Goal: Task Accomplishment & Management: Use online tool/utility

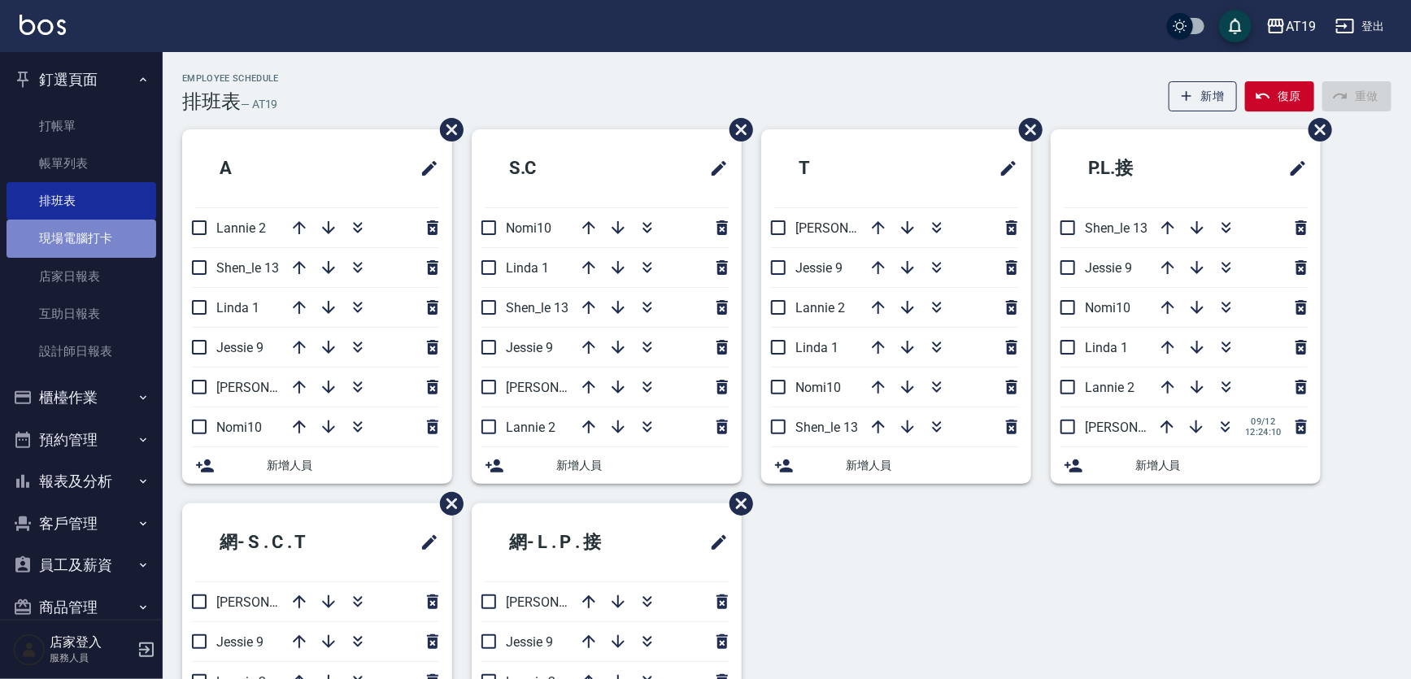
click at [81, 244] on link "現場電腦打卡" at bounding box center [82, 238] width 150 height 37
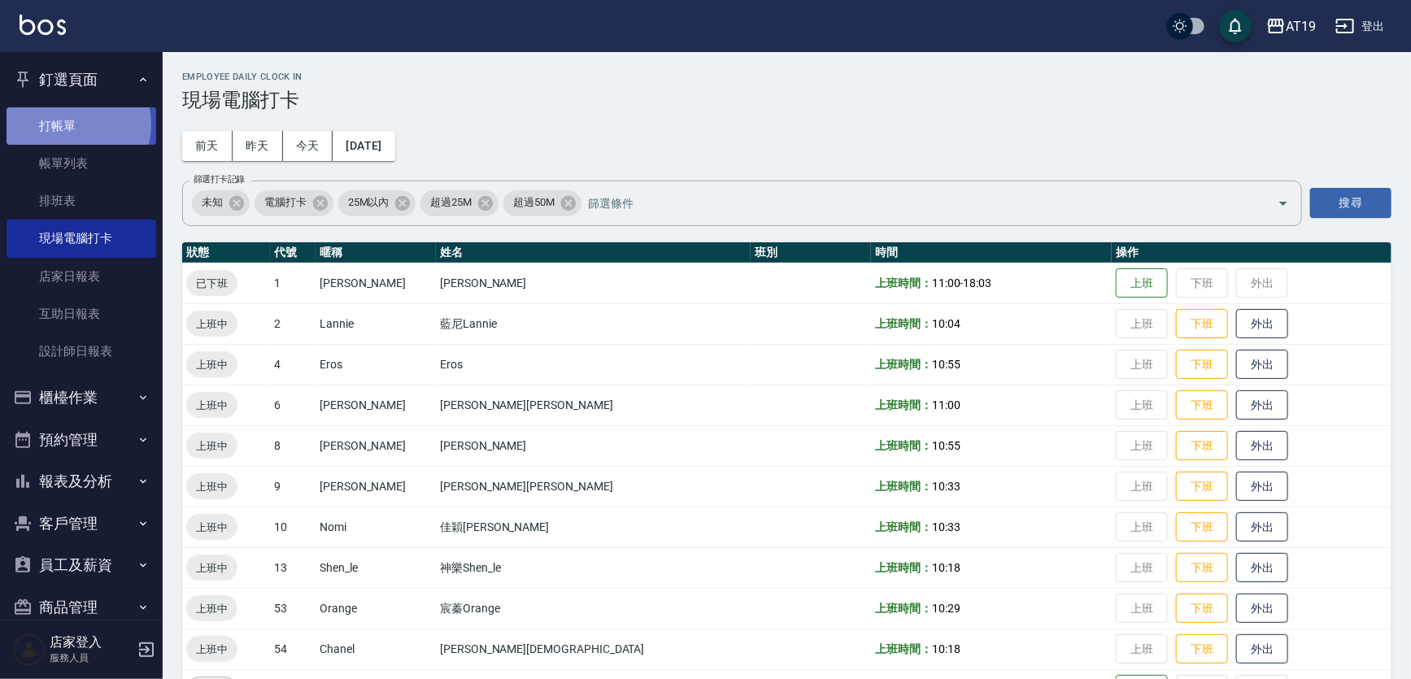
click at [76, 124] on link "打帳單" at bounding box center [82, 125] width 150 height 37
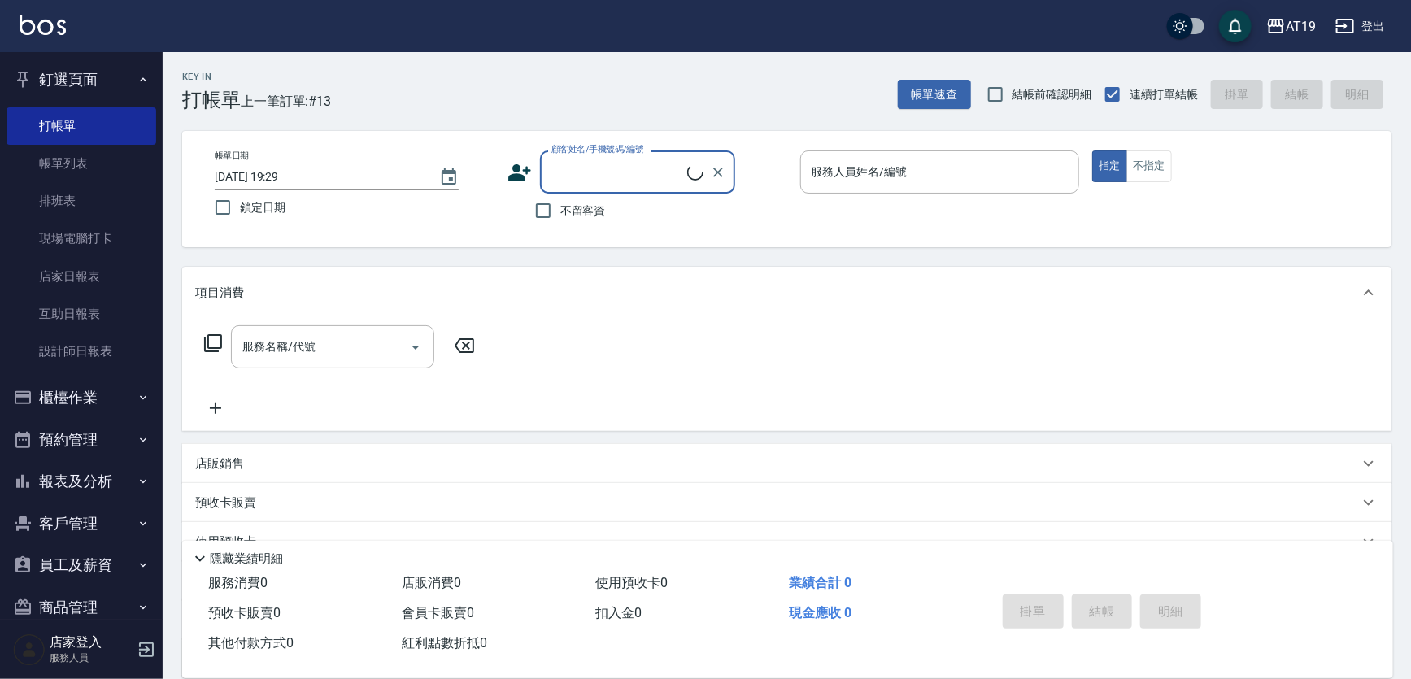
click at [650, 186] on div "顧客姓名/手機號碼/編號" at bounding box center [637, 171] width 195 height 43
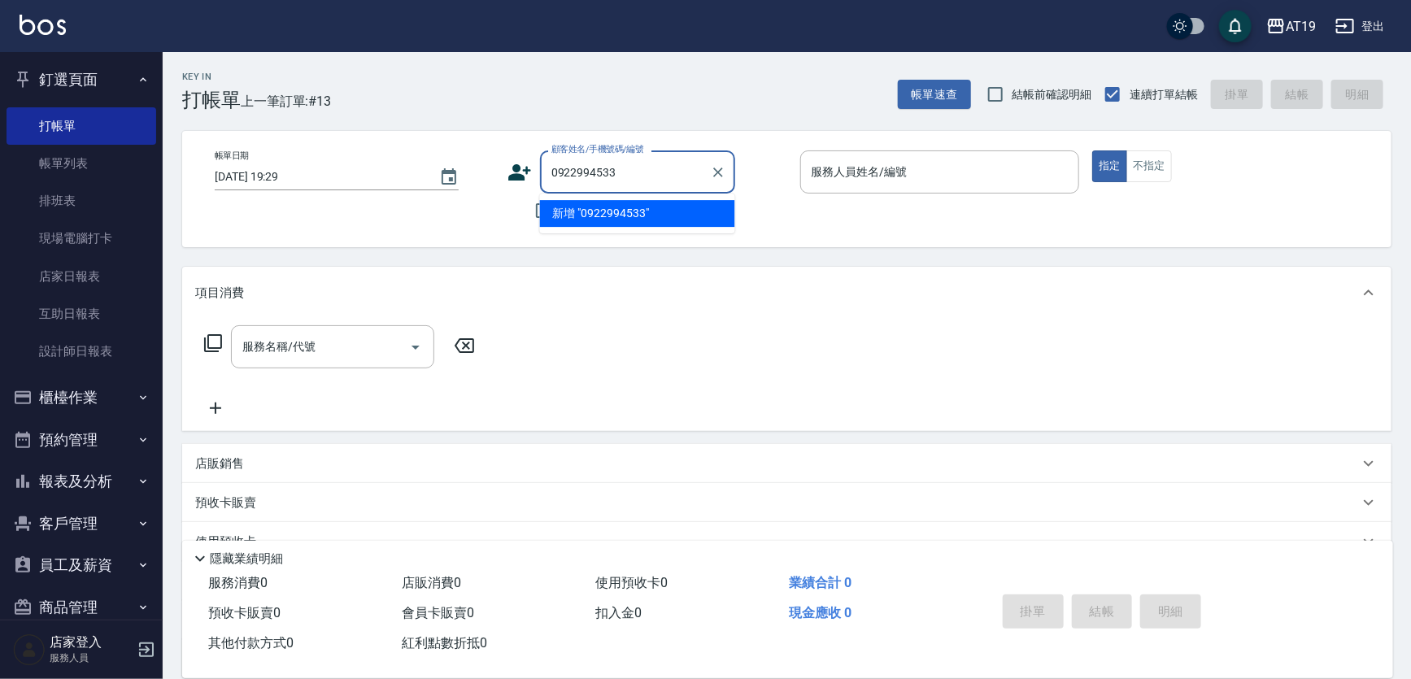
type input "0922994533"
click at [515, 167] on icon at bounding box center [519, 172] width 23 height 16
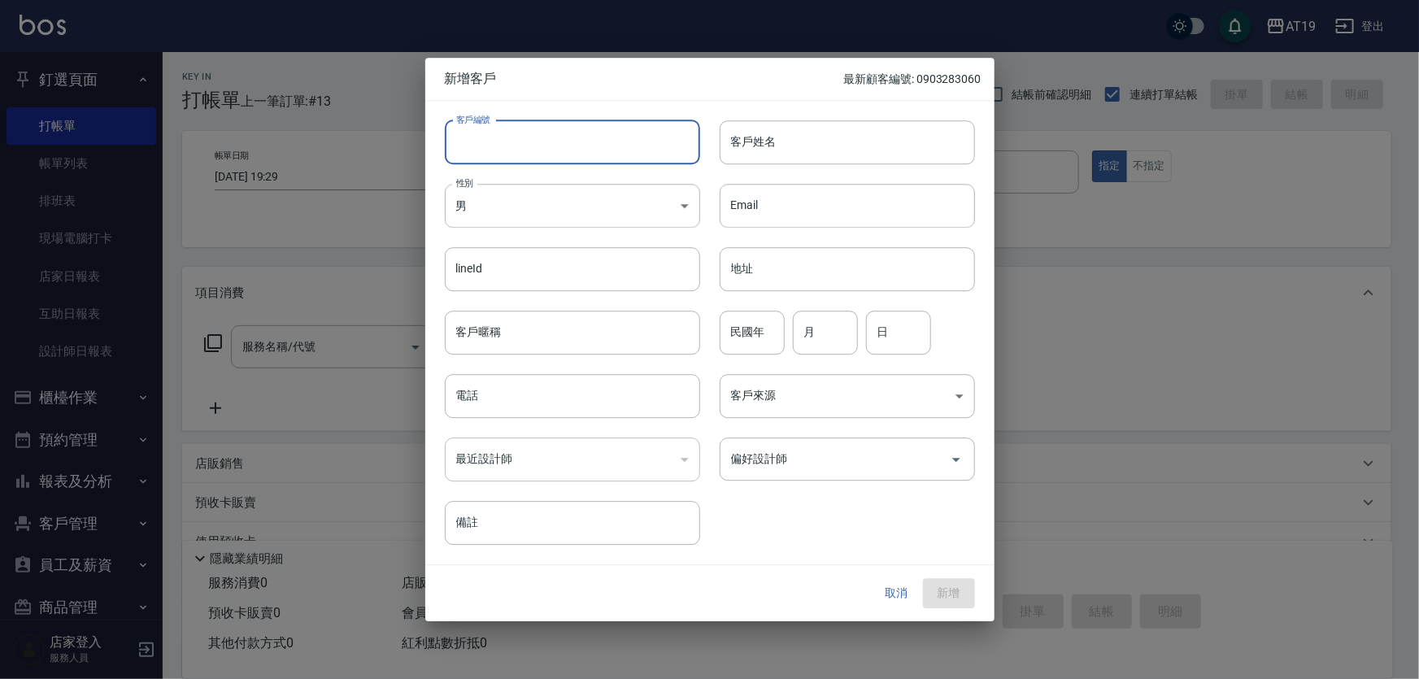
click at [564, 154] on input "客戶編號" at bounding box center [572, 142] width 255 height 44
paste input "0922994533"
type input "0922994533"
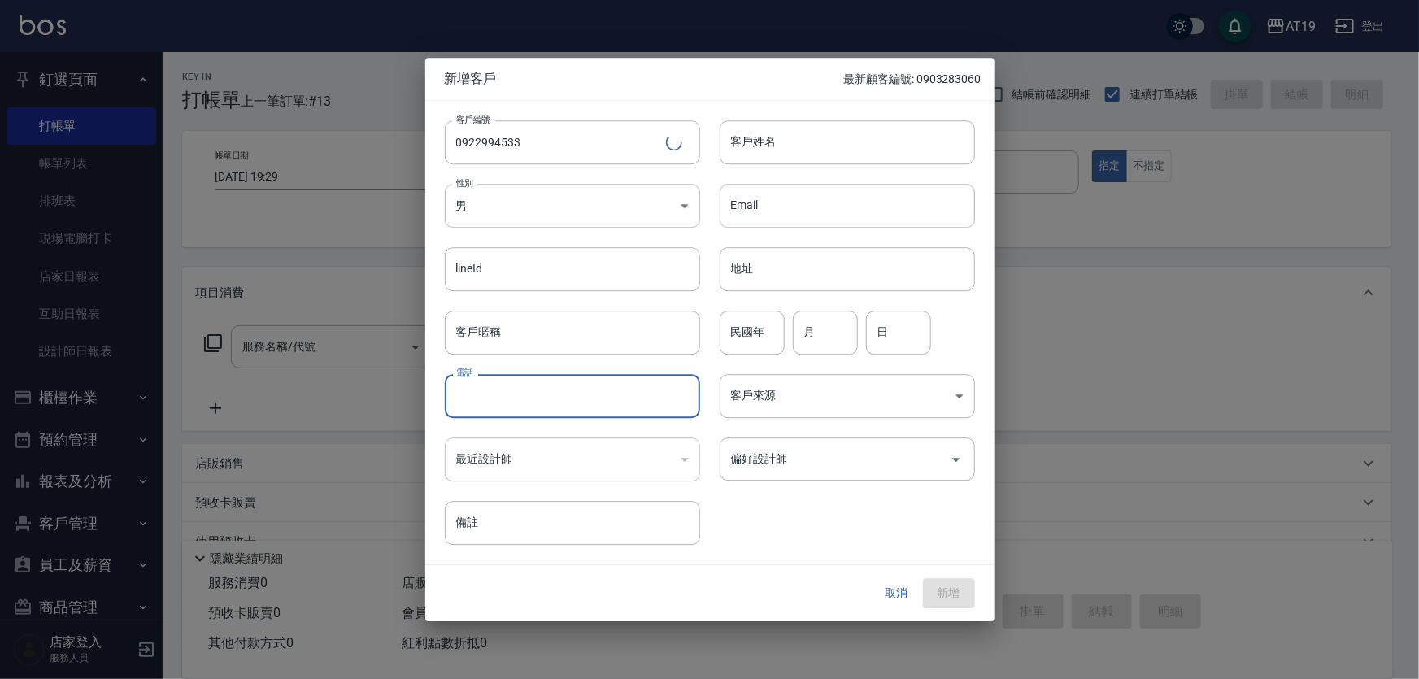
drag, startPoint x: 553, startPoint y: 401, endPoint x: 550, endPoint y: 365, distance: 35.9
click at [552, 401] on input "電話" at bounding box center [572, 396] width 255 height 44
paste input "0922994533"
type input "0922994533"
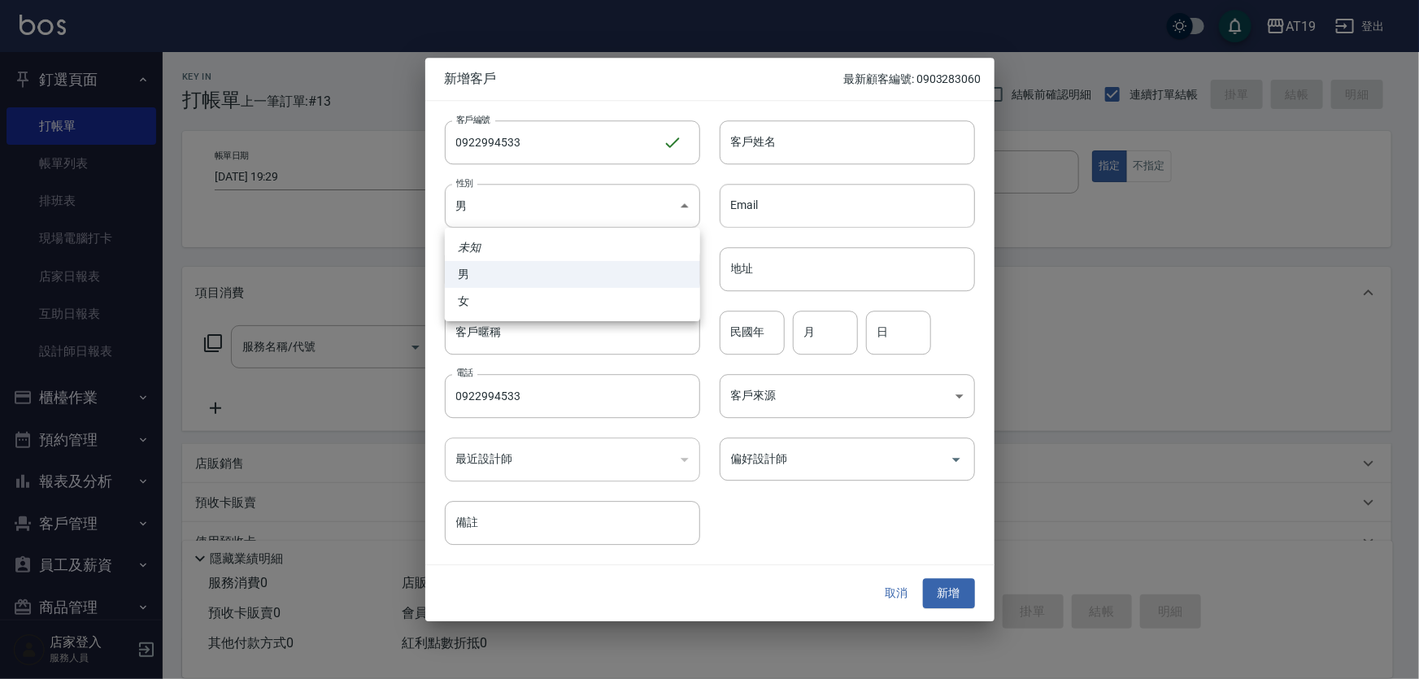
drag, startPoint x: 520, startPoint y: 198, endPoint x: 520, endPoint y: 302, distance: 103.3
click at [520, 201] on body "AT19 登出 釘選頁面 打帳單 帳單列表 排班表 現場電腦打卡 店家日報表 互助日報表 設計師日報表 櫃檯作業 打帳單 帳單列表 現金收支登錄 高階收支登錄…" at bounding box center [709, 415] width 1419 height 831
click at [533, 275] on li "男" at bounding box center [572, 274] width 255 height 27
drag, startPoint x: 549, startPoint y: 205, endPoint x: 546, endPoint y: 241, distance: 36.7
click at [550, 204] on body "AT19 登出 釘選頁面 打帳單 帳單列表 排班表 現場電腦打卡 店家日報表 互助日報表 設計師日報表 櫃檯作業 打帳單 帳單列表 現金收支登錄 高階收支登錄…" at bounding box center [709, 415] width 1419 height 831
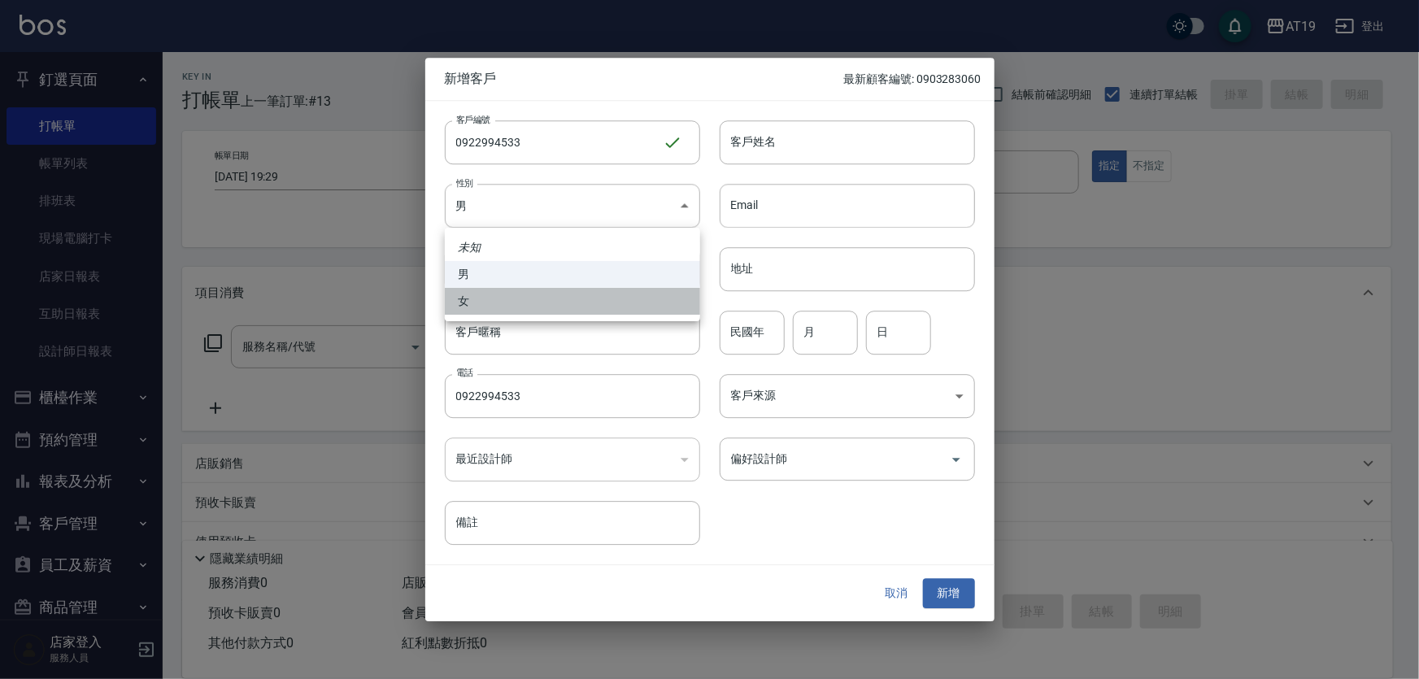
click at [548, 303] on li "女" at bounding box center [572, 301] width 255 height 27
type input "FEMALE"
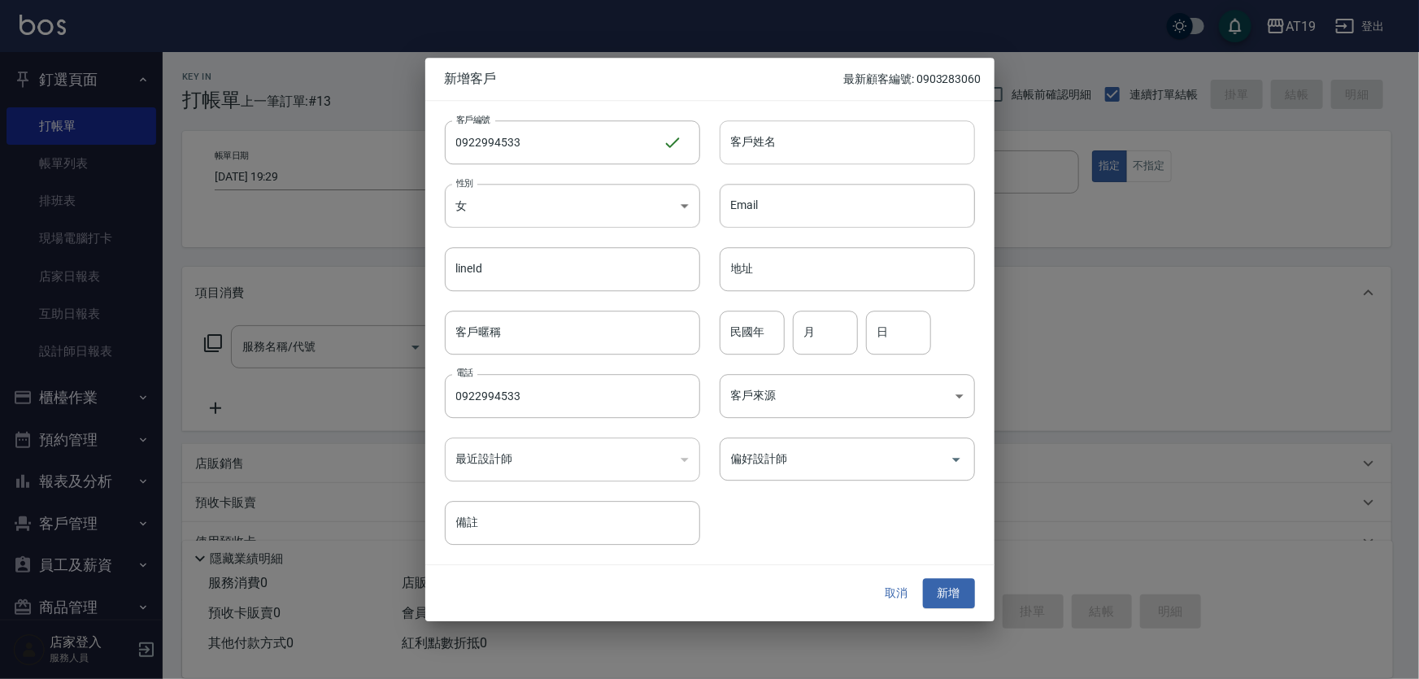
click at [786, 140] on input "客戶姓名" at bounding box center [847, 142] width 255 height 44
type input "李韻潔"
type input "01"
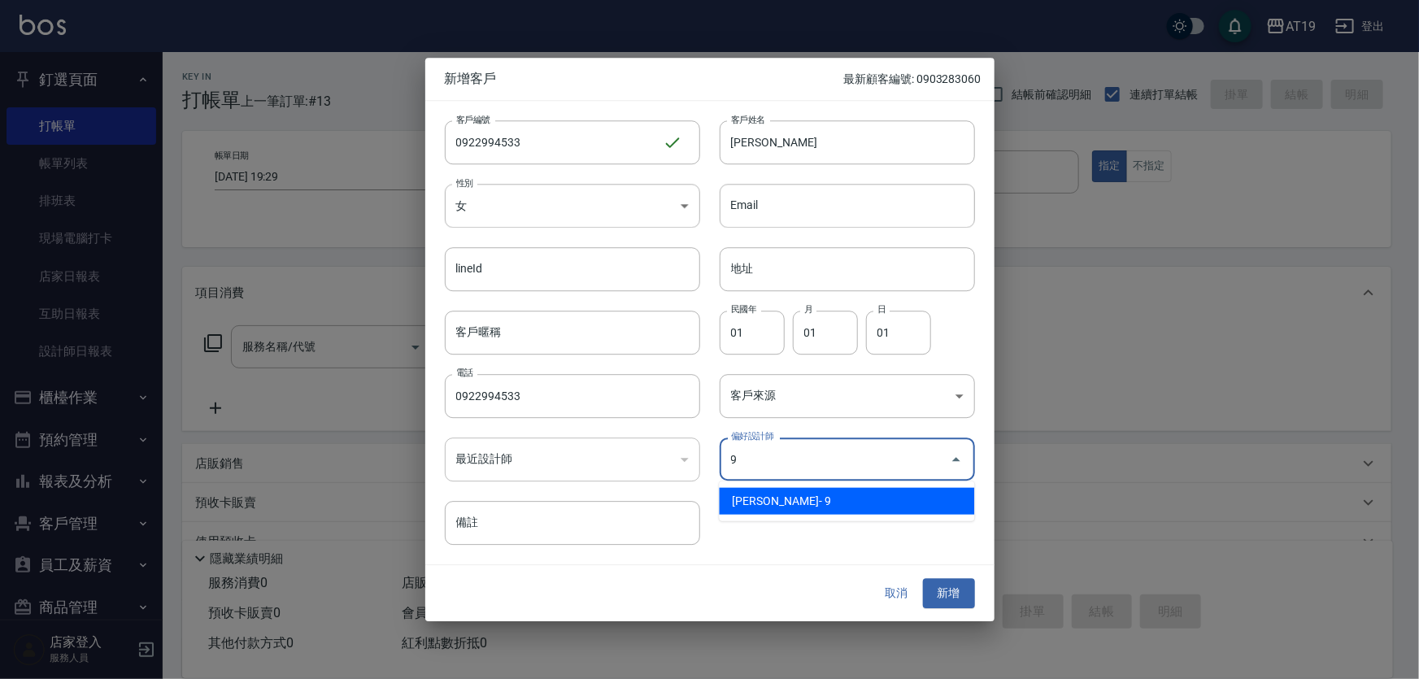
type input "[PERSON_NAME][PERSON_NAME]"
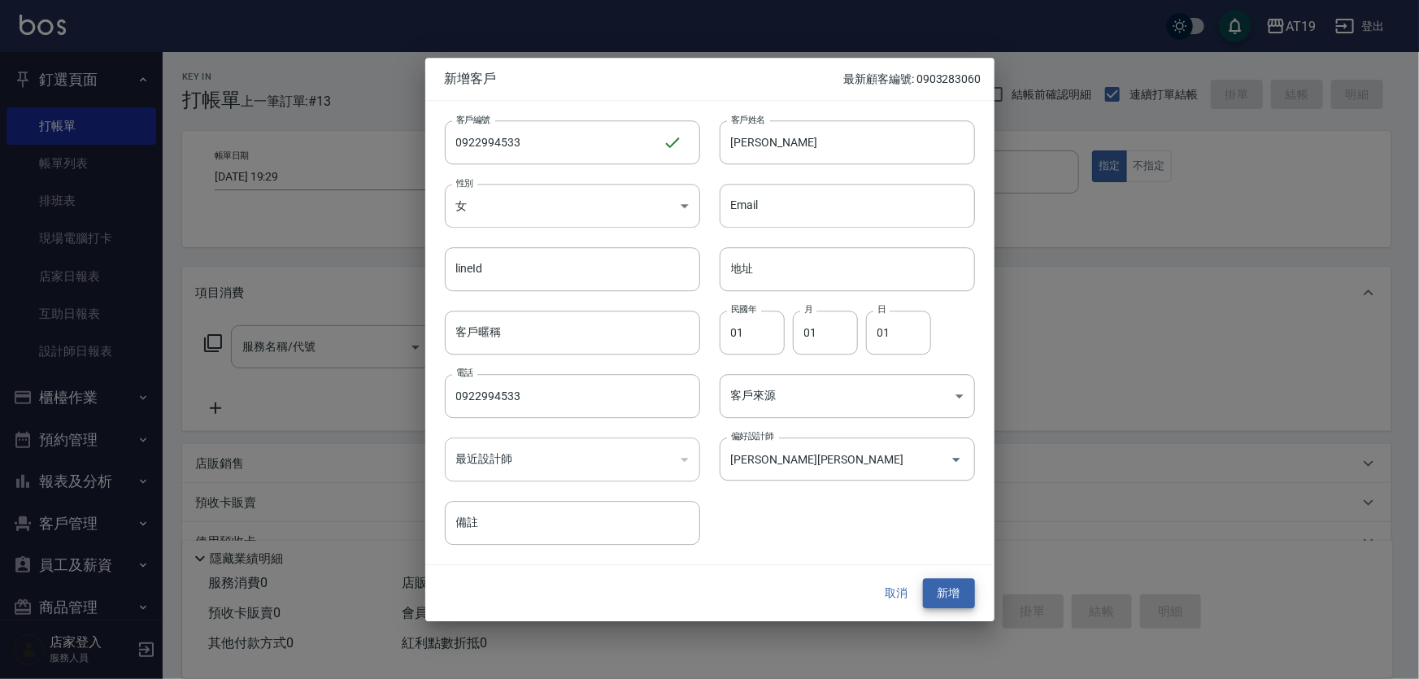
click at [923, 579] on button "新增" at bounding box center [949, 594] width 52 height 30
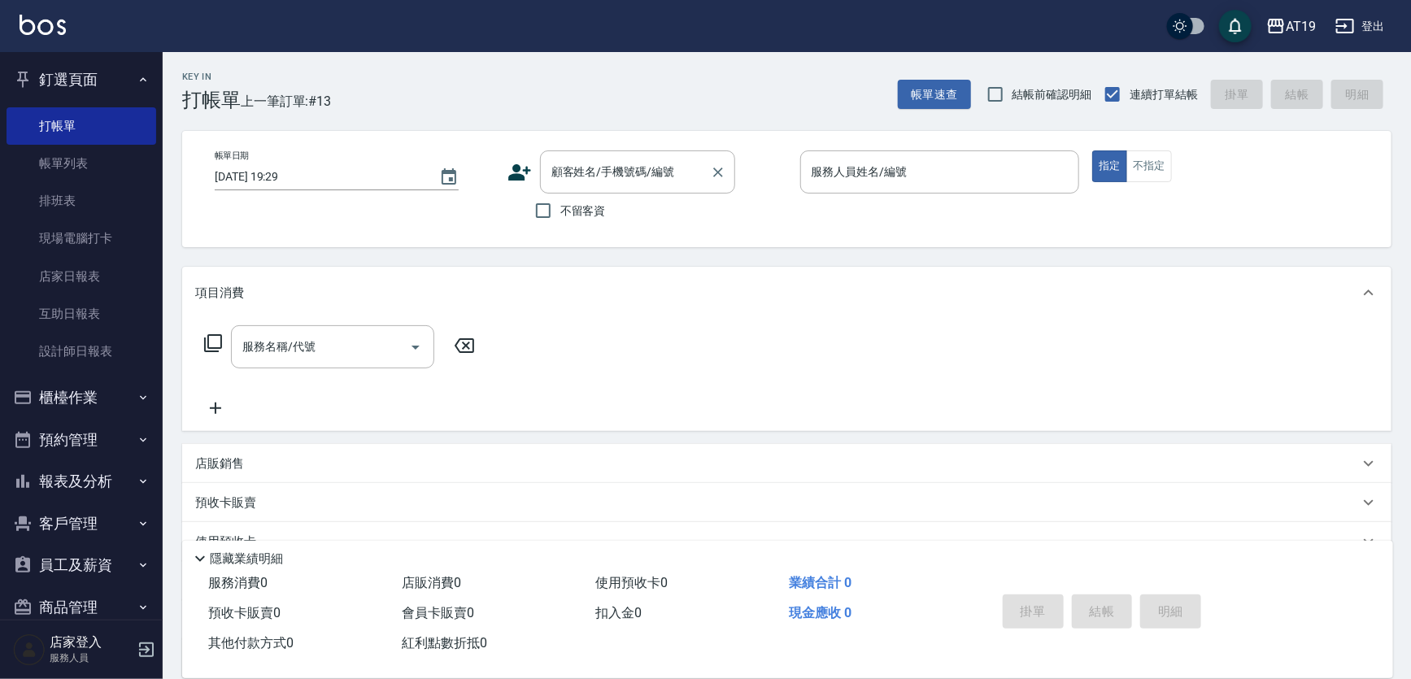
click at [634, 169] on input "顧客姓名/手機號碼/編號" at bounding box center [625, 172] width 156 height 28
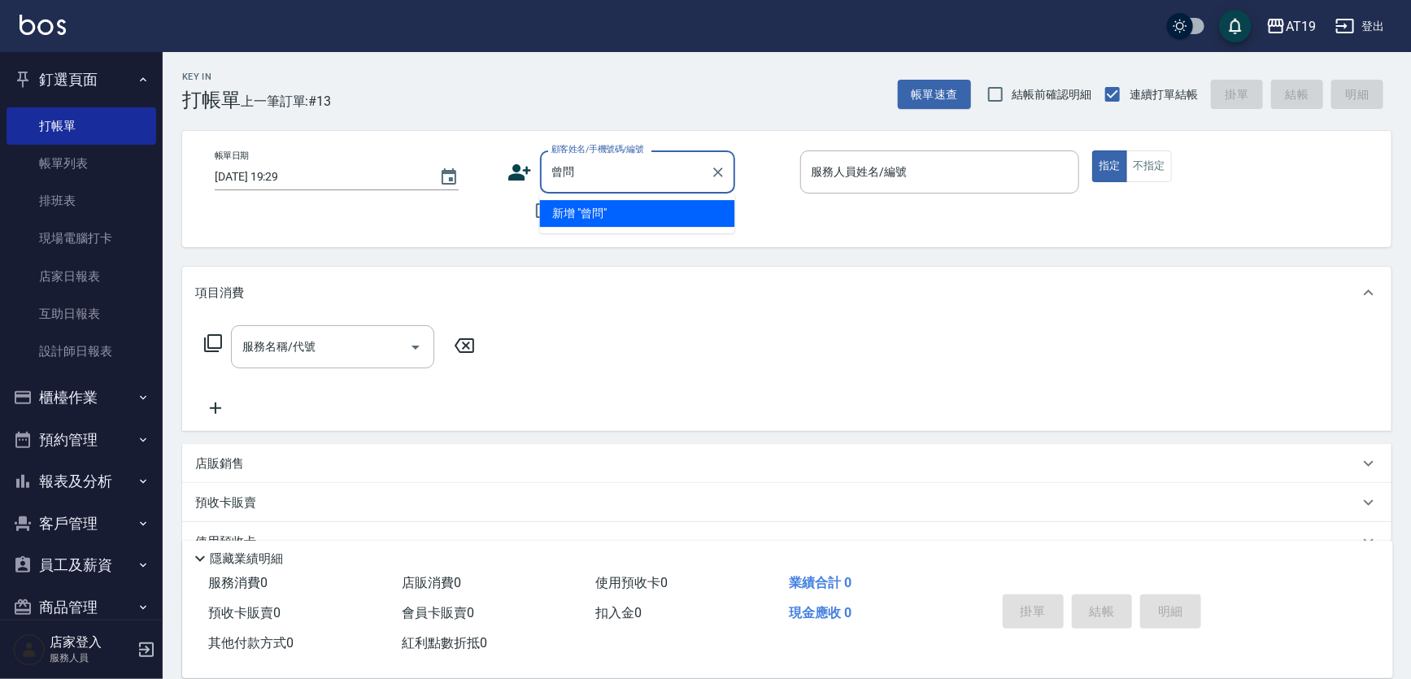
type input "曾汶"
click at [1092, 150] on button "指定" at bounding box center [1109, 166] width 35 height 32
type input "公司/00161/00161"
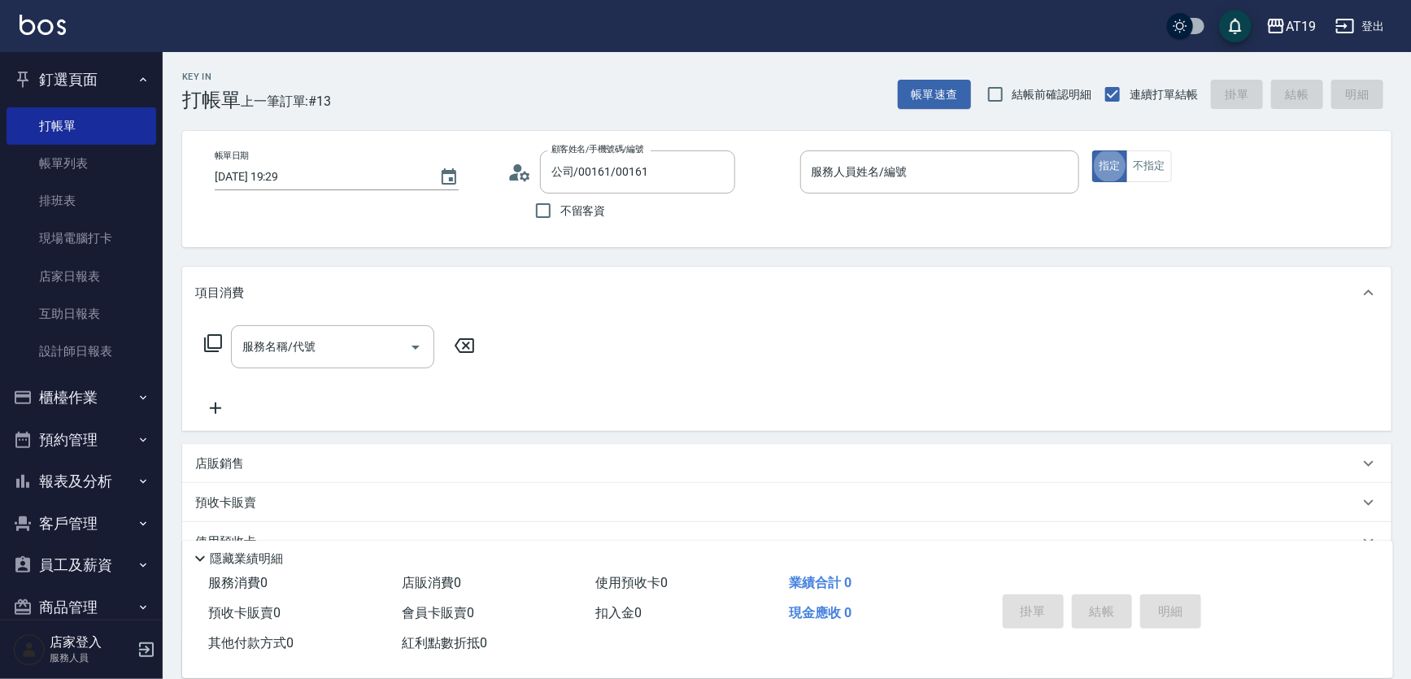
type button "true"
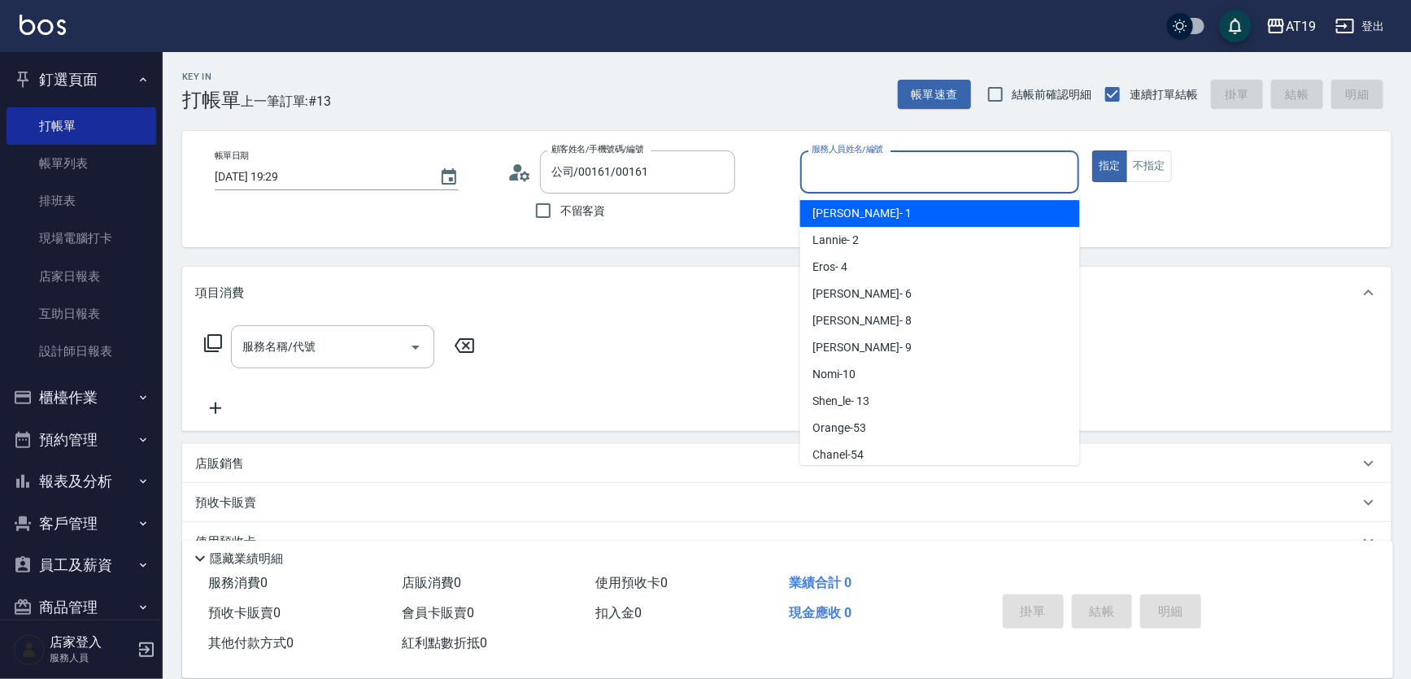
scroll to position [2, 0]
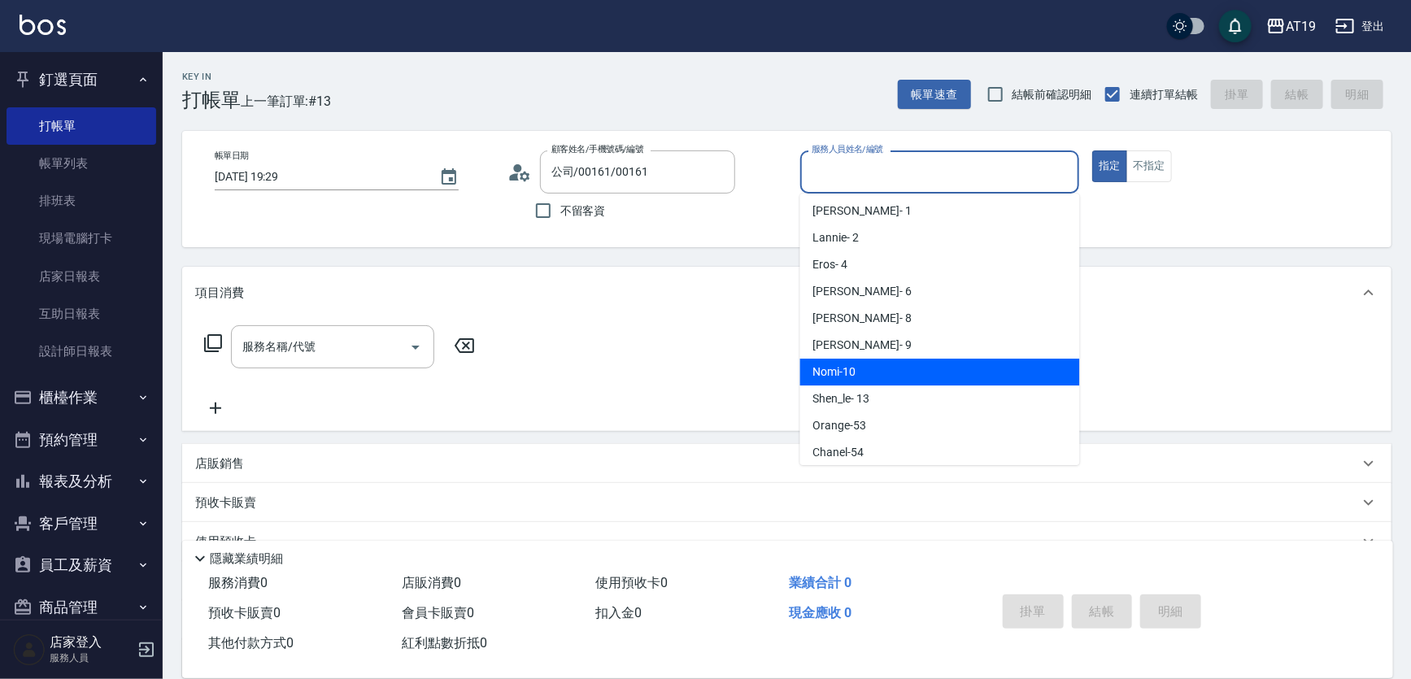
type input "Nomi-10"
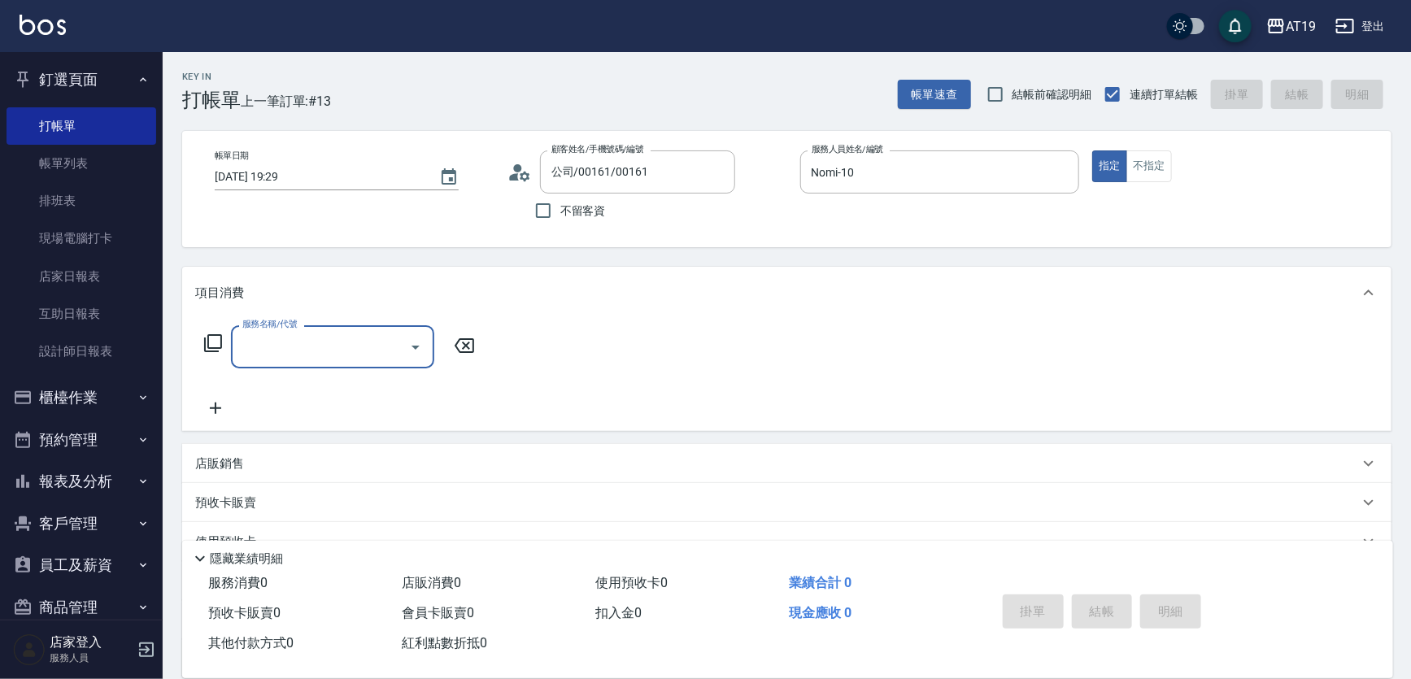
type input "3"
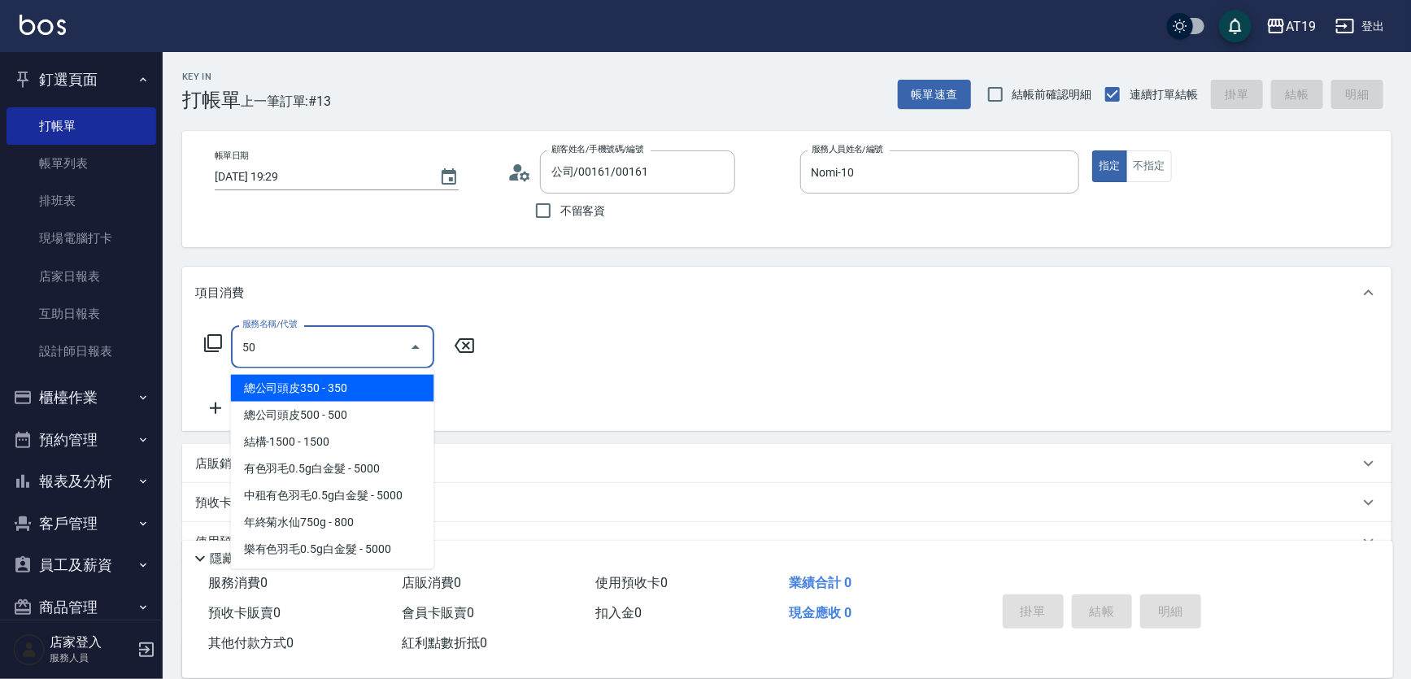
type input "501"
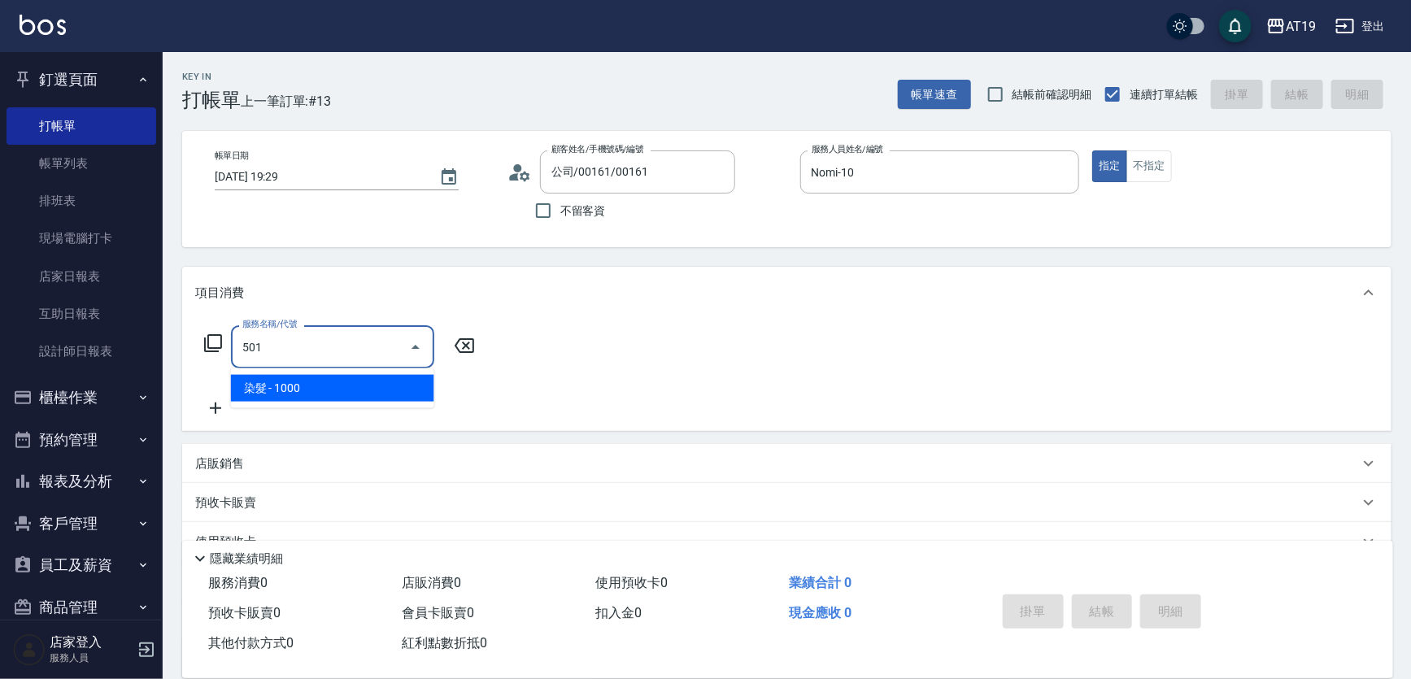
type input "100"
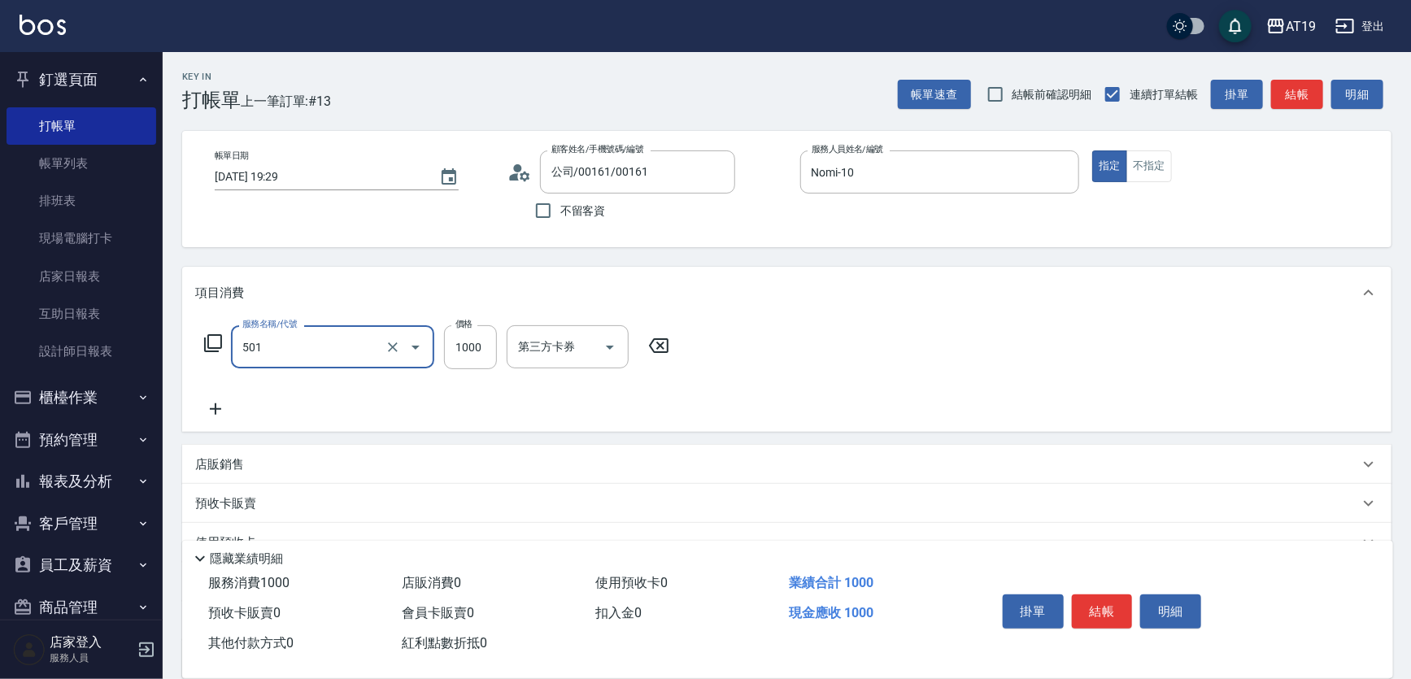
type input "染髮(501)"
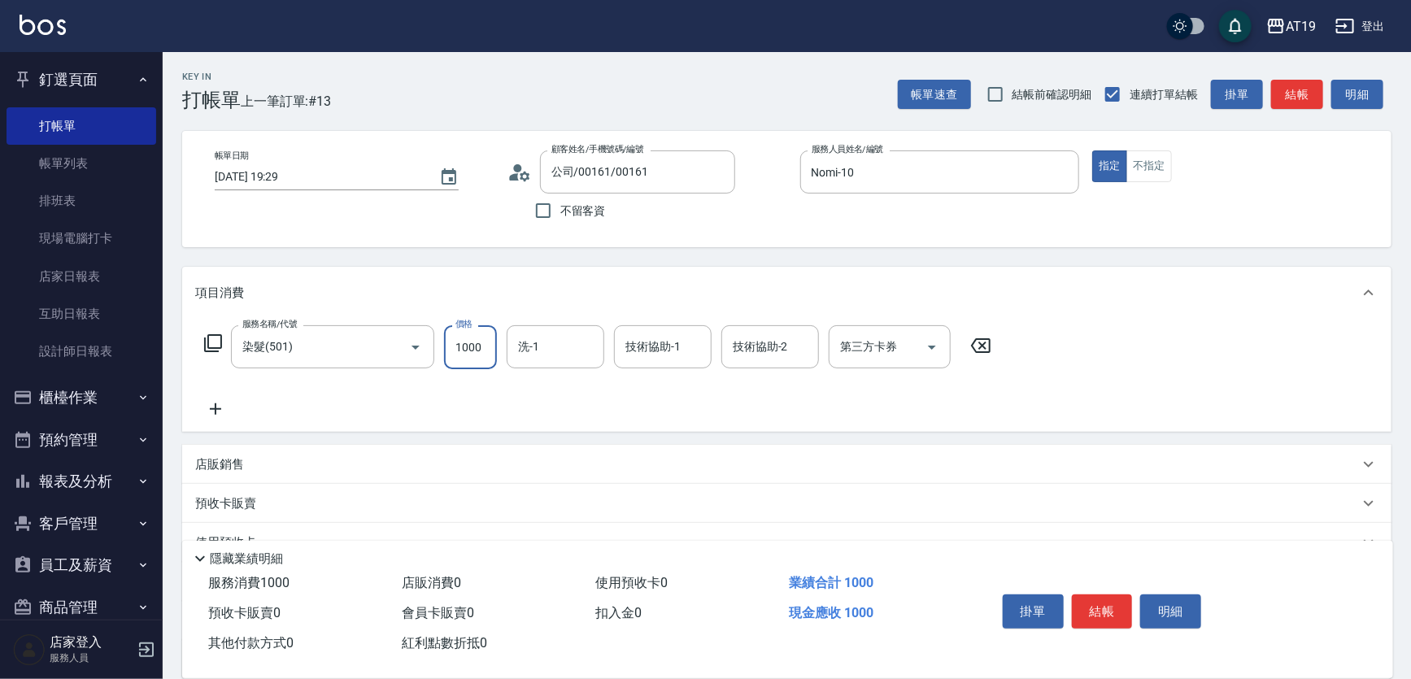
type input "0"
type input "109"
type input "100"
type input "1099"
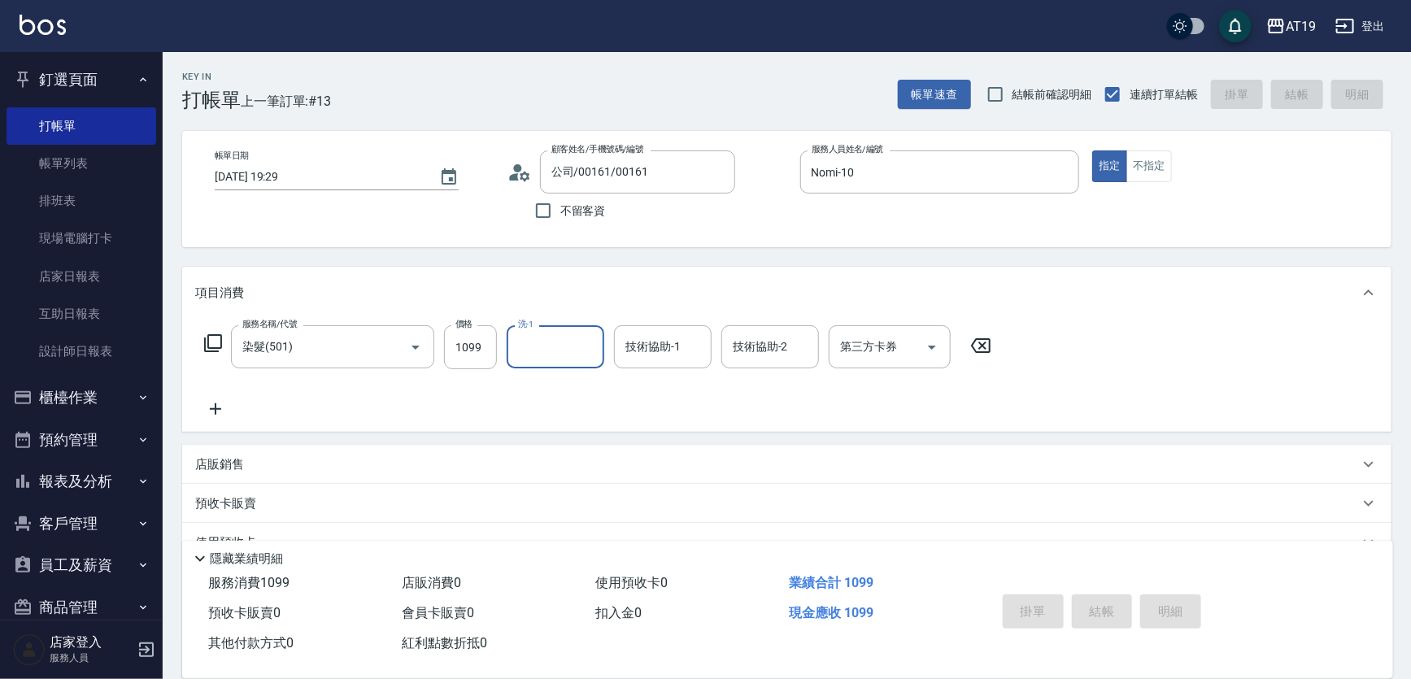
type input "2025/09/13 19:31"
type input "0"
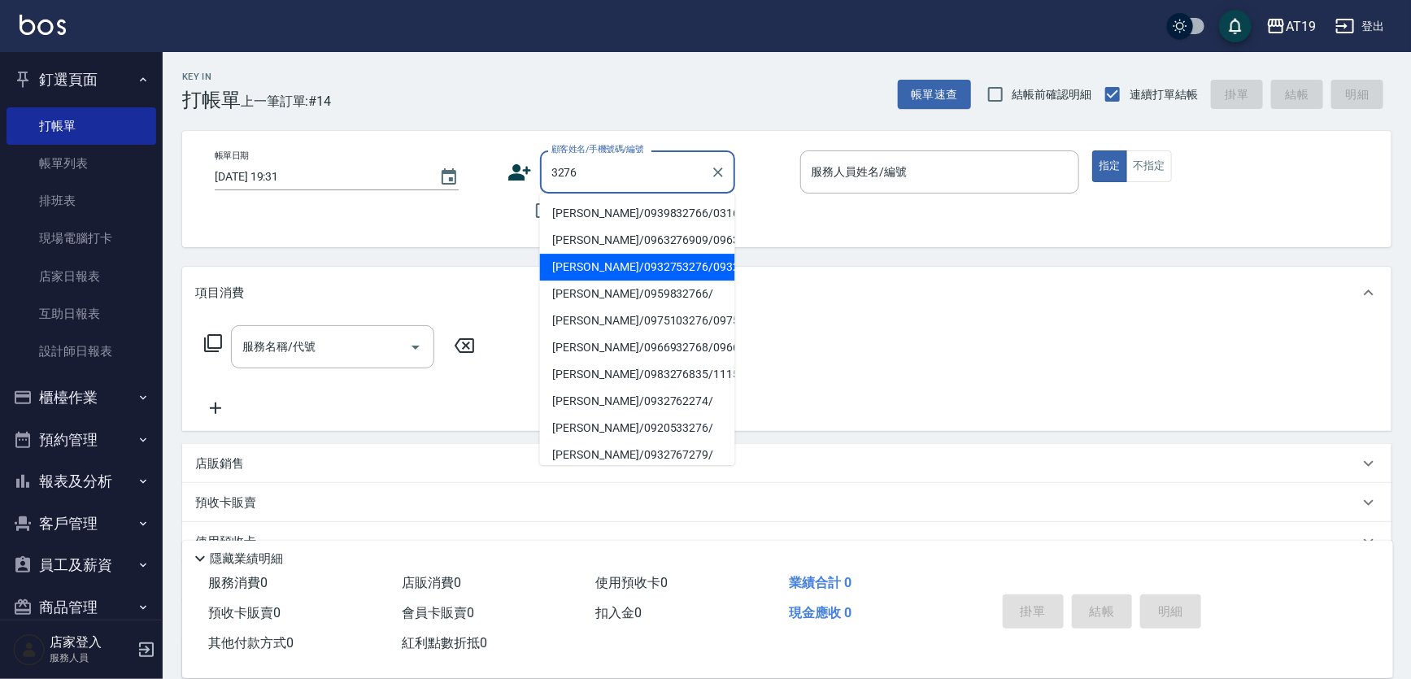
type input "賴奇沛/0932753276/0932753276"
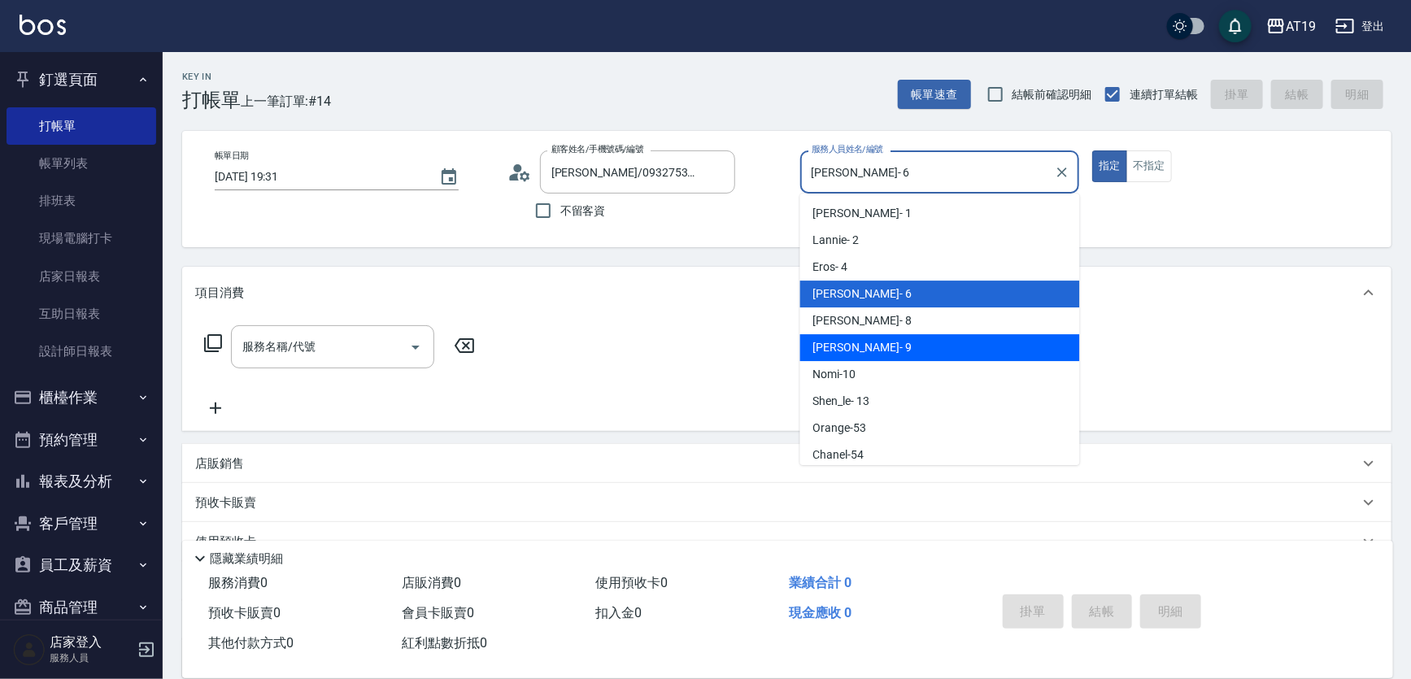
type input "Jessie- 9"
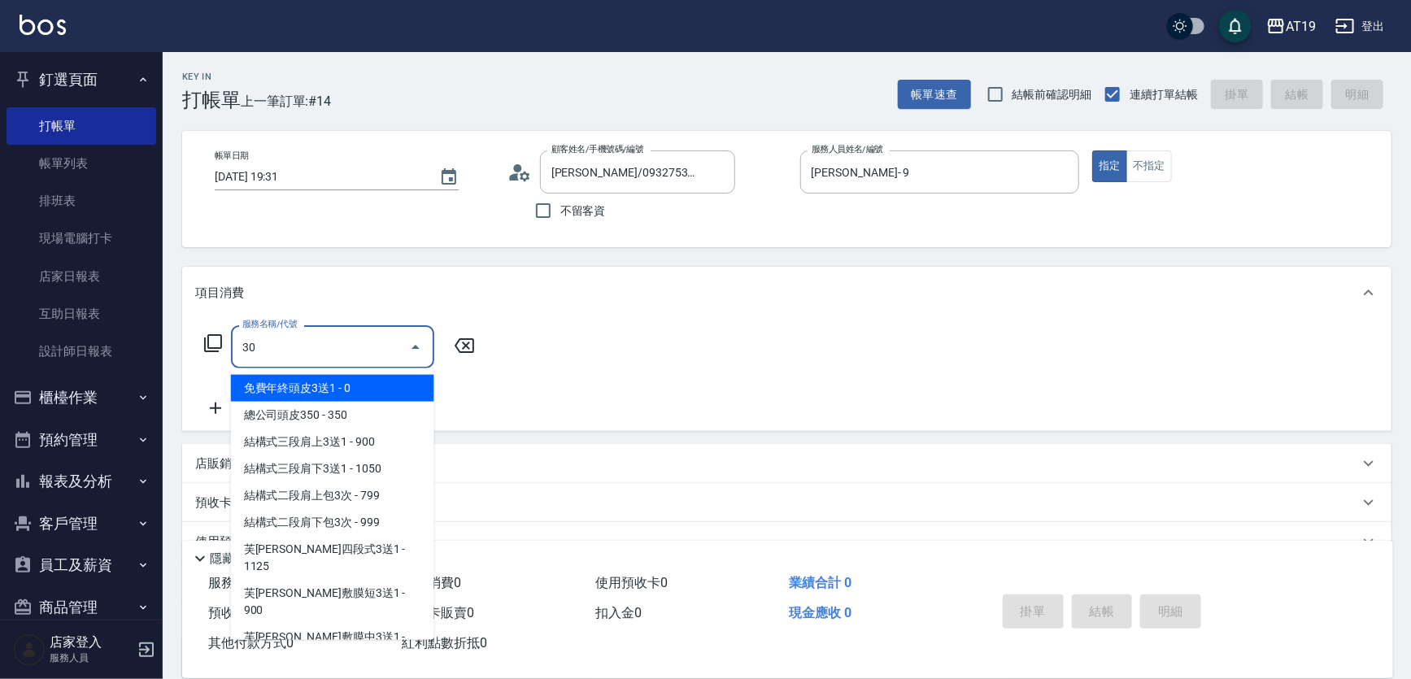
type input "301"
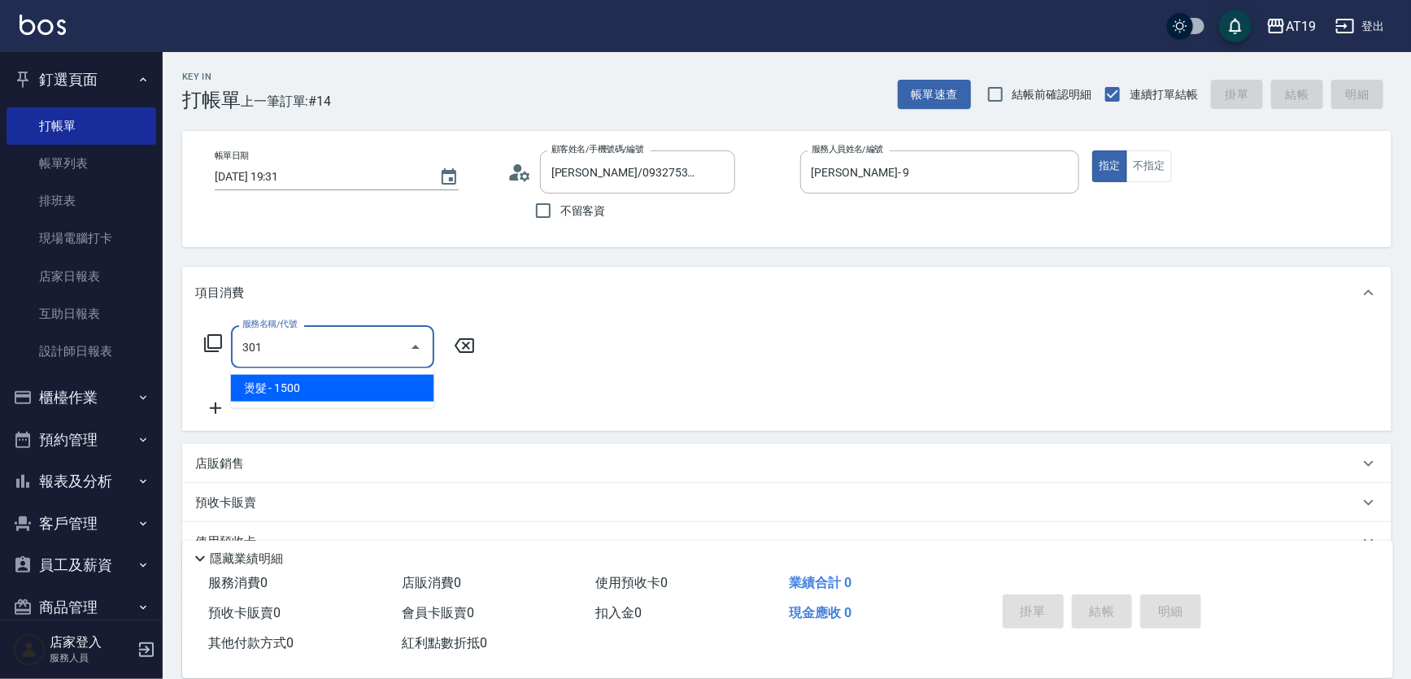
type input "150"
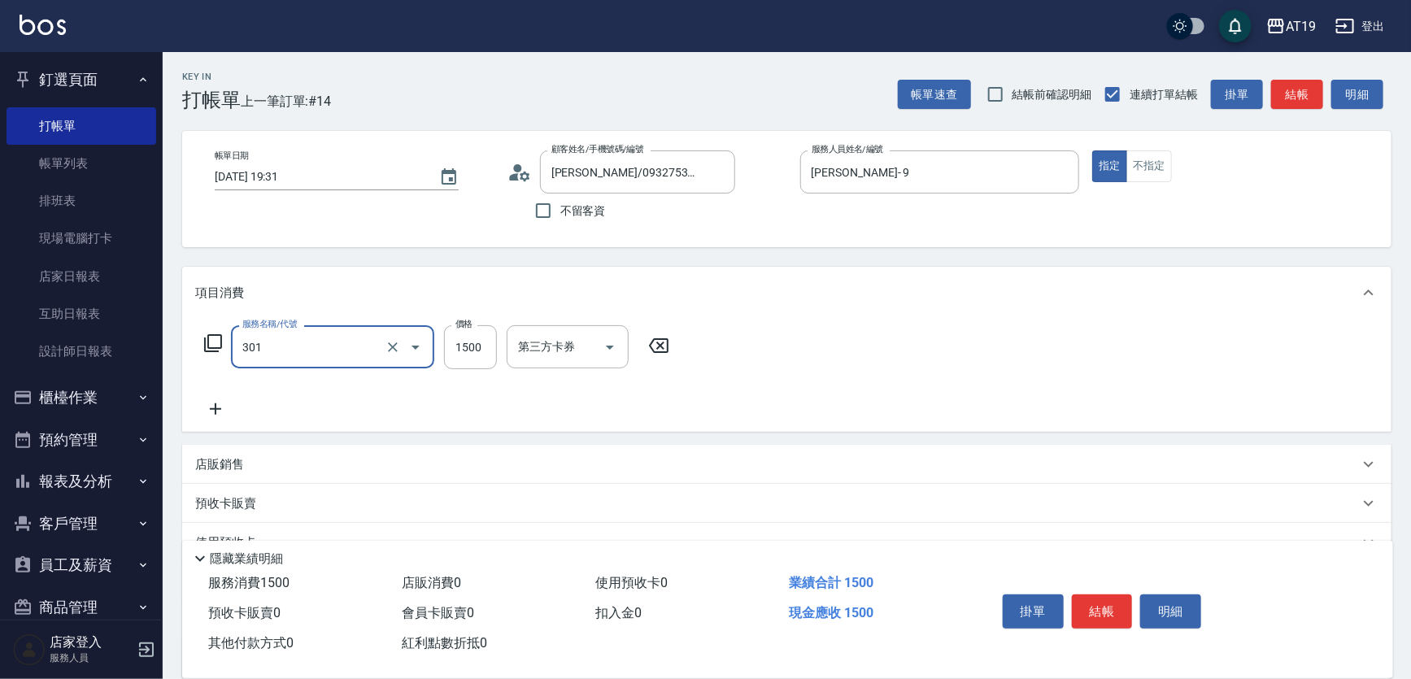
type input "燙髮(301)"
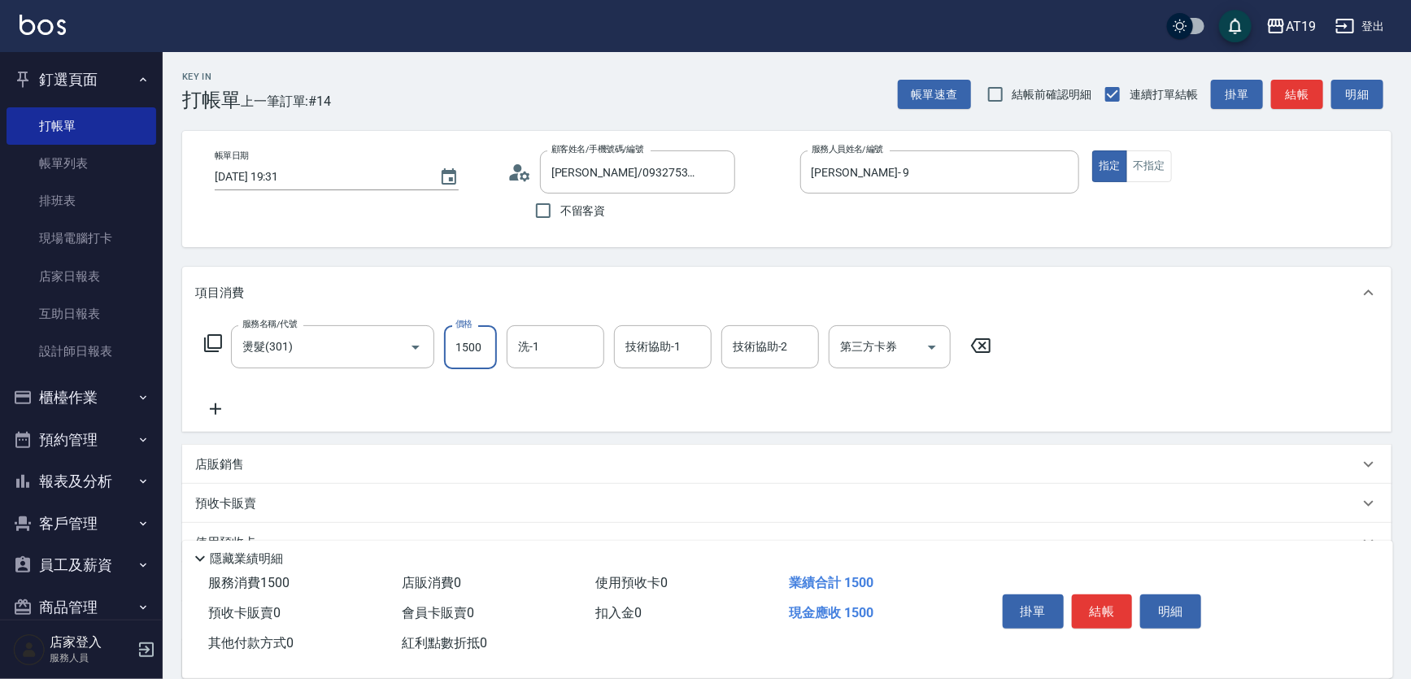
type input "0"
type input "18"
type input "10"
type input "1880"
type input "180"
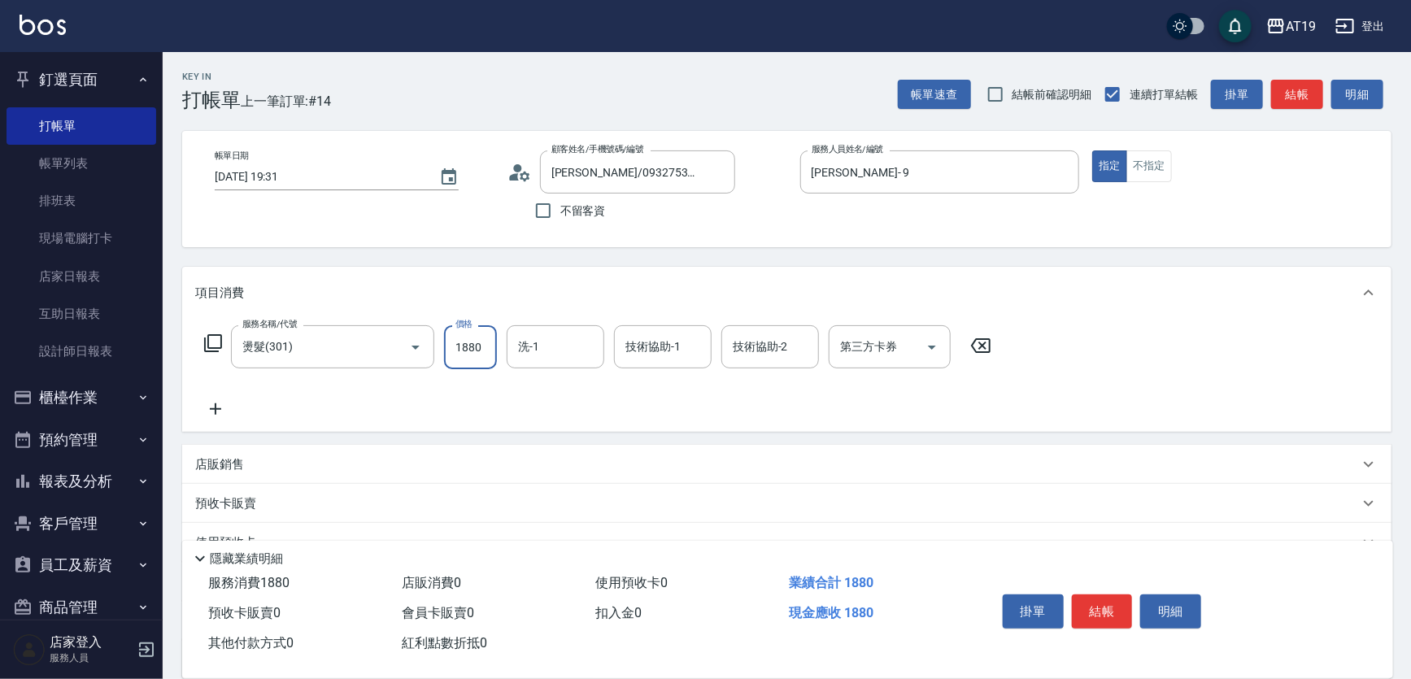
type input "1880"
type input "Orange-53"
type input "Chanel-54"
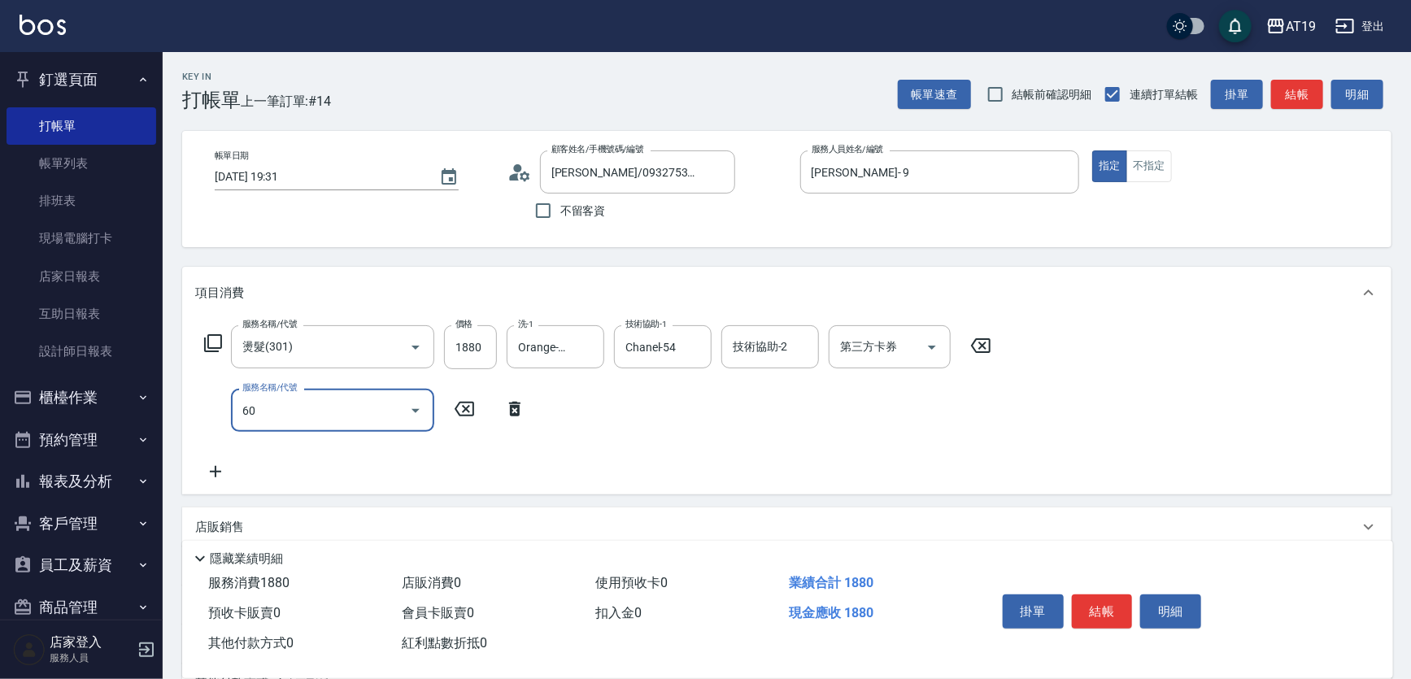
type input "601"
type input "210"
type input "自備護髮(601)"
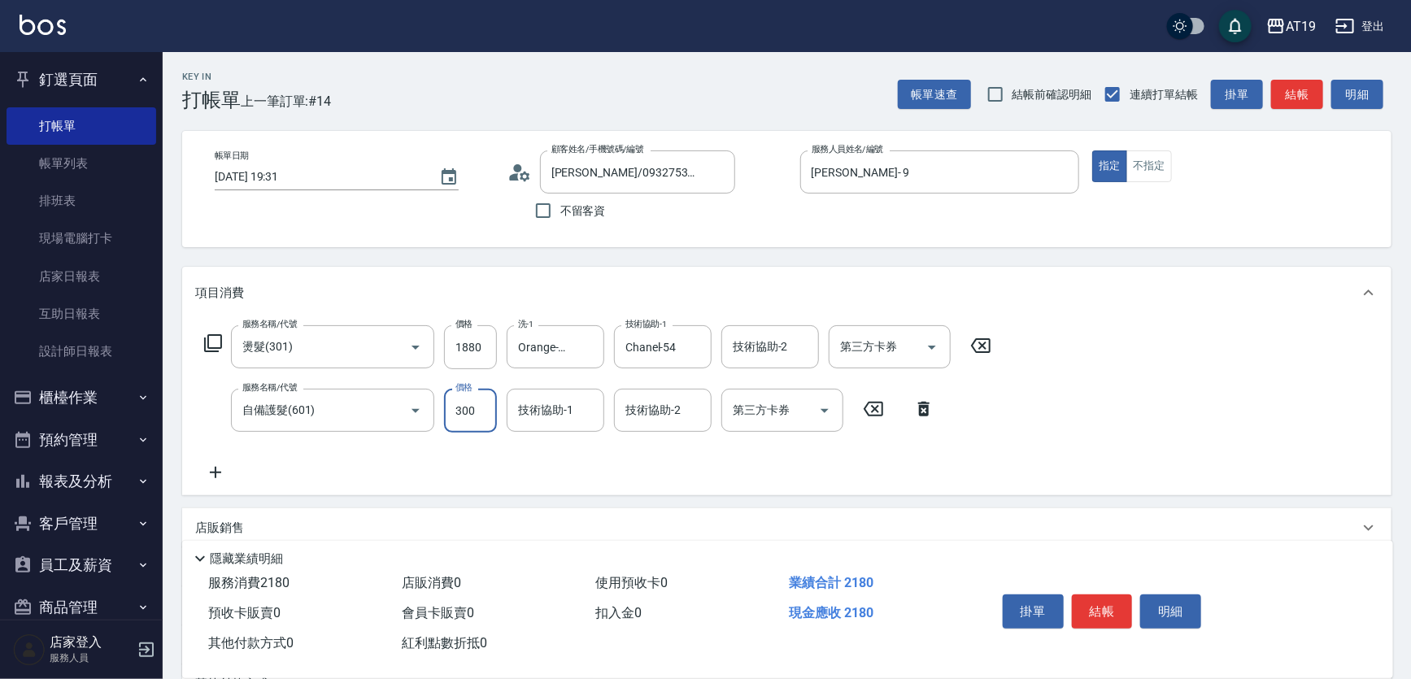
type input "1"
type input "180"
type input "100"
type input "280"
type input "1000"
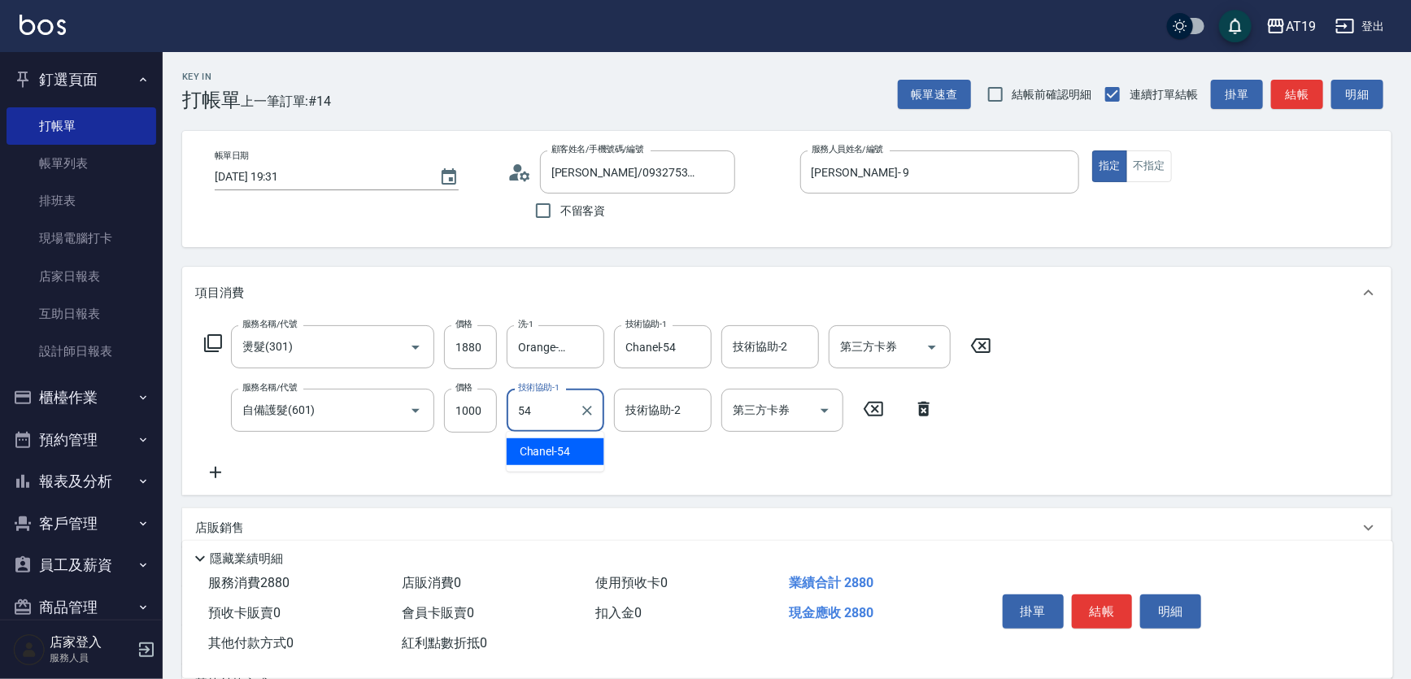
type input "Chanel-54"
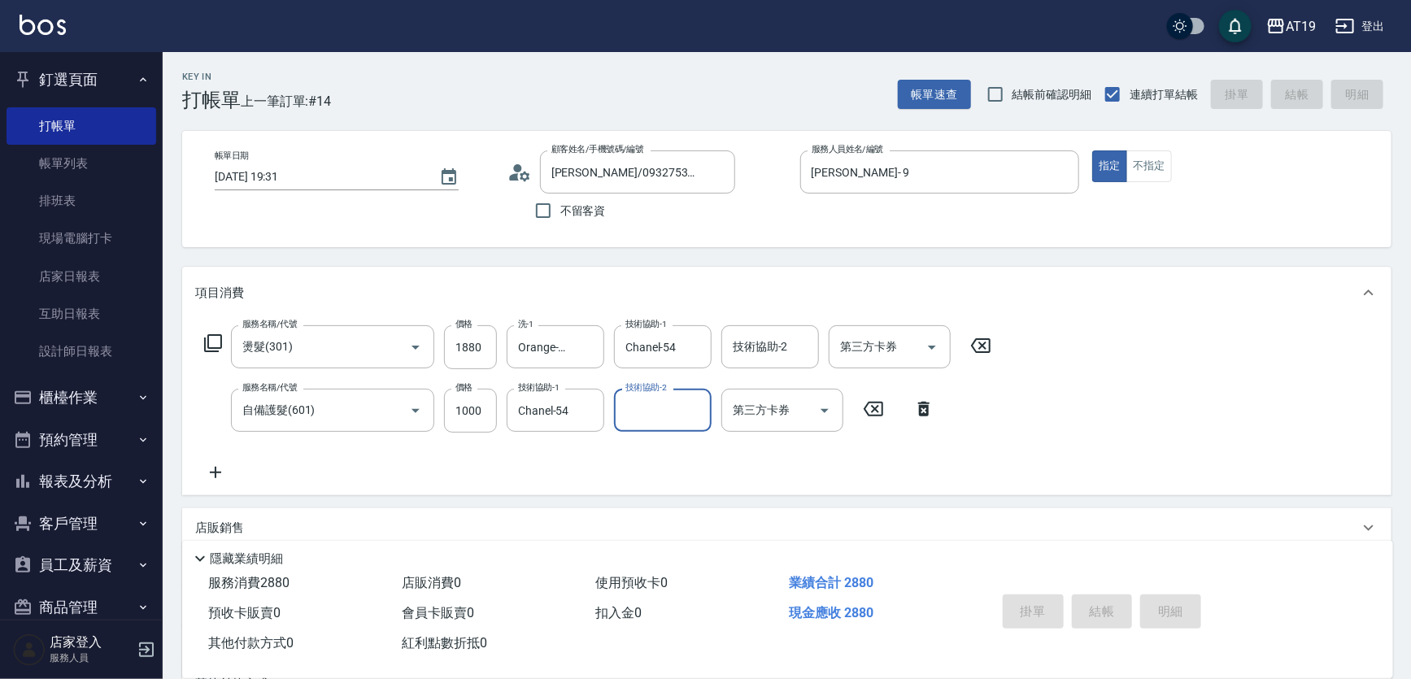
type input "2025/09/13 19:32"
type input "0"
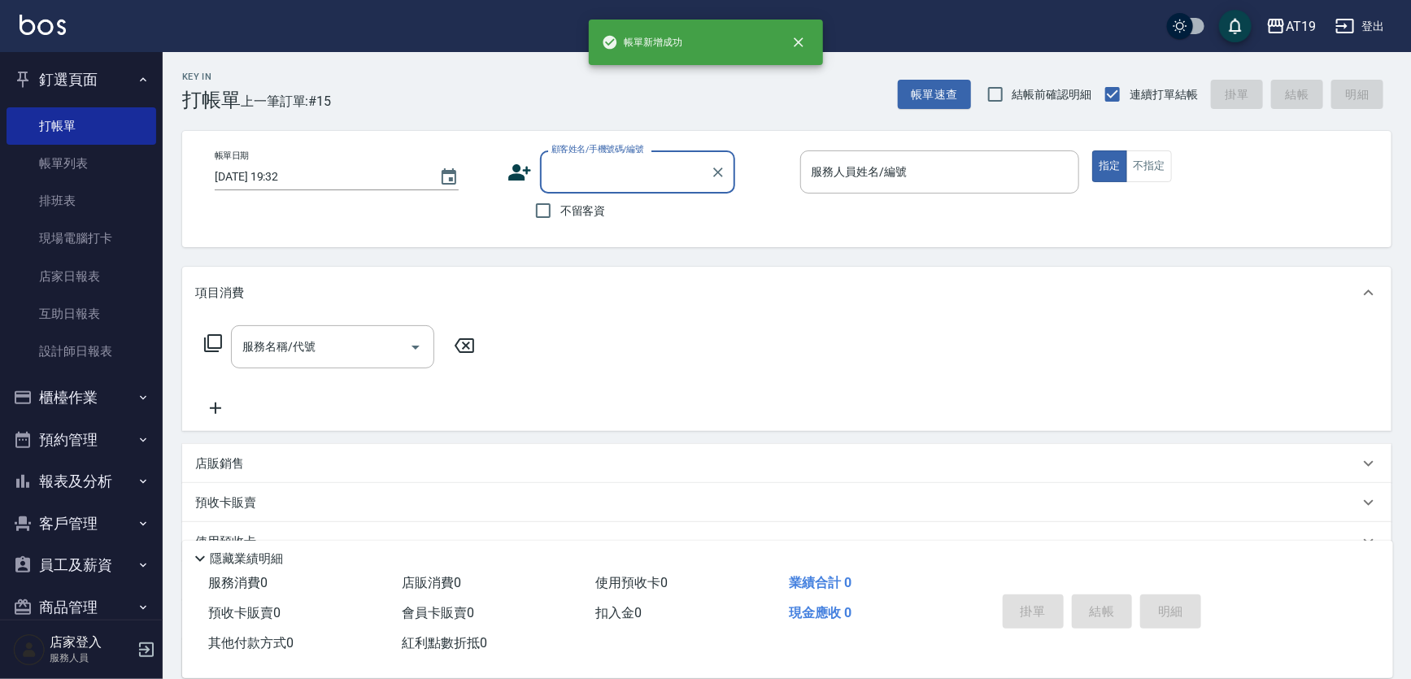
scroll to position [0, 0]
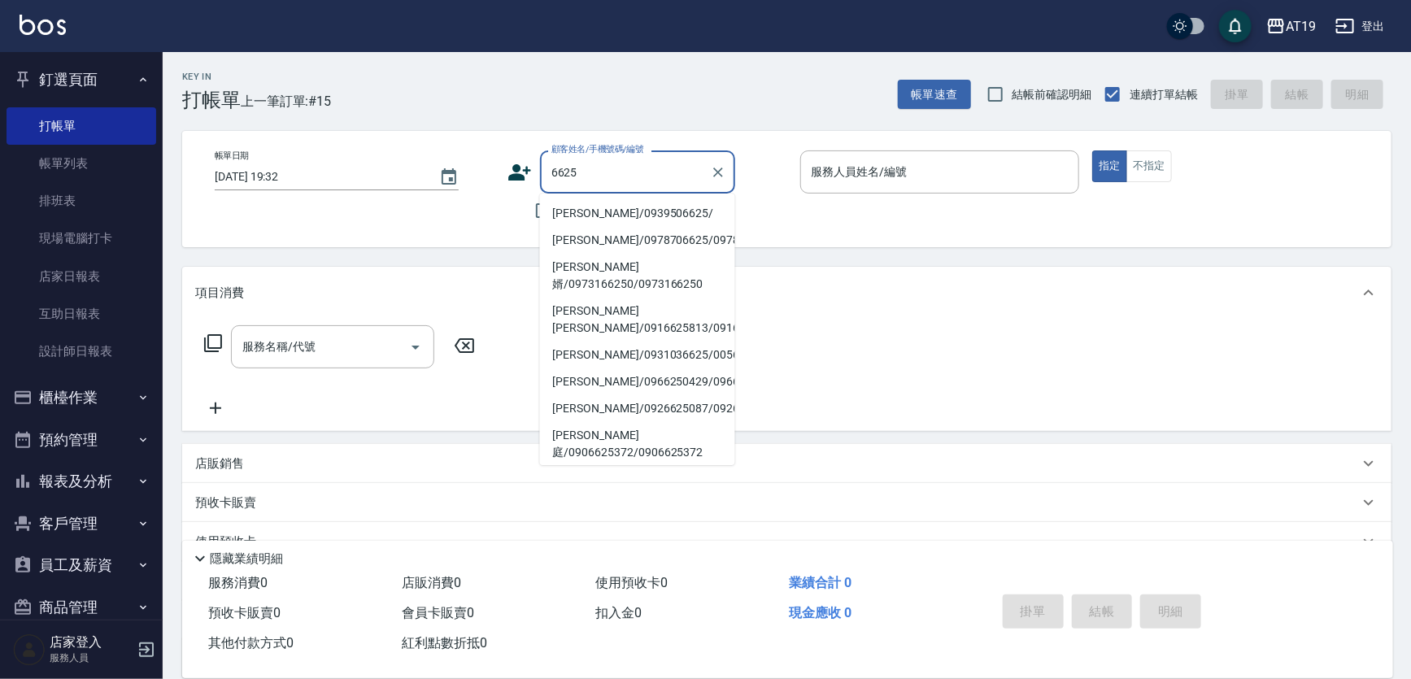
type input "吳貞儀/0939506625/"
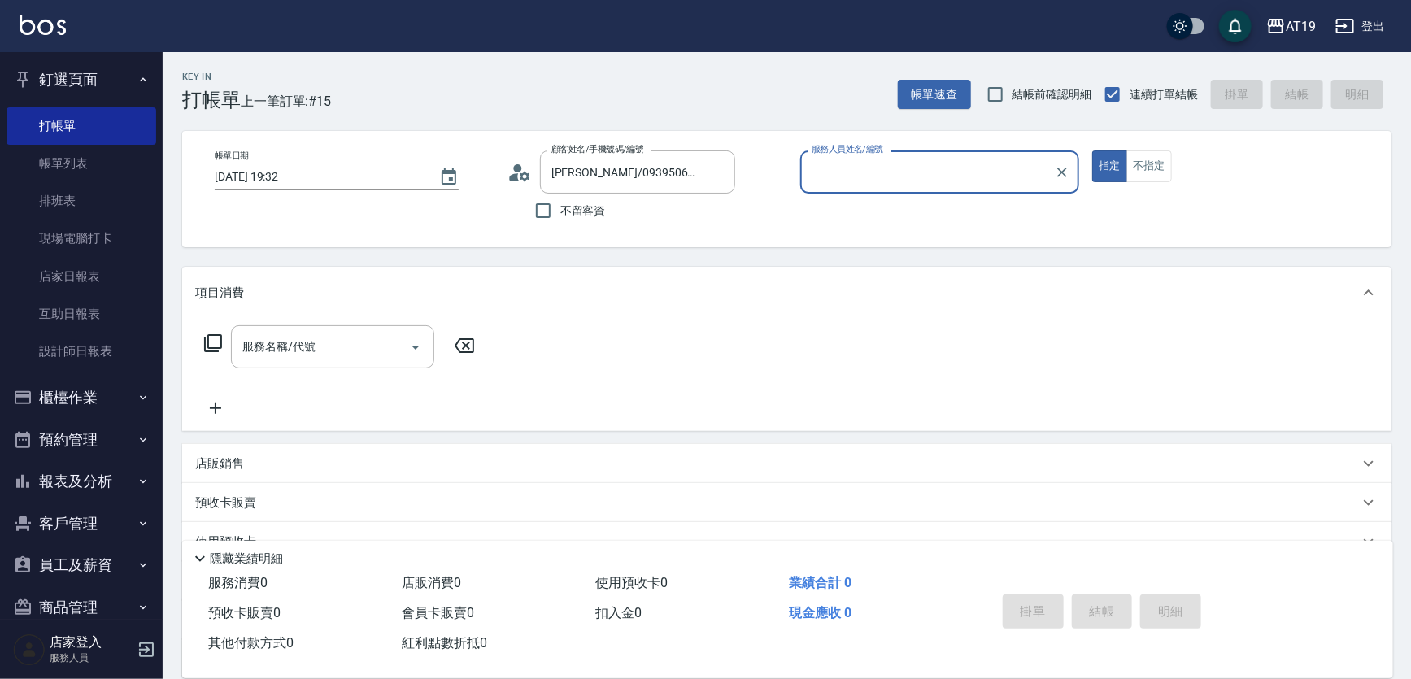
type input "Mika- 8"
click at [1092, 150] on button "指定" at bounding box center [1109, 166] width 35 height 32
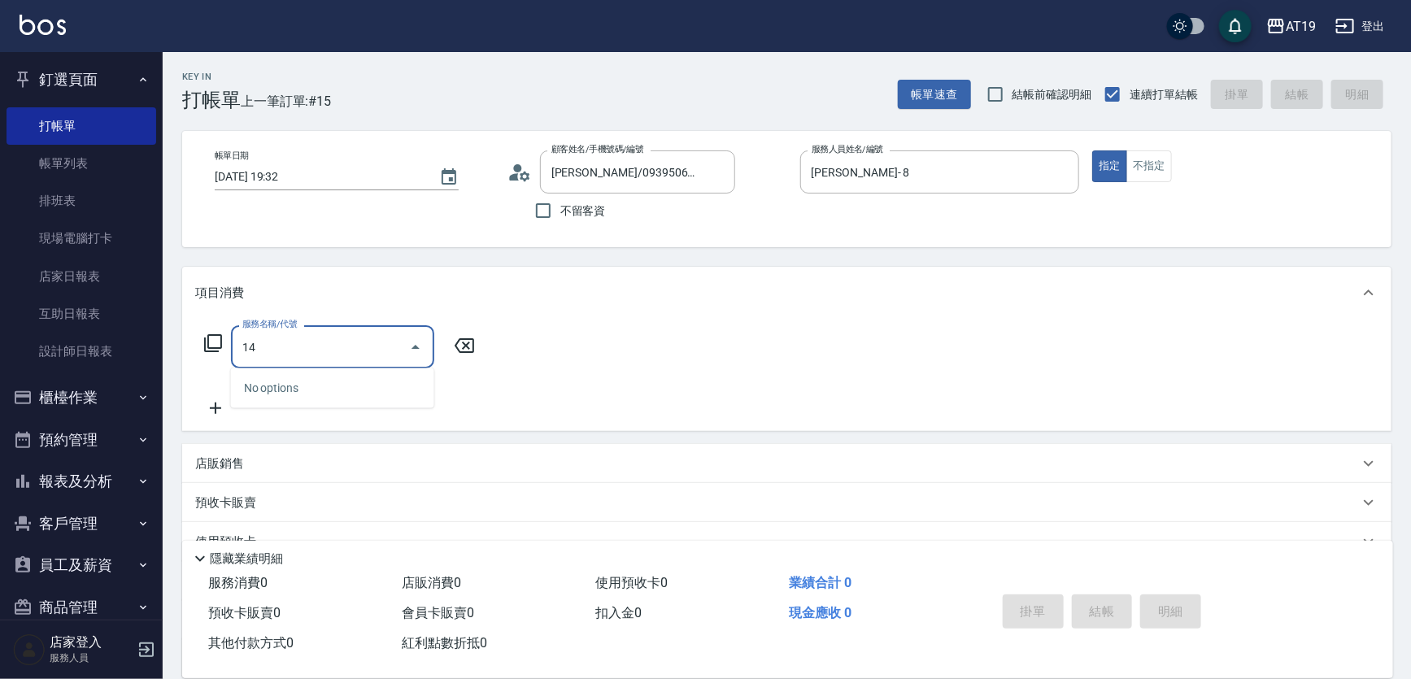
type input "1"
type input "126"
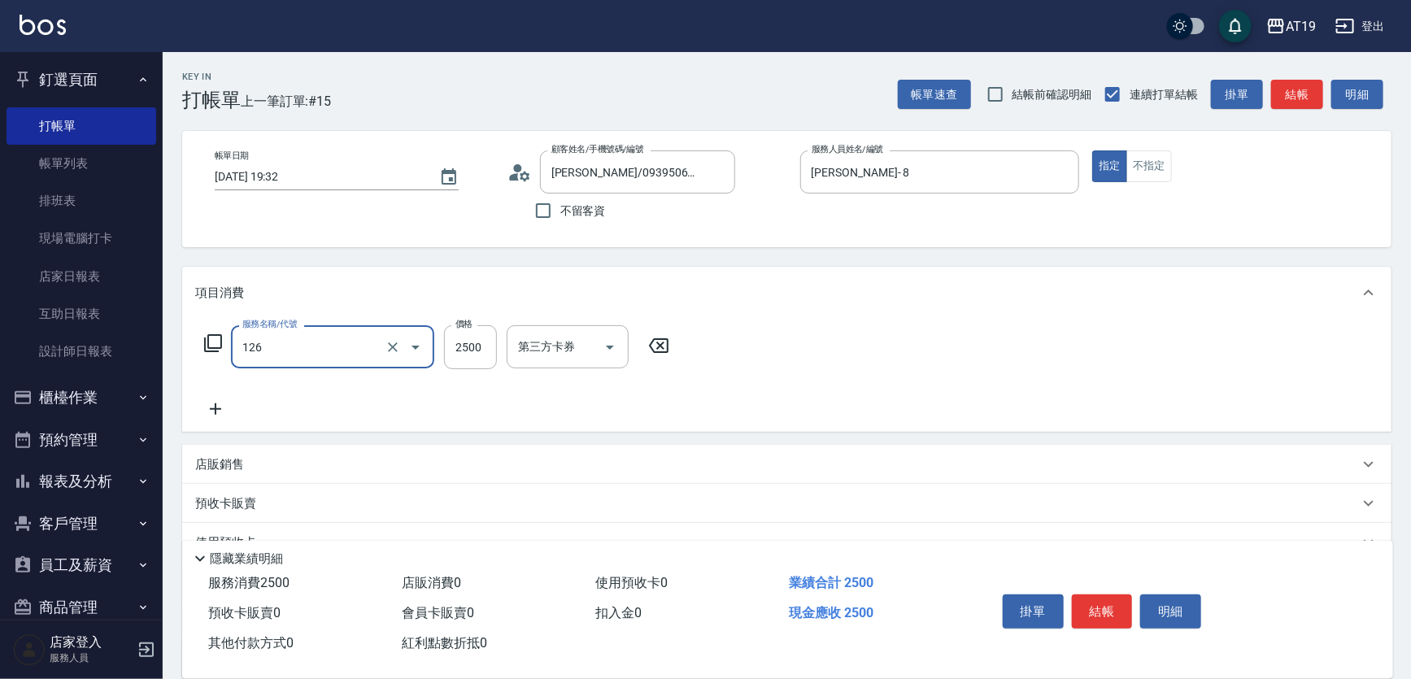
type input "250"
type input "PRP養髮漢萃精華(126)"
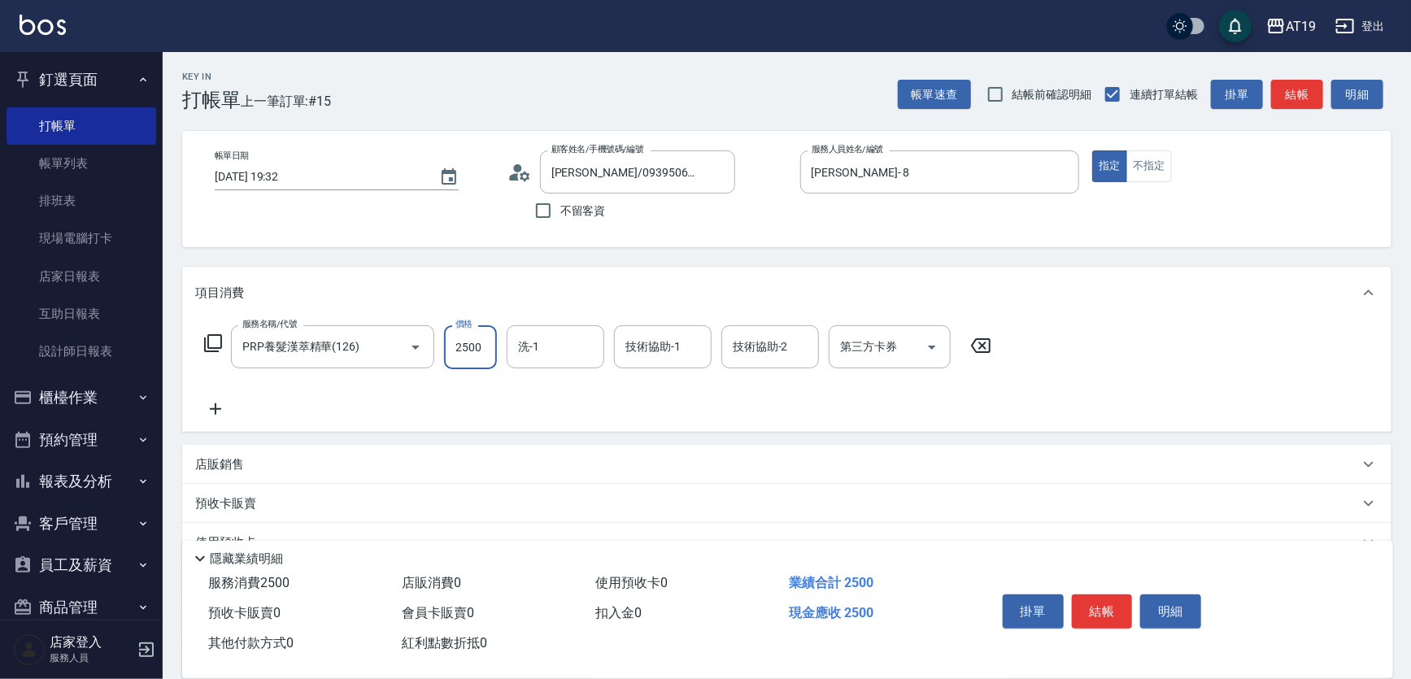
type input "0"
type input "22"
type input "20"
type input "225"
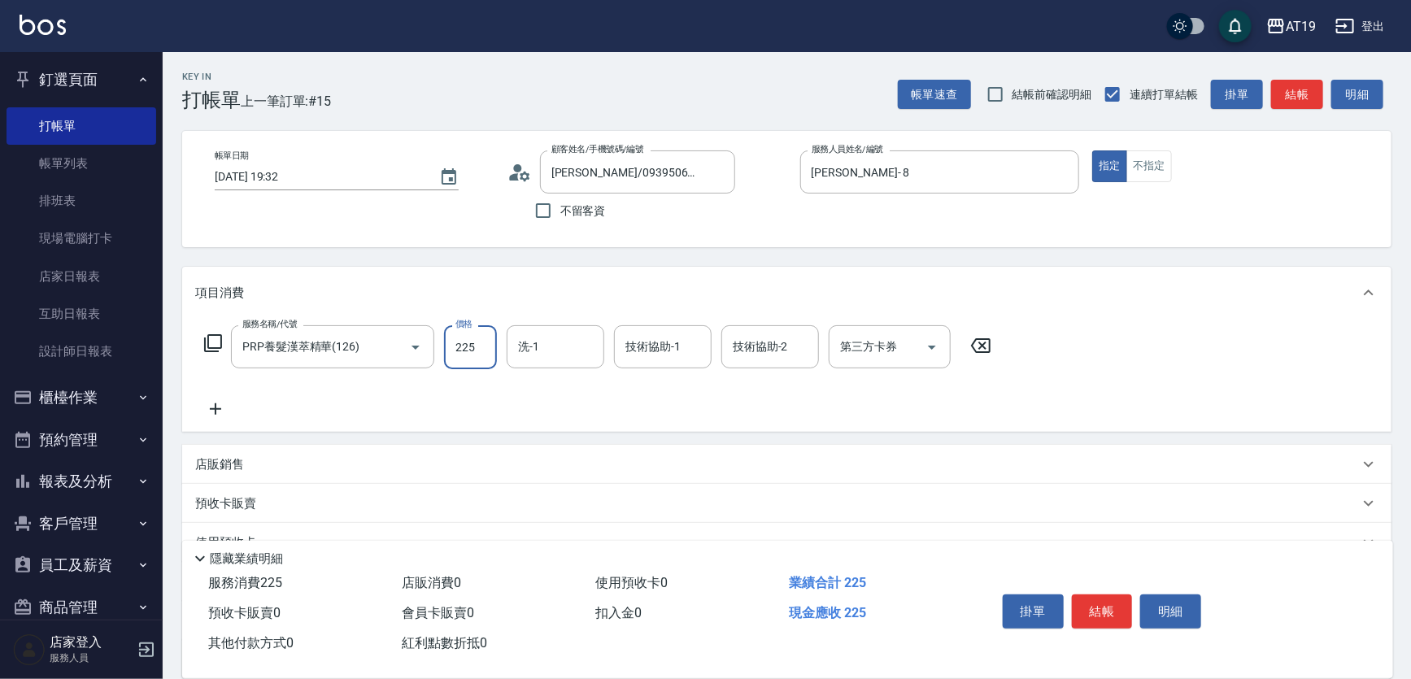
type input "220"
type input "22500"
type input "2250"
type input "22500"
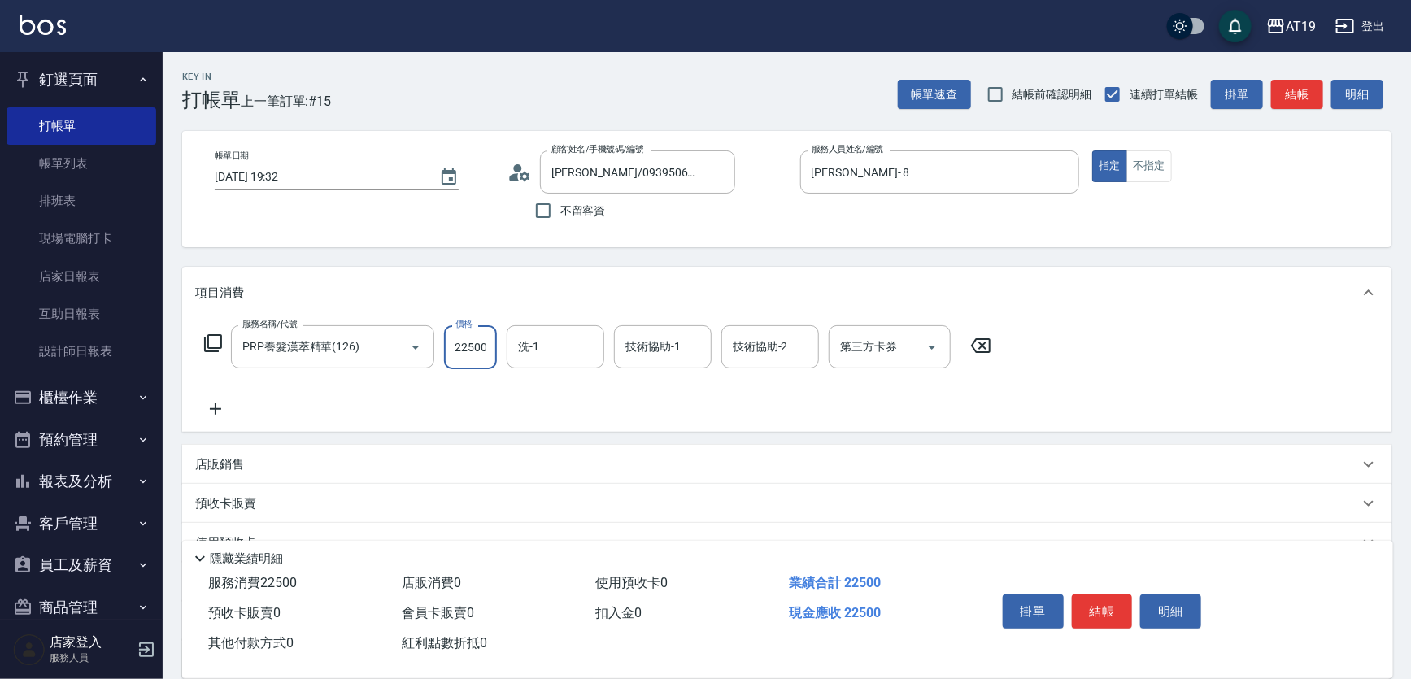
scroll to position [0, 0]
type input "0"
type input "250"
type input "2500"
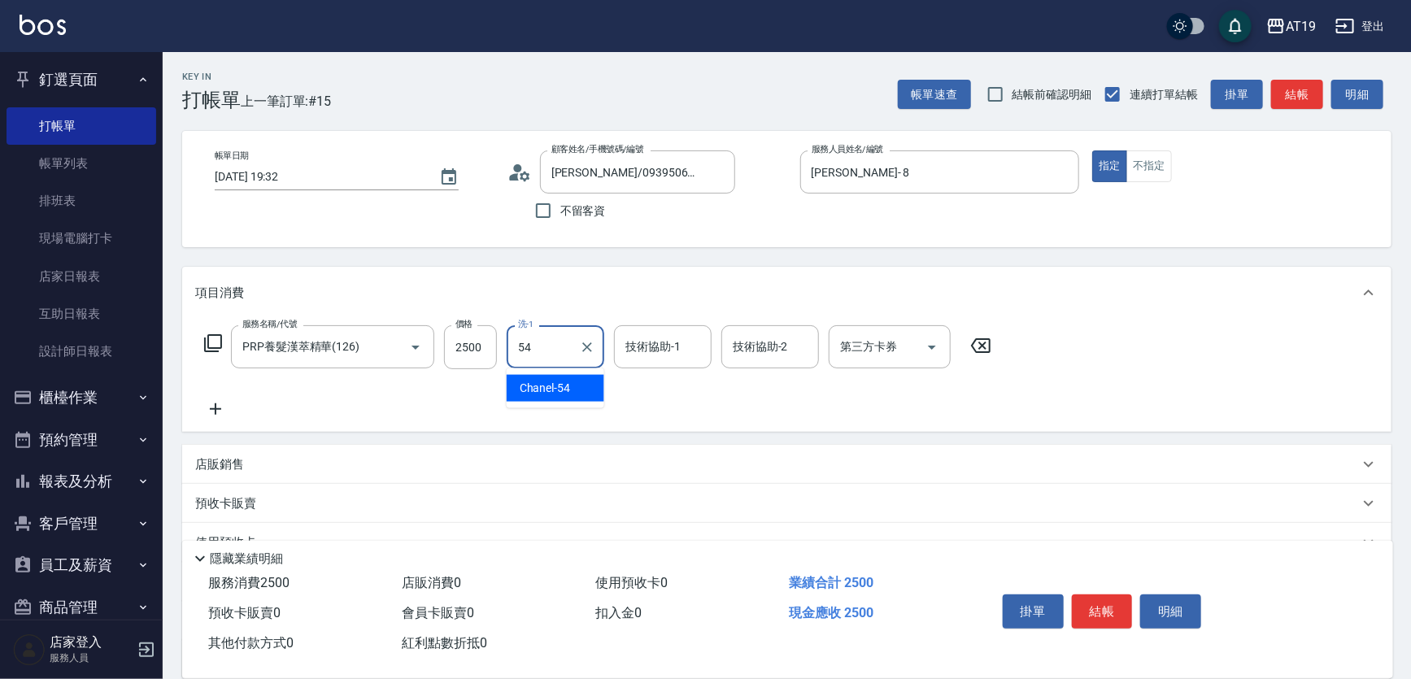
type input "Chanel-54"
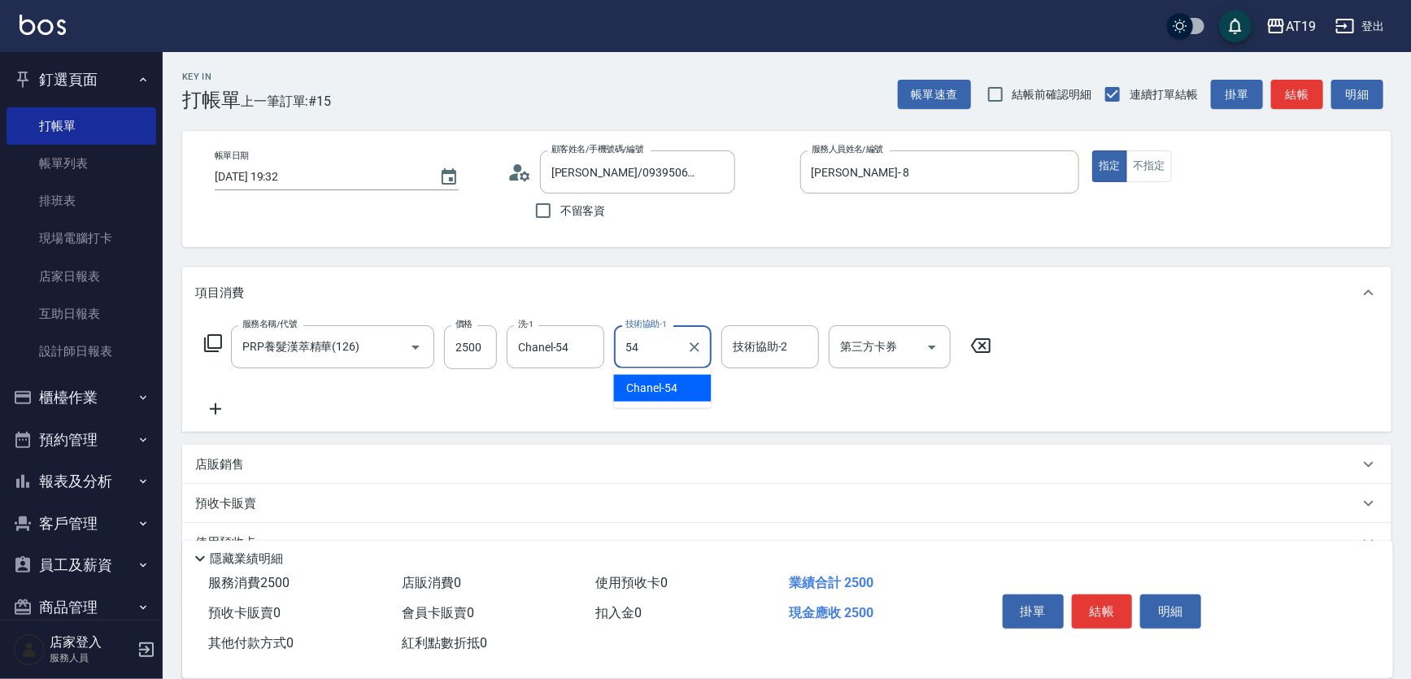
type input "Chanel-54"
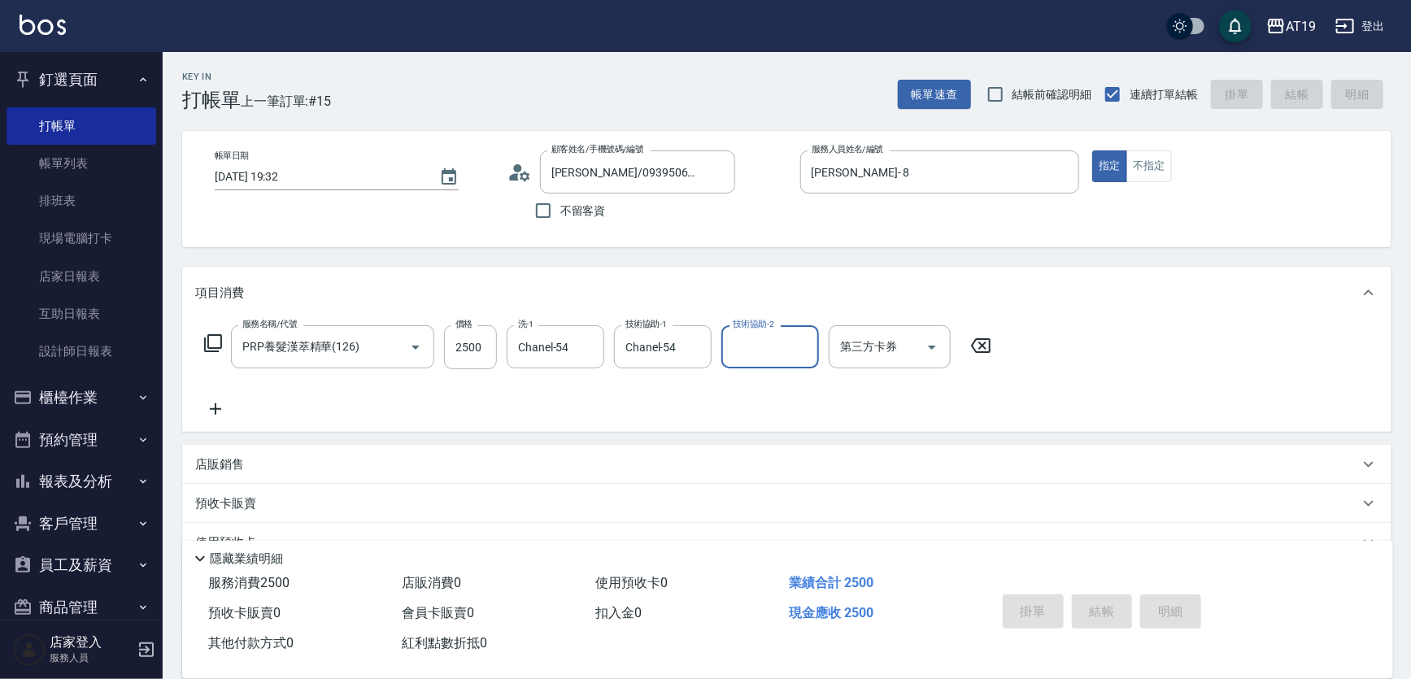
type input "2025/09/13 19:33"
type input "0"
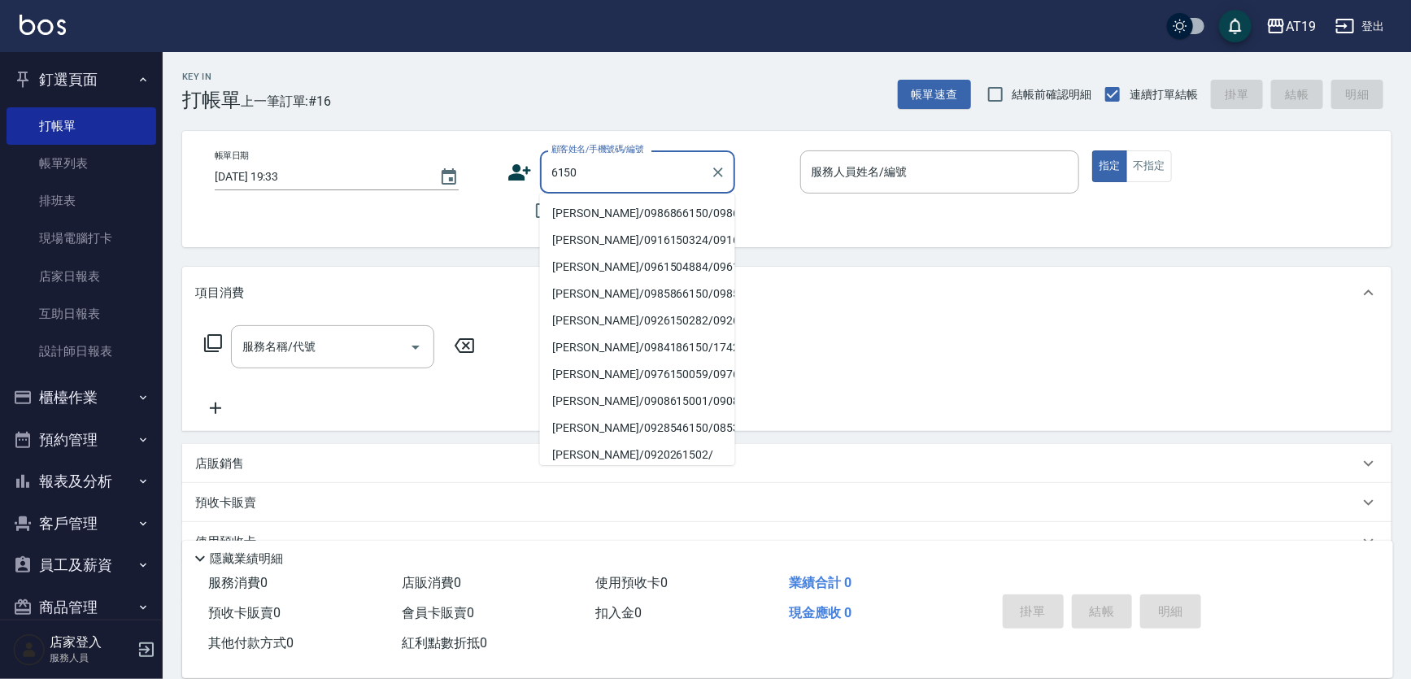
type input "王家瑜/0986866150/0986866150"
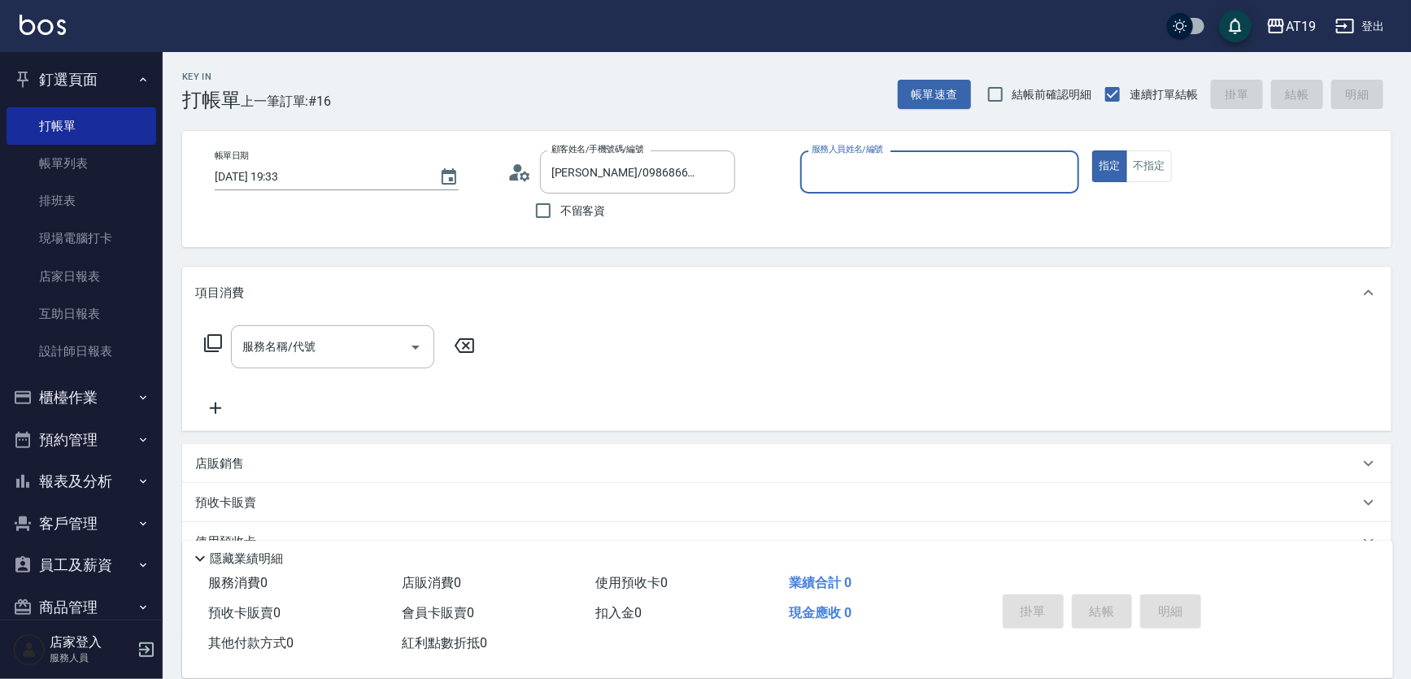
type input "Mika- 8"
click at [1092, 150] on button "指定" at bounding box center [1109, 166] width 35 height 32
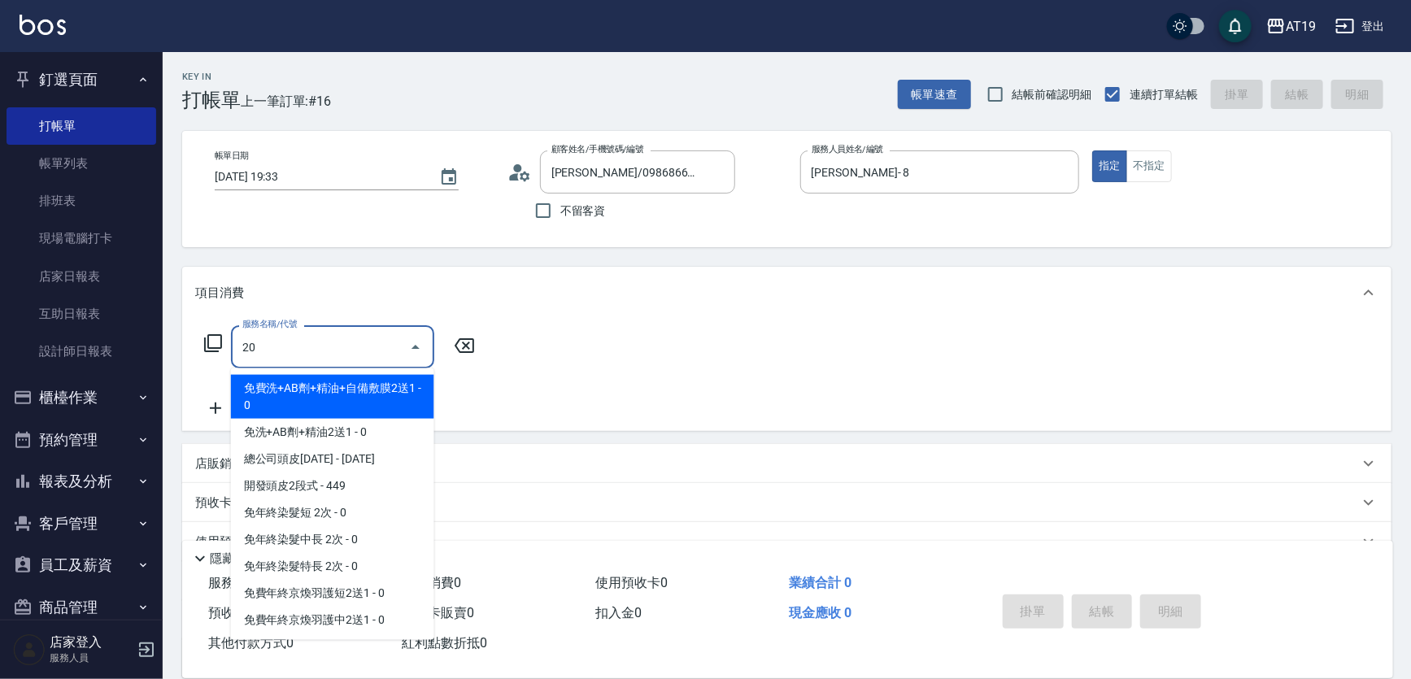
type input "201"
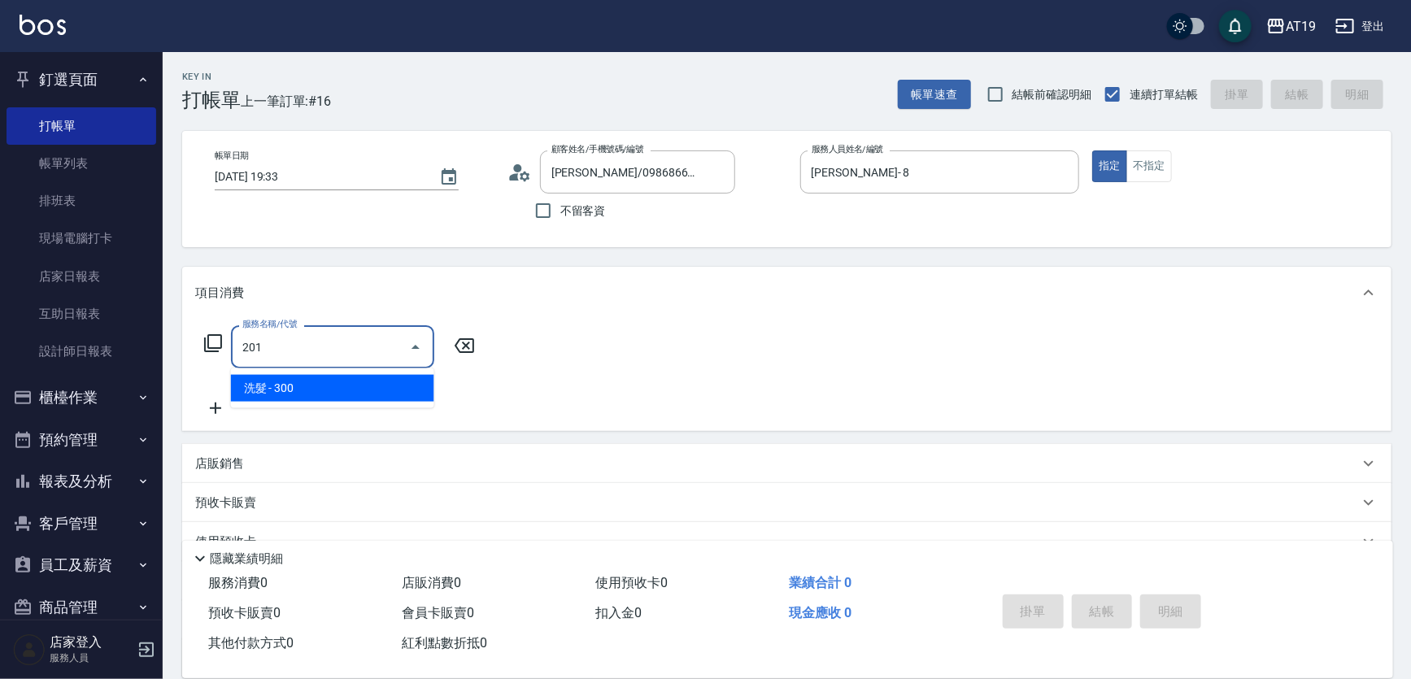
type input "30"
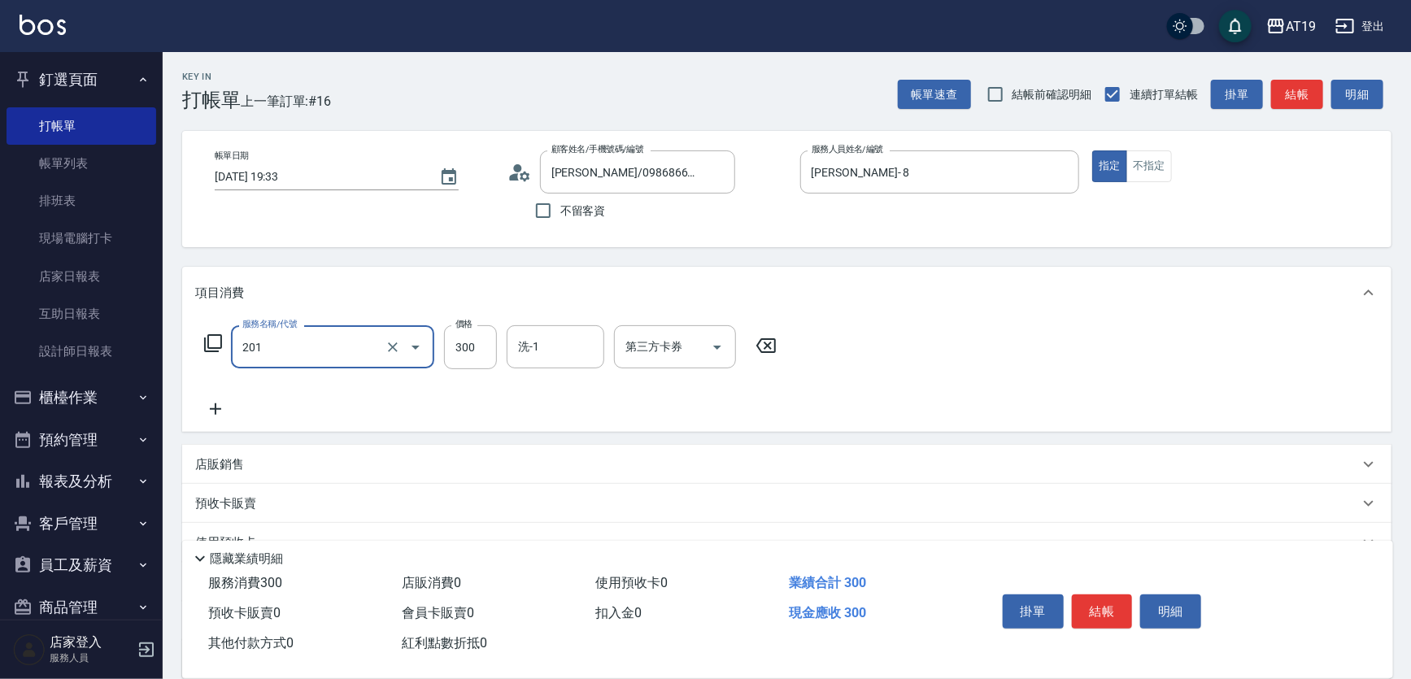
type input "洗髮(201)"
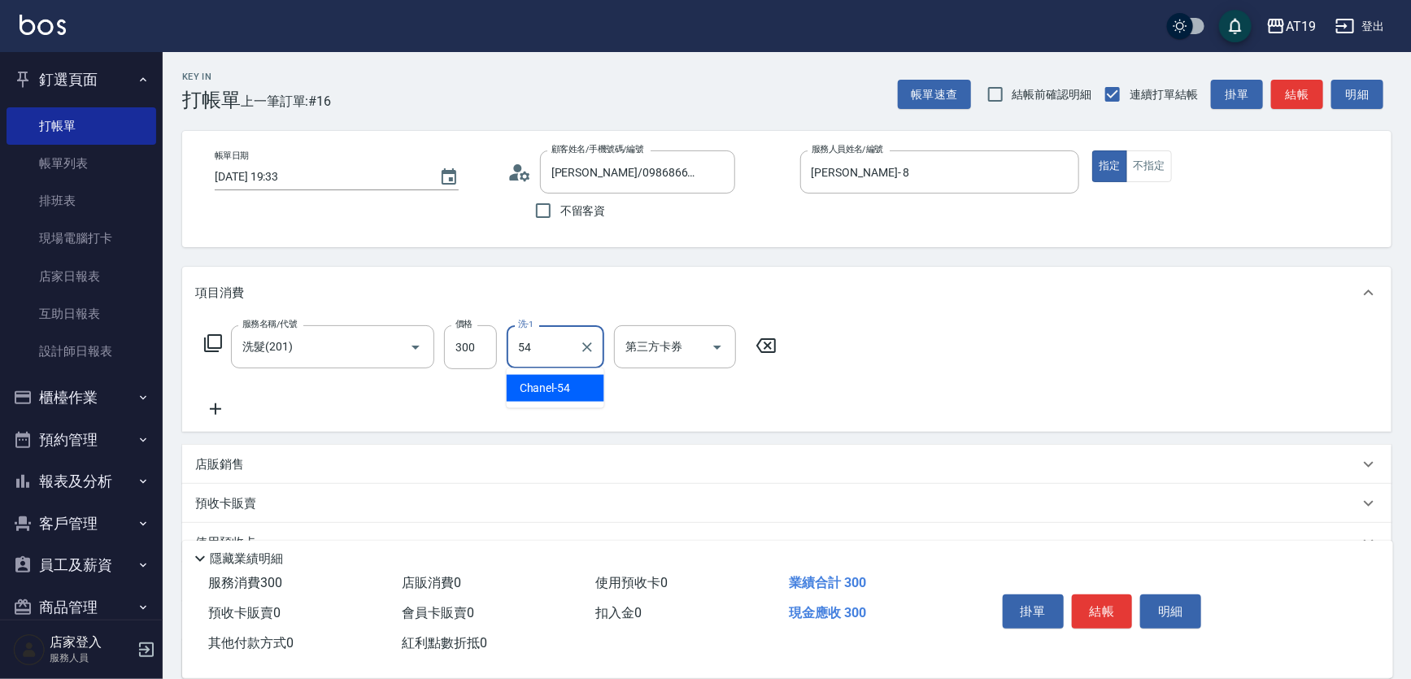
type input "Chanel-54"
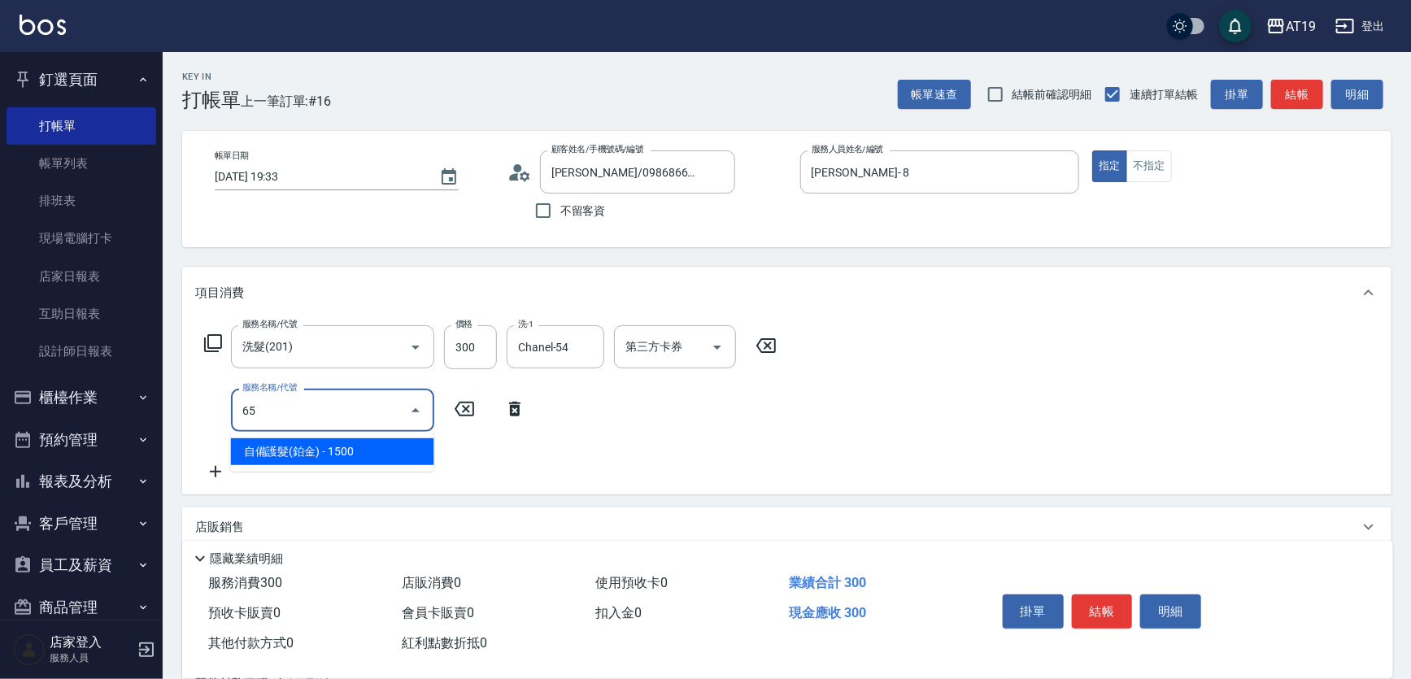
type input "657"
type input "180"
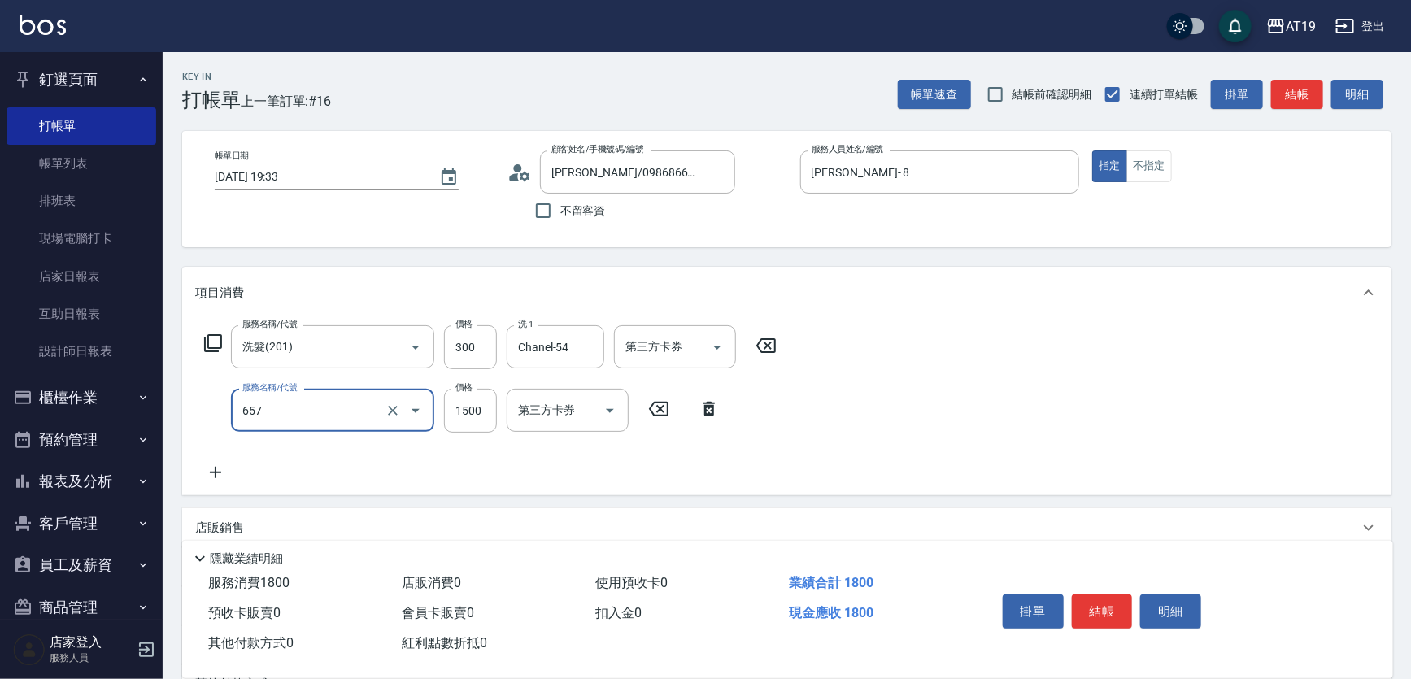
type input "自備護髮(鉑金)(657)"
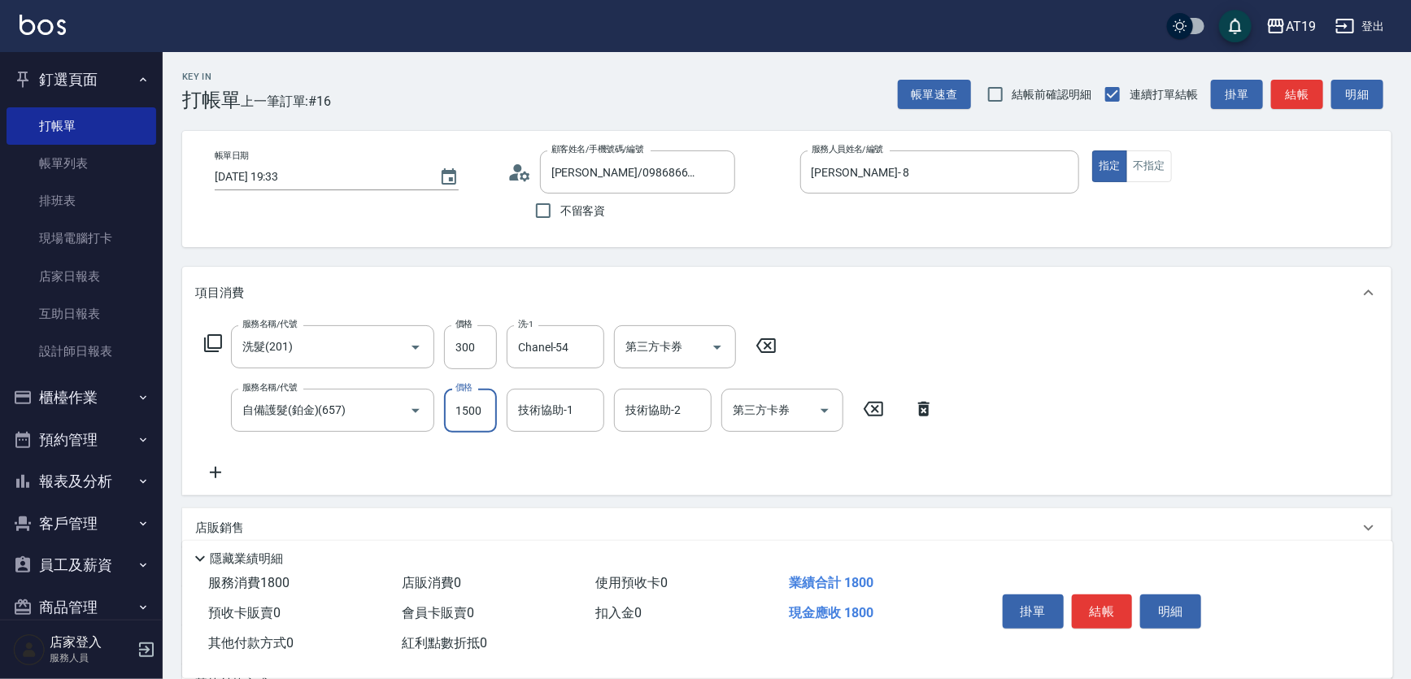
type input "2"
type input "30"
type input "214"
type input "240"
type input "2144"
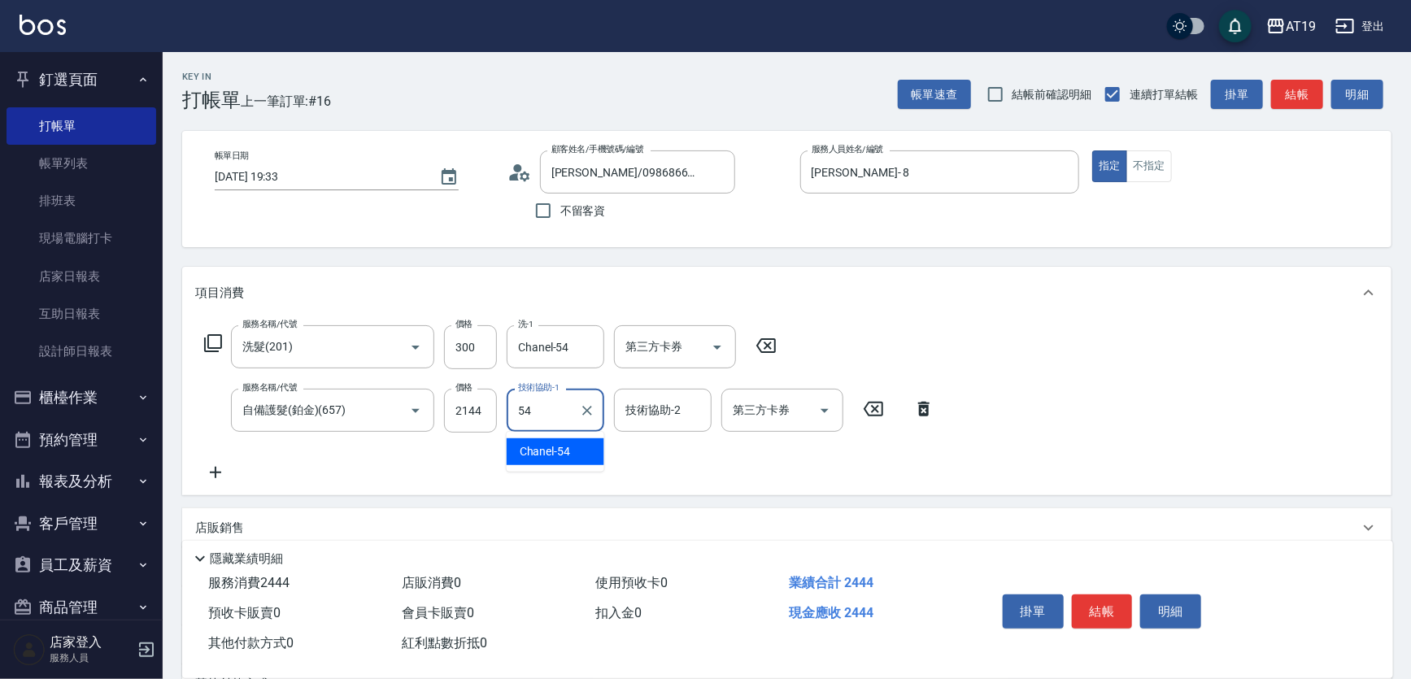
type input "Chanel-54"
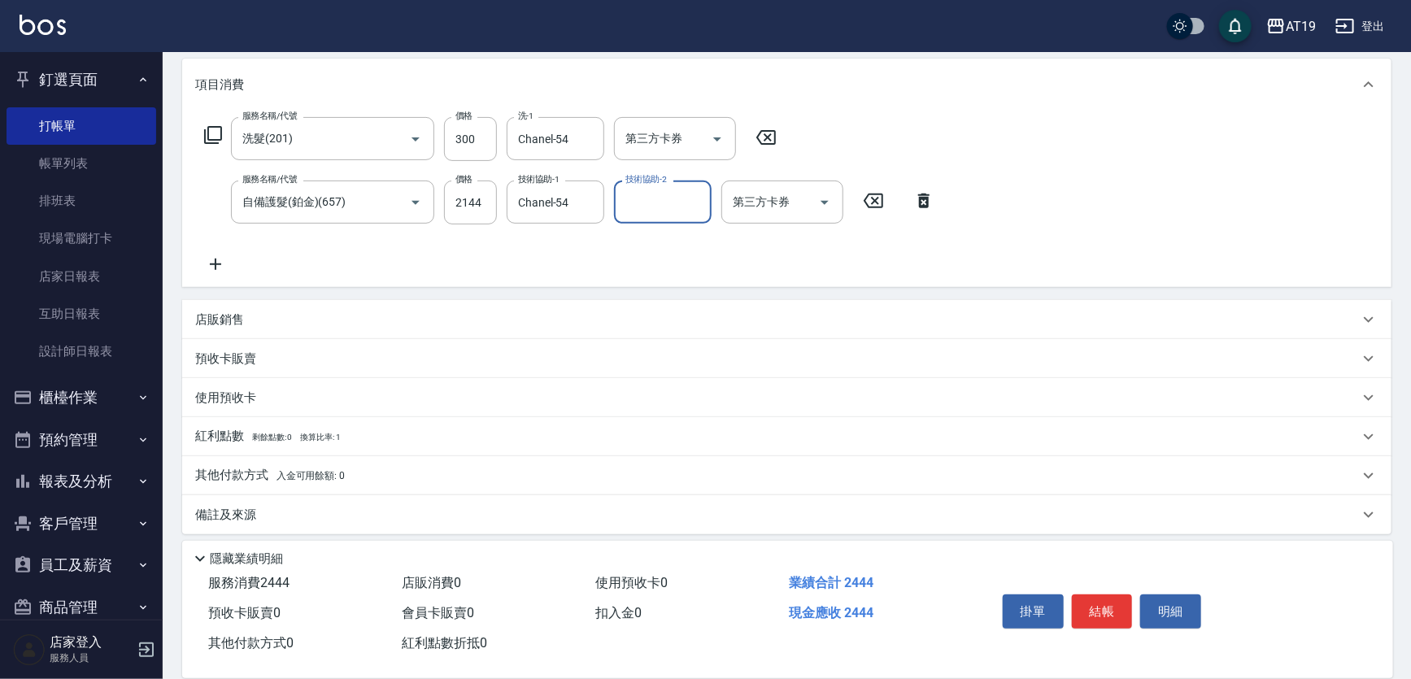
scroll to position [215, 0]
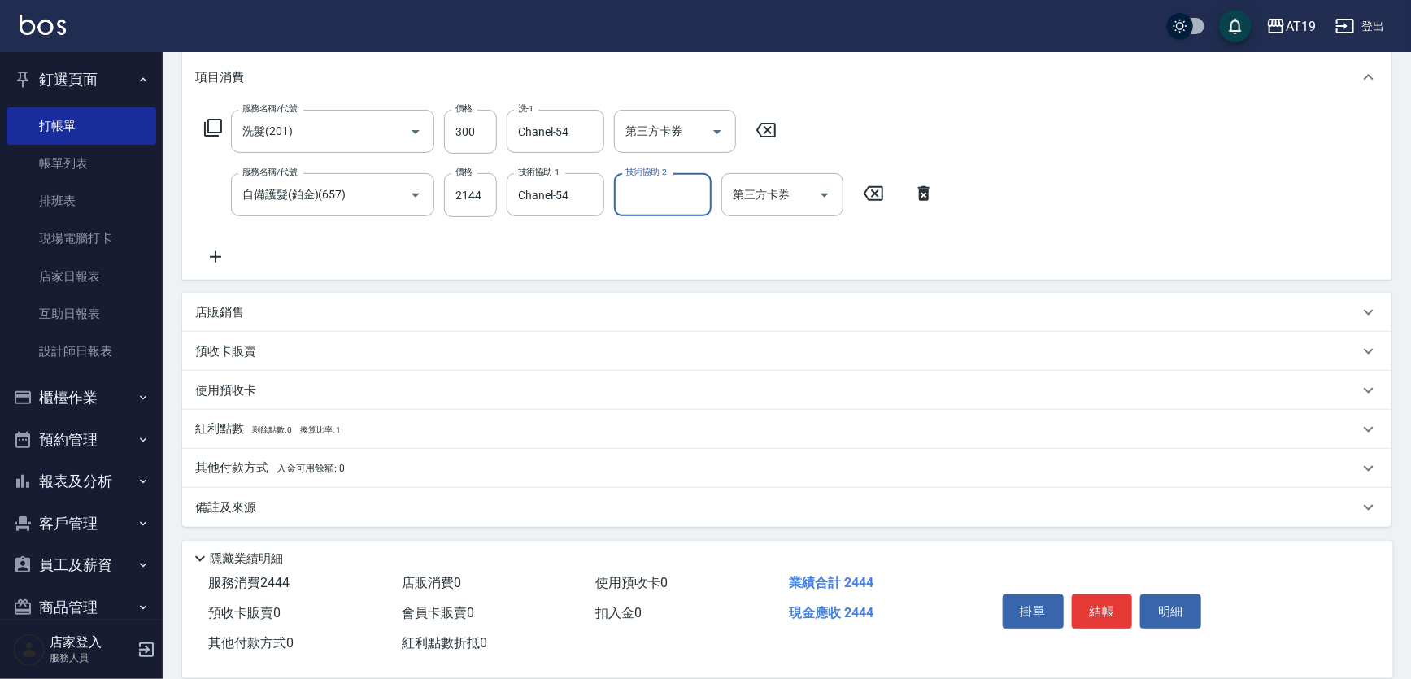
click at [261, 471] on p "其他付款方式 入金可用餘額: 0" at bounding box center [270, 468] width 150 height 18
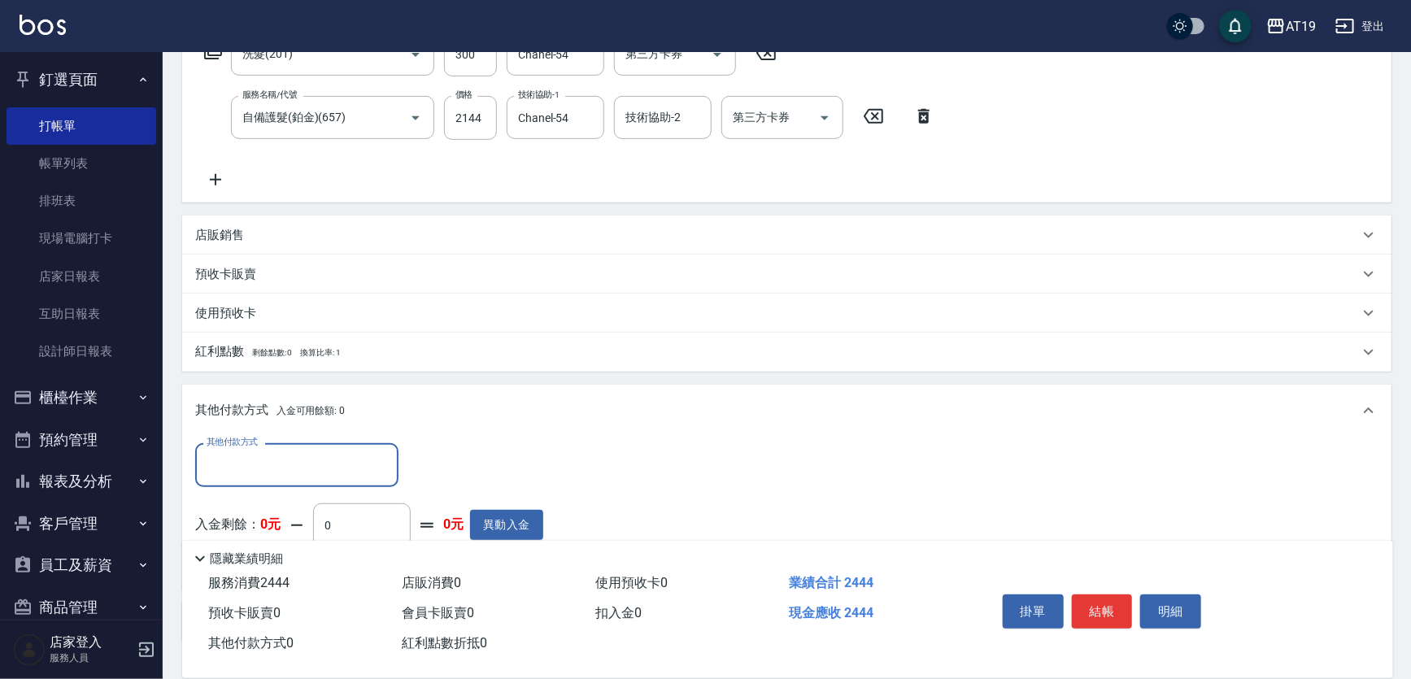
scroll to position [407, 0]
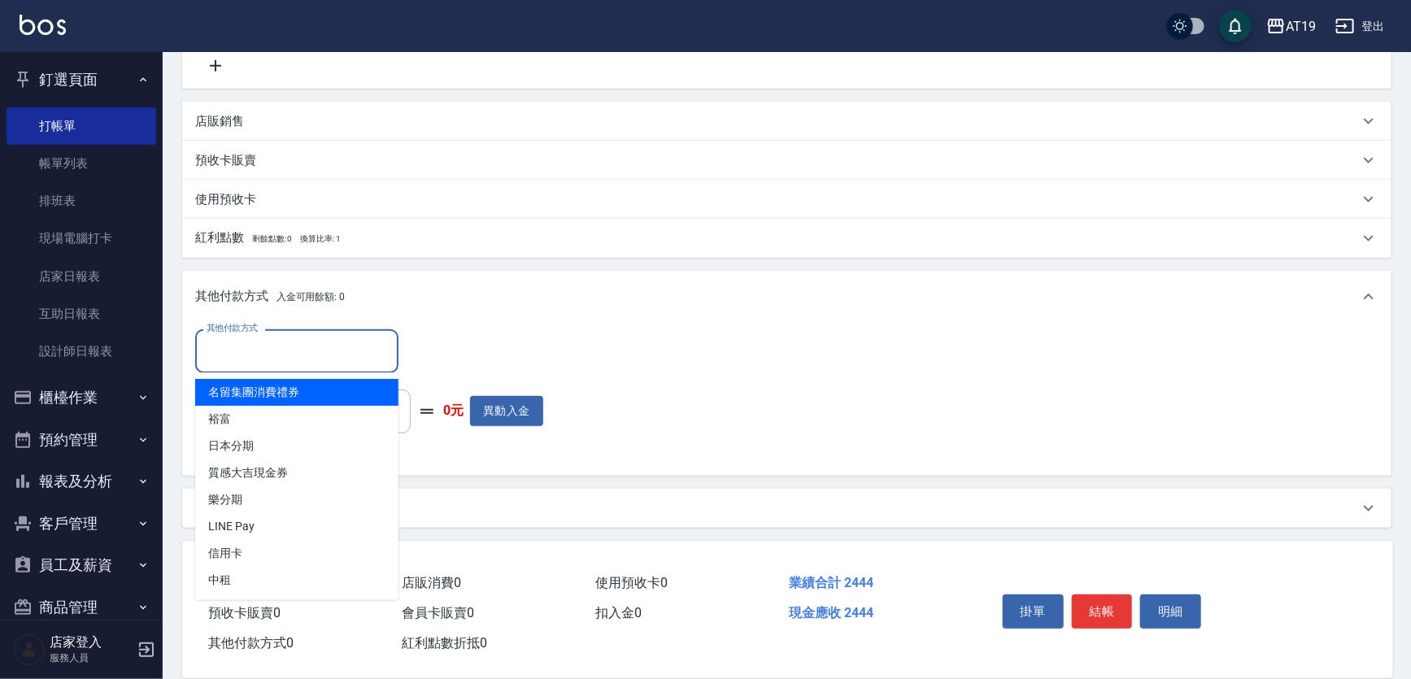
click at [260, 350] on input "其他付款方式" at bounding box center [296, 351] width 189 height 28
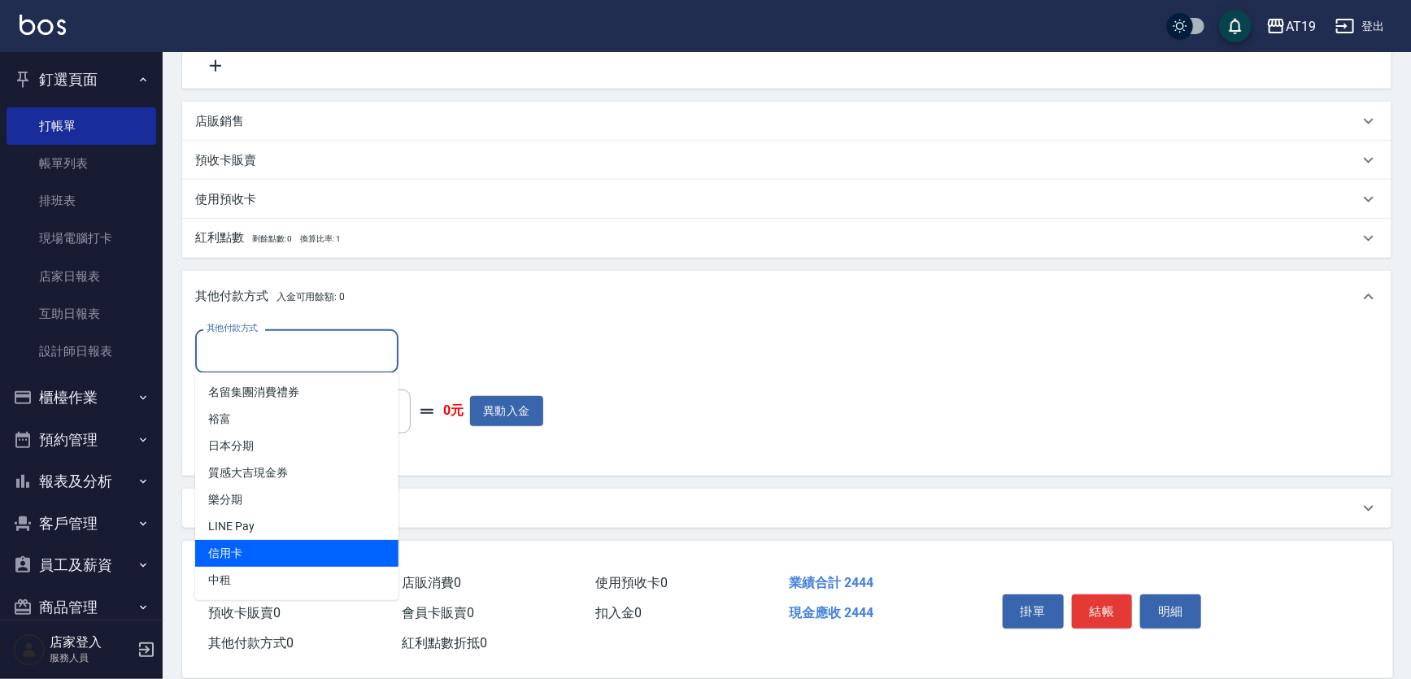
click at [240, 554] on span "信用卡" at bounding box center [296, 553] width 203 height 27
type input "信用卡"
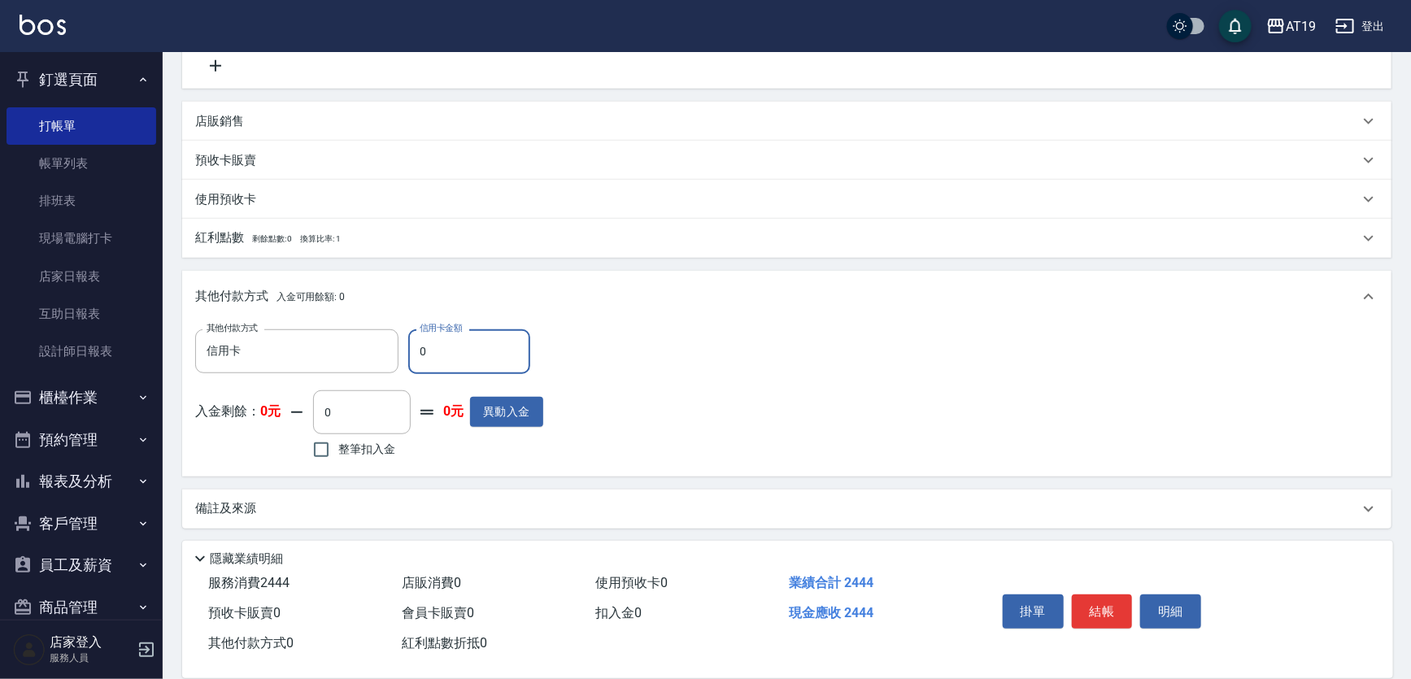
drag, startPoint x: 425, startPoint y: 355, endPoint x: 412, endPoint y: 357, distance: 13.1
click at [412, 357] on input "0" at bounding box center [469, 351] width 122 height 44
type input "244"
type input "0"
type input "2444"
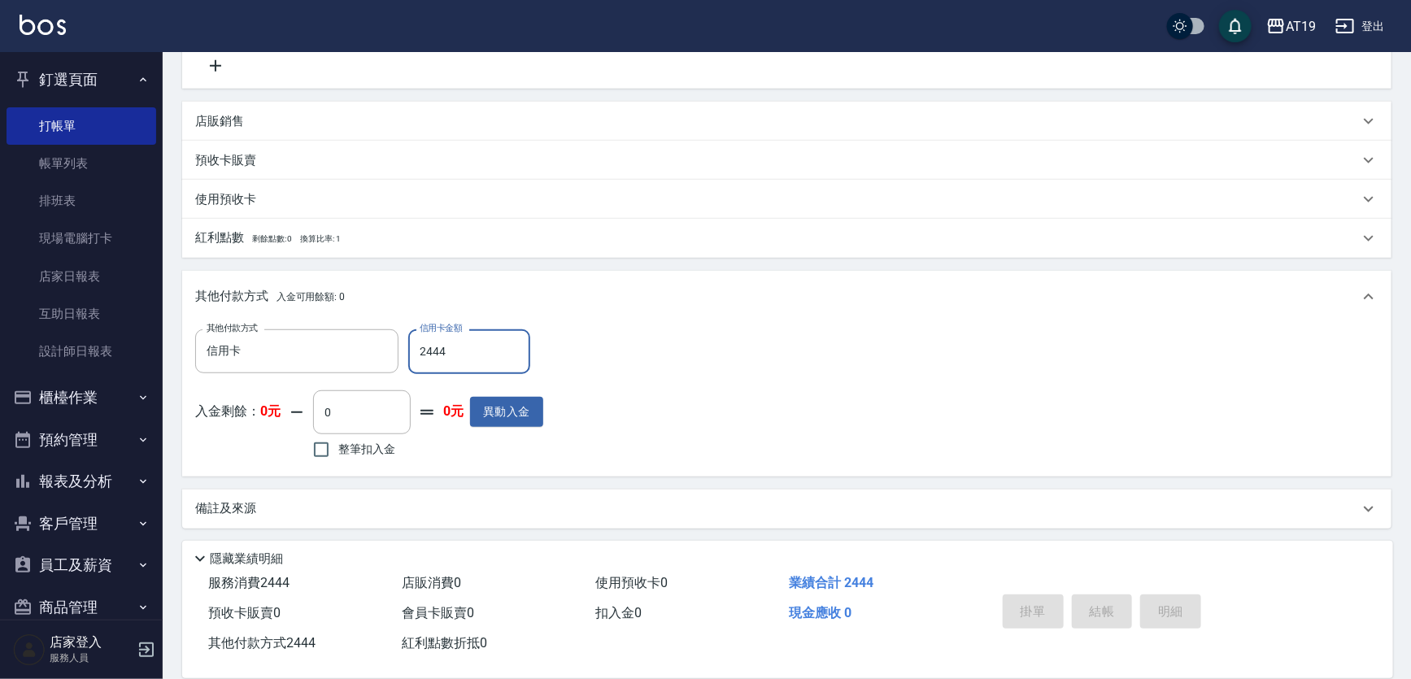
type input "2025/09/13 19:34"
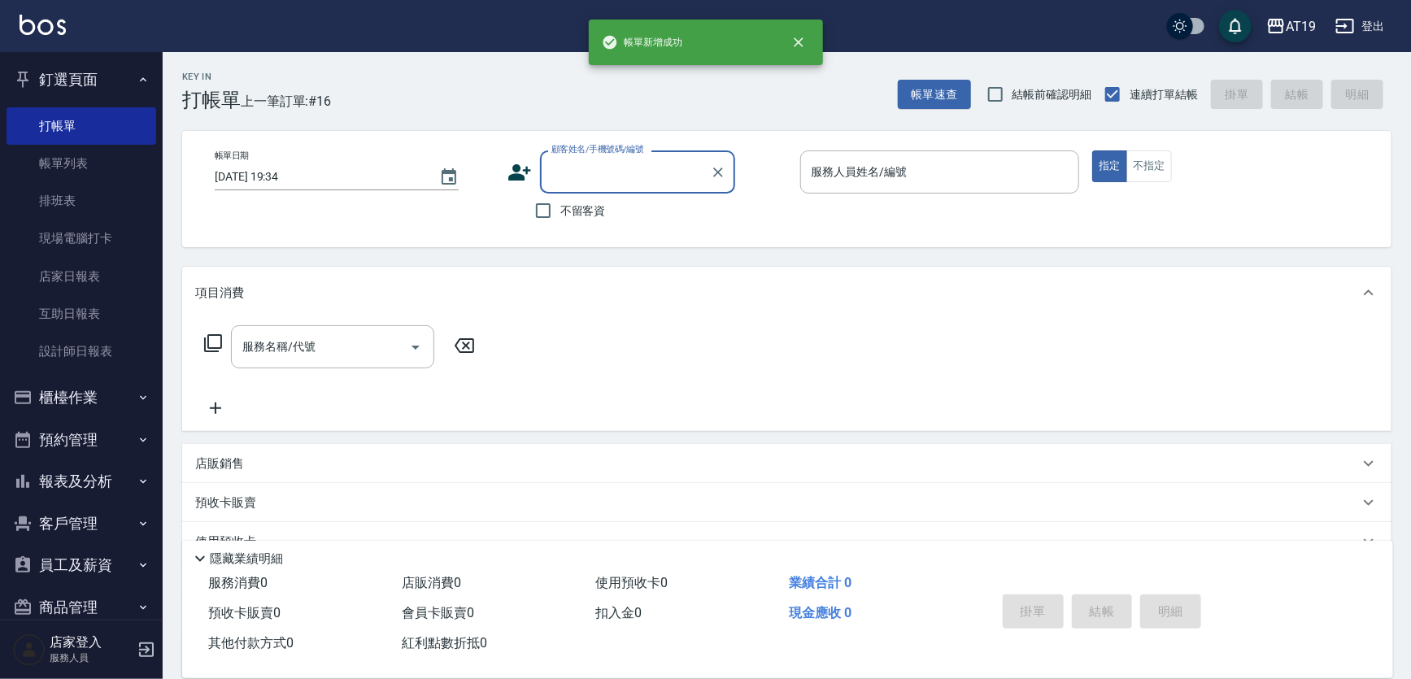
scroll to position [0, 0]
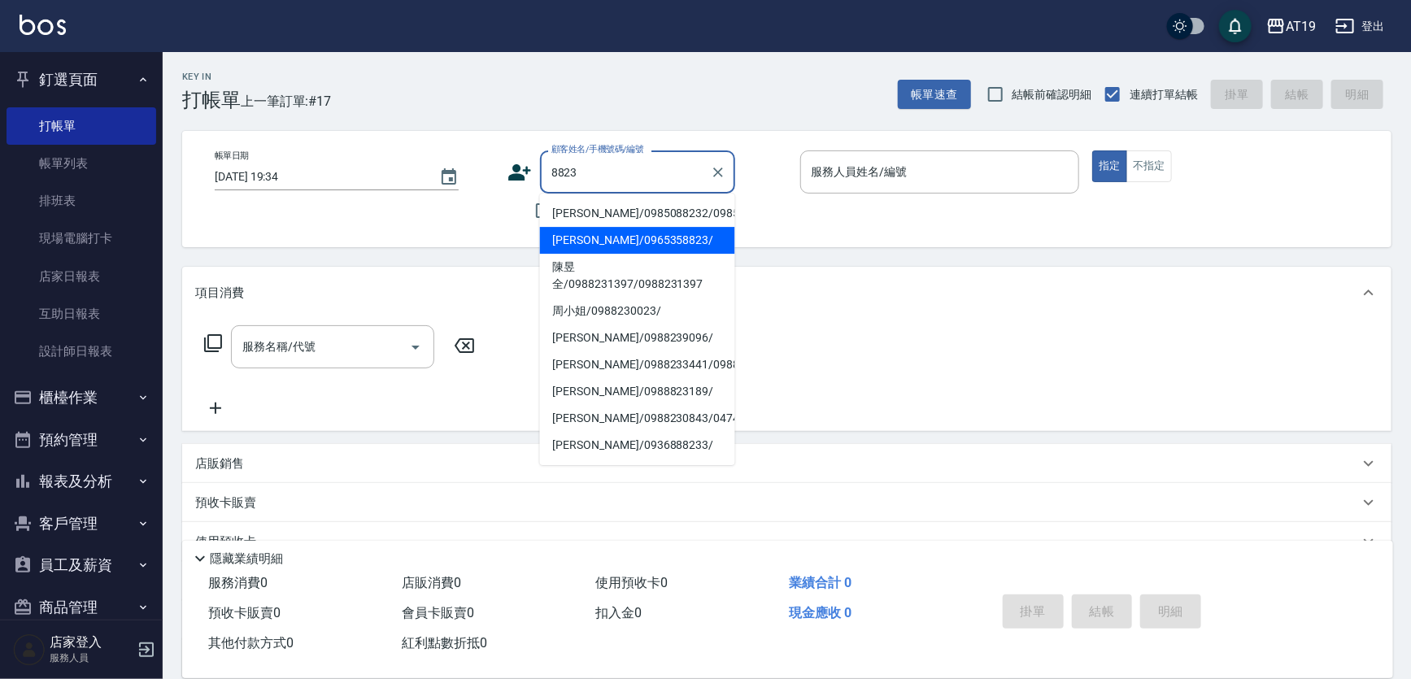
type input "李宥逸/0965358823/"
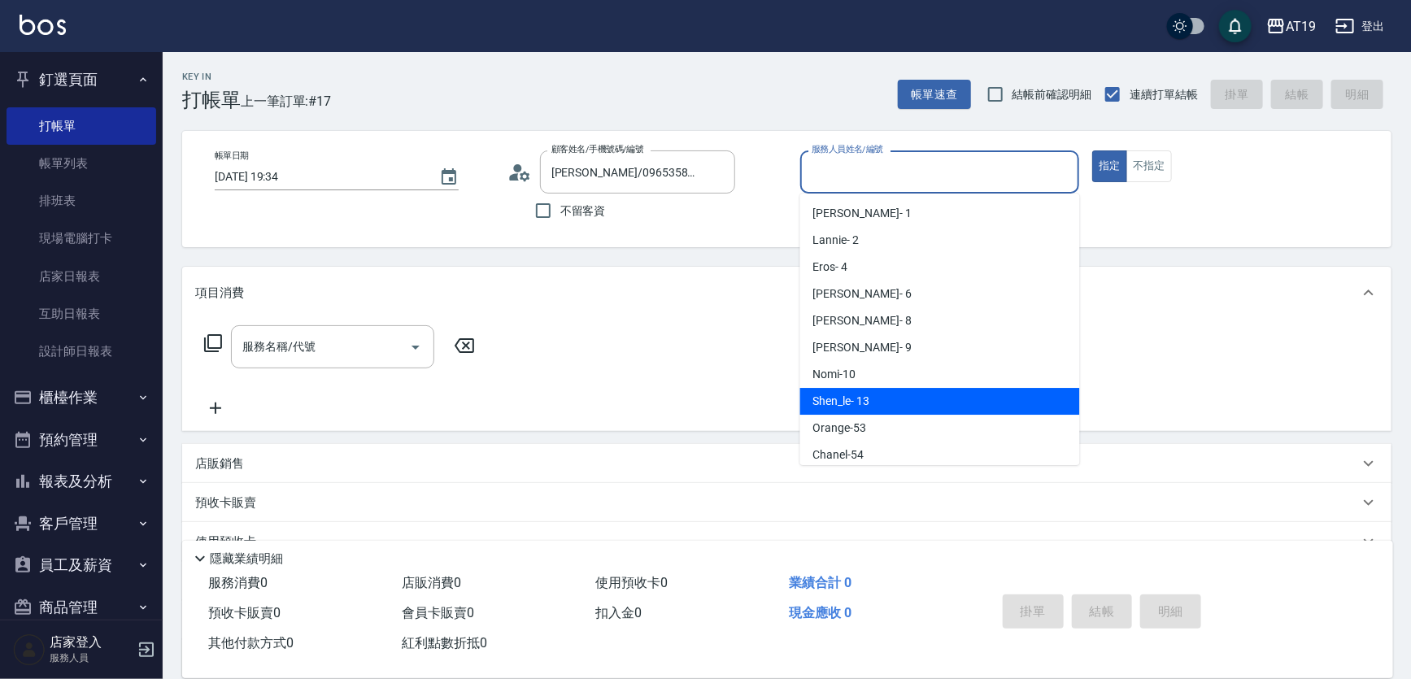
type input "Shen_le- 13"
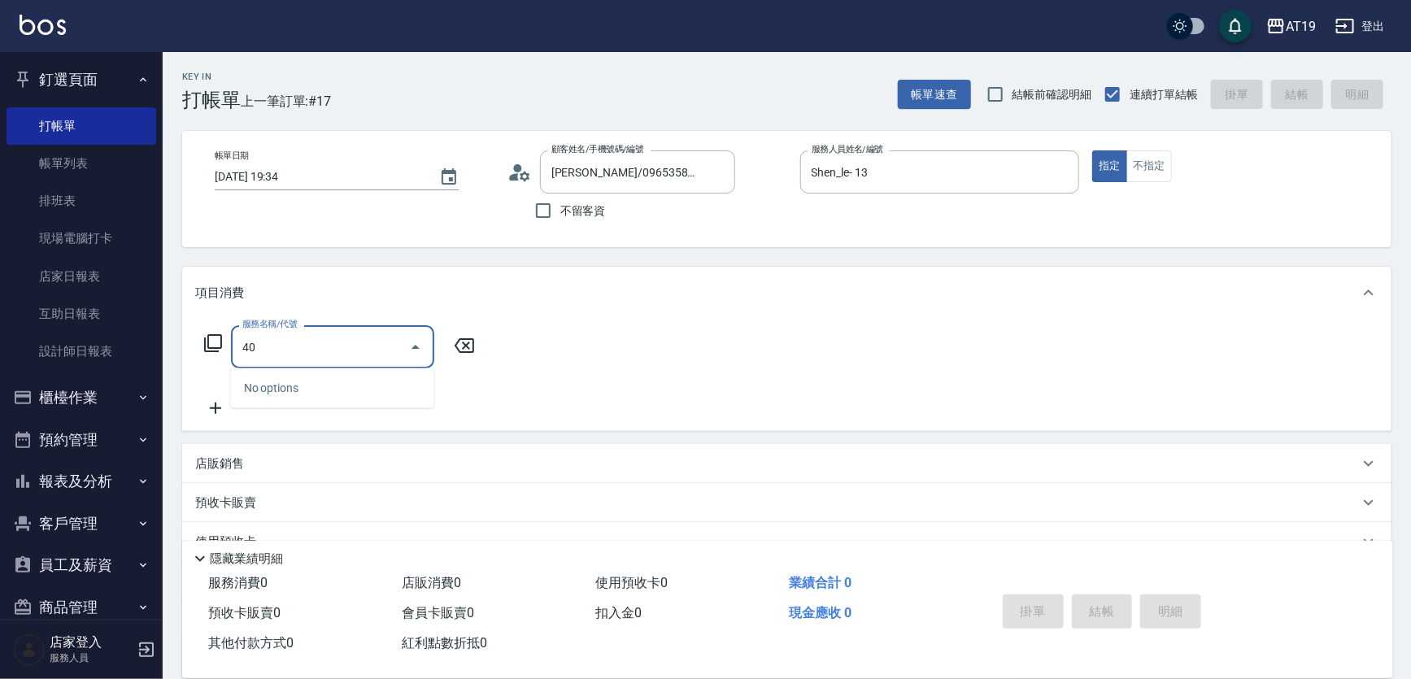
type input "401"
type input "30"
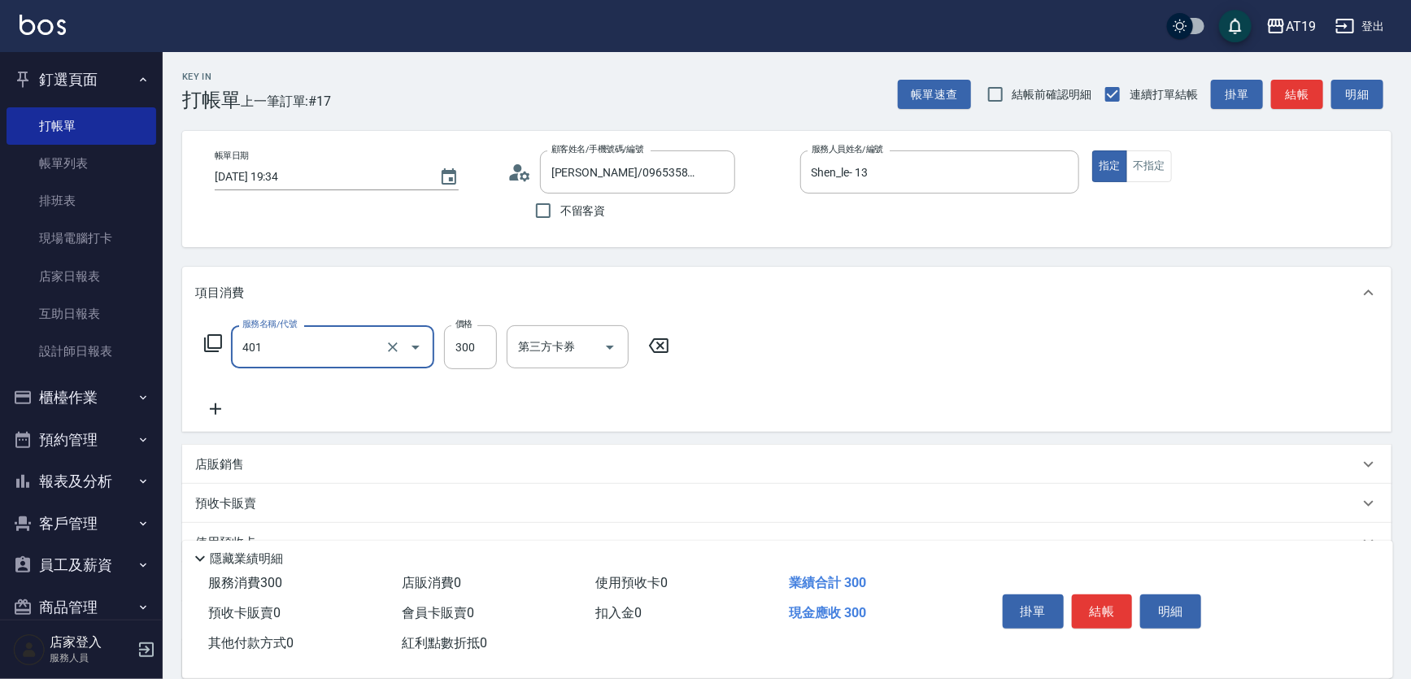
type input "剪髮(401)"
type input "0"
type input "35"
type input "30"
type input "3500"
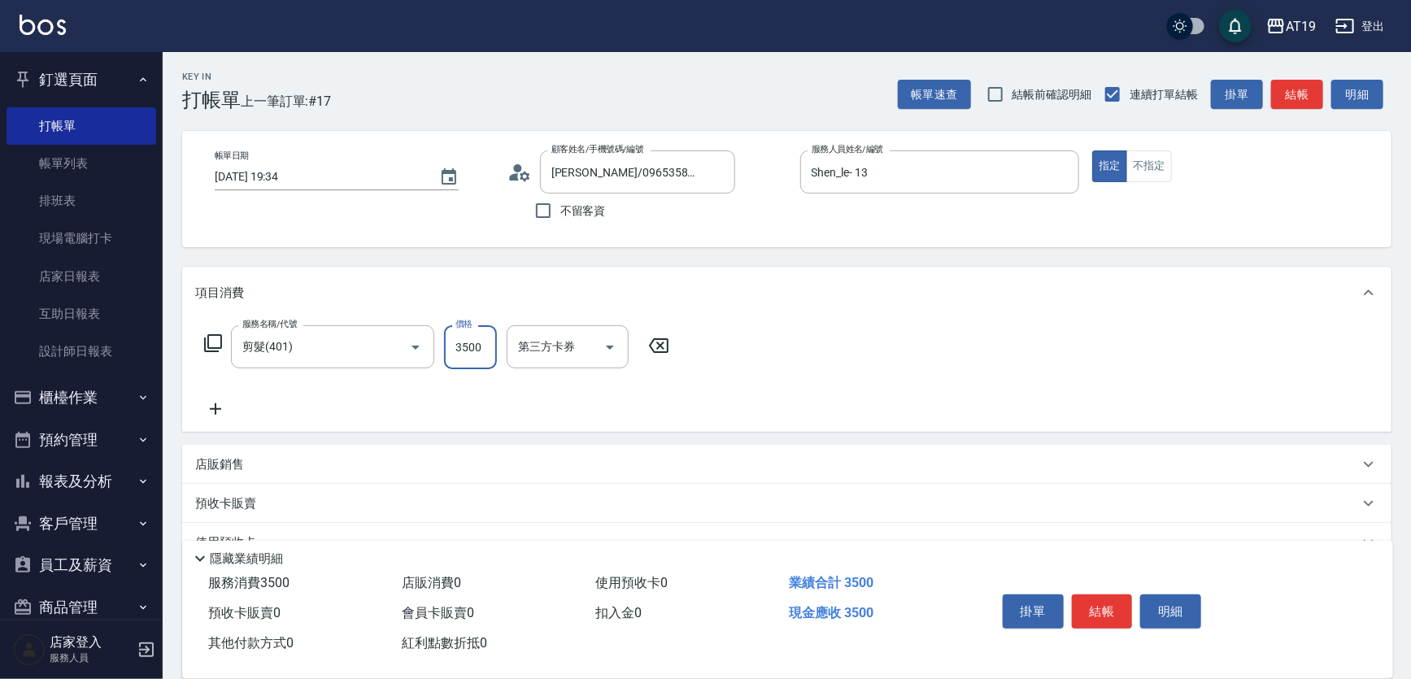
type input "30"
type input "350"
click at [521, 180] on icon at bounding box center [519, 172] width 24 height 24
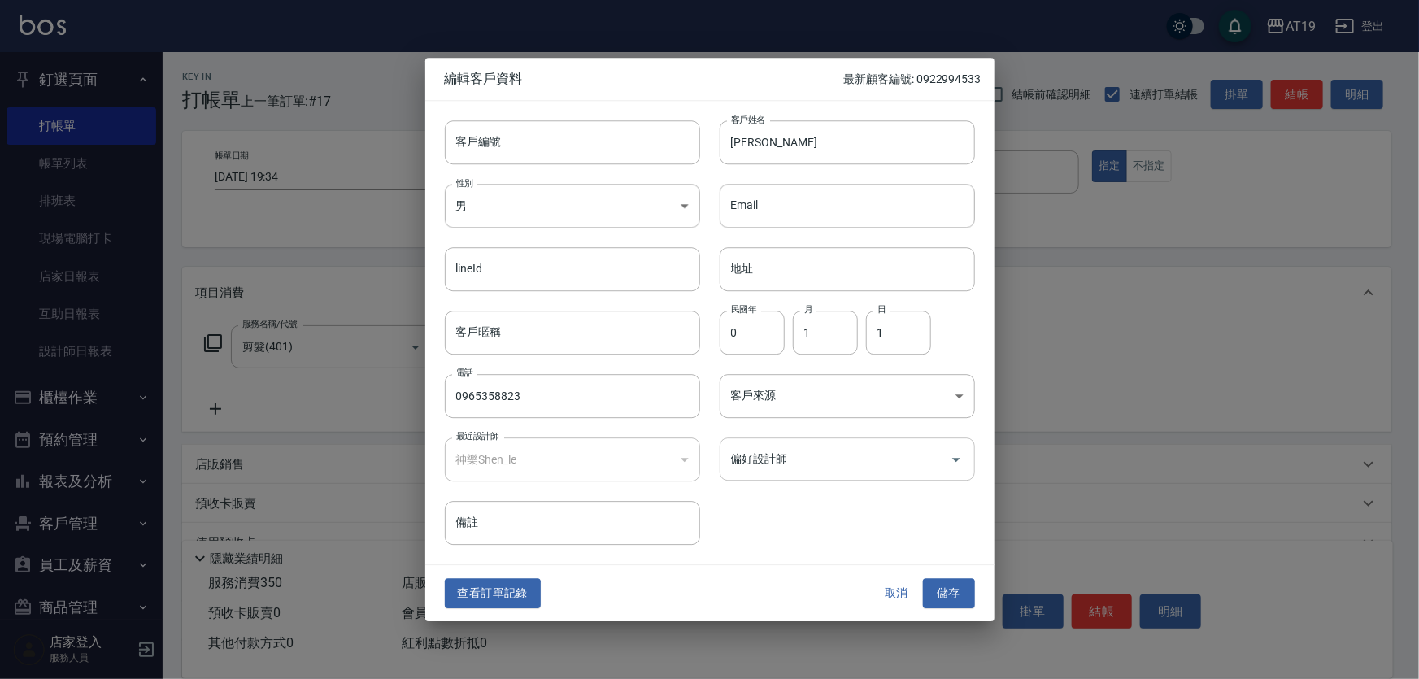
click at [774, 462] on input "偏好設計師" at bounding box center [835, 459] width 216 height 28
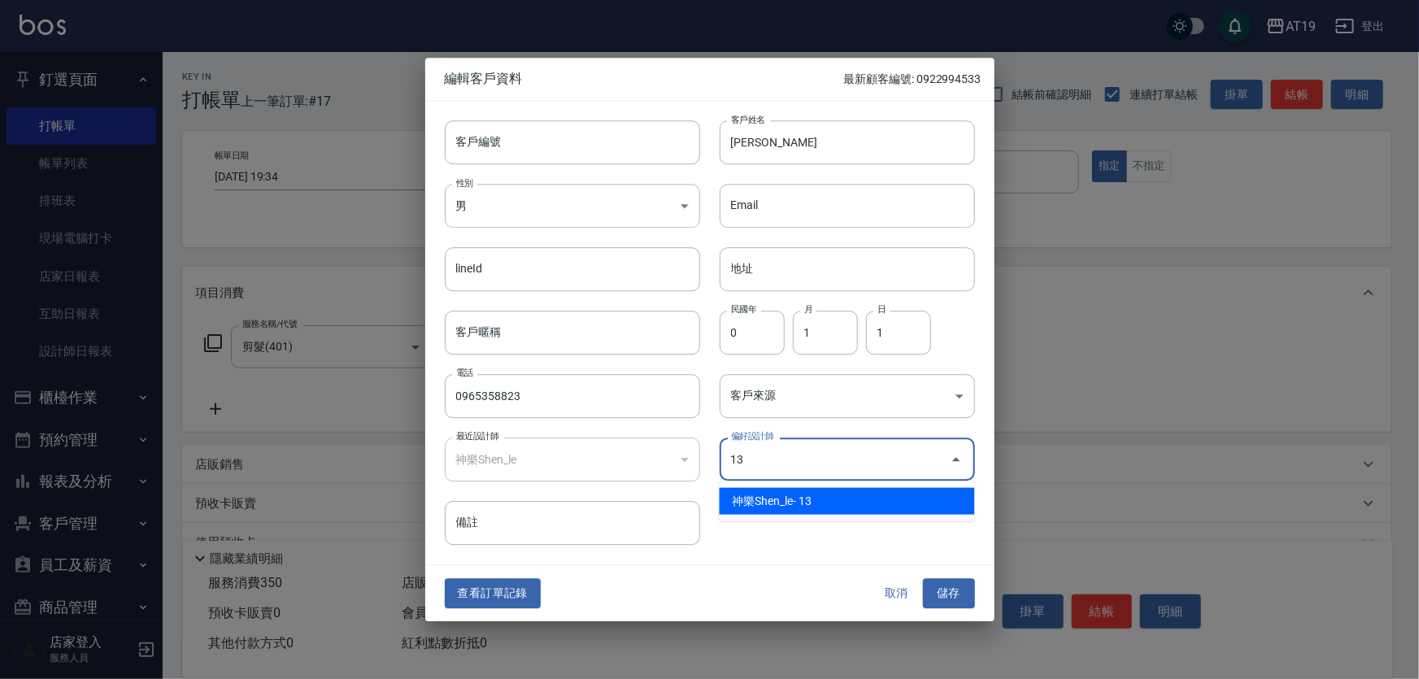
type input "神樂Shen_le"
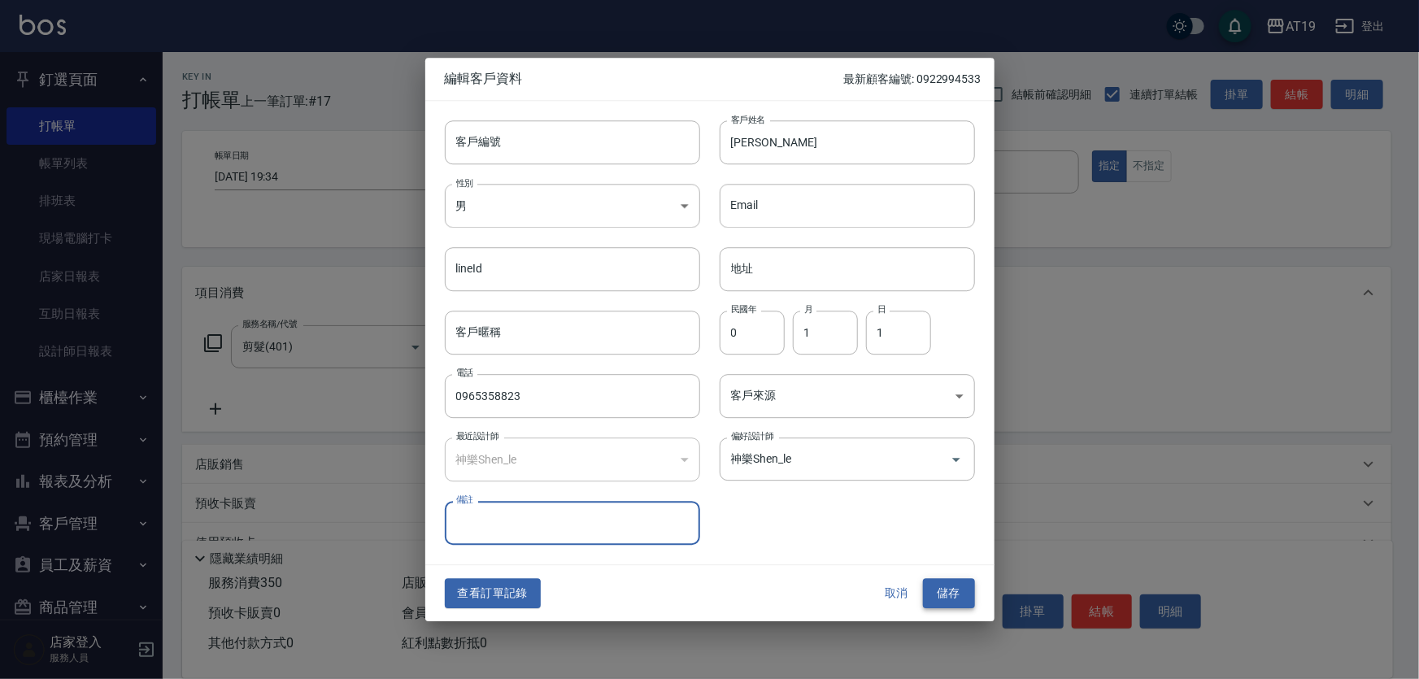
click at [941, 586] on button "儲存" at bounding box center [949, 594] width 52 height 30
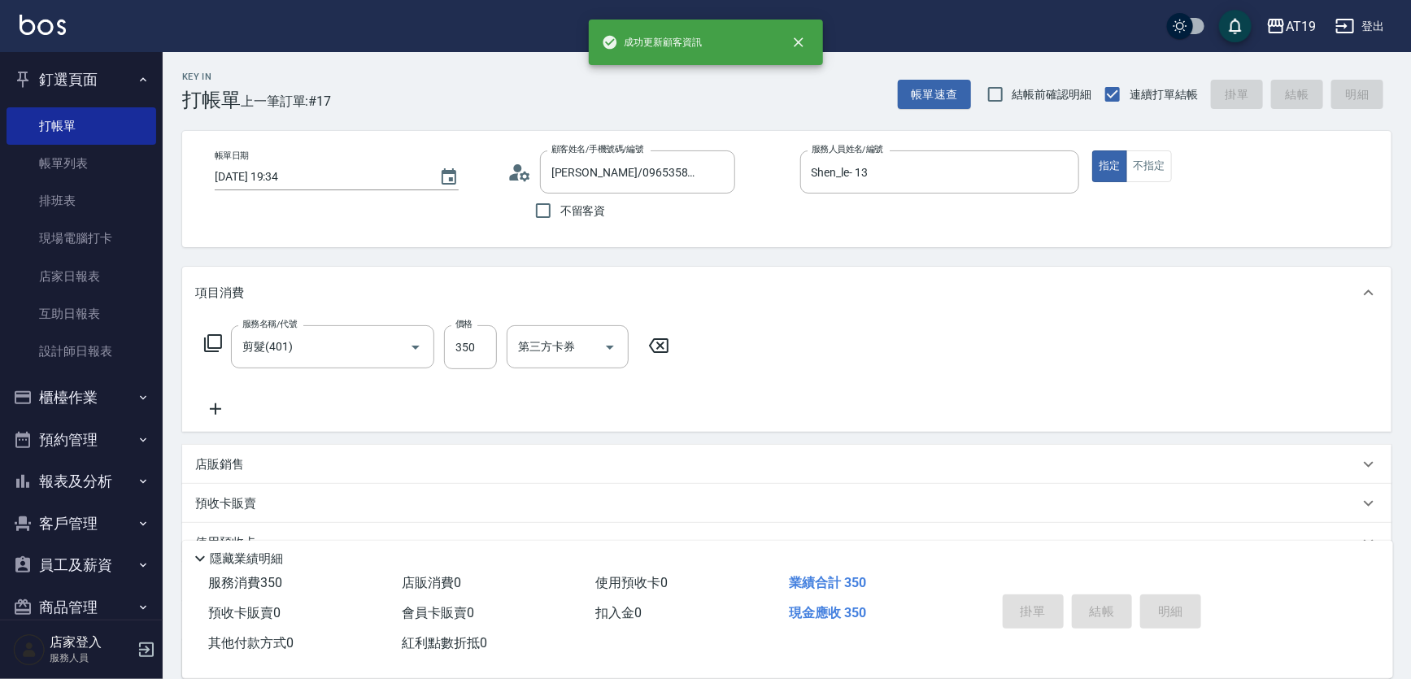
type input "0"
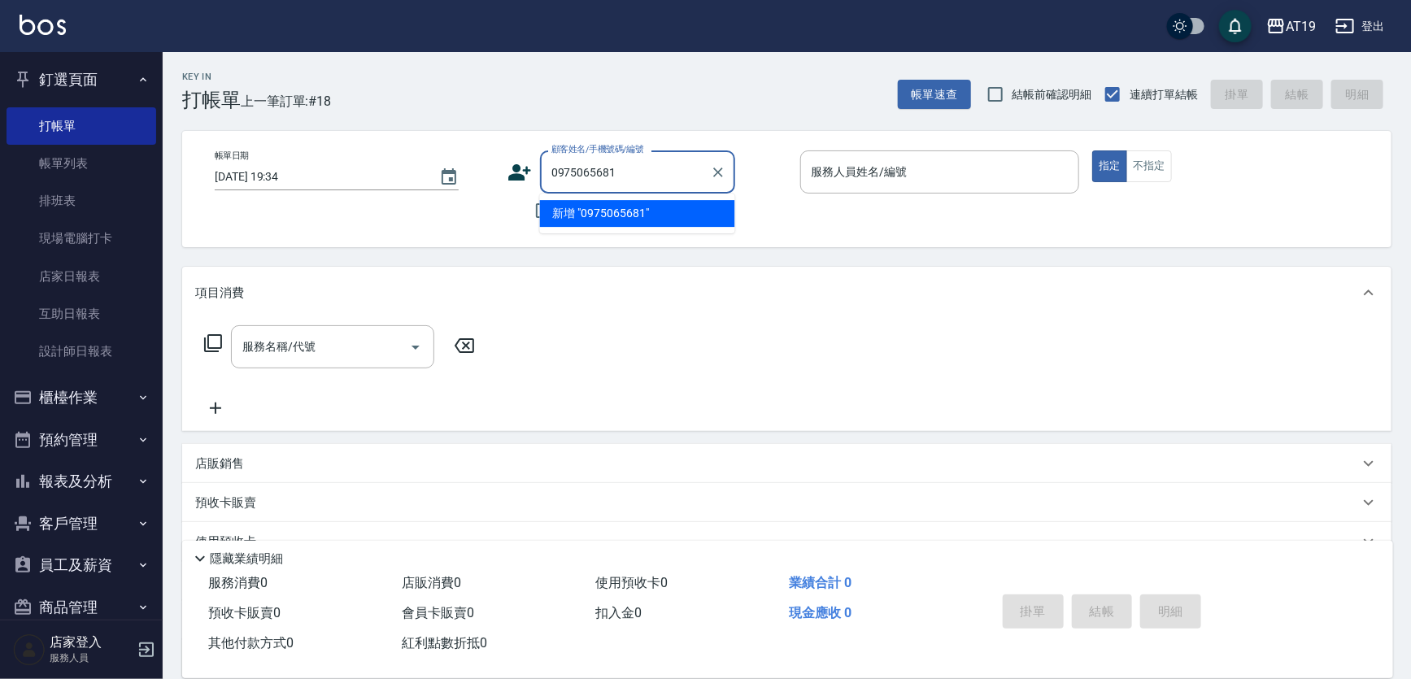
type input "0975065681"
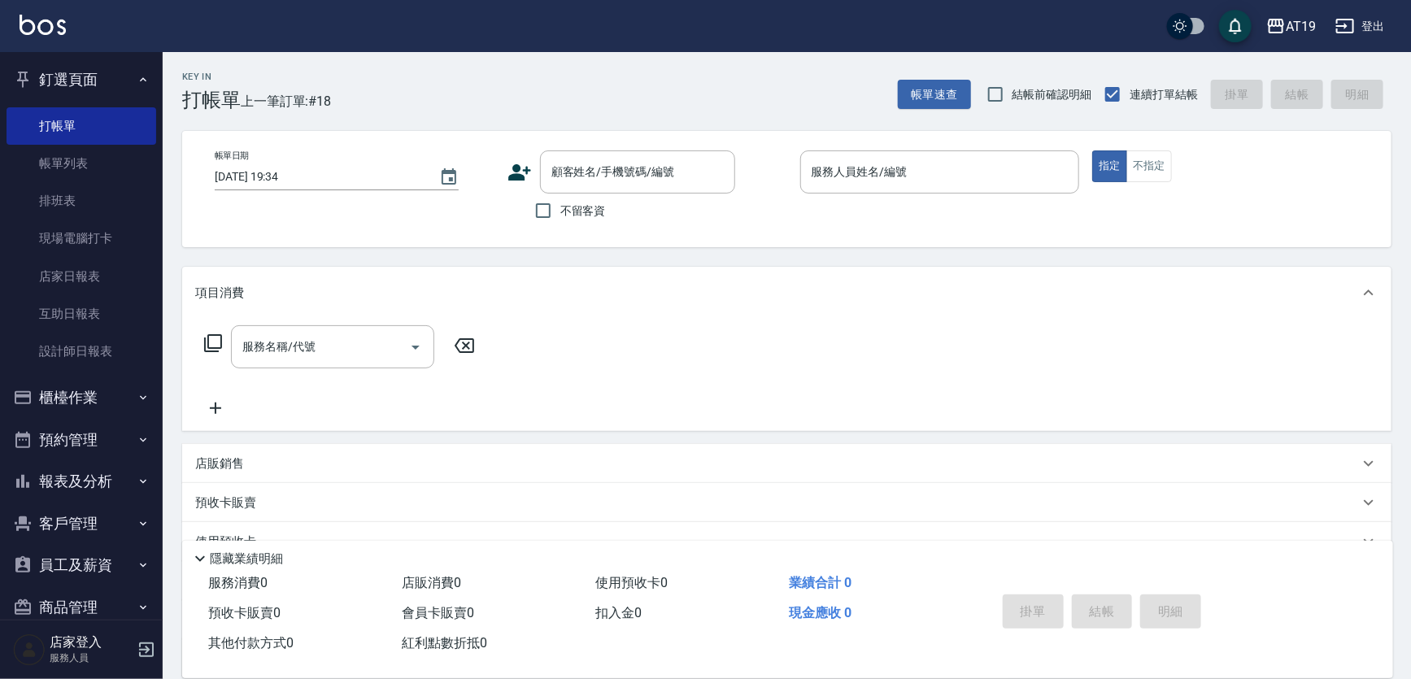
click at [522, 173] on icon at bounding box center [519, 172] width 24 height 24
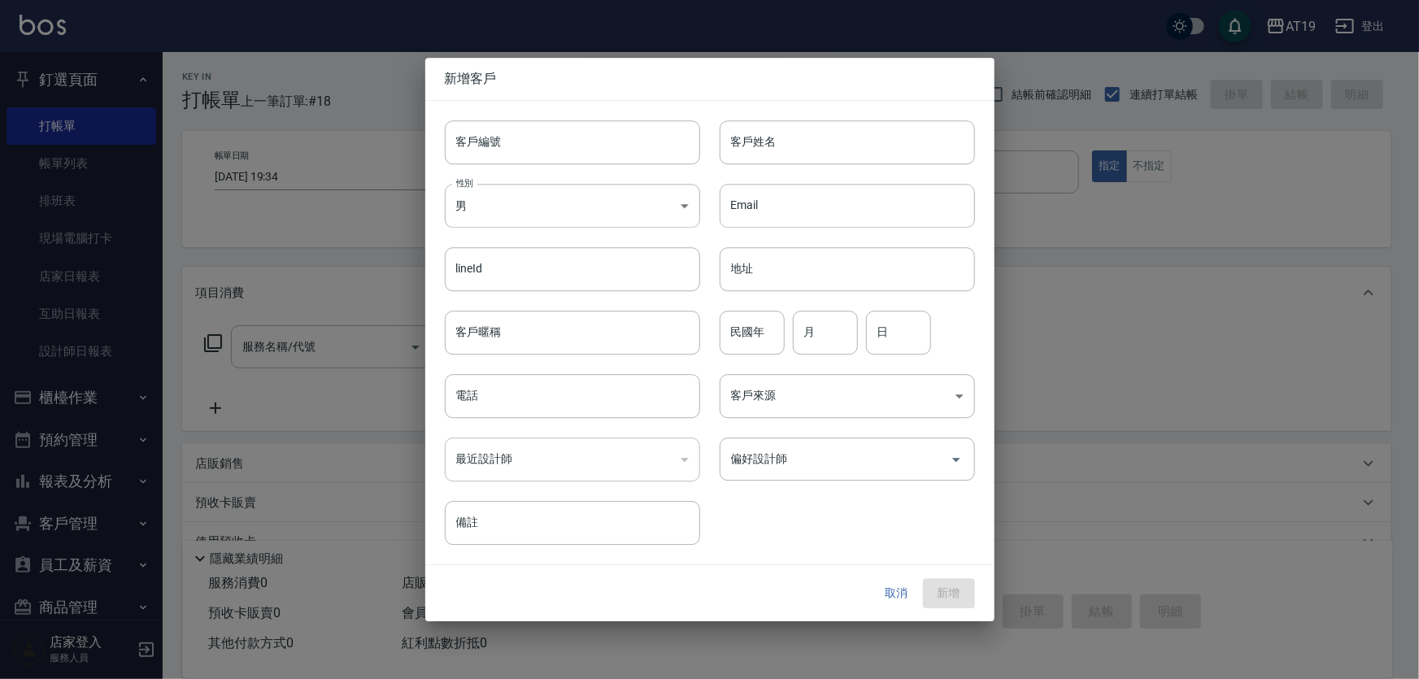
click at [584, 167] on div "性別 男 MALE 性別" at bounding box center [562, 195] width 275 height 63
click at [585, 154] on input "客戶編號" at bounding box center [572, 142] width 255 height 44
paste input "0975065681"
type input "0975065681"
click at [572, 390] on input "電話" at bounding box center [572, 396] width 255 height 44
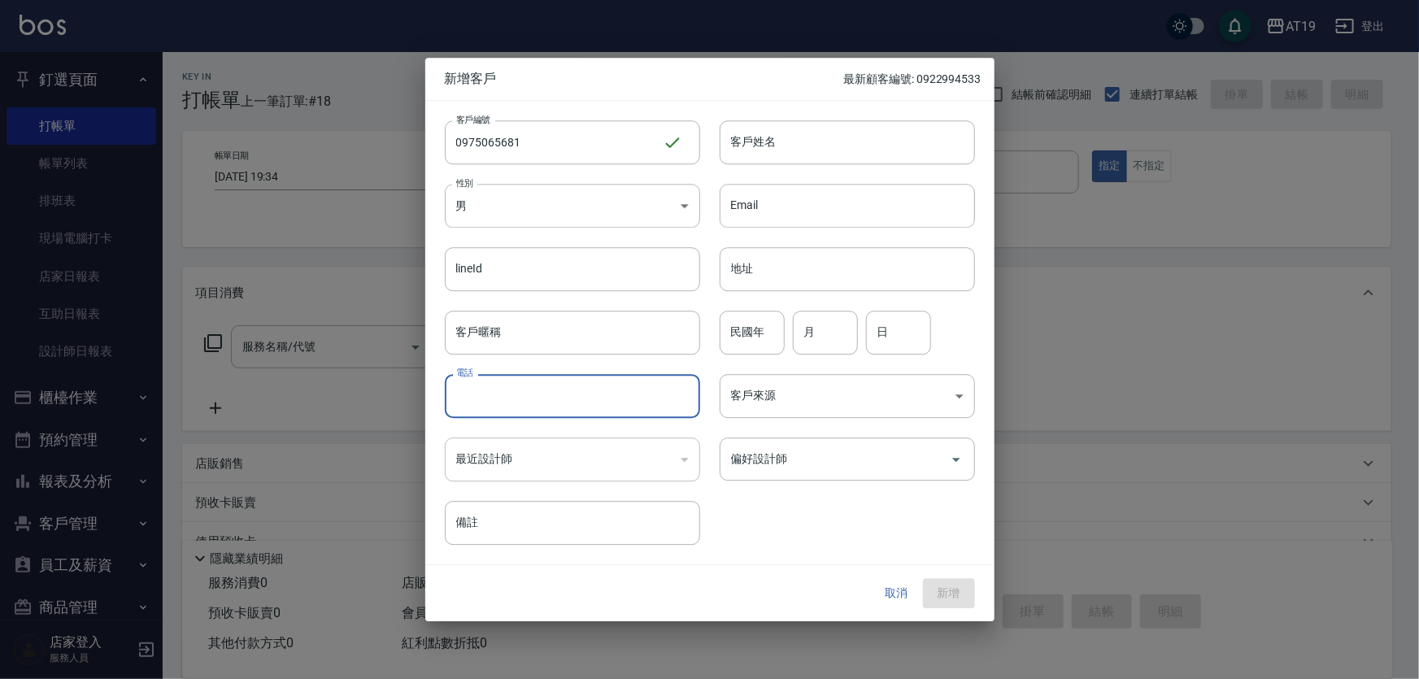
paste input "0975065681"
type input "0975065681"
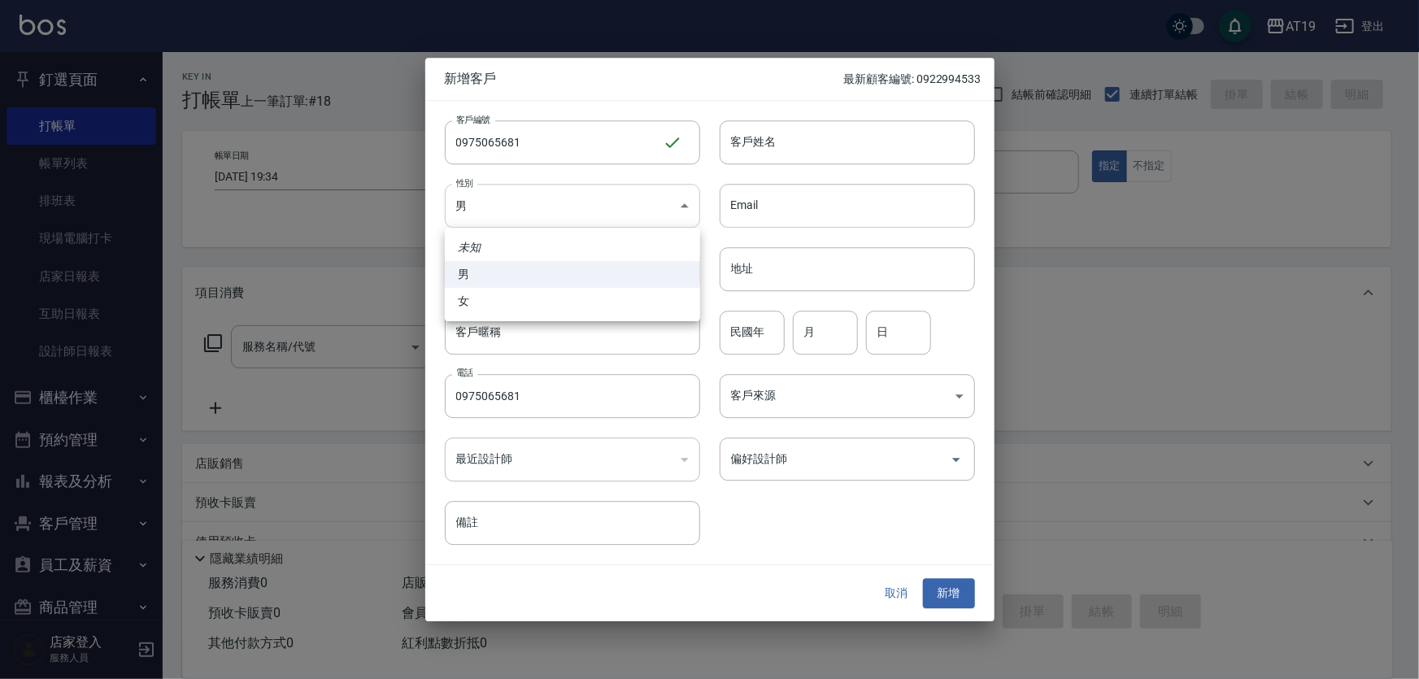
click at [535, 215] on body "AT19 登出 釘選頁面 打帳單 帳單列表 排班表 現場電腦打卡 店家日報表 互助日報表 設計師日報表 櫃檯作業 打帳單 帳單列表 現金收支登錄 高階收支登錄…" at bounding box center [709, 415] width 1419 height 831
drag, startPoint x: 541, startPoint y: 302, endPoint x: 556, endPoint y: 274, distance: 31.3
click at [543, 295] on li "女" at bounding box center [572, 301] width 255 height 27
type input "FEMALE"
drag, startPoint x: 744, startPoint y: 154, endPoint x: 726, endPoint y: 118, distance: 40.0
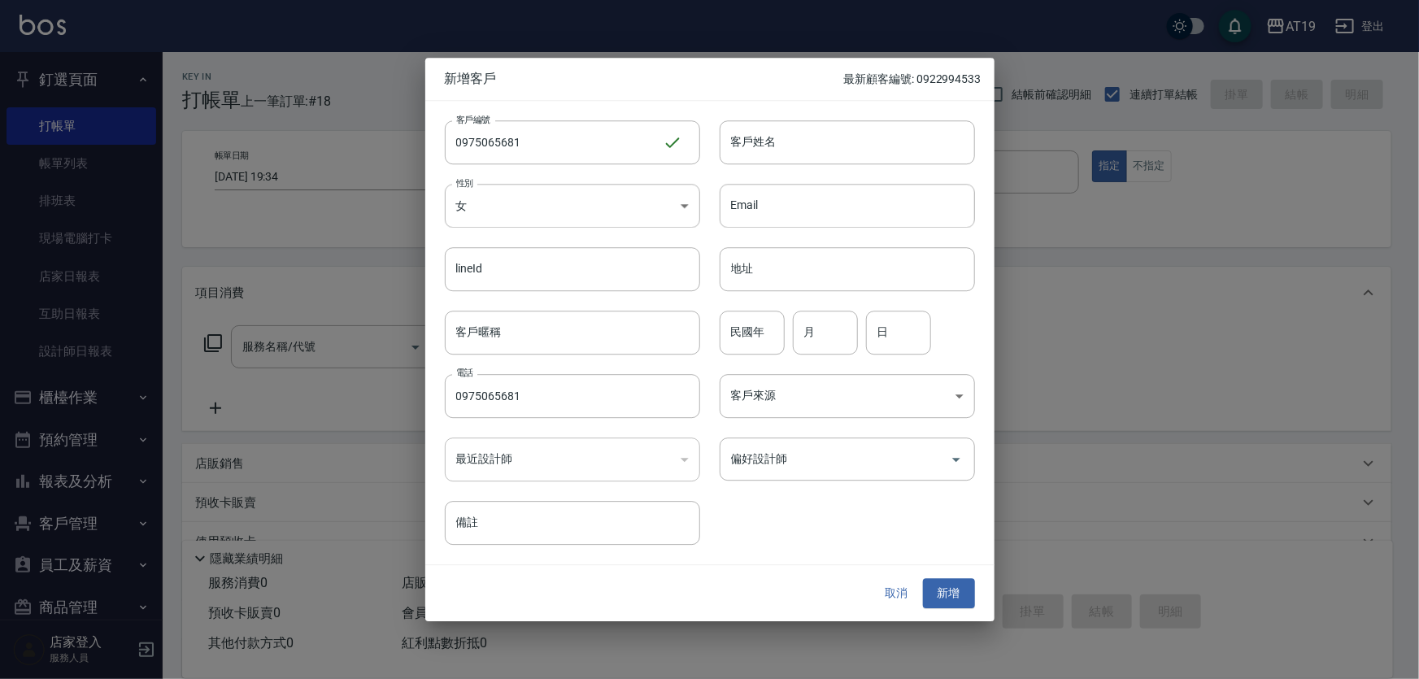
click at [743, 146] on input "客戶姓名" at bounding box center [847, 142] width 255 height 44
type input "劉沐妍"
type input "01"
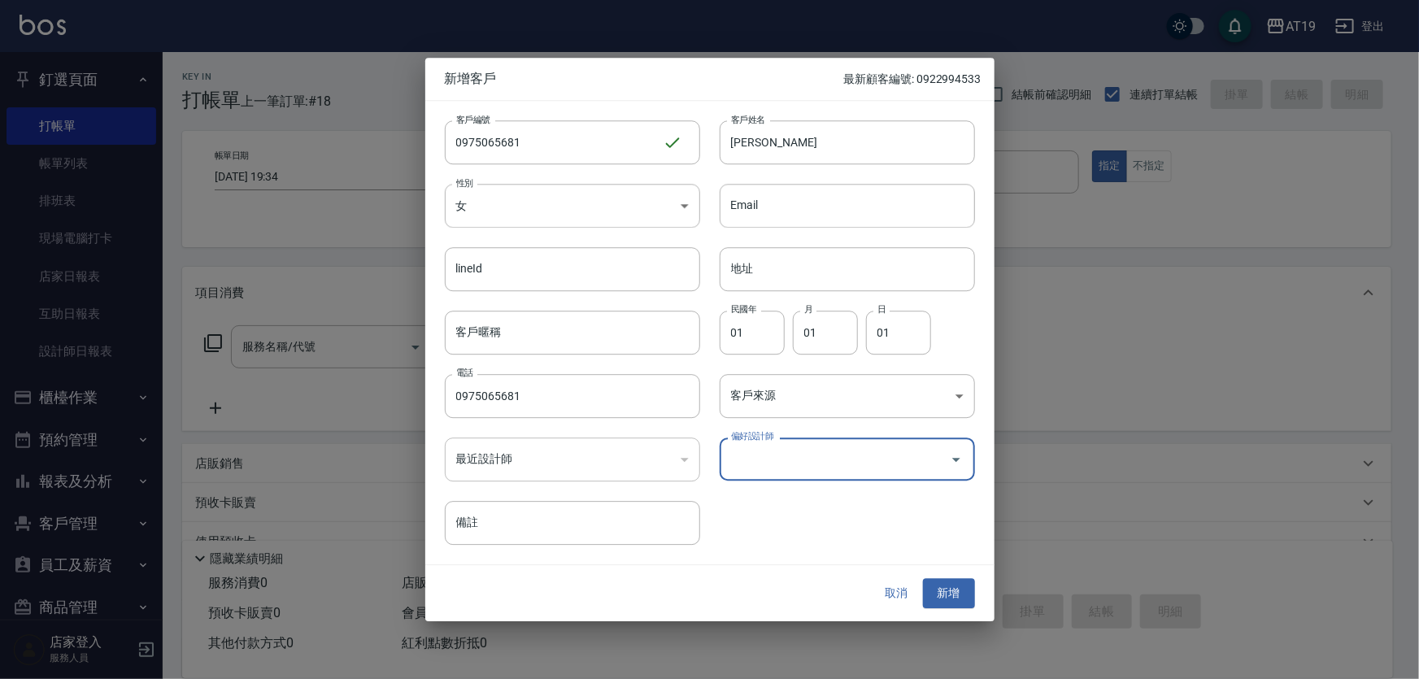
type input "1"
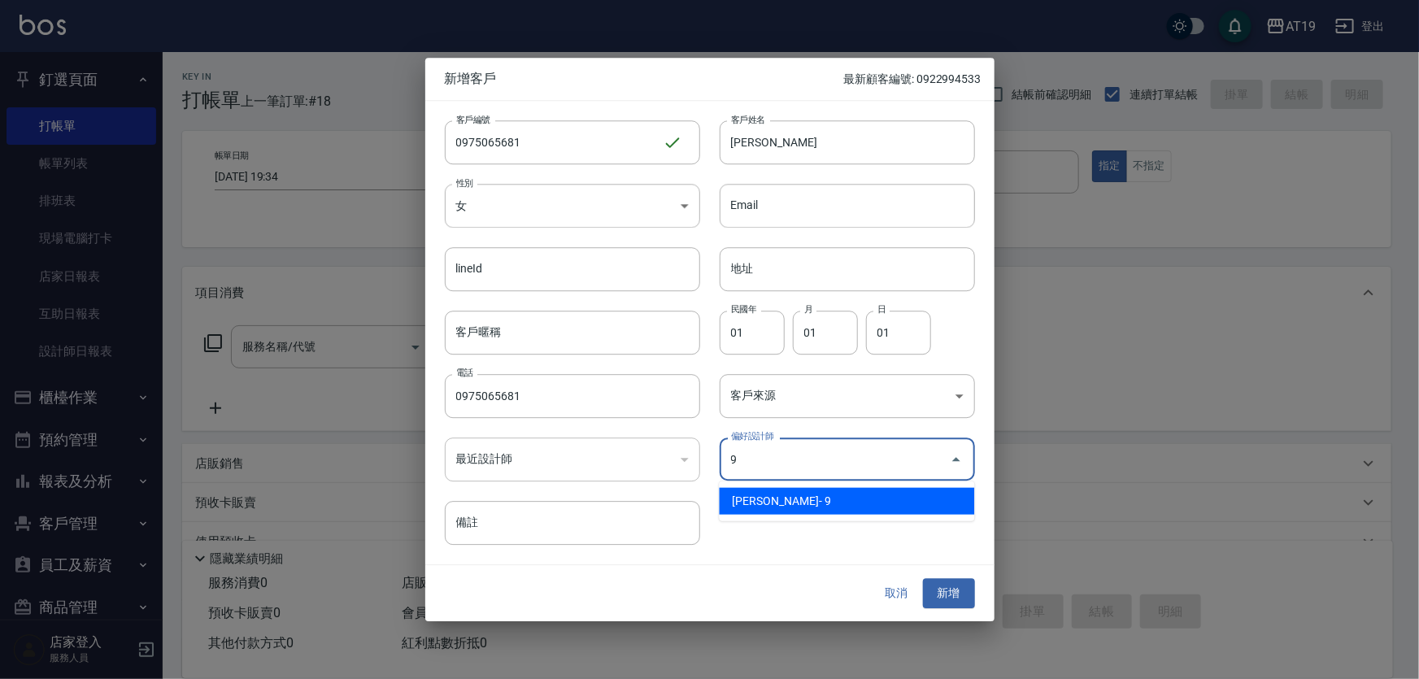
type input "[PERSON_NAME][PERSON_NAME]"
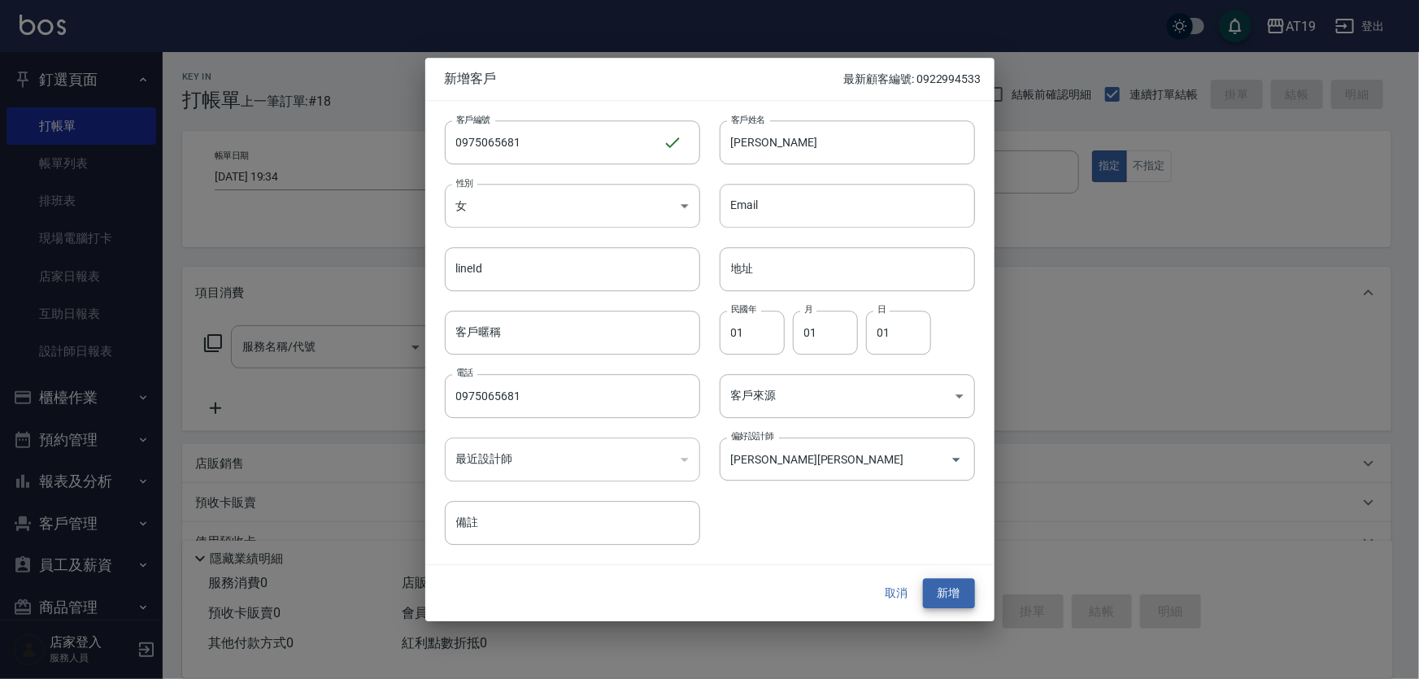
click at [923, 579] on button "新增" at bounding box center [949, 594] width 52 height 30
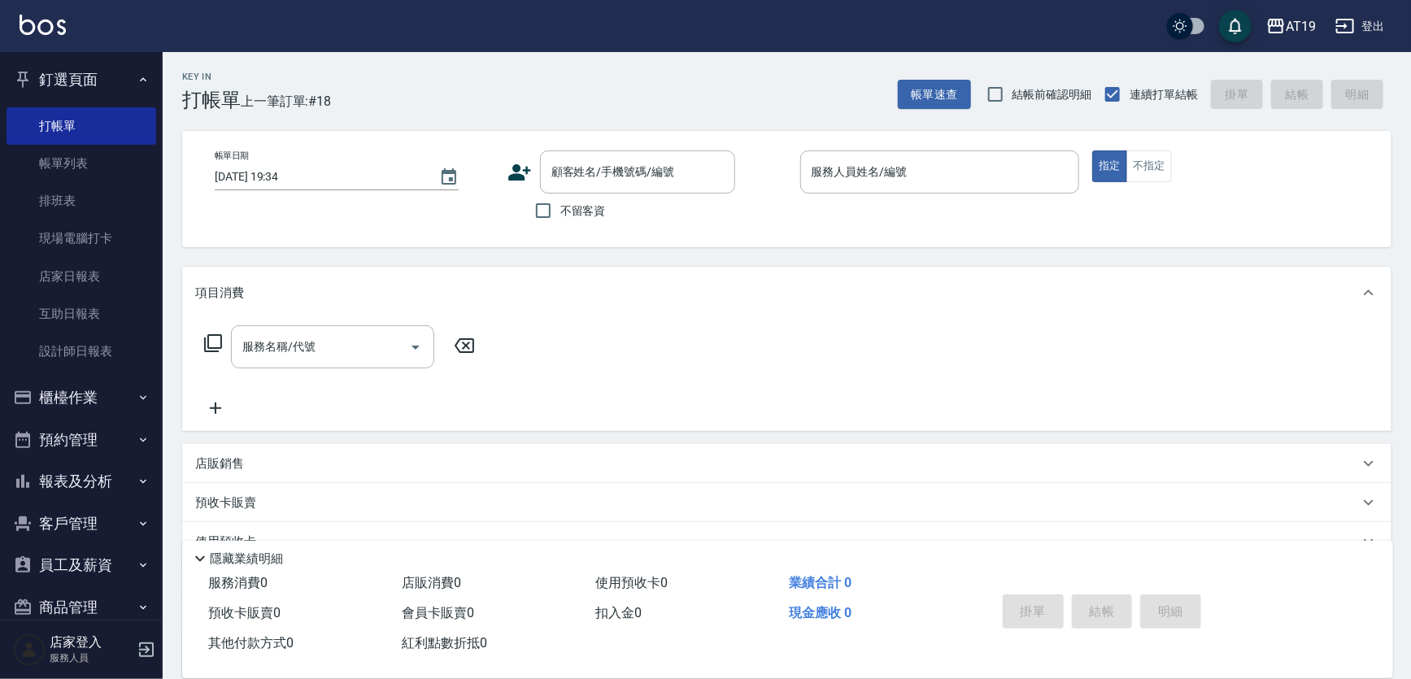
click at [665, 146] on div "帳單日期 2025/09/13 19:34 顧客姓名/手機號碼/編號 顧客姓名/手機號碼/編號 不留客資 服務人員姓名/編號 服務人員姓名/編號 指定 不指定" at bounding box center [786, 189] width 1209 height 116
drag, startPoint x: 659, startPoint y: 176, endPoint x: 663, endPoint y: 115, distance: 61.1
click at [659, 176] on input "顧客姓名/手機號碼/編號" at bounding box center [625, 172] width 156 height 28
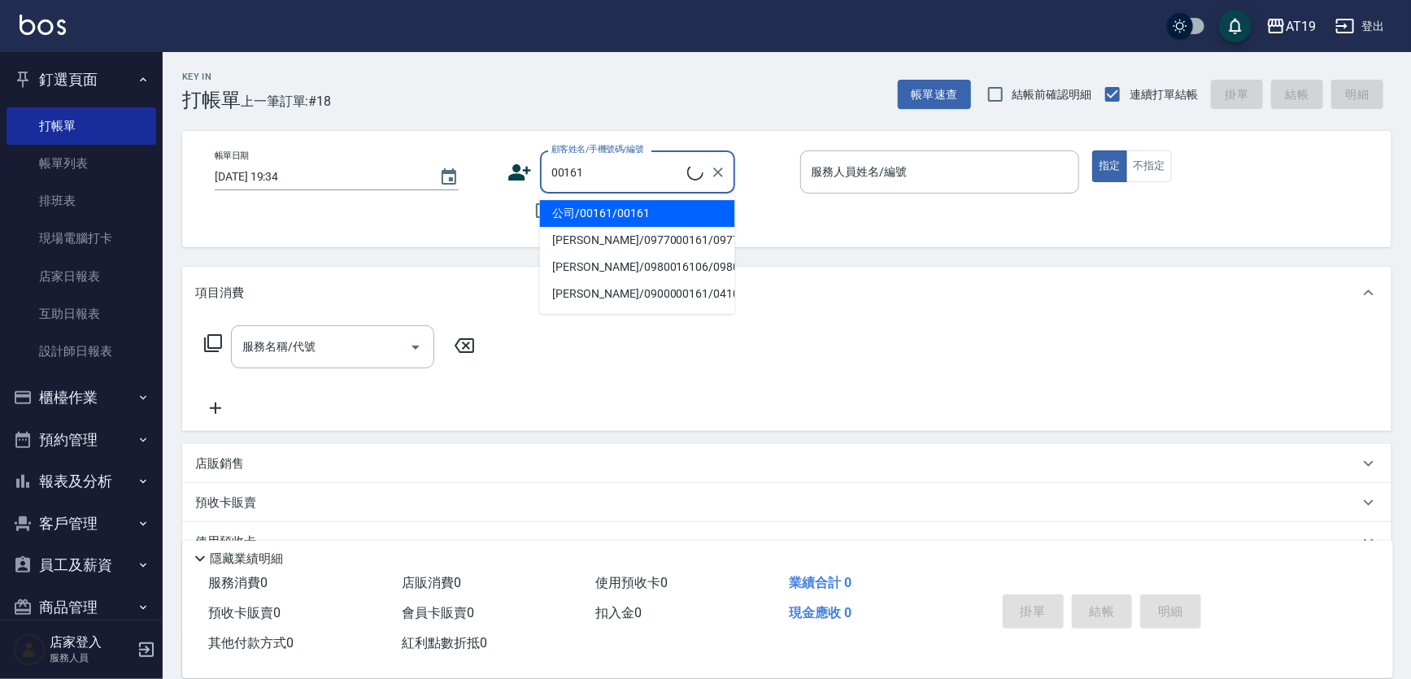
type input "公司/00161/00161"
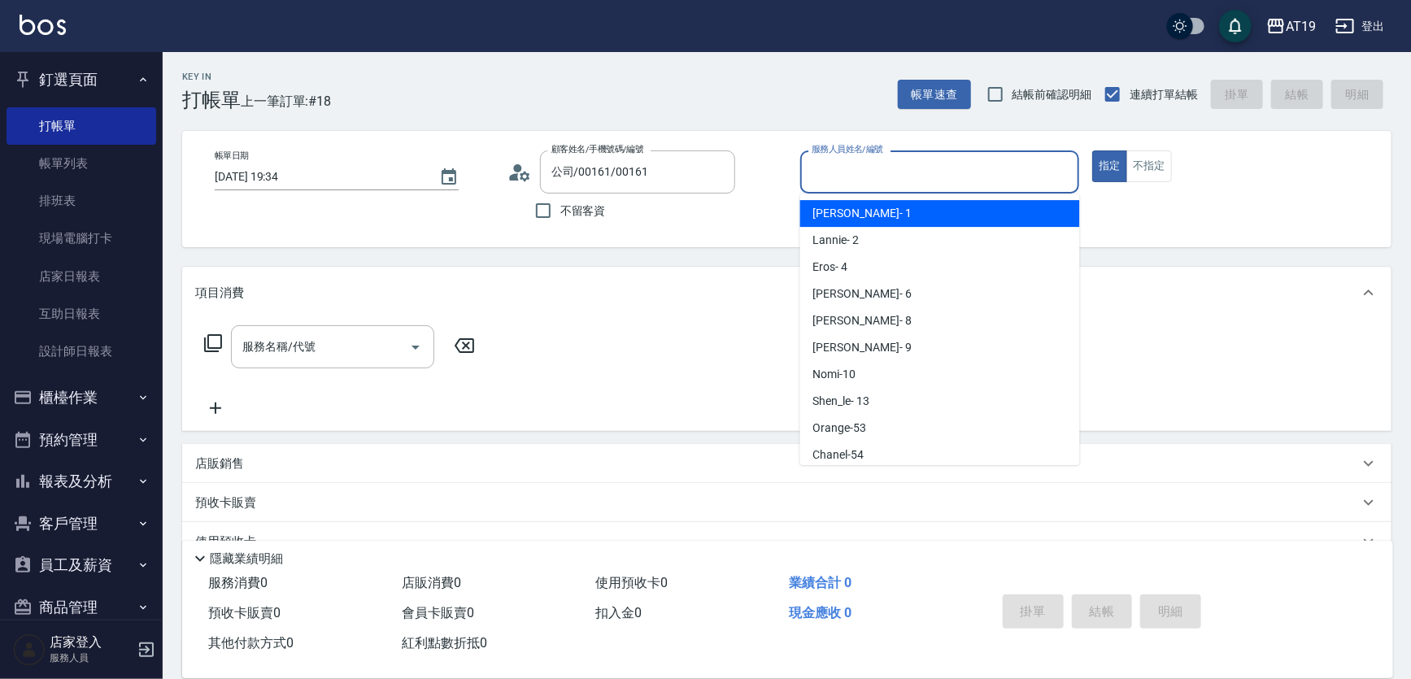
type input "Linda- 1"
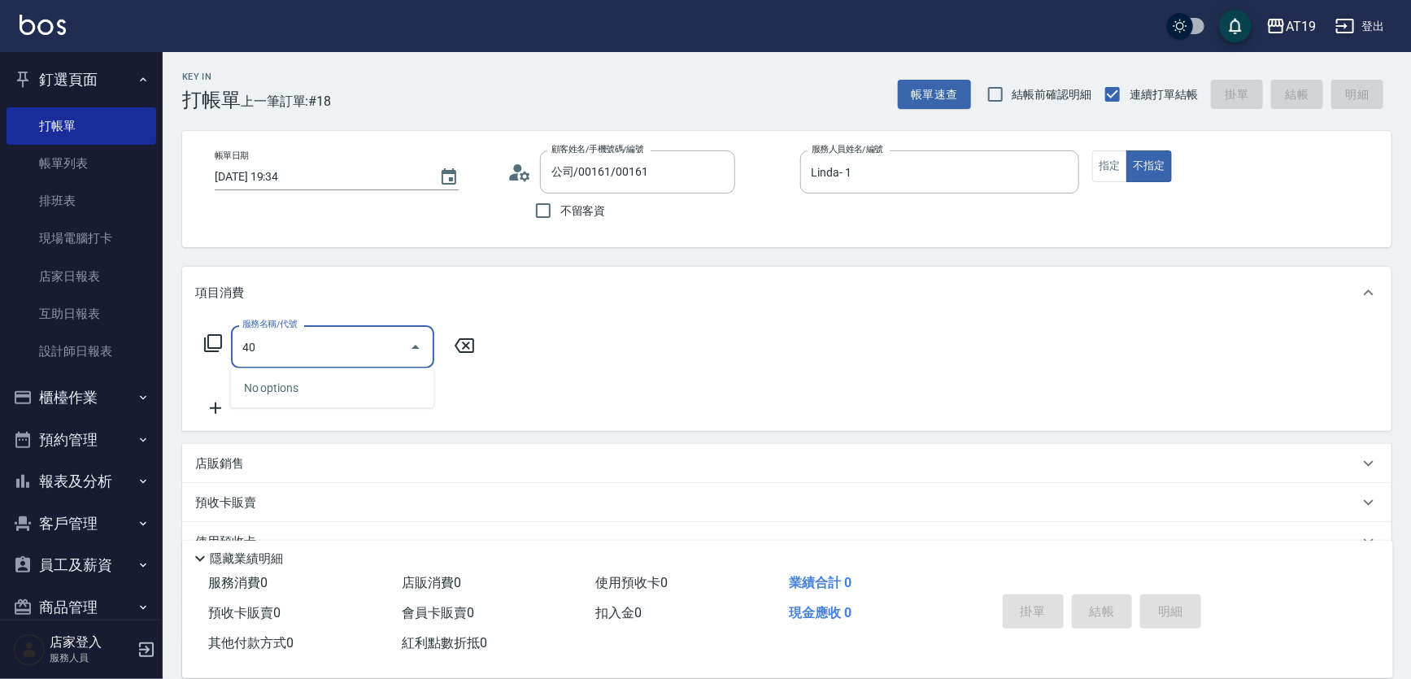
type input "401"
type input "30"
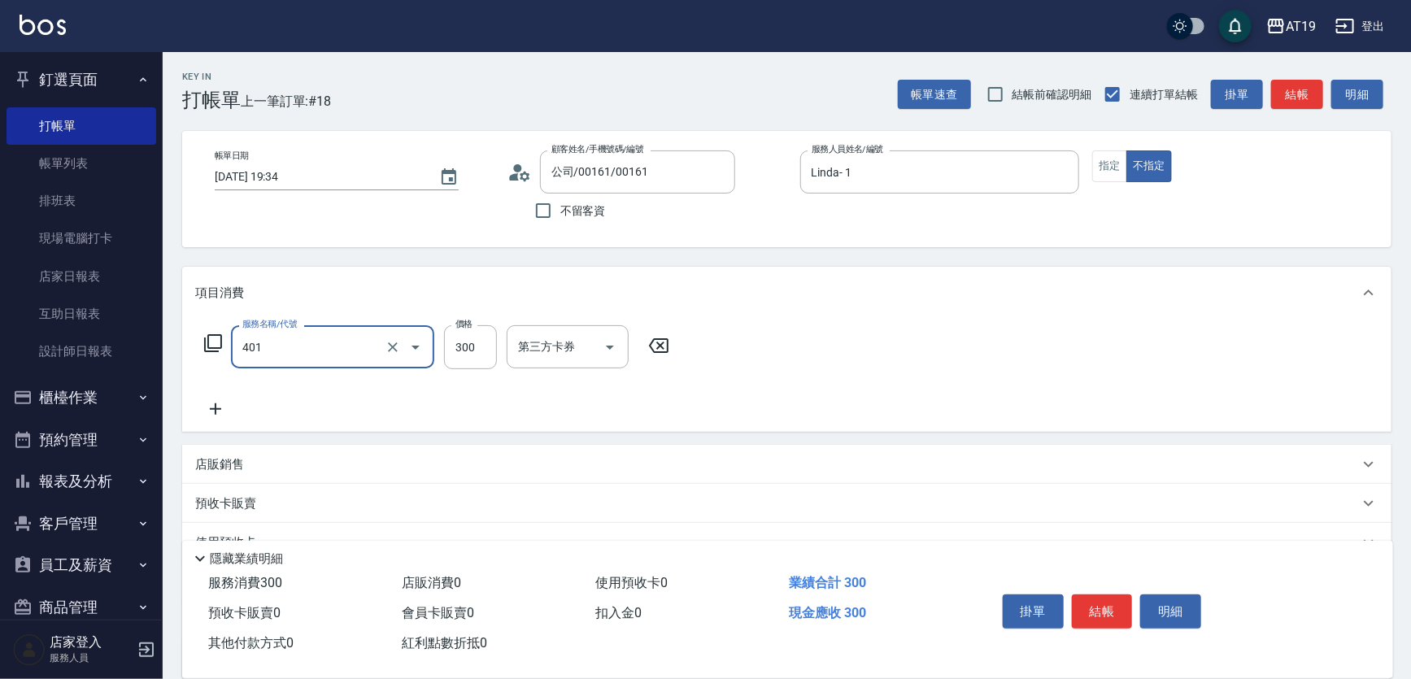
type input "剪髮(401)"
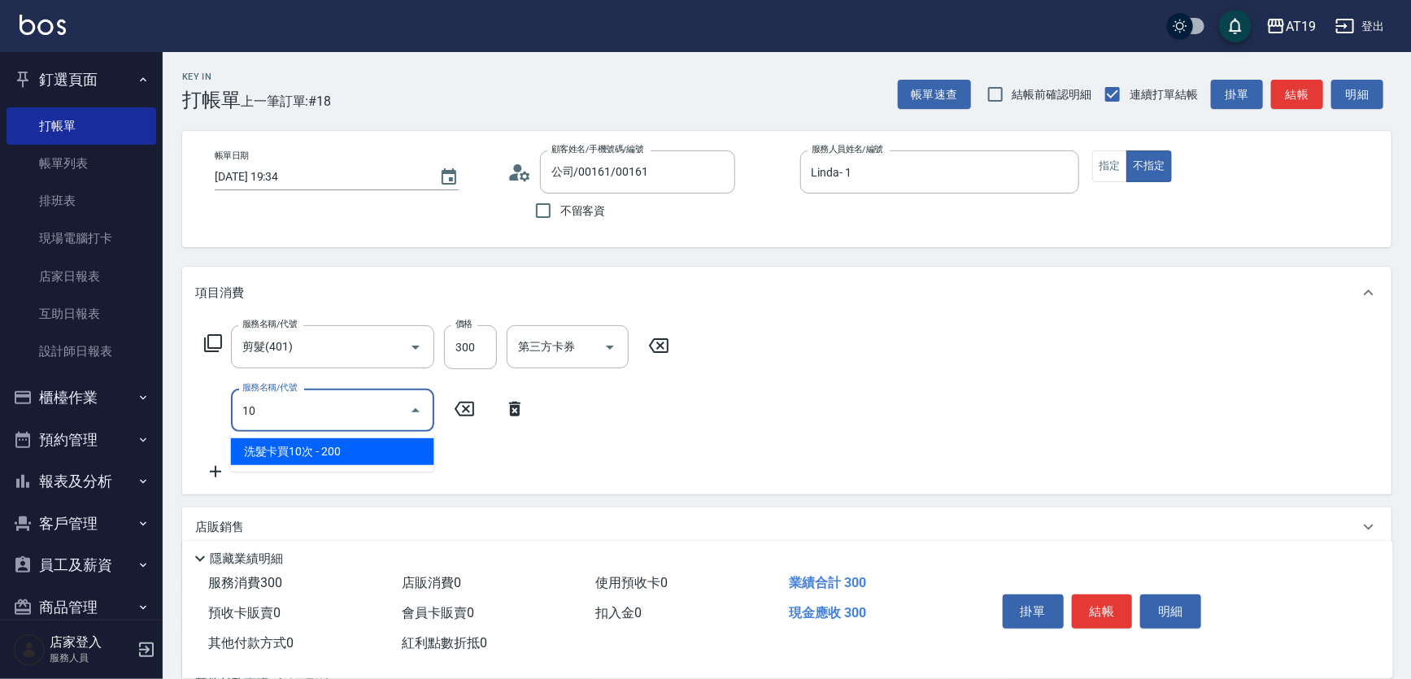
type input "1"
type input "201"
type input "60"
type input "洗髮(201)"
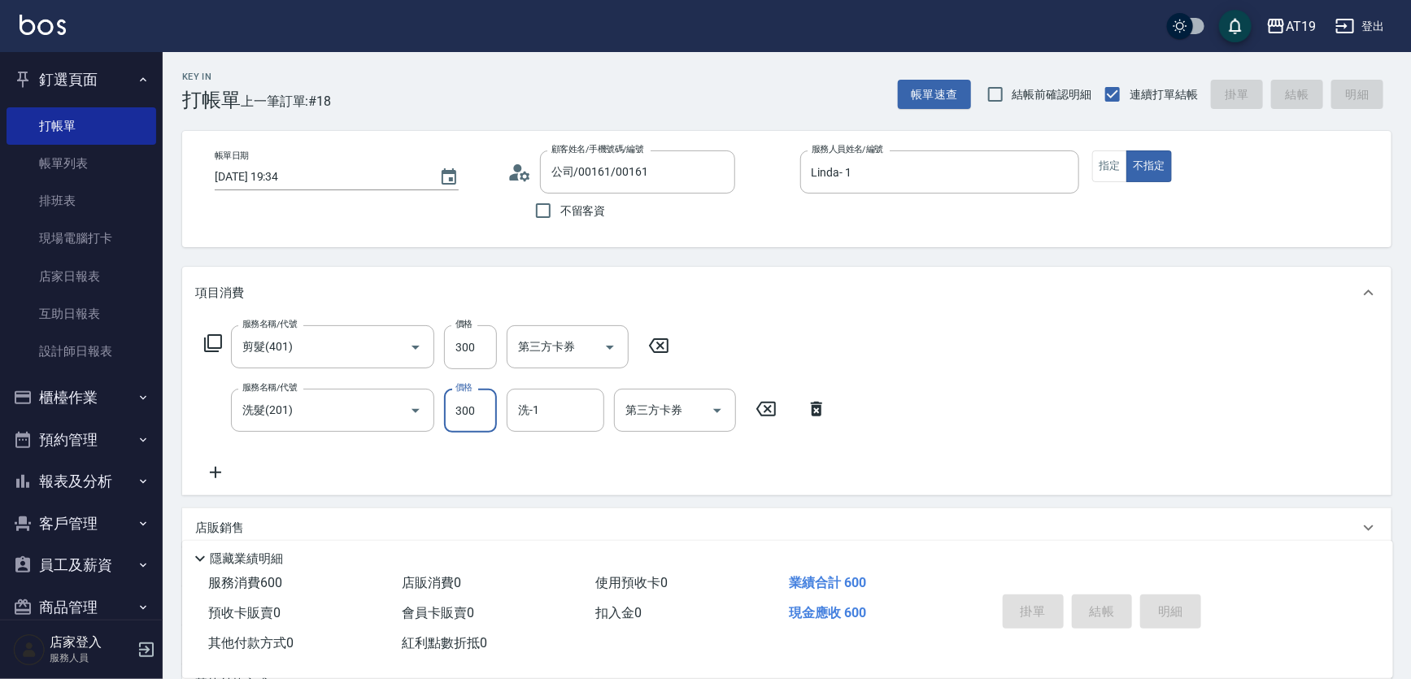
type input "2025/09/13 19:36"
type input "0"
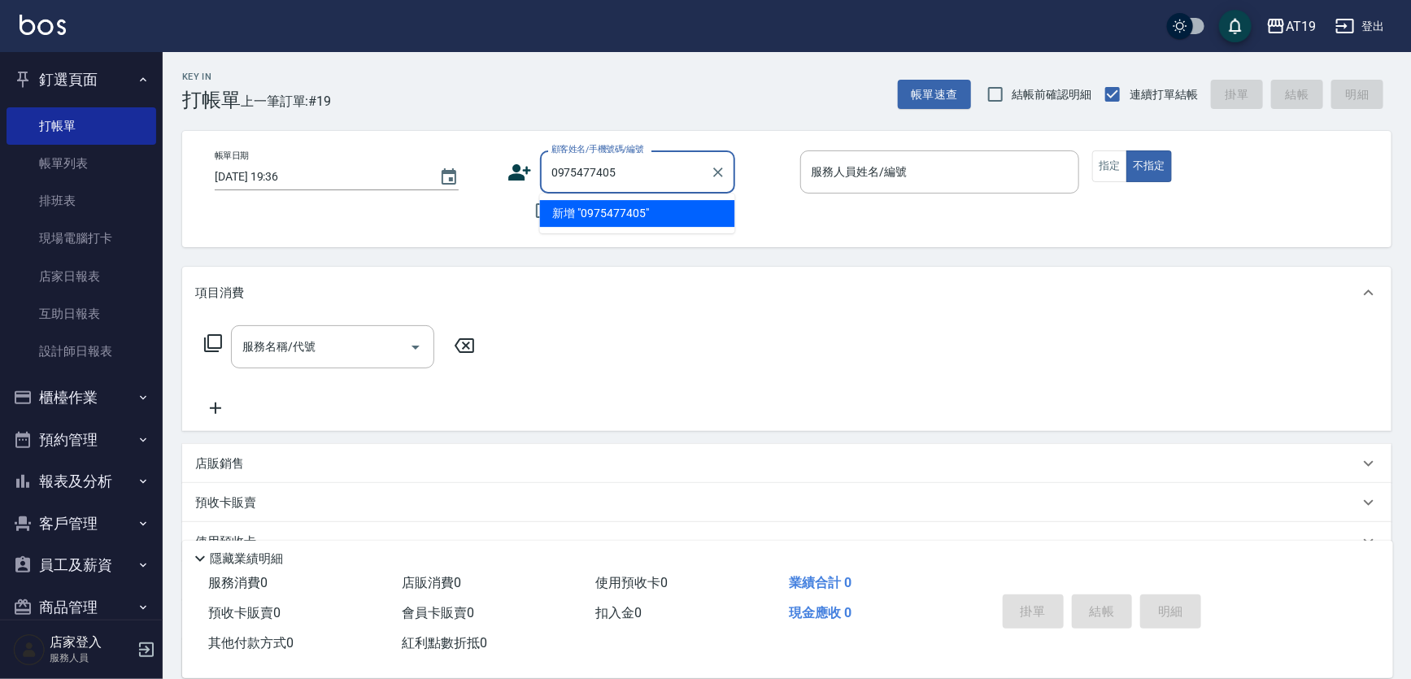
type input "0975477405"
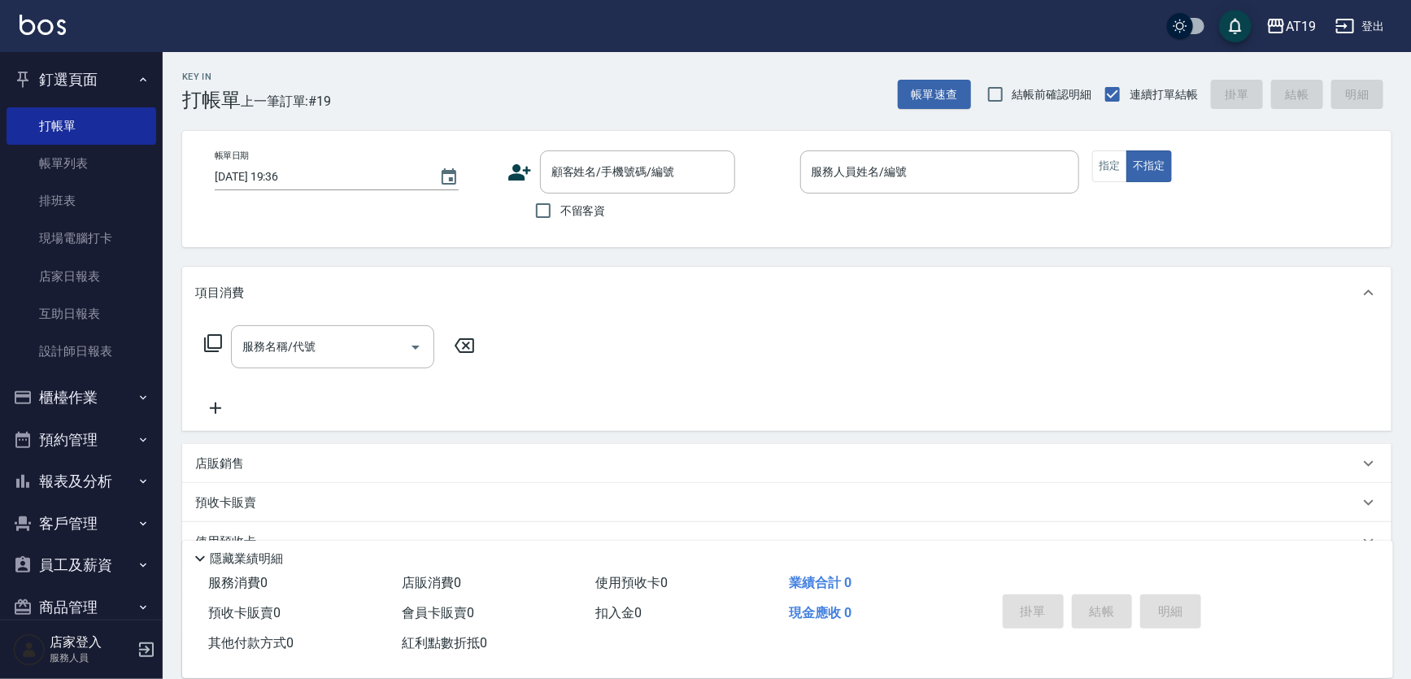
click at [518, 169] on icon at bounding box center [519, 172] width 23 height 16
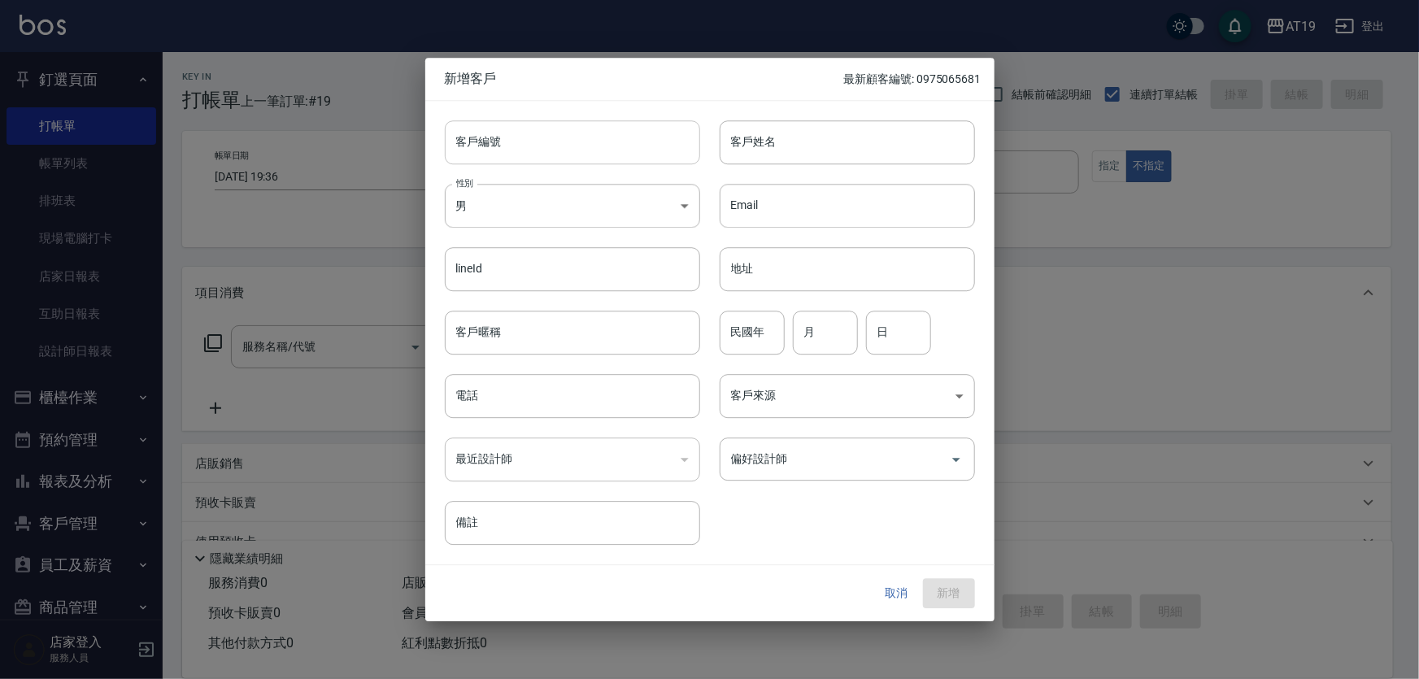
drag, startPoint x: 518, startPoint y: 169, endPoint x: 548, endPoint y: 147, distance: 37.2
click at [548, 147] on input "客戶編號" at bounding box center [572, 142] width 255 height 44
paste input "0975477405"
type input "0975477405"
click at [572, 401] on input "電話" at bounding box center [572, 396] width 255 height 44
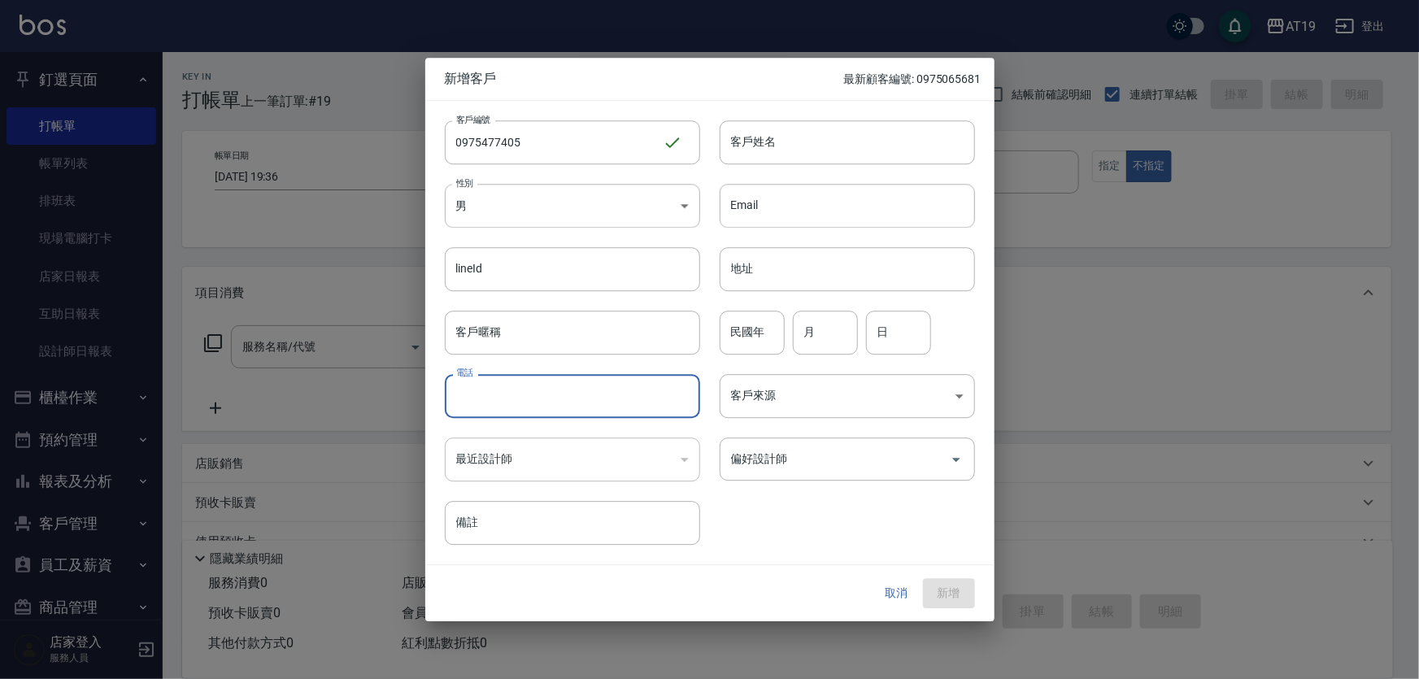
paste input "0975477405"
type input "0975477405"
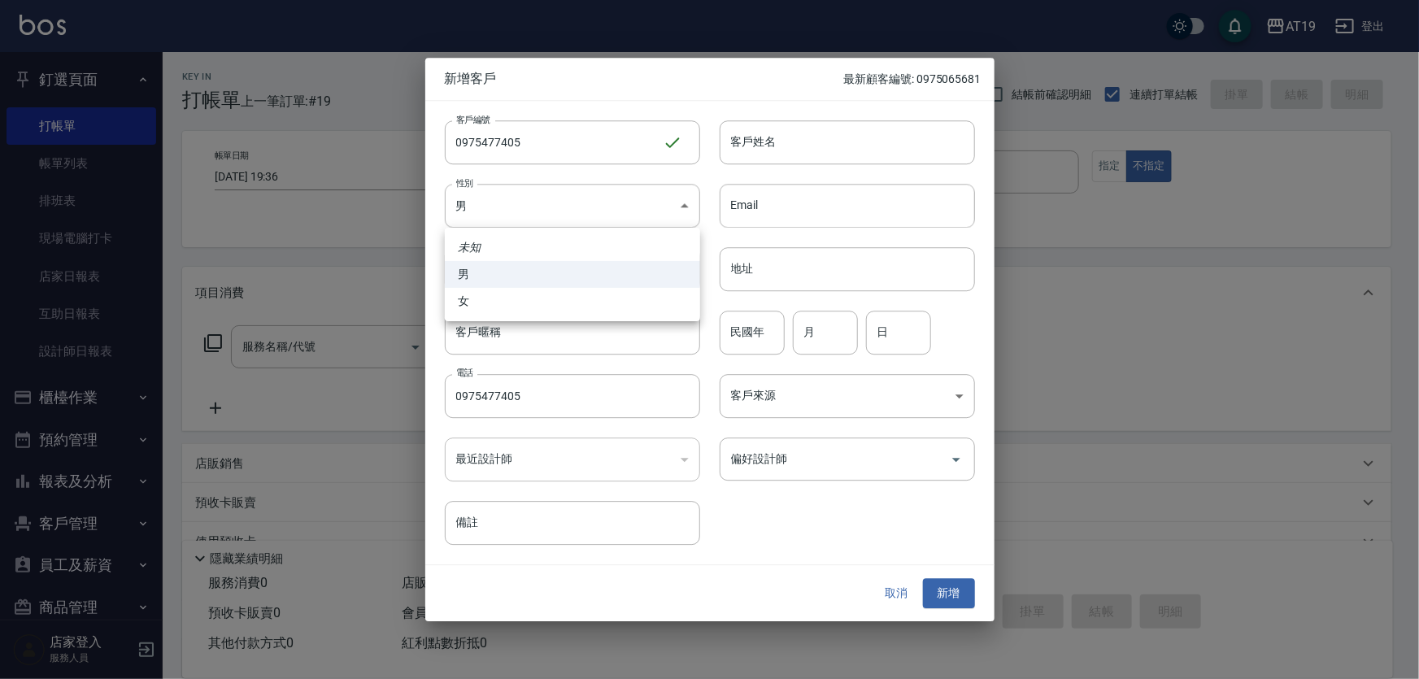
drag, startPoint x: 523, startPoint y: 207, endPoint x: 537, endPoint y: 243, distance: 39.1
click at [523, 206] on body "AT19 登出 釘選頁面 打帳單 帳單列表 排班表 現場電腦打卡 店家日報表 互助日報表 設計師日報表 櫃檯作業 打帳單 帳單列表 現金收支登錄 高階收支登錄…" at bounding box center [709, 415] width 1419 height 831
drag, startPoint x: 704, startPoint y: 157, endPoint x: 720, endPoint y: 146, distance: 19.4
click at [706, 156] on div at bounding box center [709, 339] width 1419 height 679
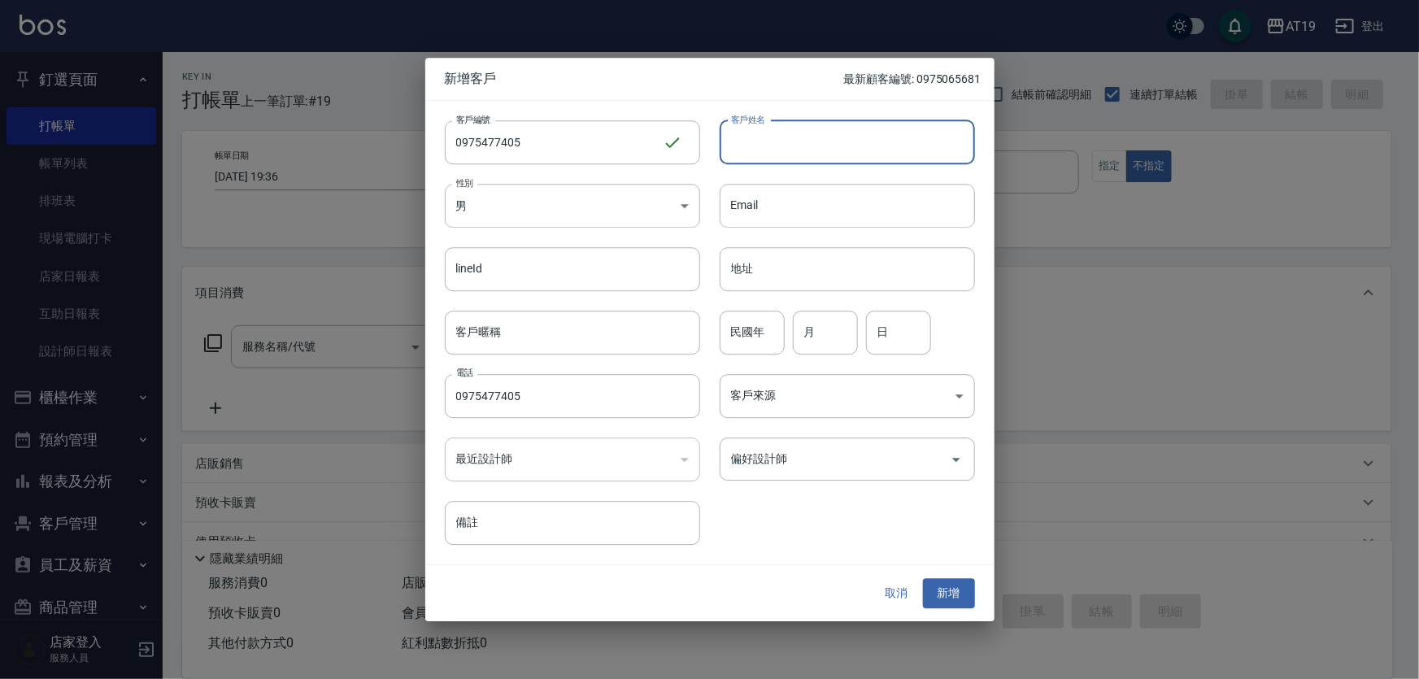
click at [742, 145] on input "客戶姓名" at bounding box center [847, 142] width 255 height 44
type input "yun anto"
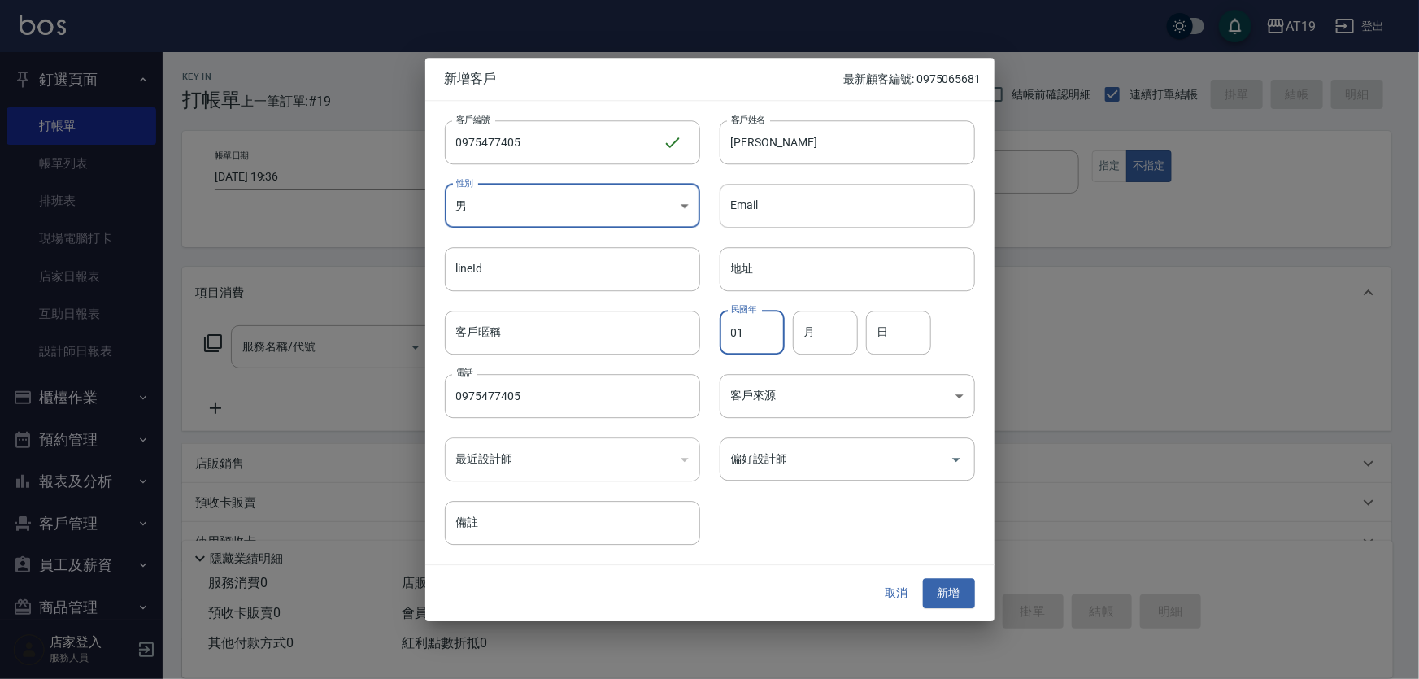
type input "01"
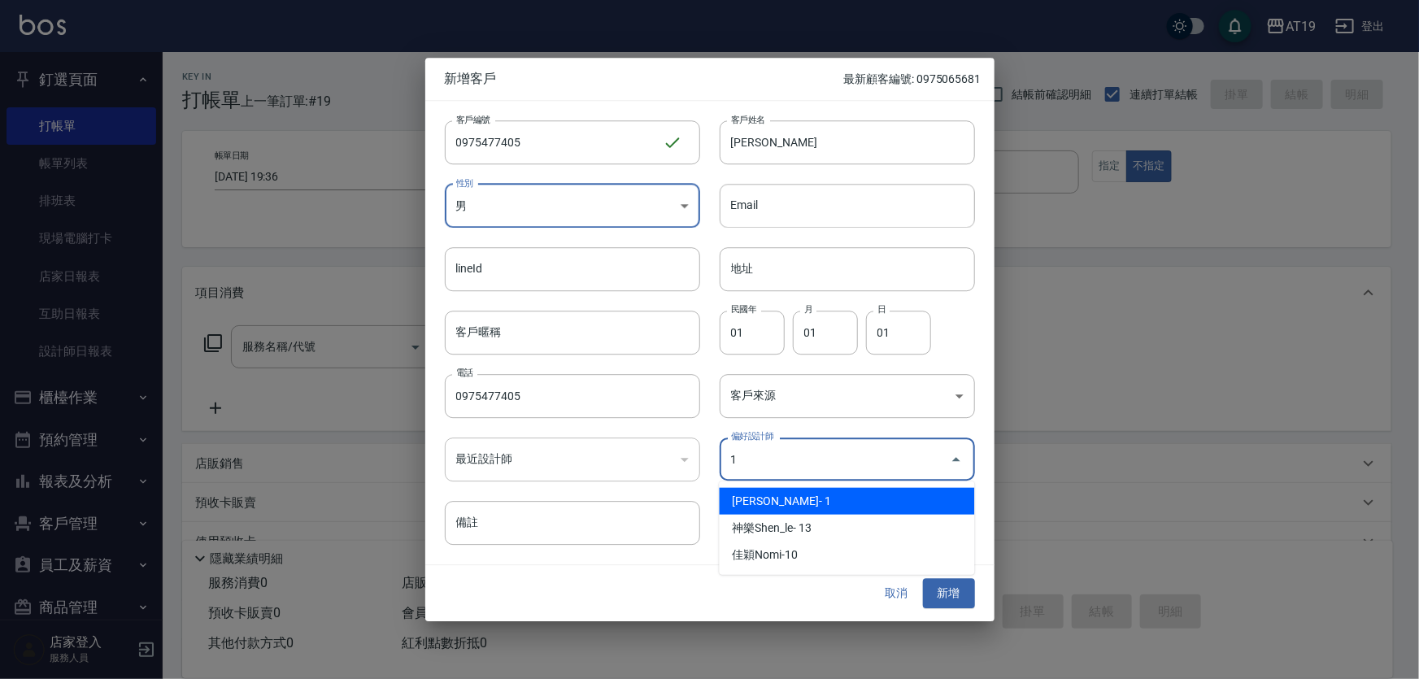
type input "[PERSON_NAME]"
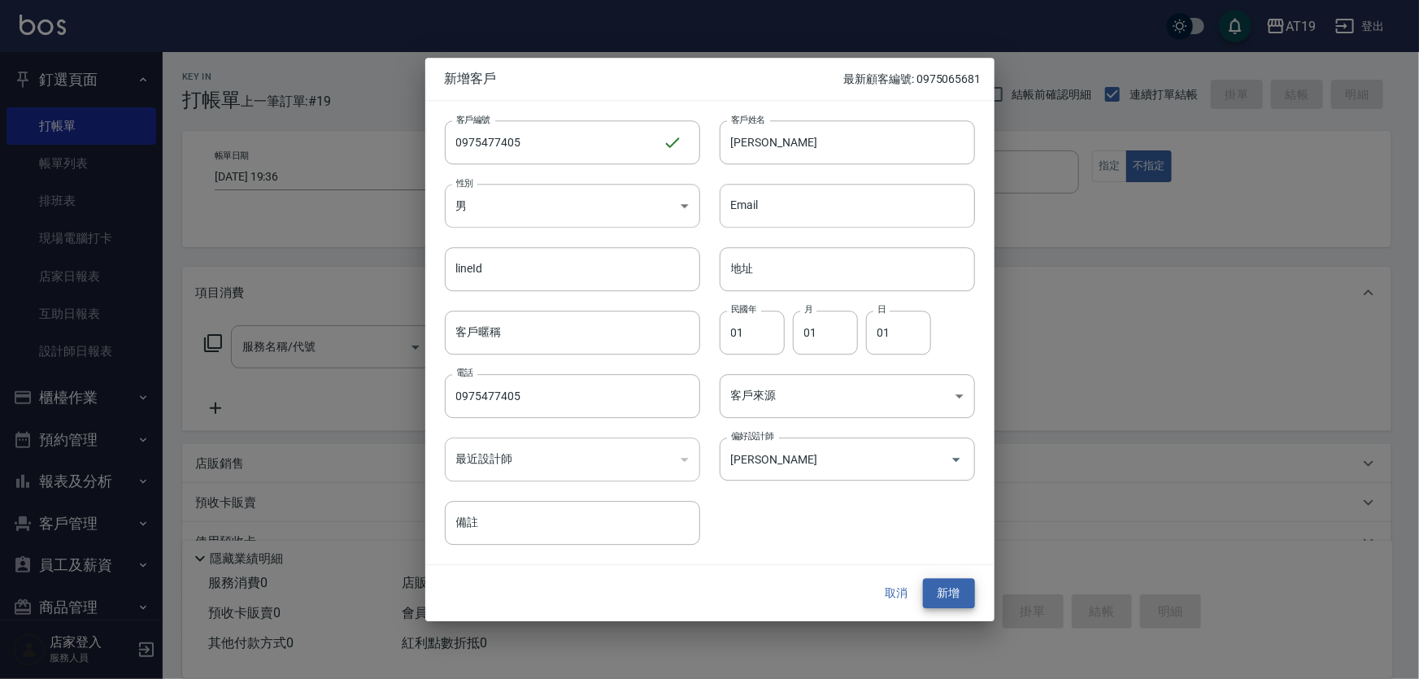
click at [923, 579] on button "新增" at bounding box center [949, 594] width 52 height 30
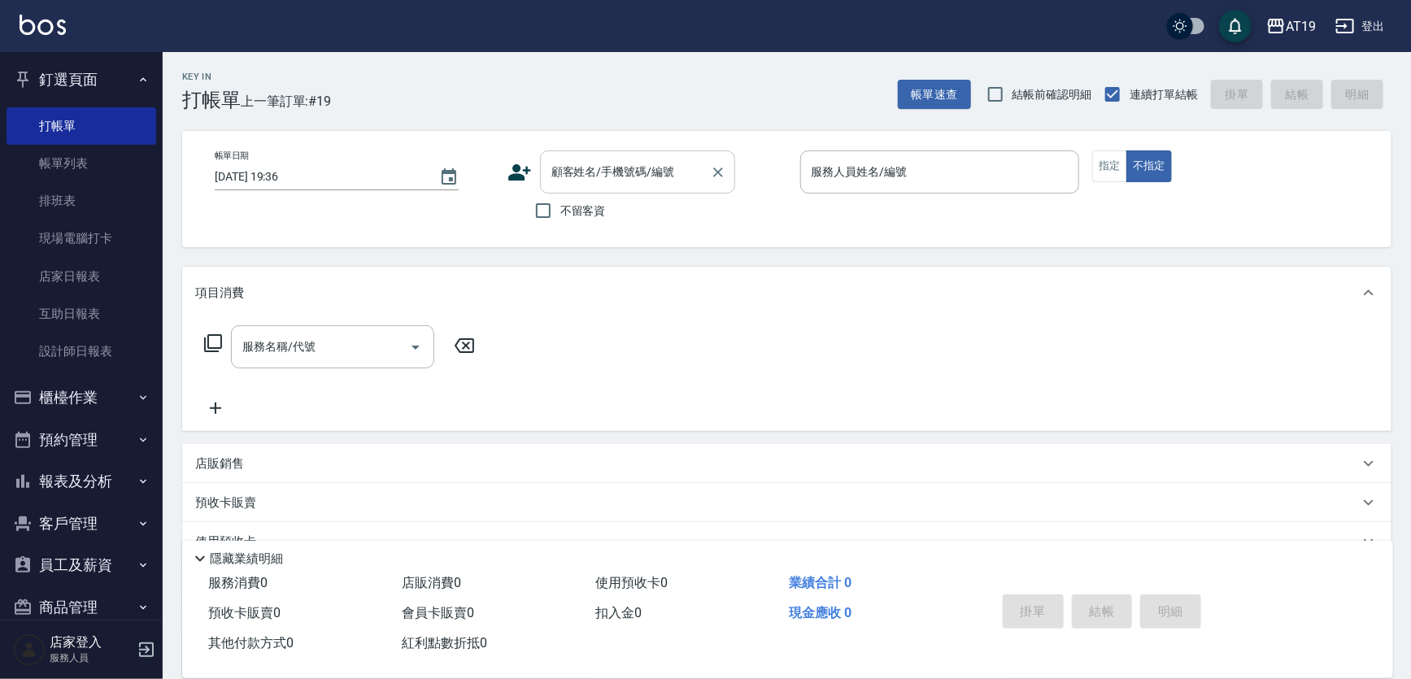
click at [627, 180] on input "顧客姓名/手機號碼/編號" at bounding box center [625, 172] width 156 height 28
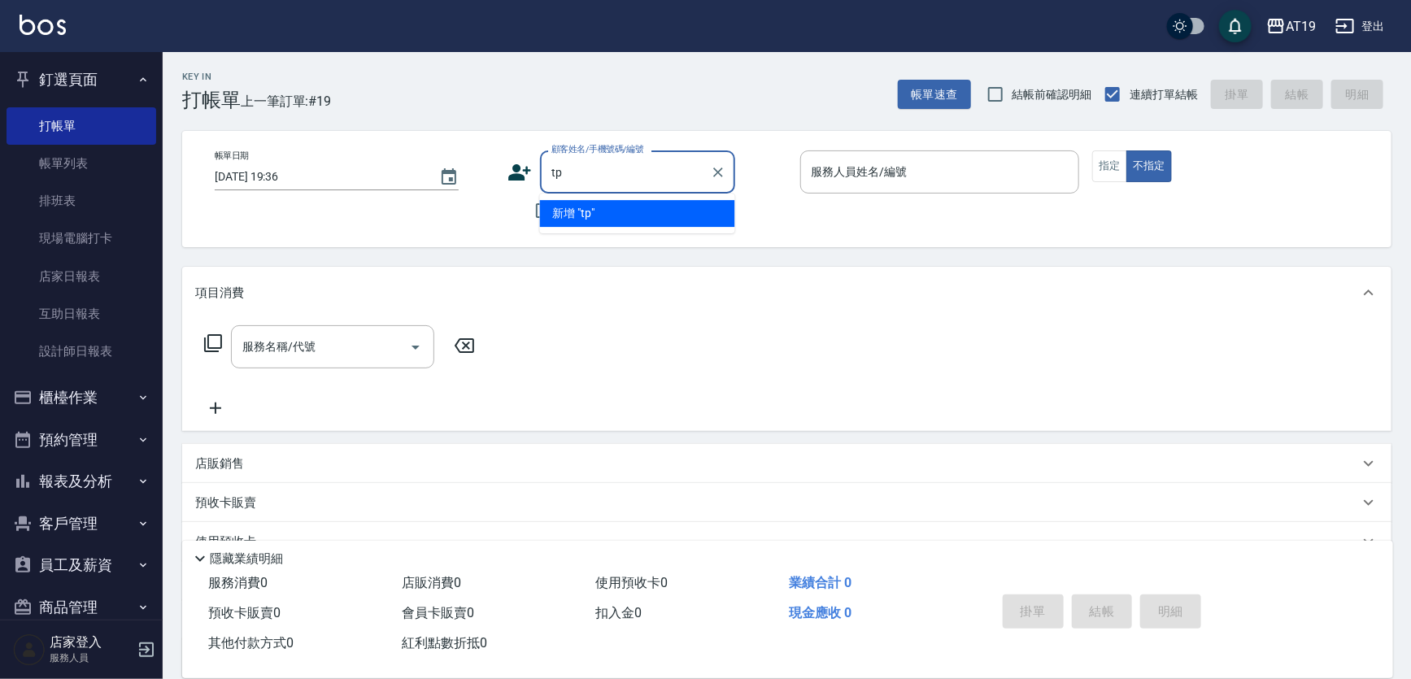
type input "t"
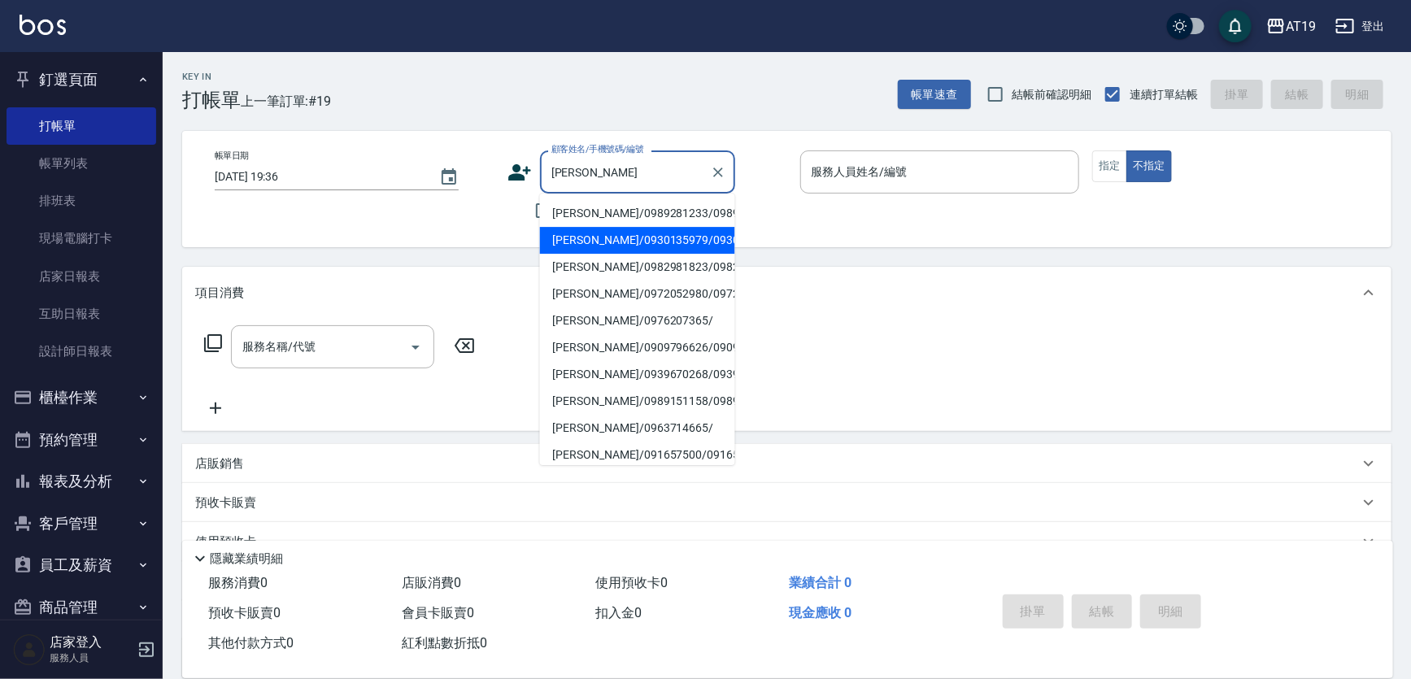
type input "陳品浩/0930135979/0930135979"
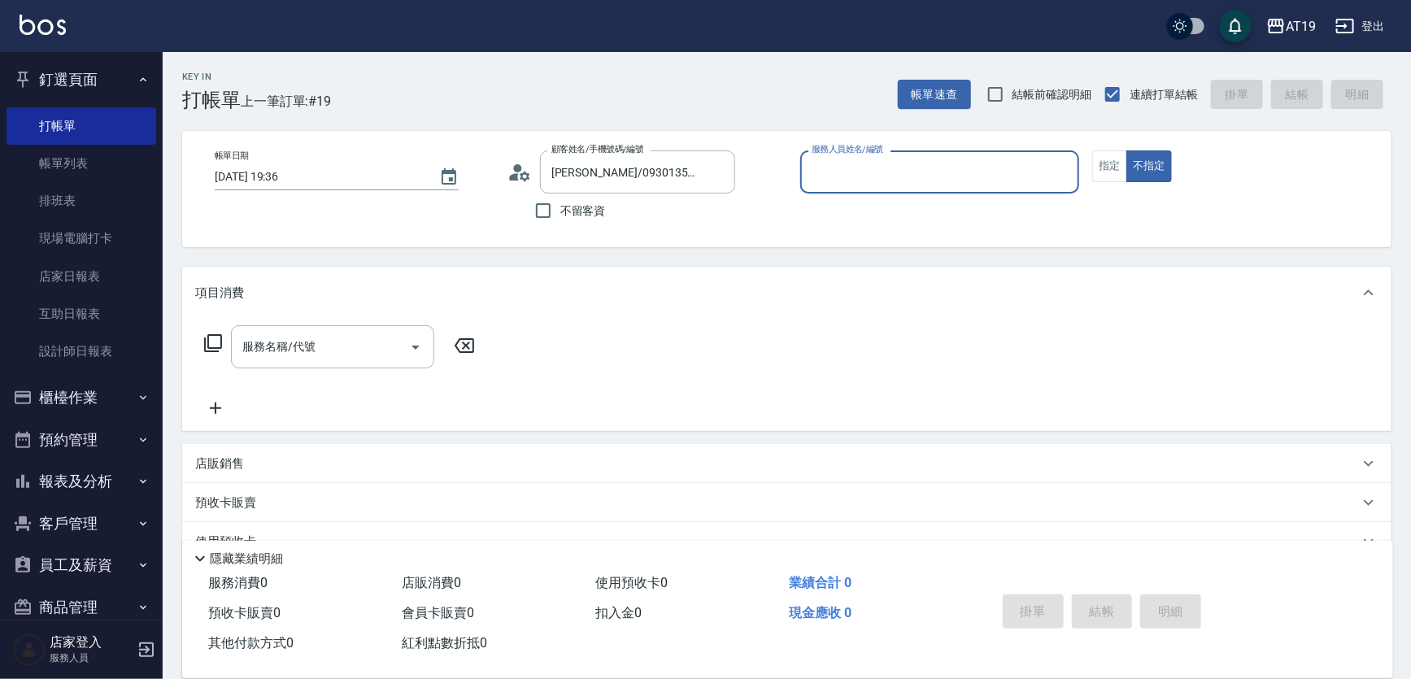
type input "Eros- 4"
click at [1126, 150] on button "不指定" at bounding box center [1149, 166] width 46 height 32
type button "false"
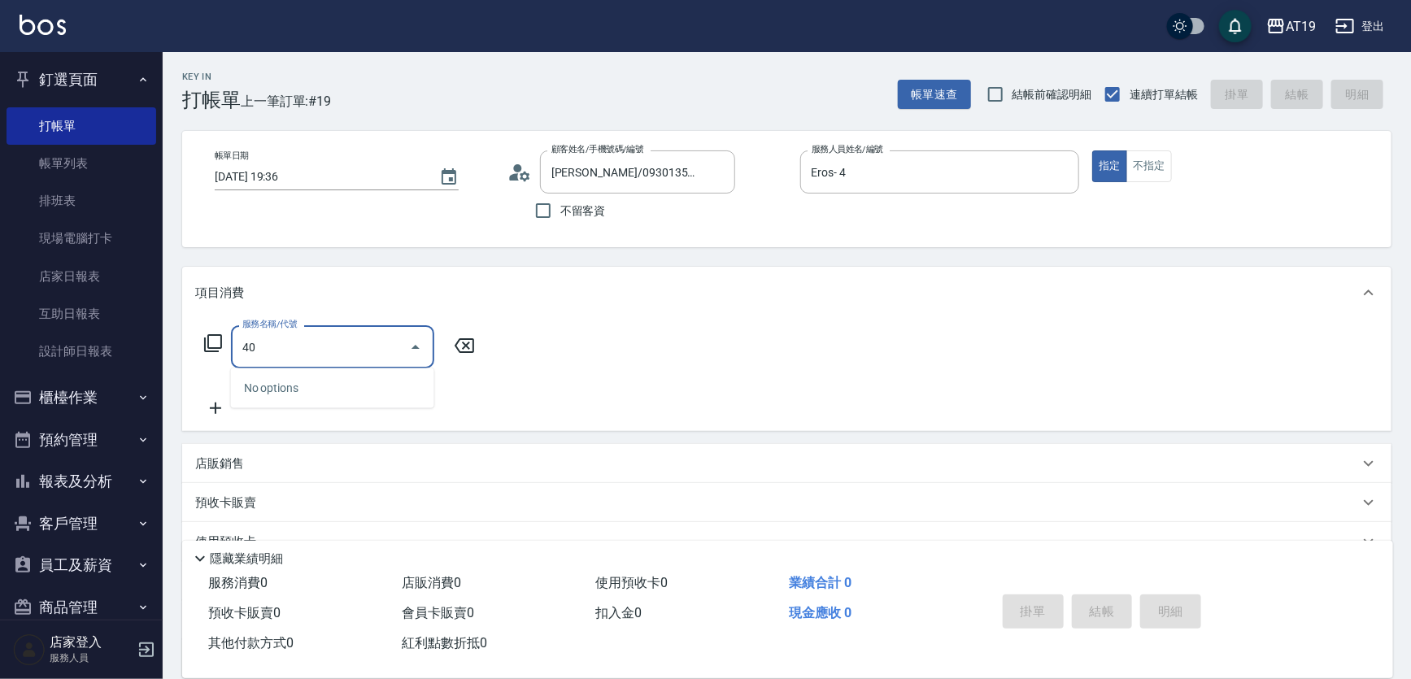
type input "401"
type input "30"
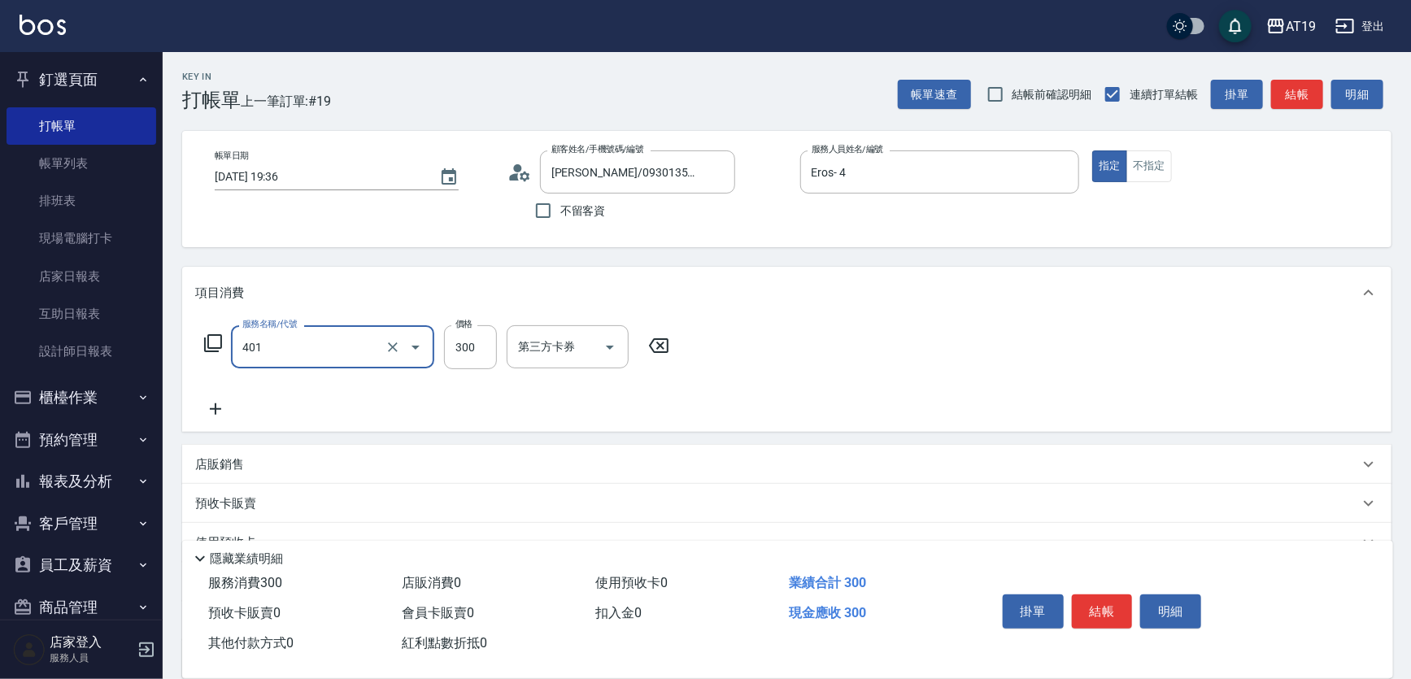
type input "剪髮(401)"
type input "0"
type input "25"
type input "20"
type input "250"
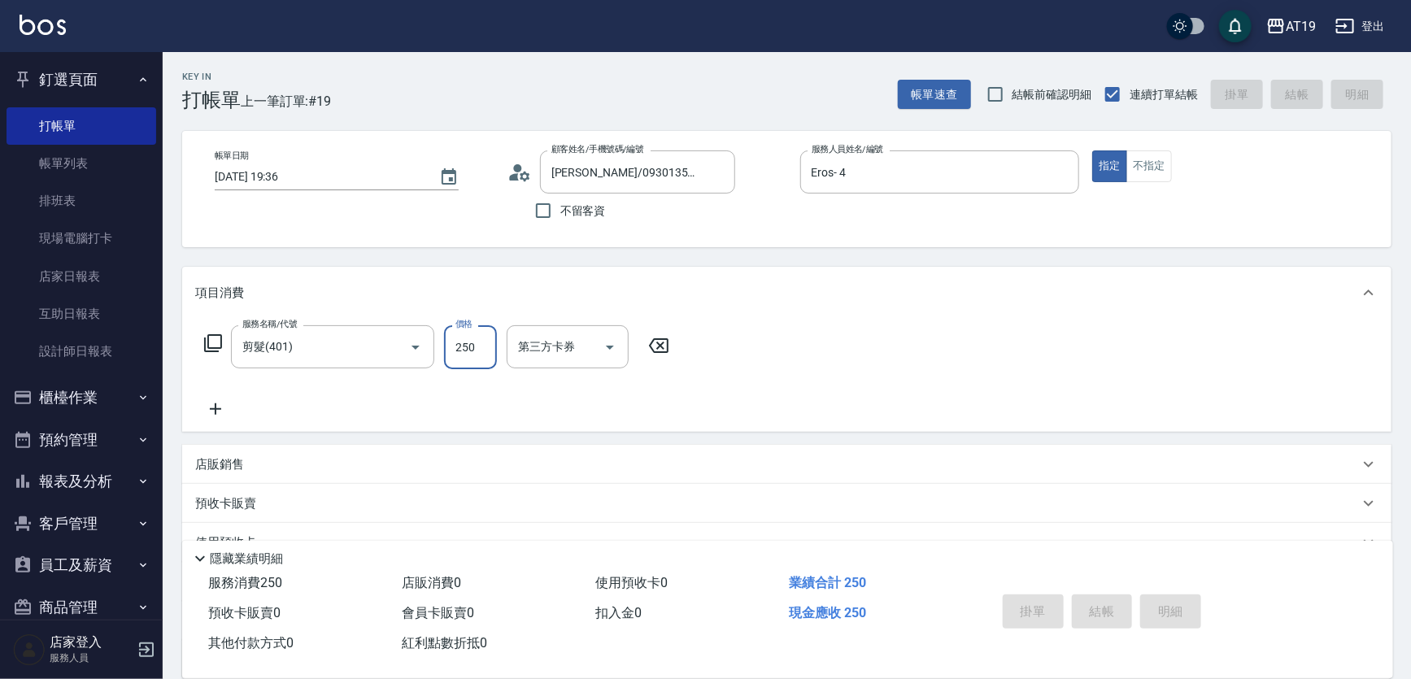
type input "2025/09/13 19:37"
type input "0"
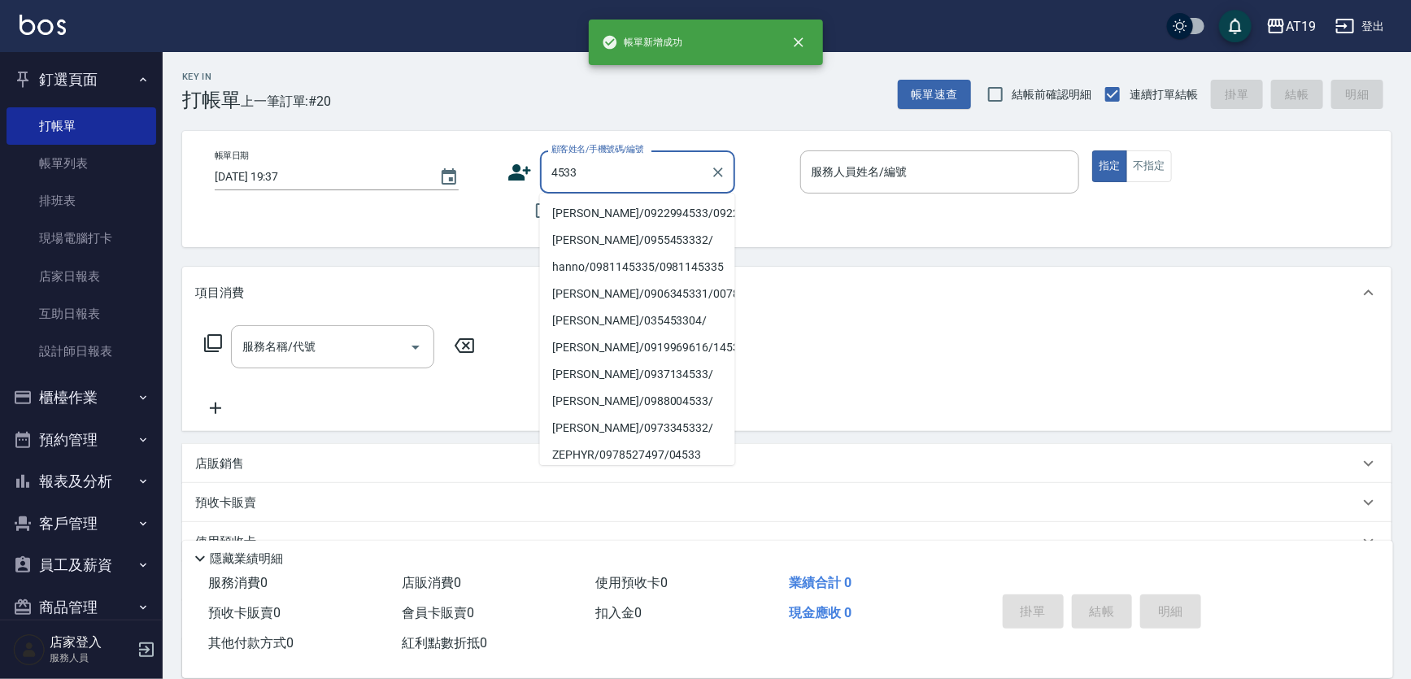
type input "李韻潔/0922994533/0922994533"
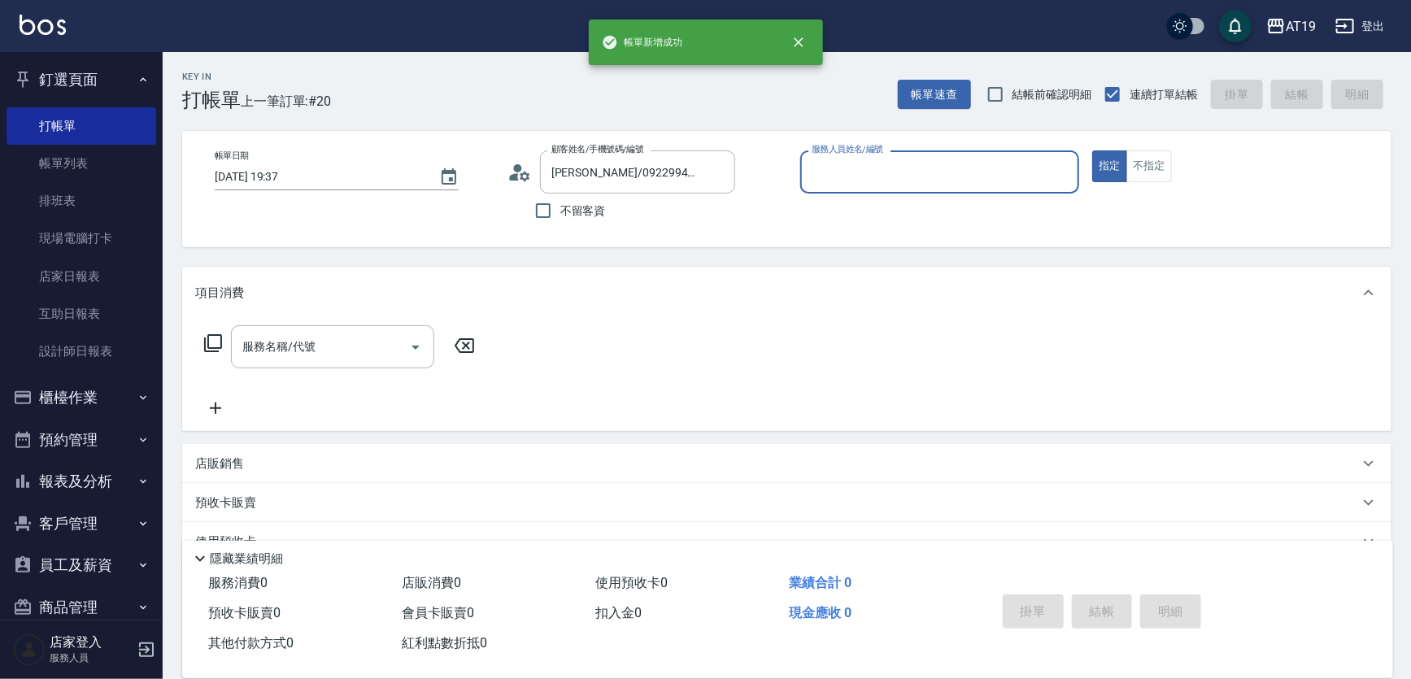
type input "Jessie- 9"
click at [1092, 150] on button "指定" at bounding box center [1109, 166] width 35 height 32
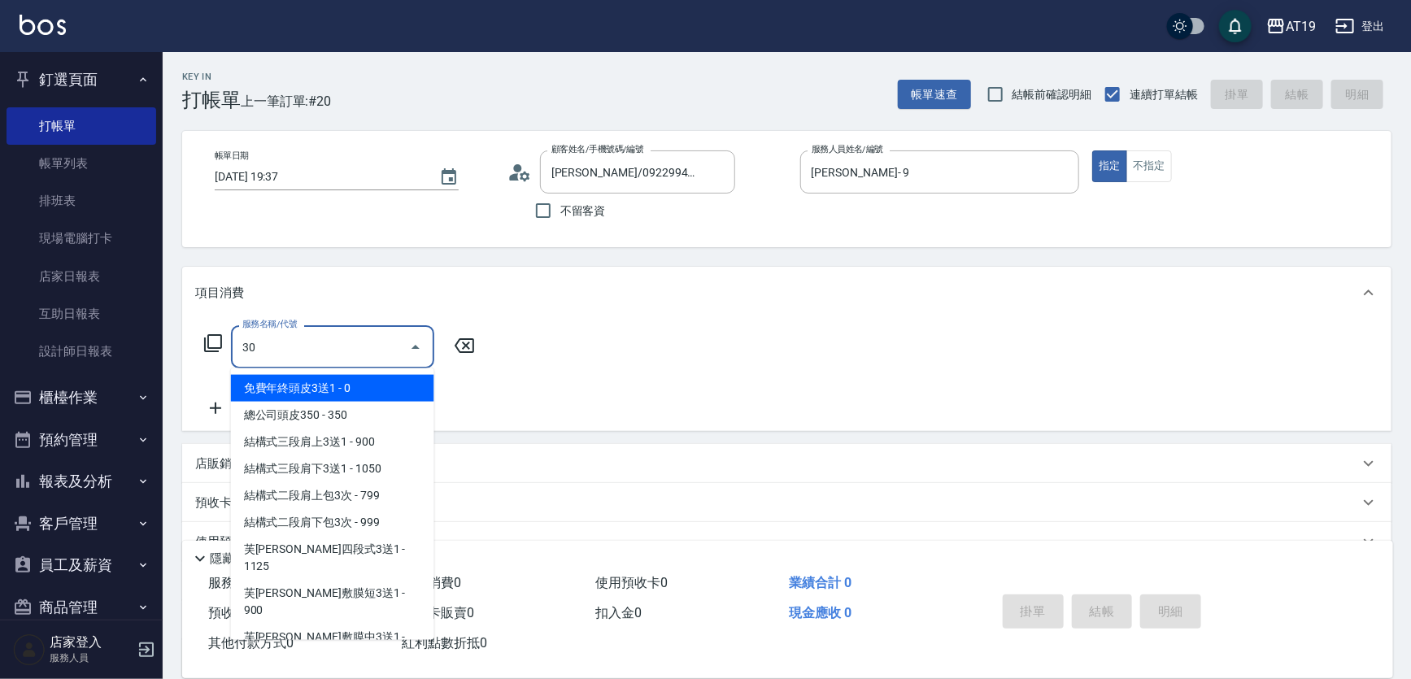
type input "301"
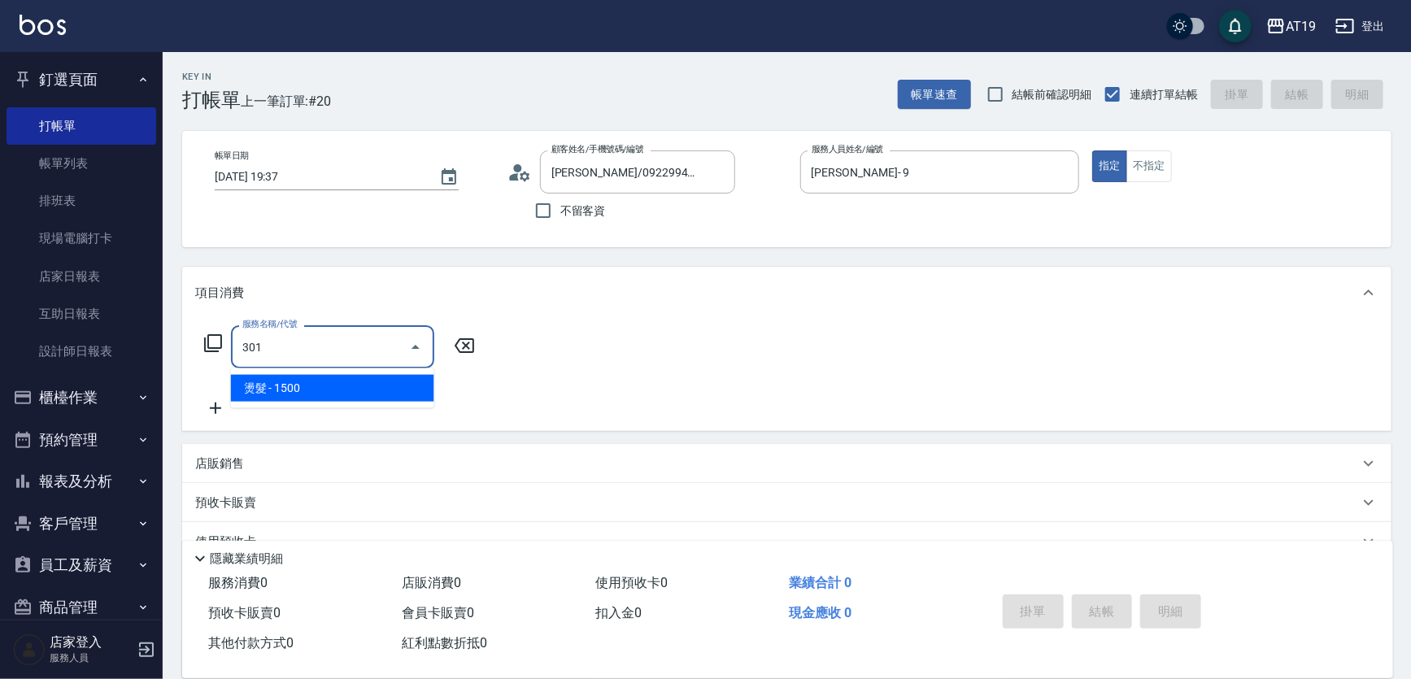
type input "150"
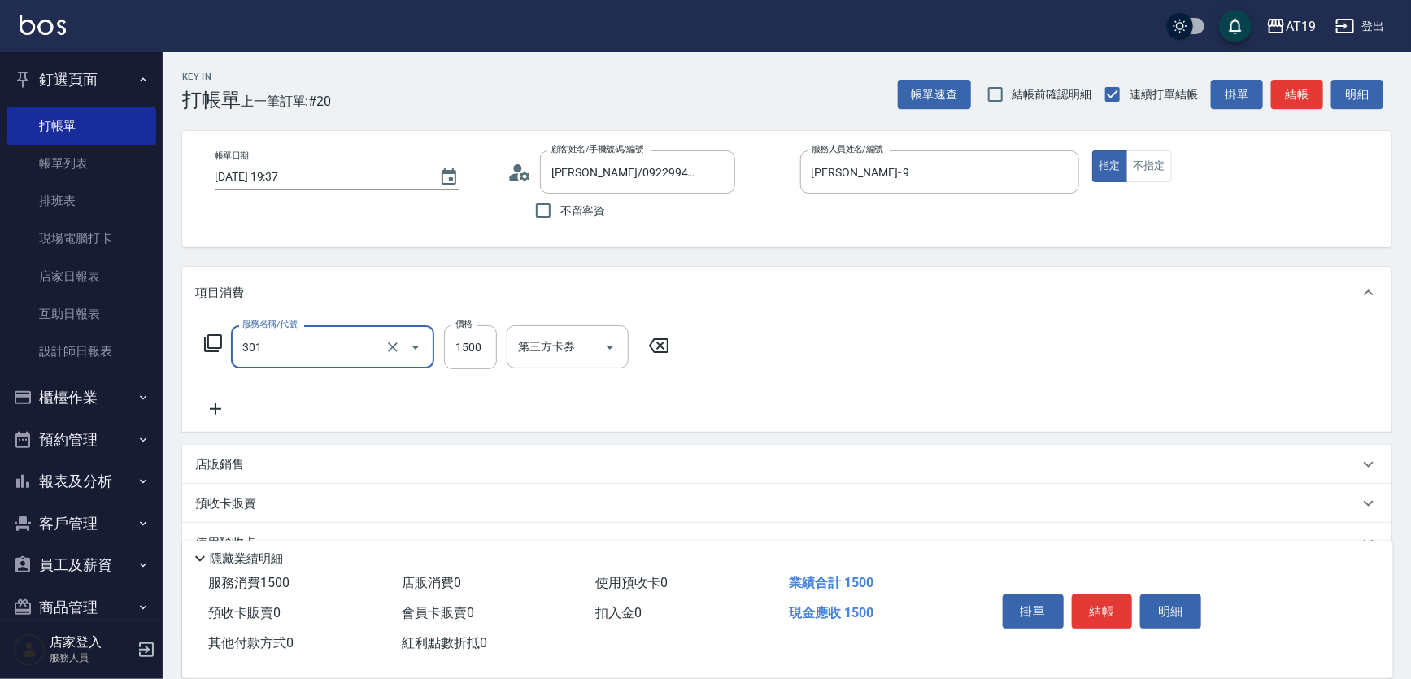
type input "燙髮(301)"
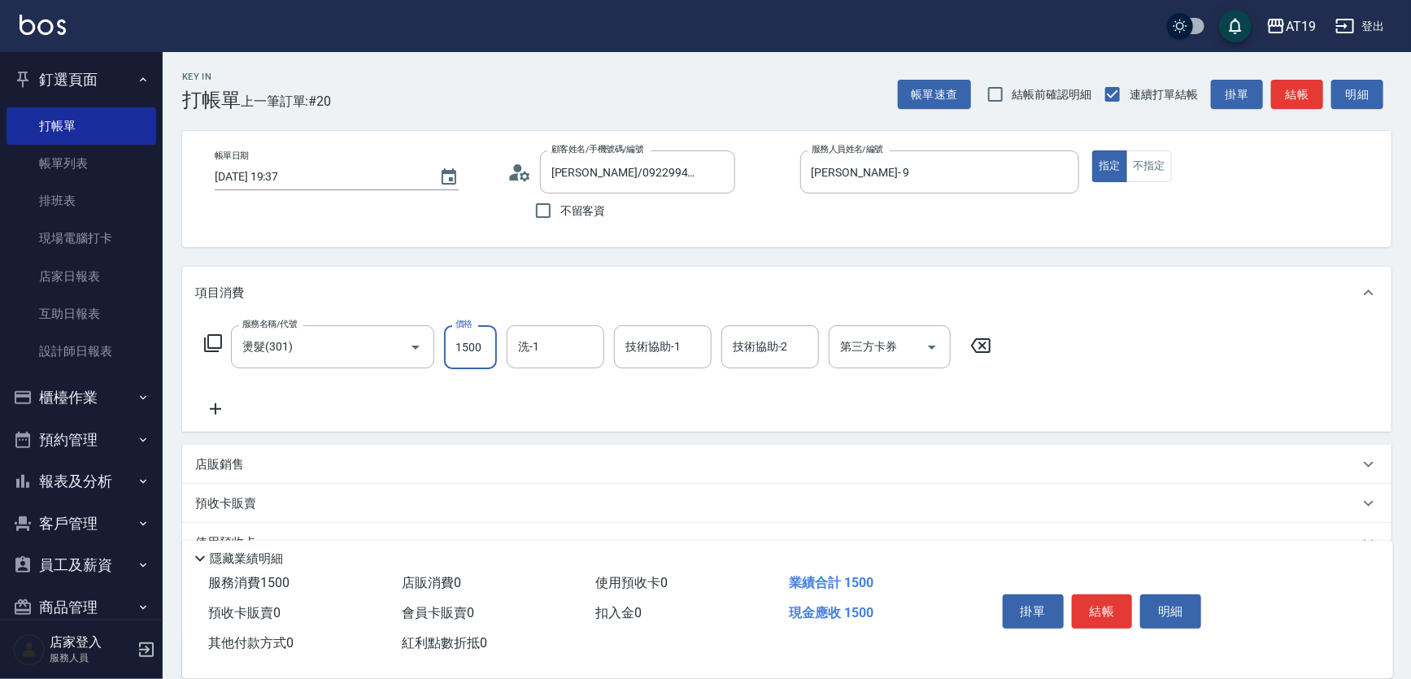
type input "0"
type input "23"
type input "20"
type input "238"
type input "230"
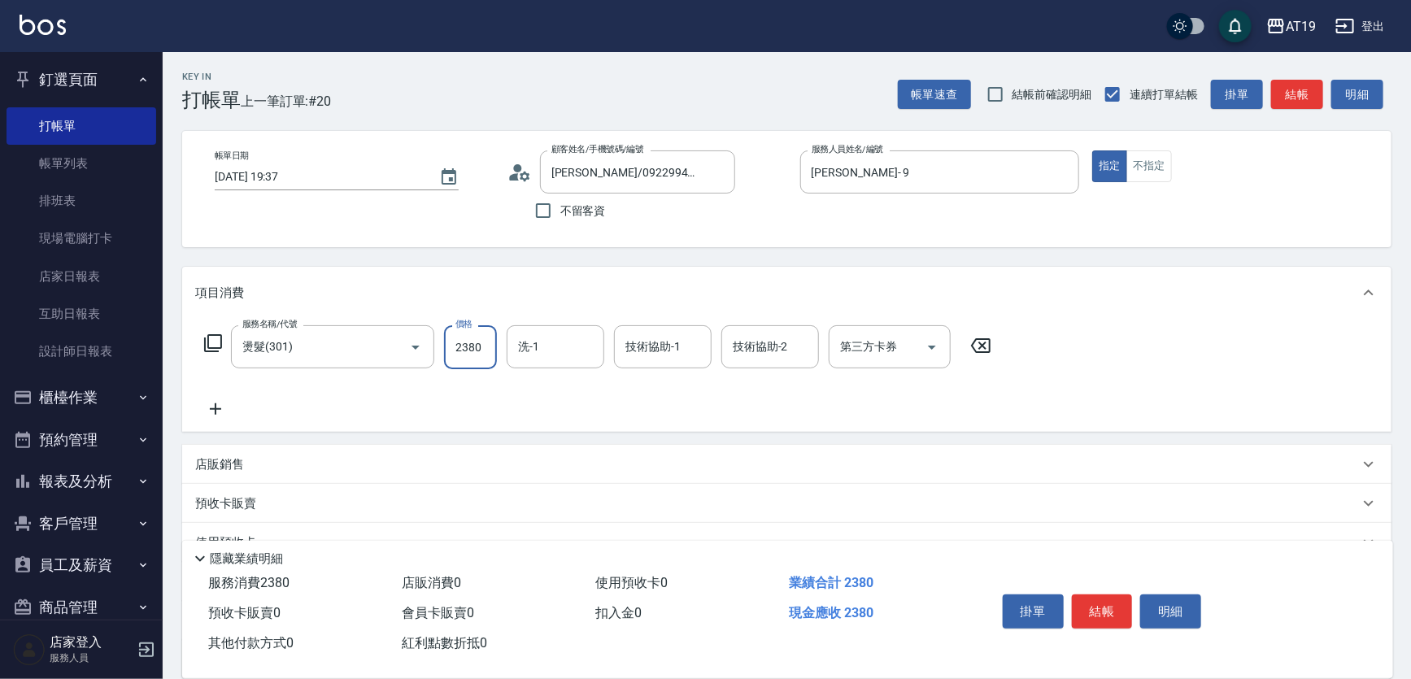
type input "2380"
type input "Chanel-54"
type input "Orange-53"
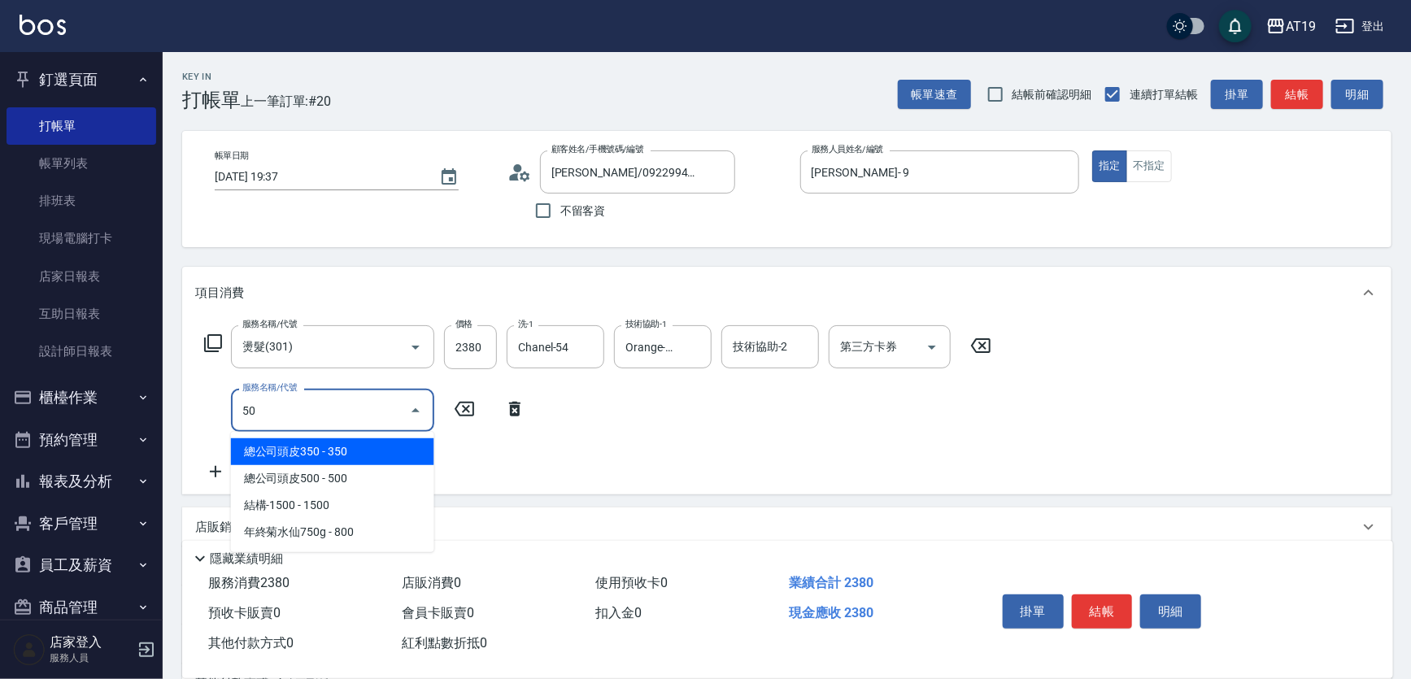
type input "501"
type input "330"
type input "染髮(501)"
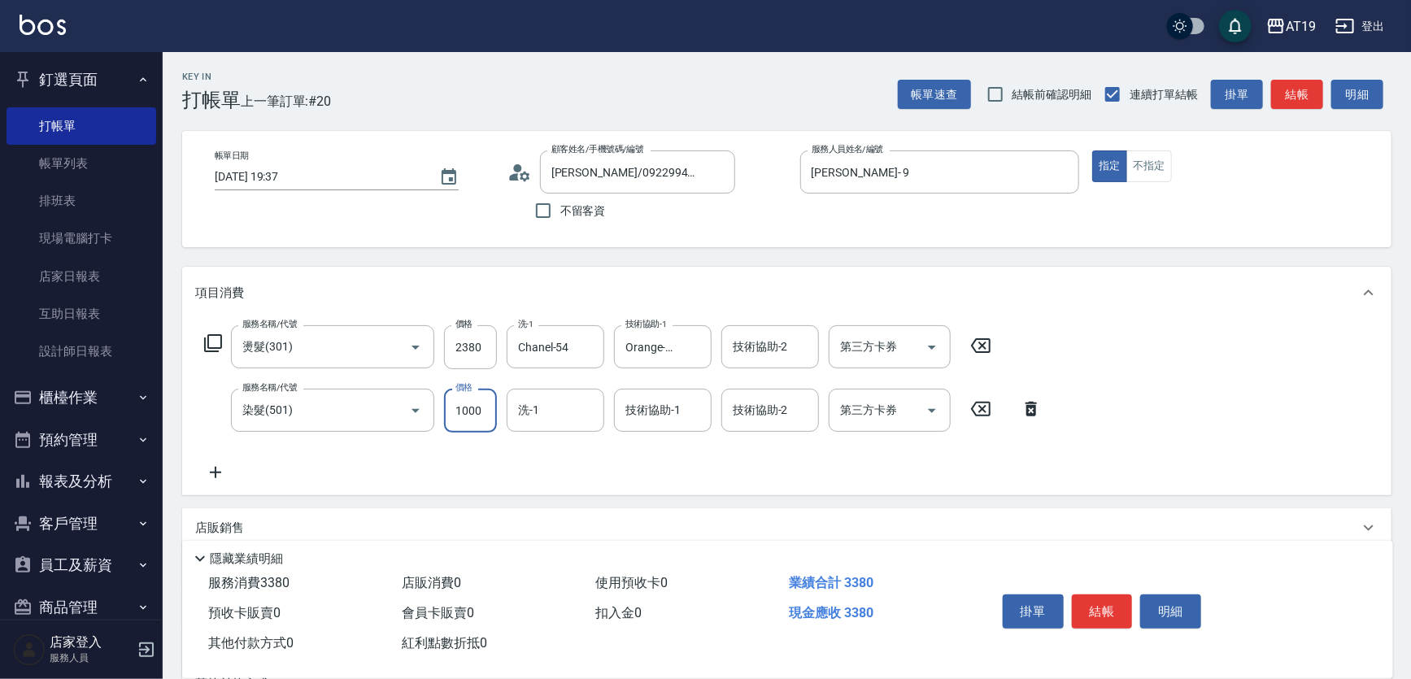
type input "230"
type input "159"
type input "250"
type input "1599"
type input "390"
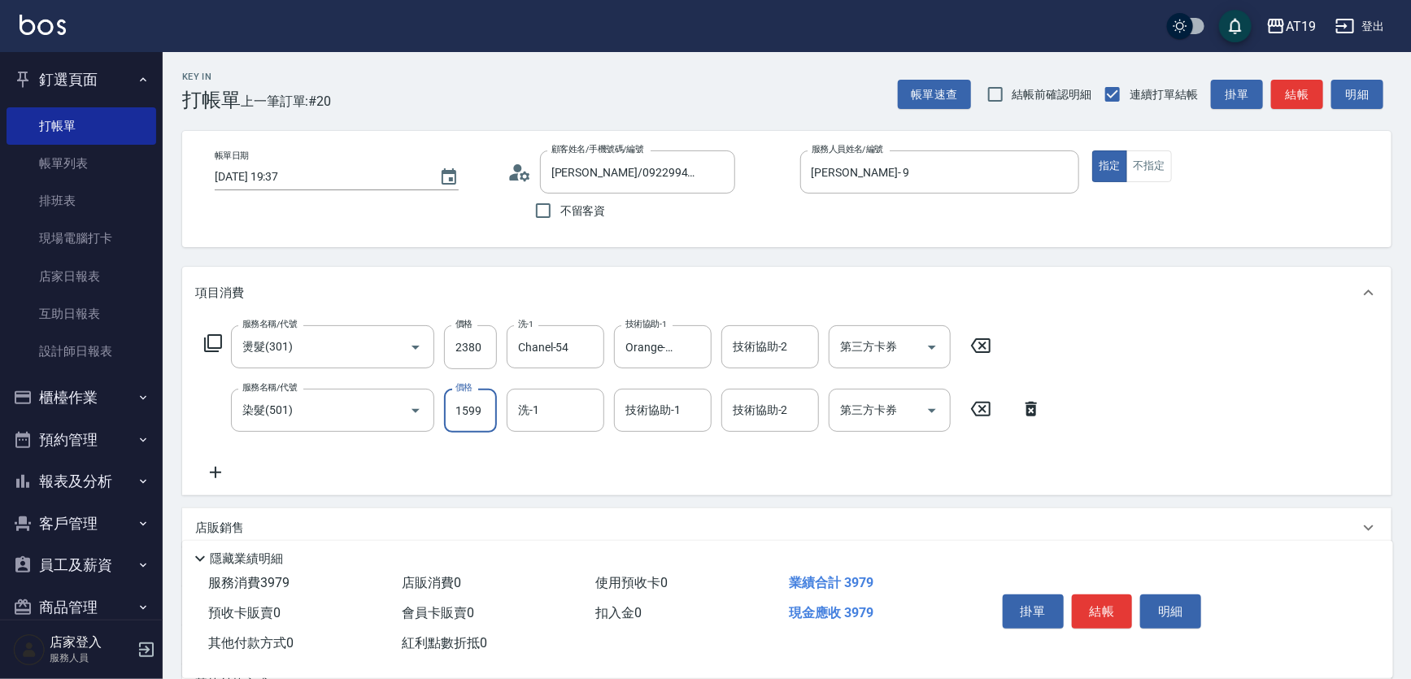
type input "1599"
type input "Orange-53"
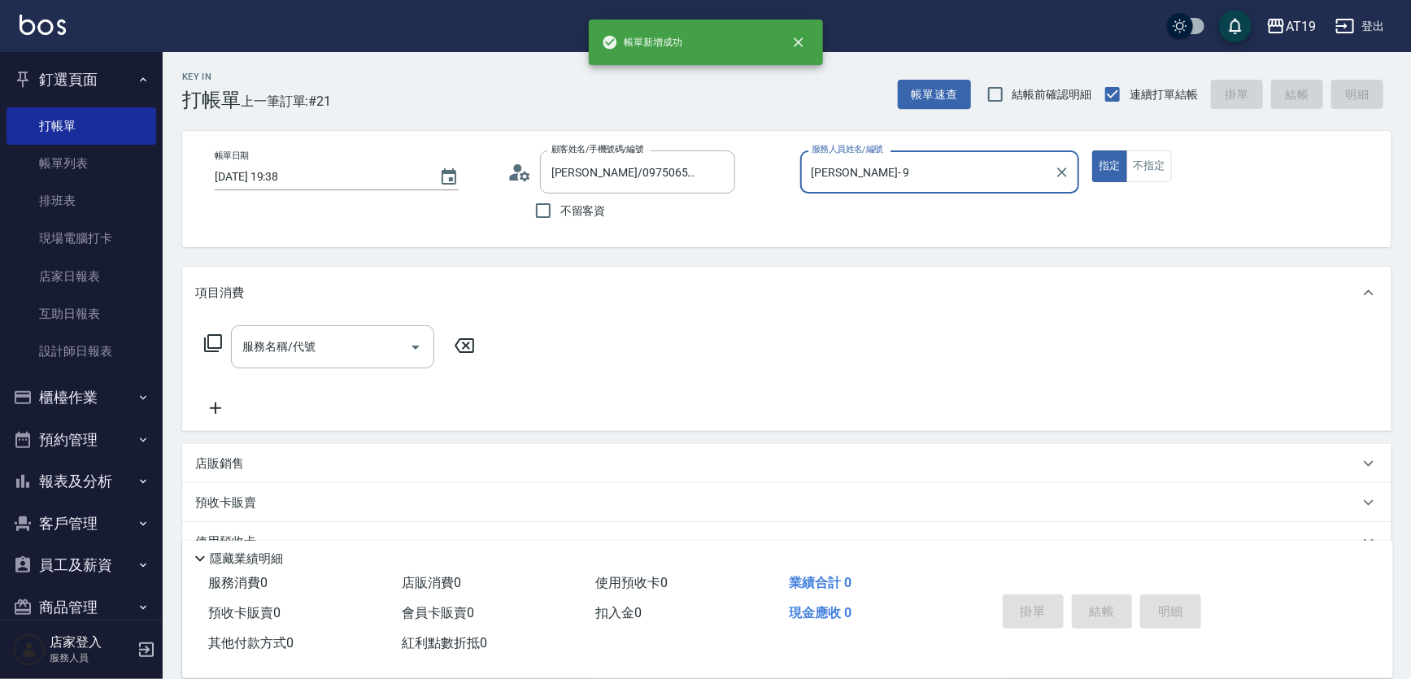
click at [1092, 150] on button "指定" at bounding box center [1109, 166] width 35 height 32
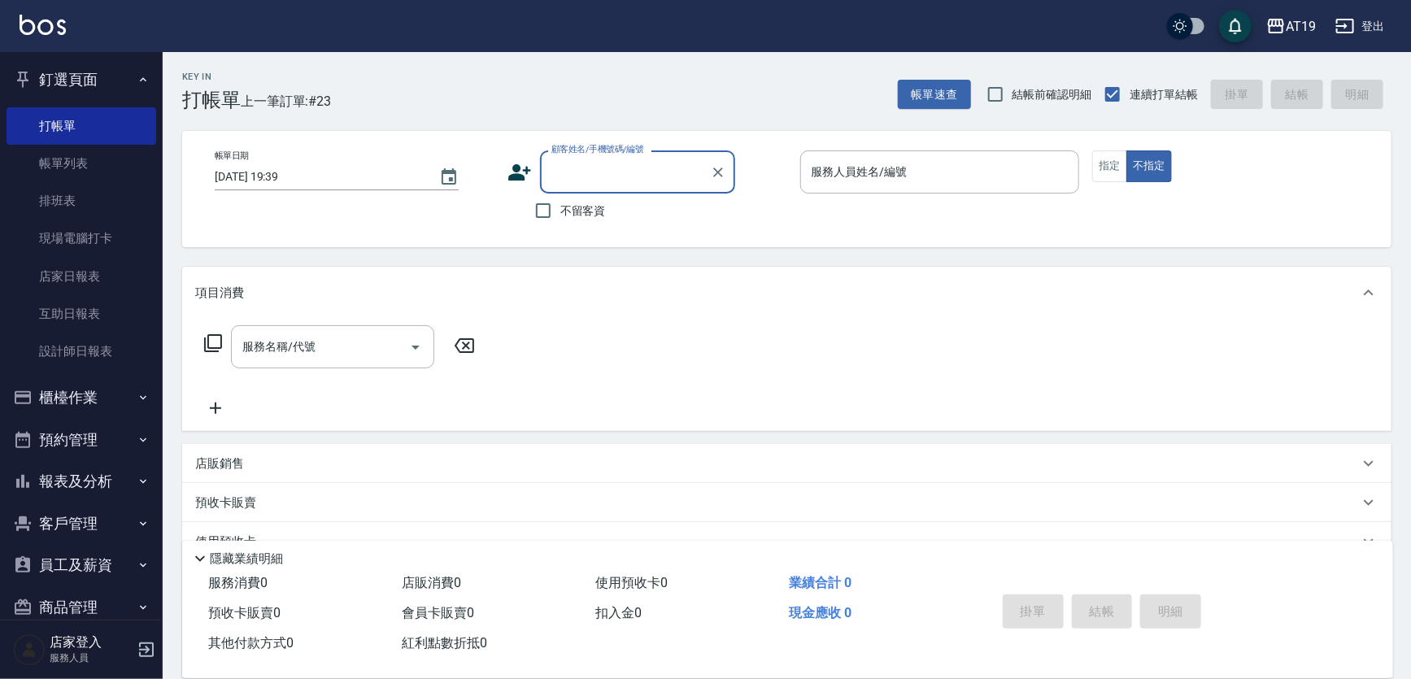
click at [572, 186] on div "顧客姓名/手機號碼/編號" at bounding box center [637, 171] width 195 height 43
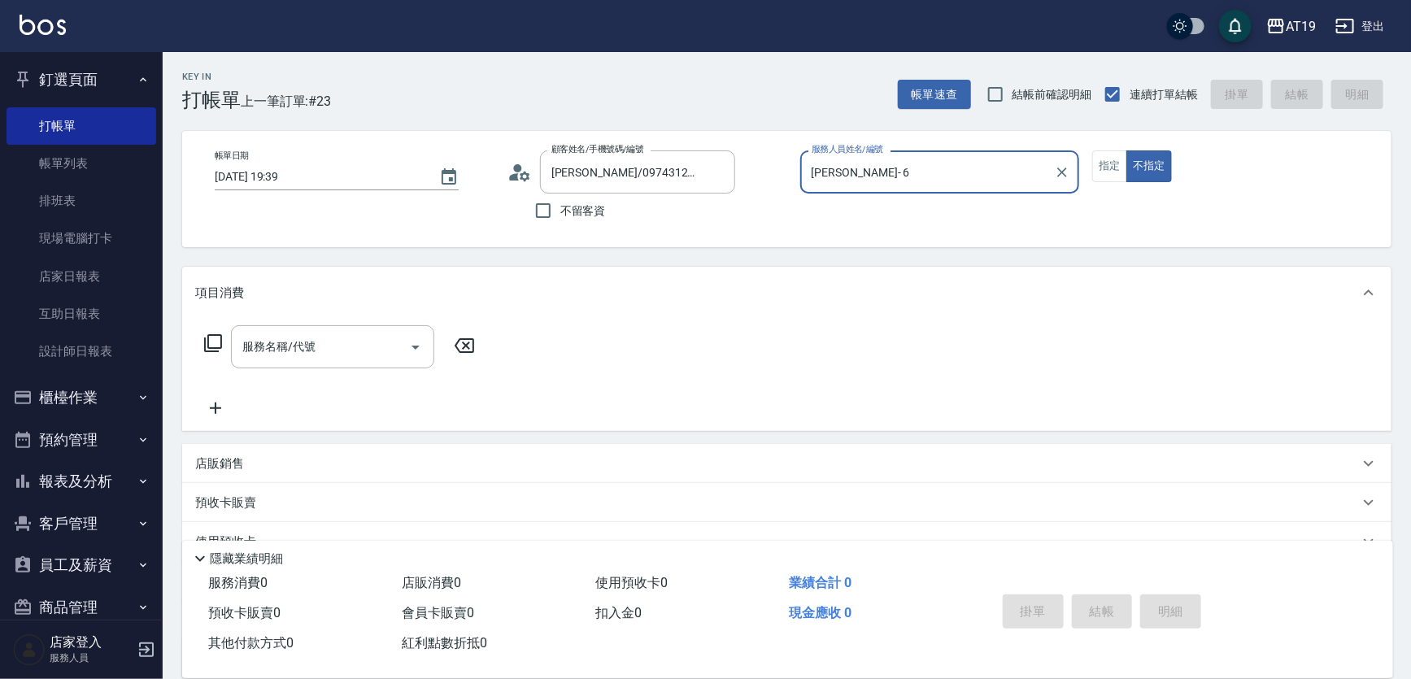
click at [1126, 150] on button "不指定" at bounding box center [1149, 166] width 46 height 32
click at [742, 210] on div "顧客姓名/手機號碼/編號 楊宜潔/0906345656/0906345656 顧客姓名/手機號碼/編號 不留客資" at bounding box center [647, 188] width 280 height 77
click at [71, 72] on button "釘選頁面" at bounding box center [82, 80] width 150 height 42
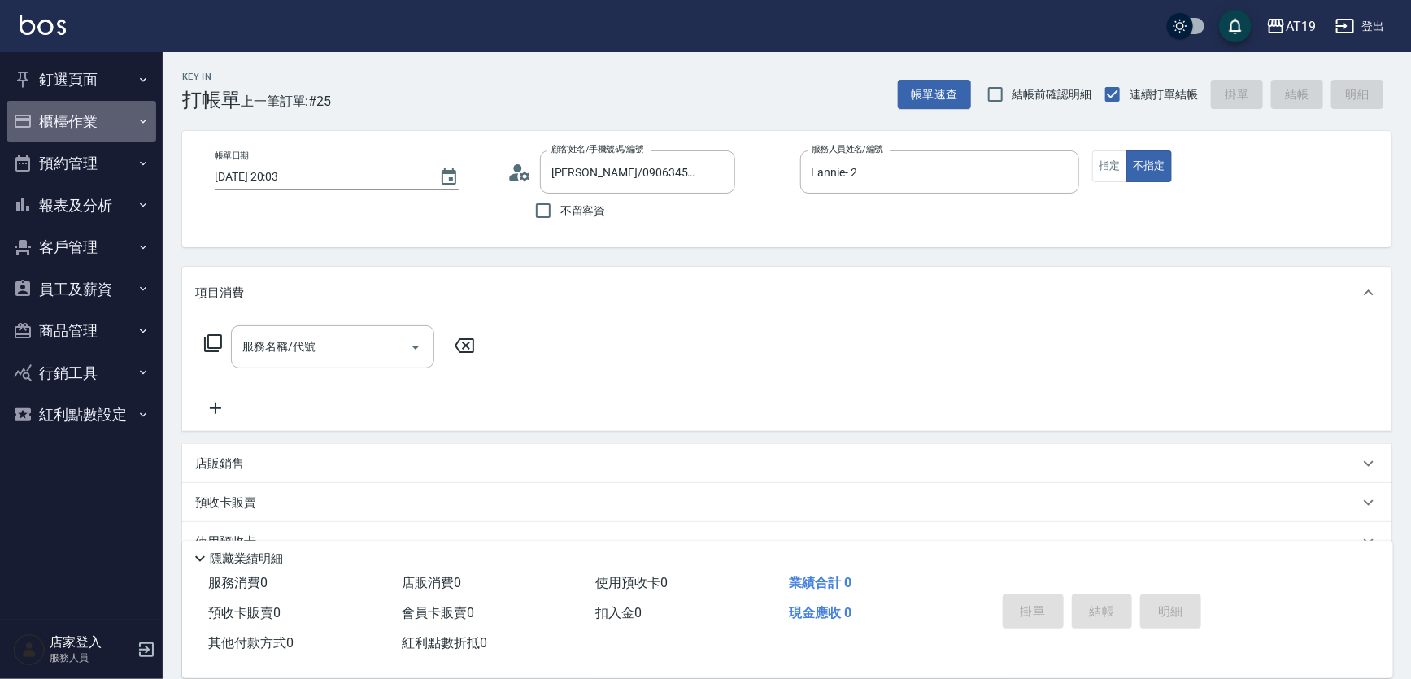
click at [71, 118] on button "櫃檯作業" at bounding box center [82, 122] width 150 height 42
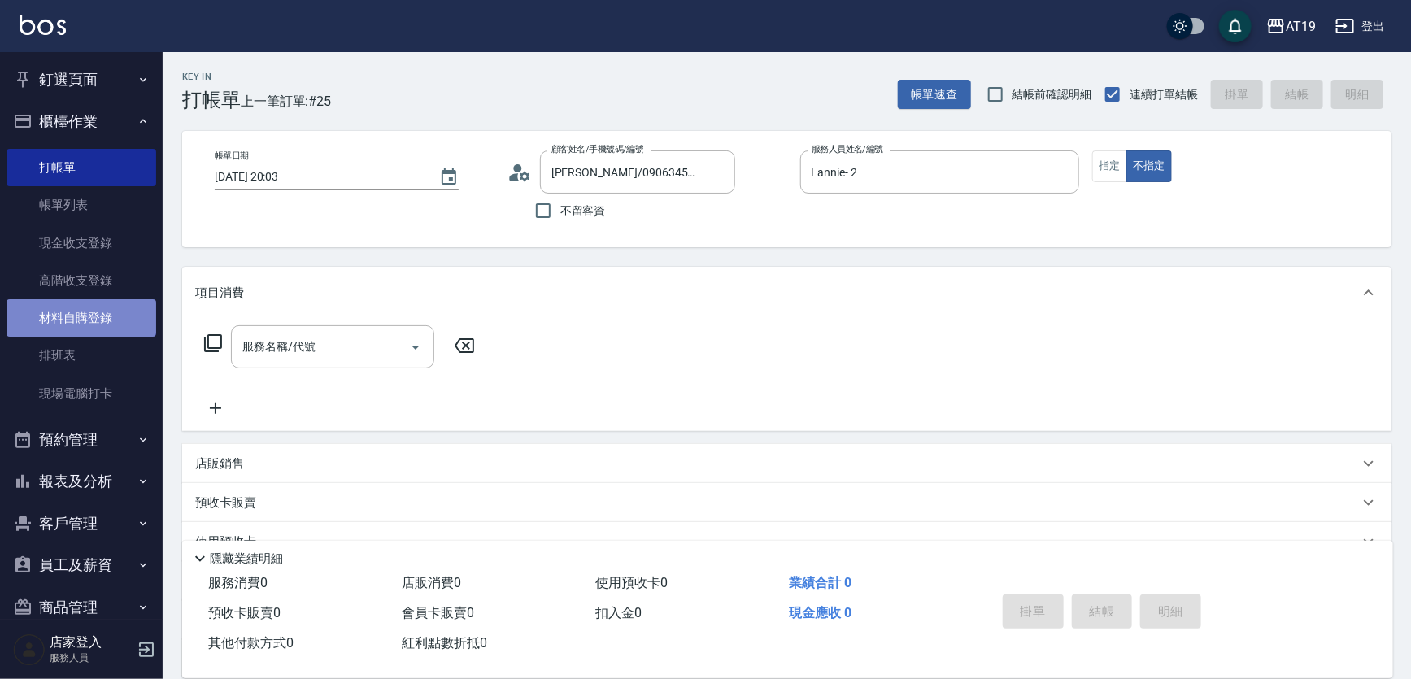
click at [80, 314] on link "材料自購登錄" at bounding box center [82, 317] width 150 height 37
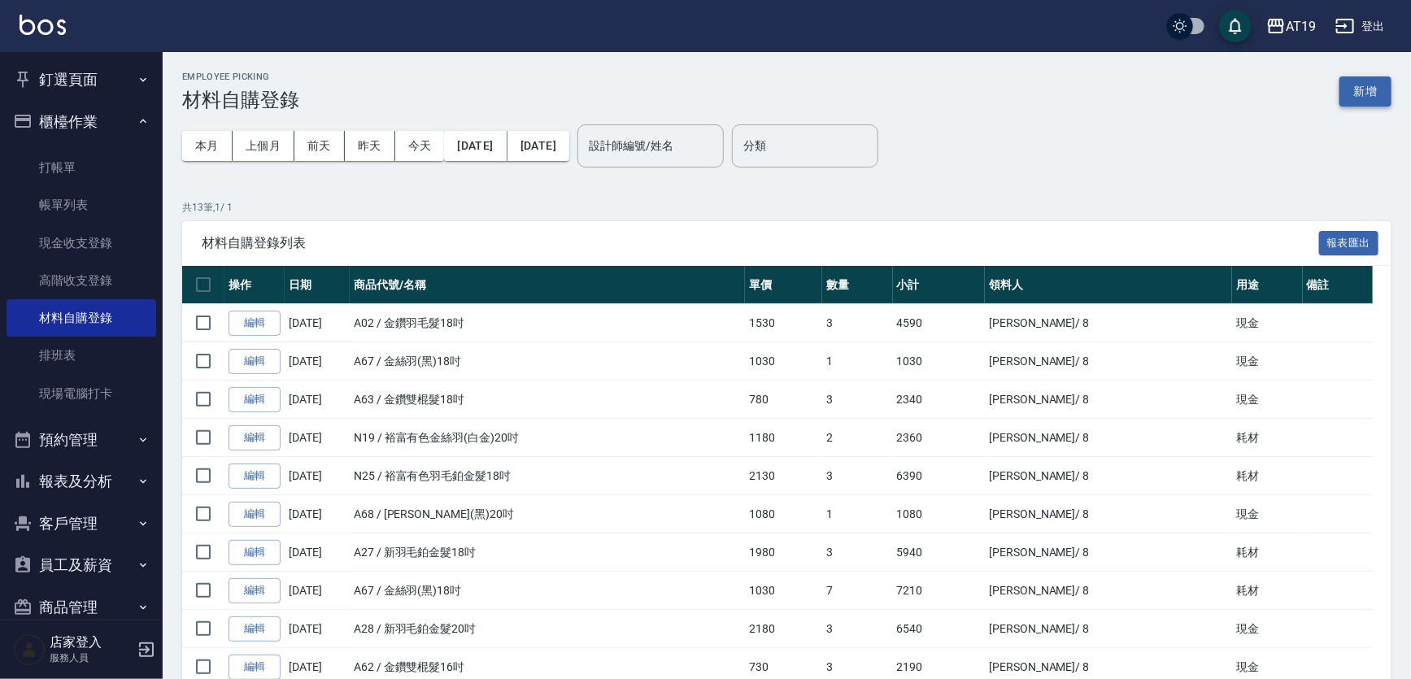
click at [1364, 83] on button "新增" at bounding box center [1365, 91] width 52 height 30
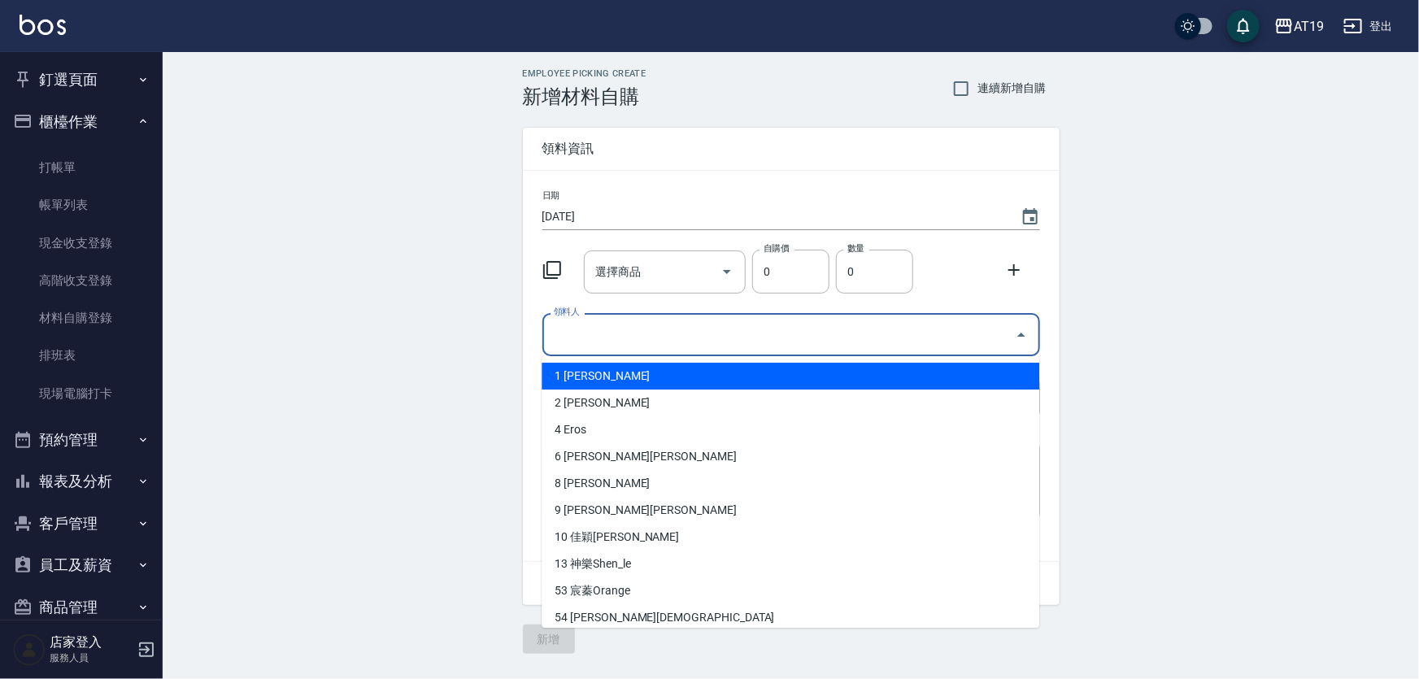
click at [579, 341] on input "領料人" at bounding box center [779, 334] width 459 height 28
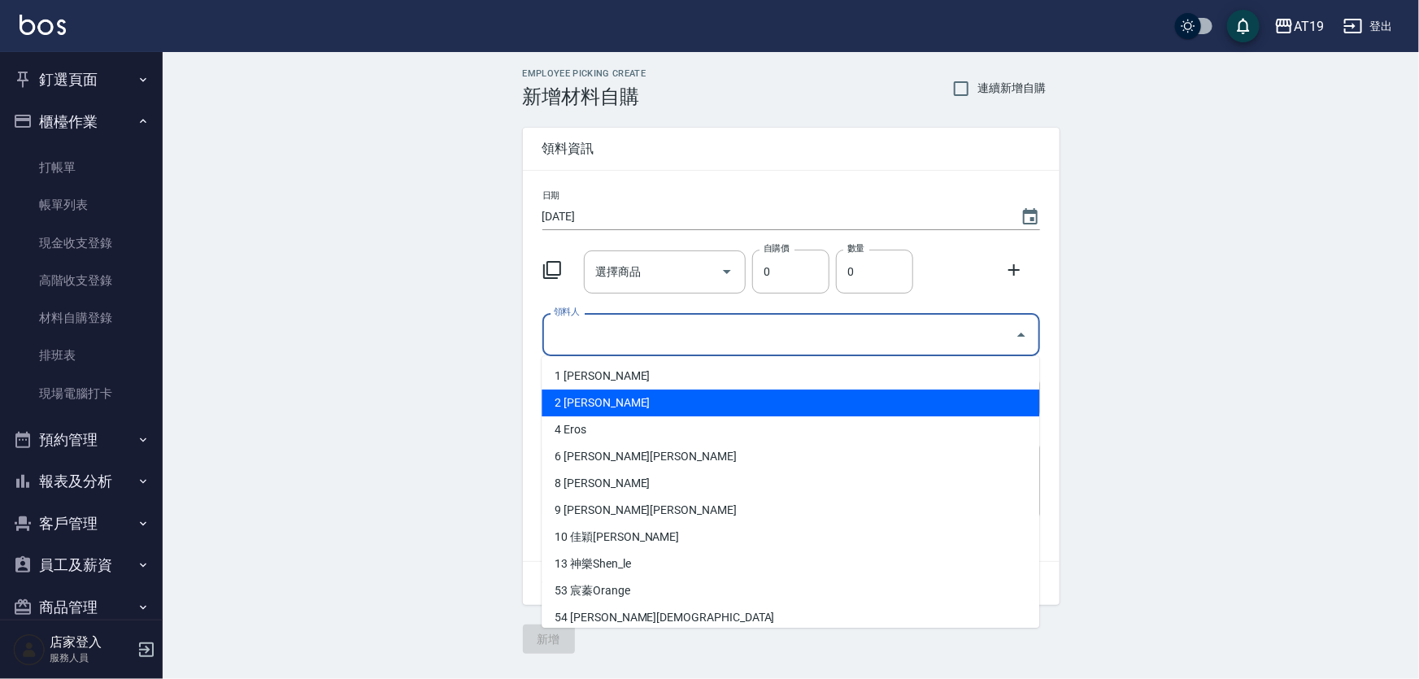
click at [586, 409] on li "2 藍尼Lannie" at bounding box center [790, 402] width 498 height 27
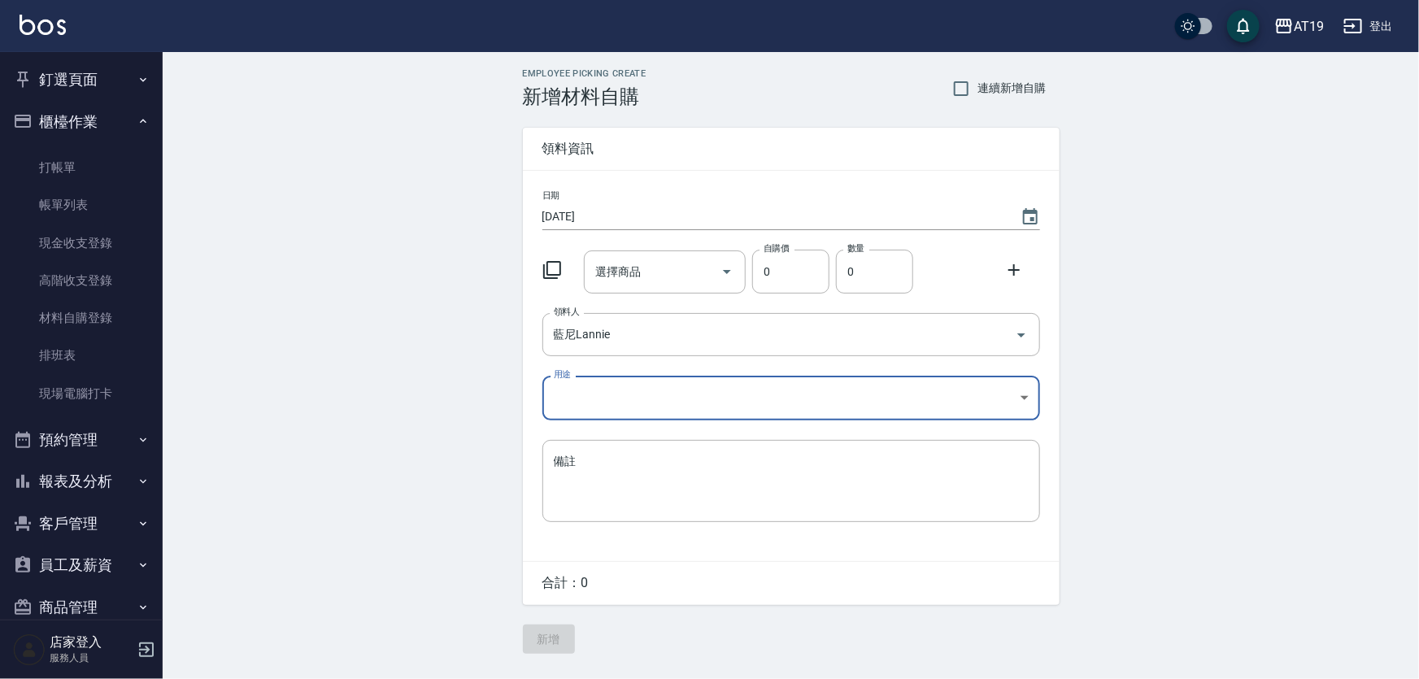
click at [572, 398] on body "AT19 登出 釘選頁面 打帳單 帳單列表 排班表 現場電腦打卡 店家日報表 互助日報表 設計師日報表 櫃檯作業 打帳單 帳單列表 現金收支登錄 高階收支登錄…" at bounding box center [709, 339] width 1419 height 679
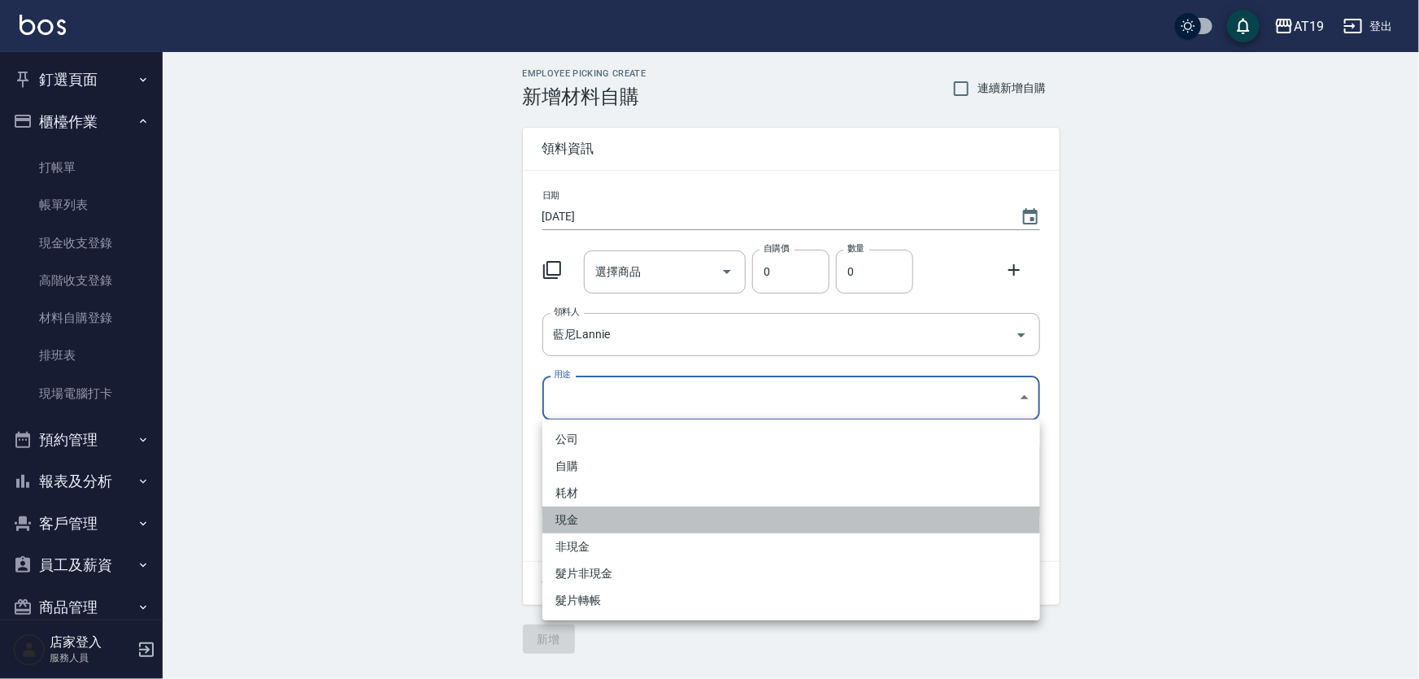
click at [576, 517] on li "現金" at bounding box center [791, 520] width 498 height 27
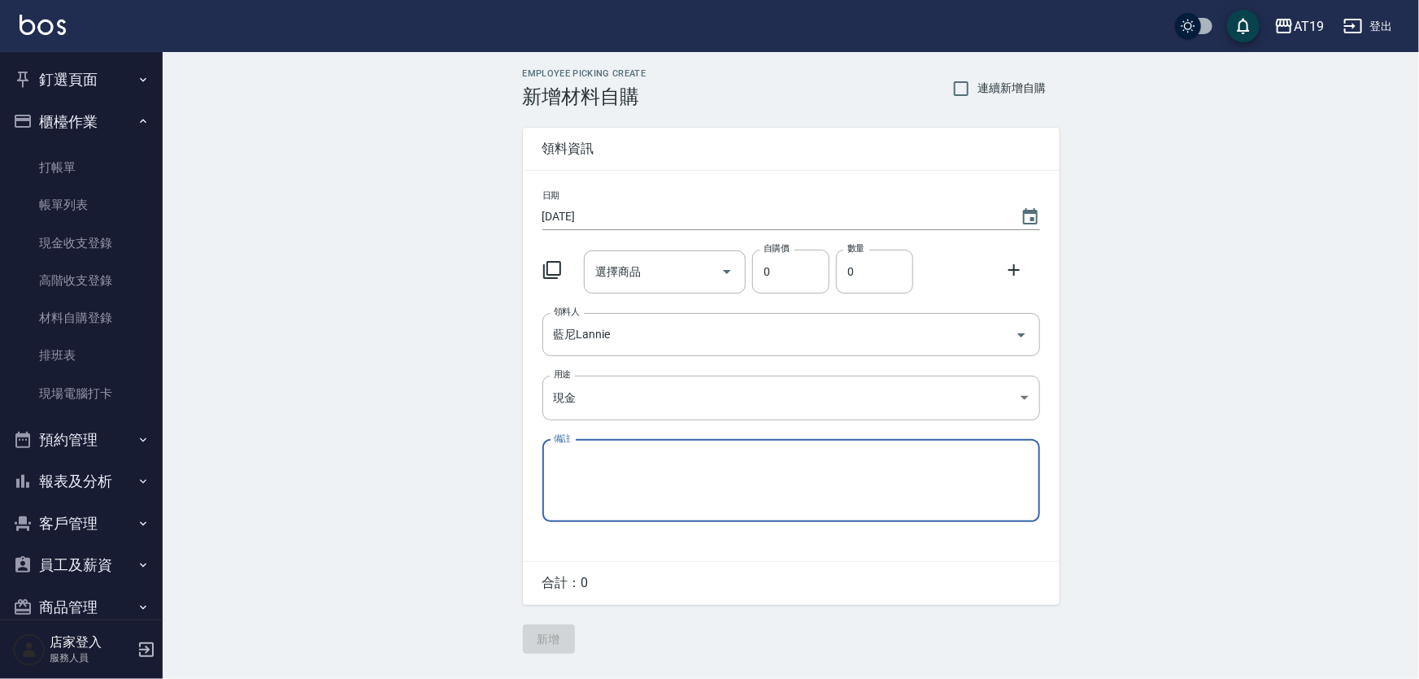
click at [615, 258] on div "選擇商品 選擇商品" at bounding box center [665, 271] width 162 height 43
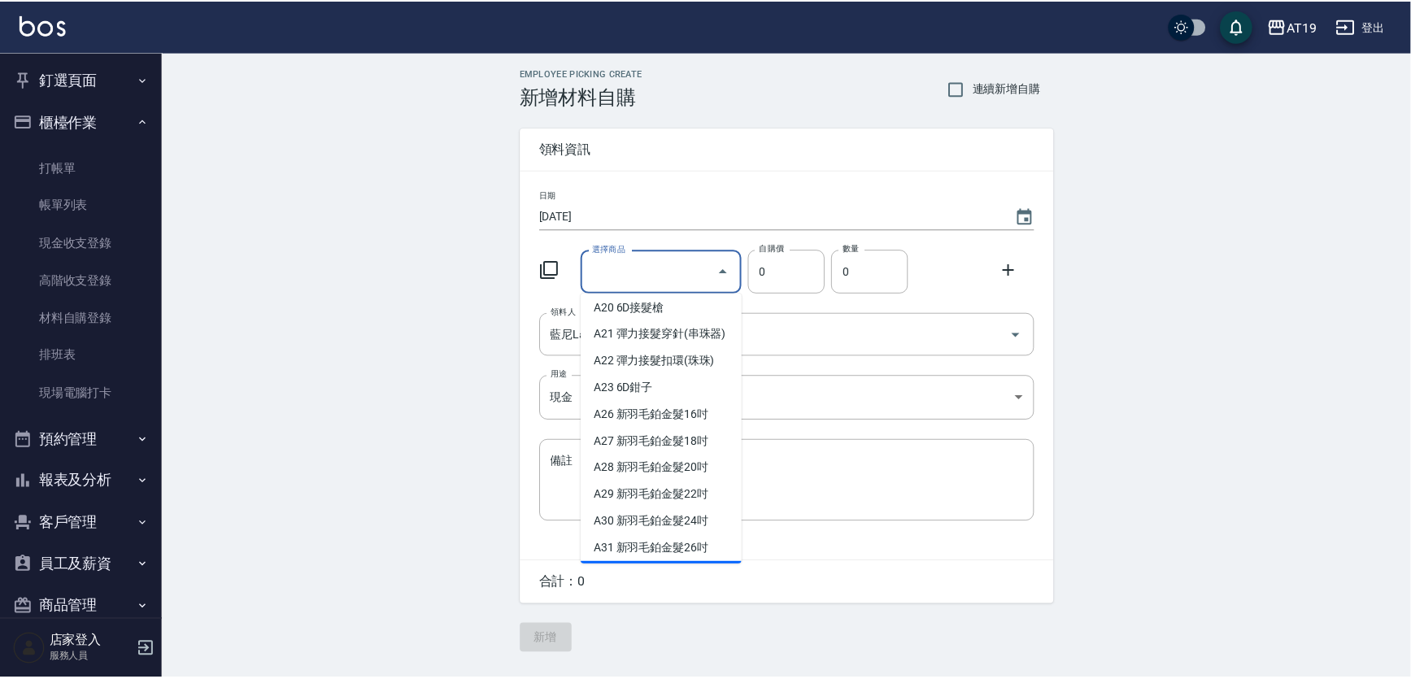
scroll to position [295, 0]
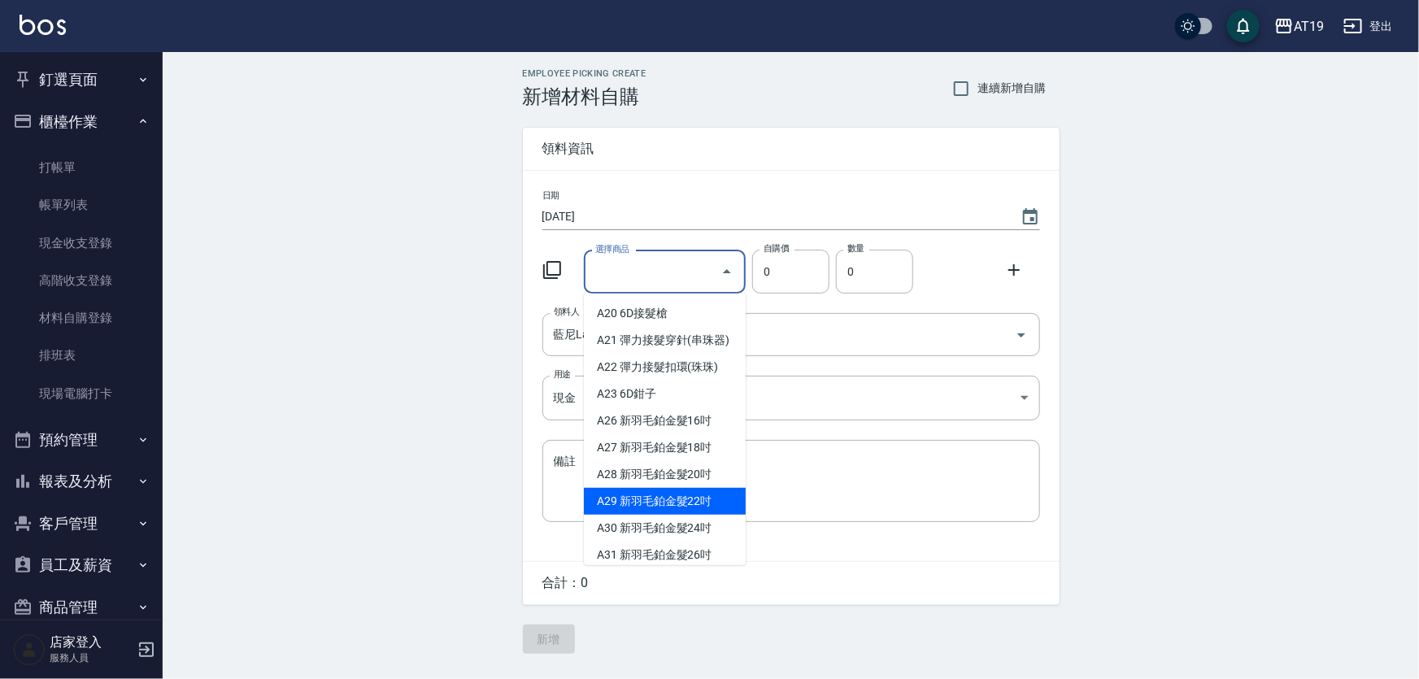
click at [659, 515] on li "A29 新羽毛鉑金髮22吋" at bounding box center [665, 501] width 162 height 27
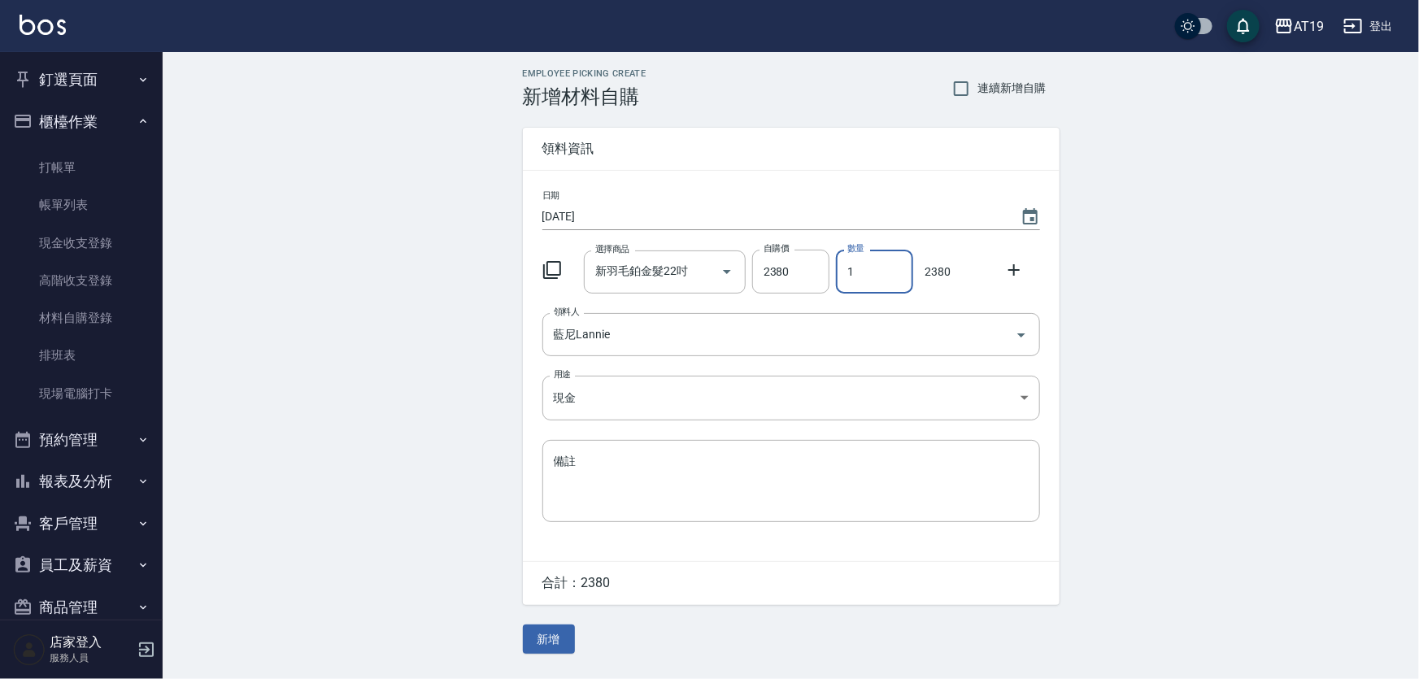
drag, startPoint x: 858, startPoint y: 276, endPoint x: 845, endPoint y: 277, distance: 13.0
click at [845, 277] on input "1" at bounding box center [874, 272] width 77 height 44
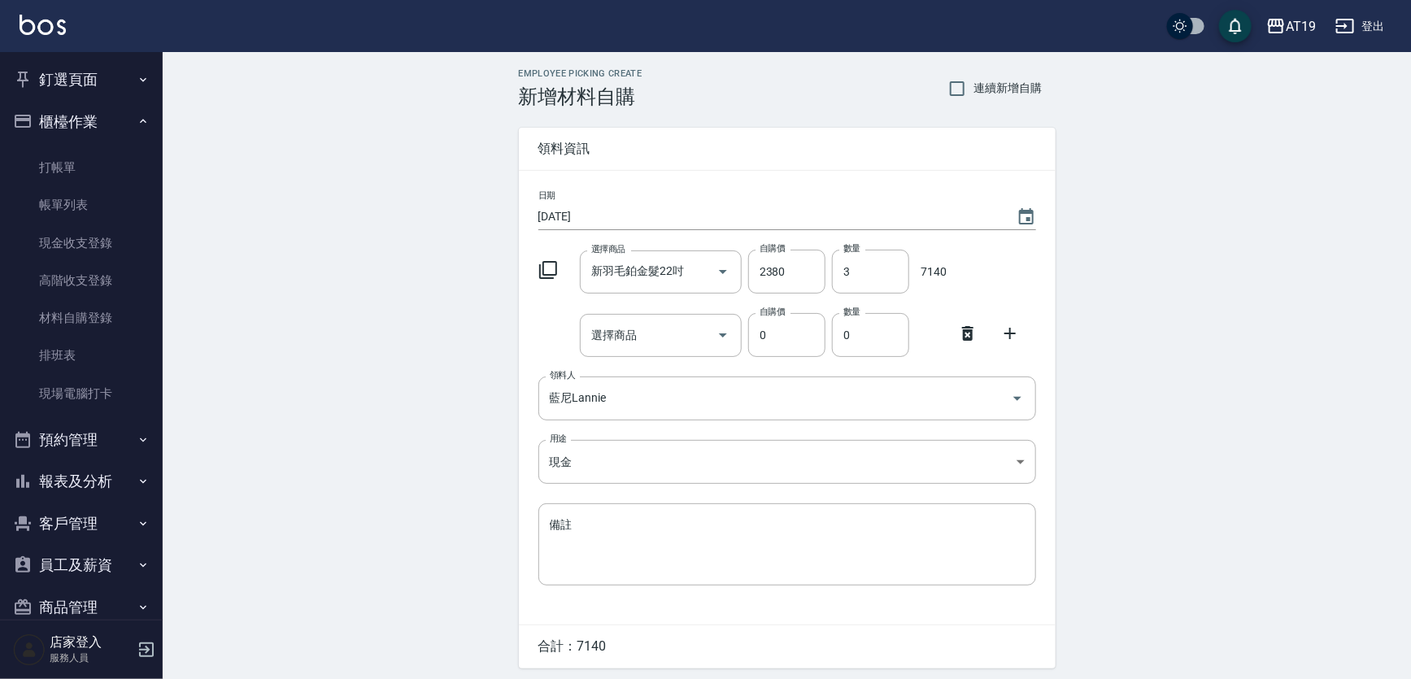
click at [972, 325] on icon at bounding box center [968, 334] width 20 height 20
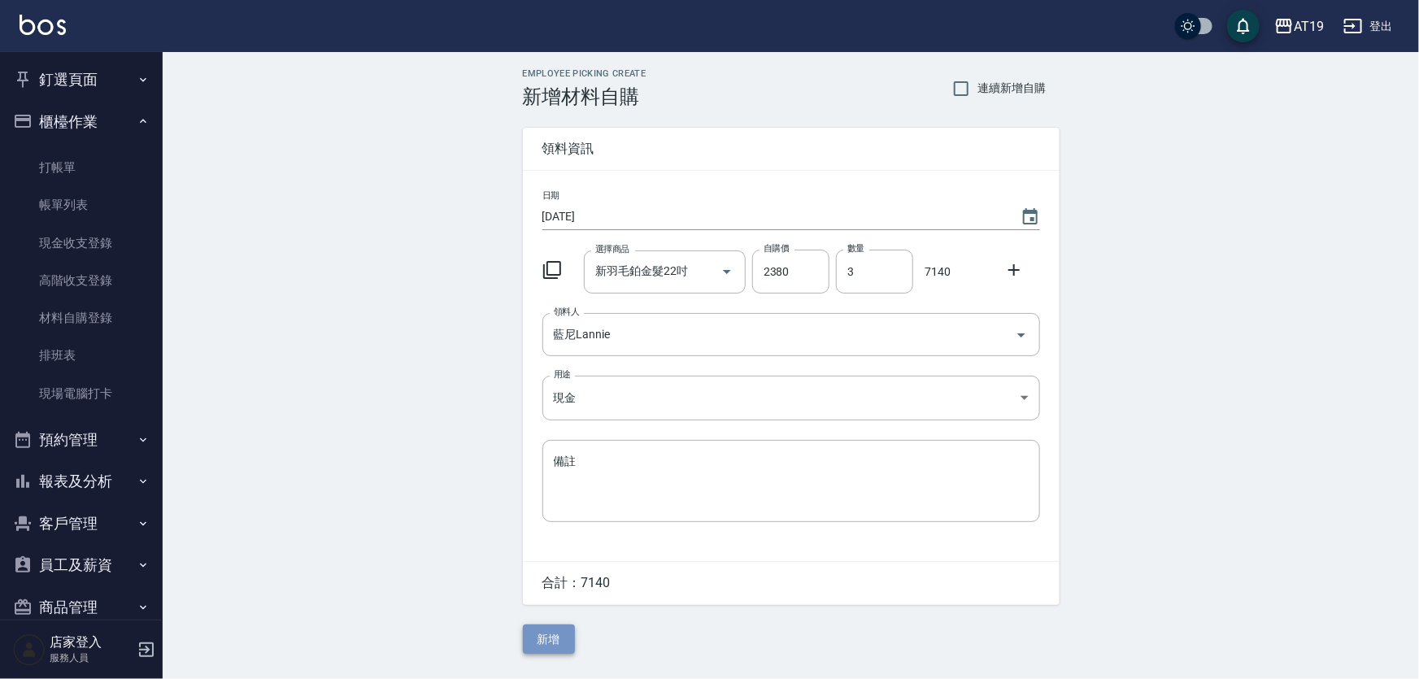
click at [548, 635] on button "新增" at bounding box center [549, 639] width 52 height 30
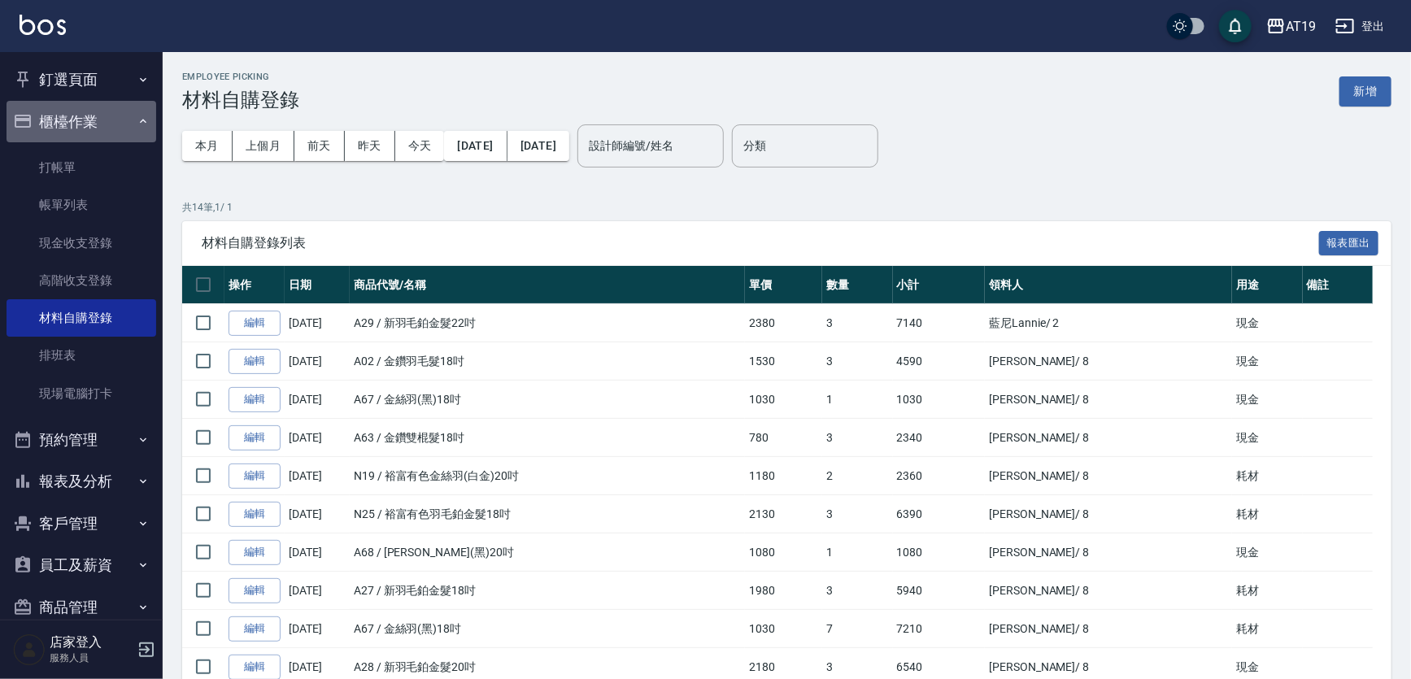
click at [93, 118] on button "櫃檯作業" at bounding box center [82, 122] width 150 height 42
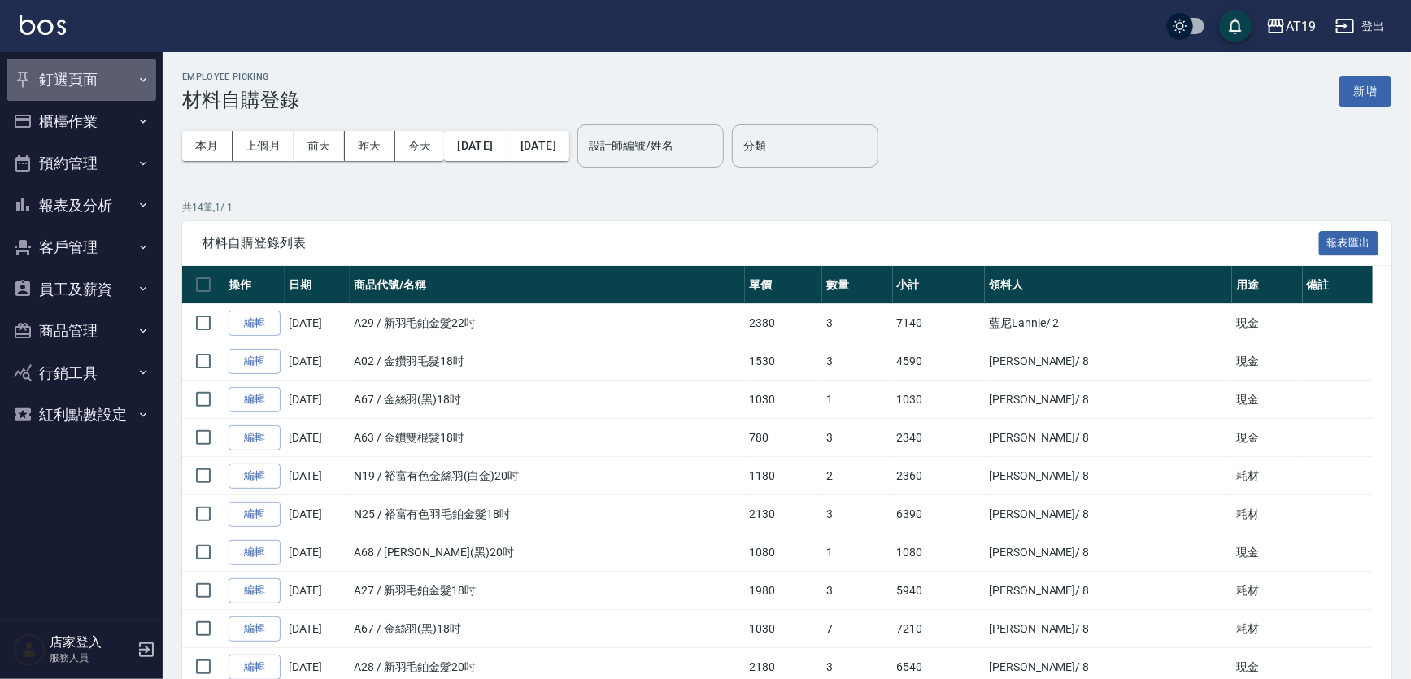
click at [86, 80] on button "釘選頁面" at bounding box center [82, 80] width 150 height 42
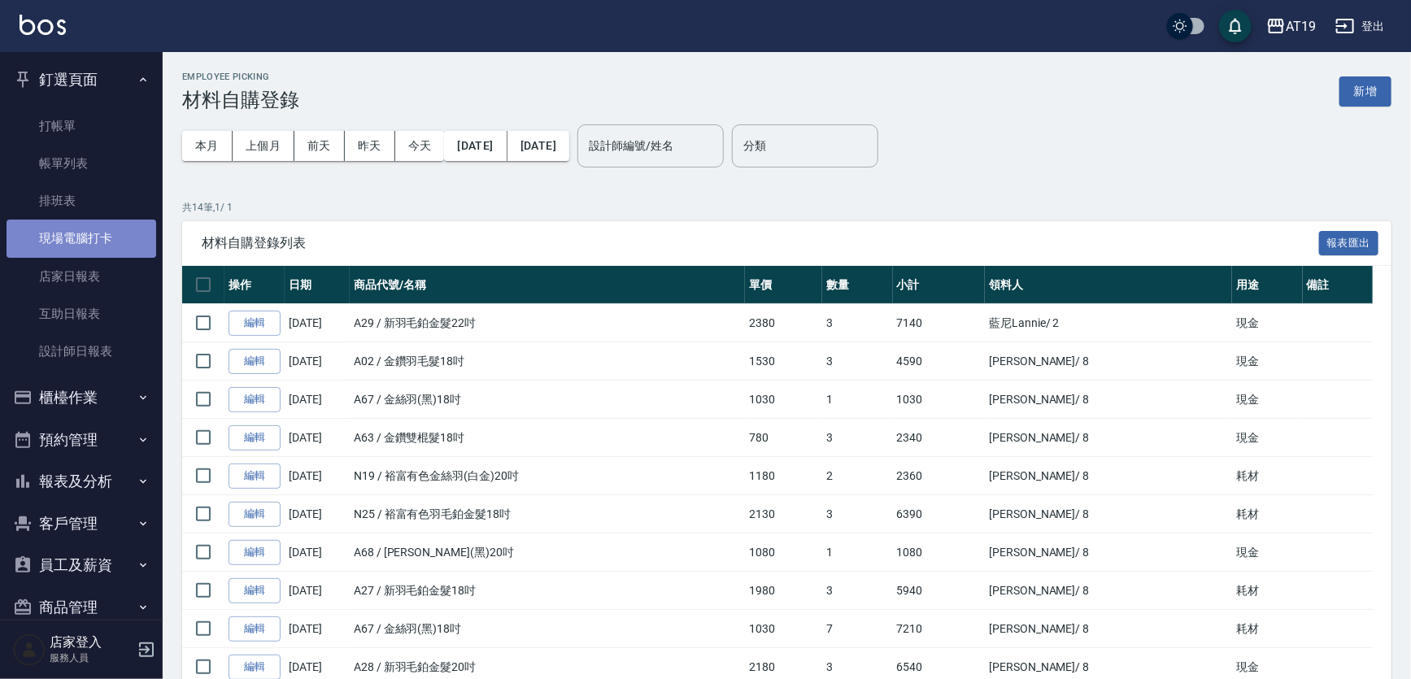
click at [91, 240] on link "現場電腦打卡" at bounding box center [82, 238] width 150 height 37
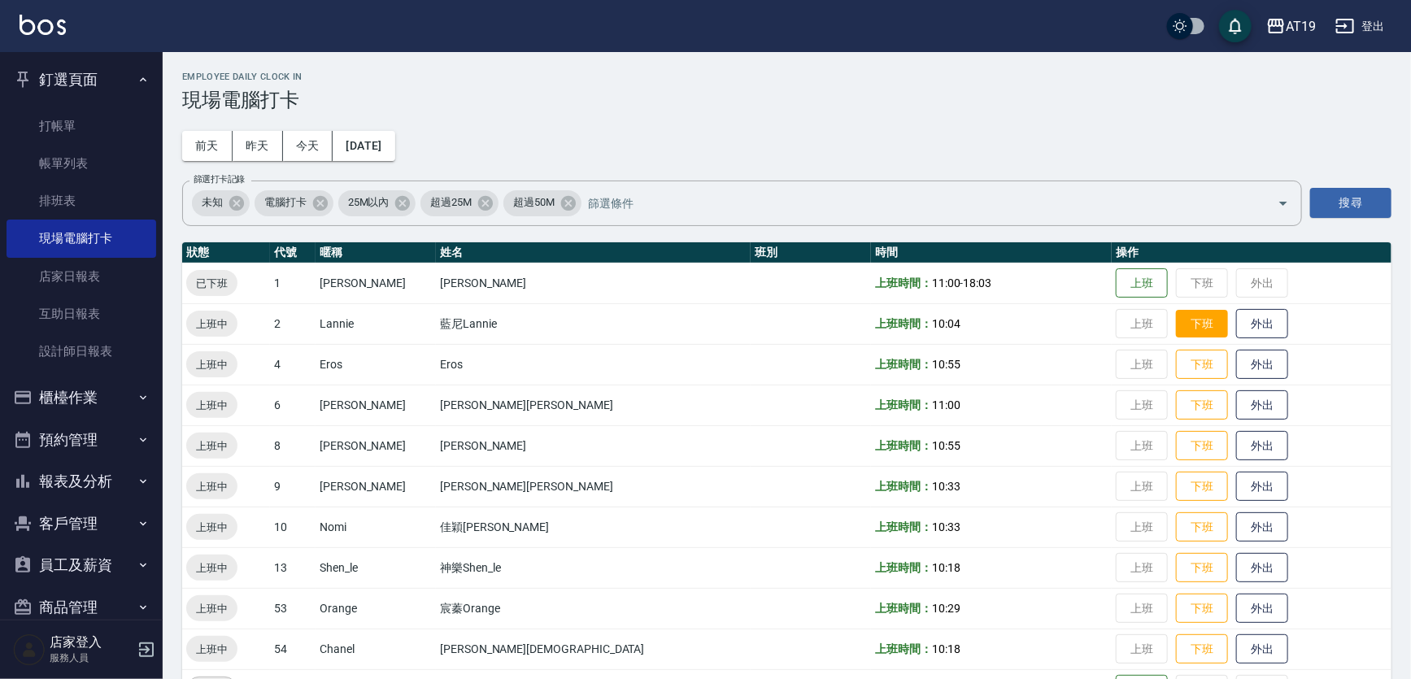
click at [1176, 322] on button "下班" at bounding box center [1202, 324] width 52 height 28
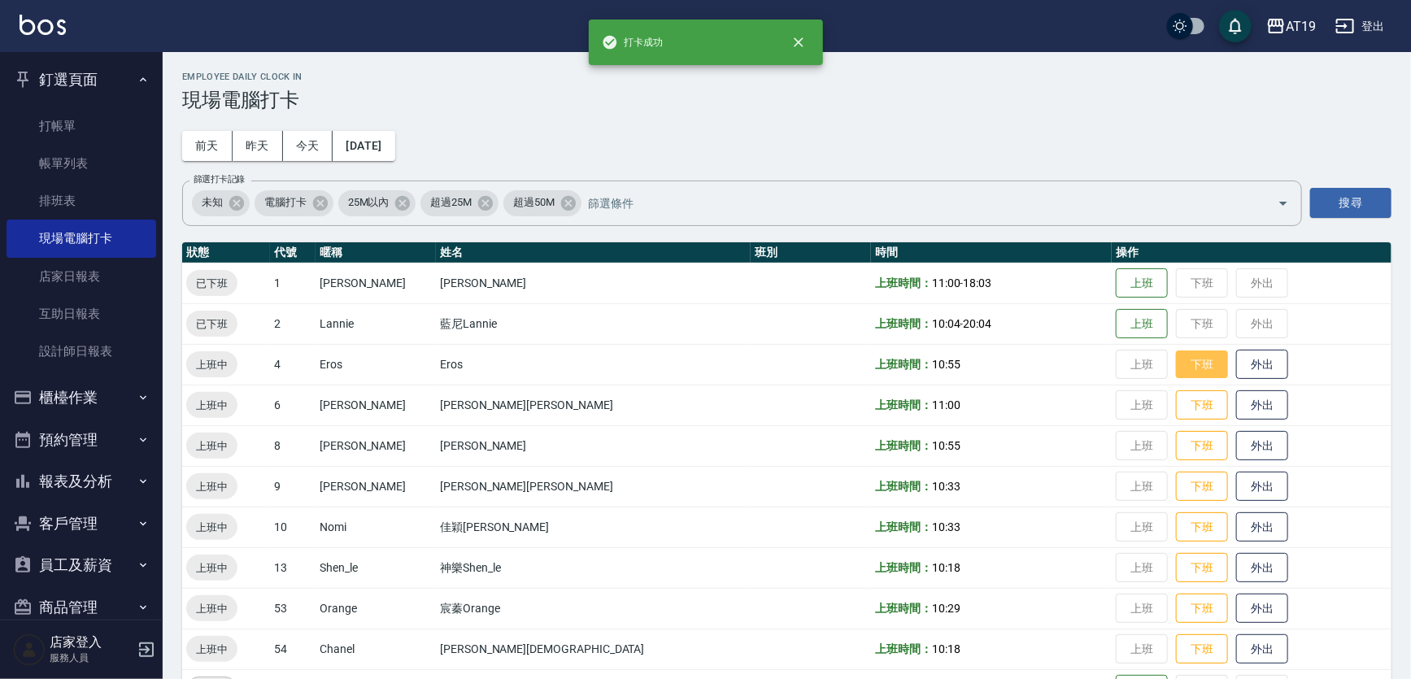
click at [1176, 372] on button "下班" at bounding box center [1202, 364] width 52 height 28
click at [1176, 408] on button "下班" at bounding box center [1202, 405] width 52 height 28
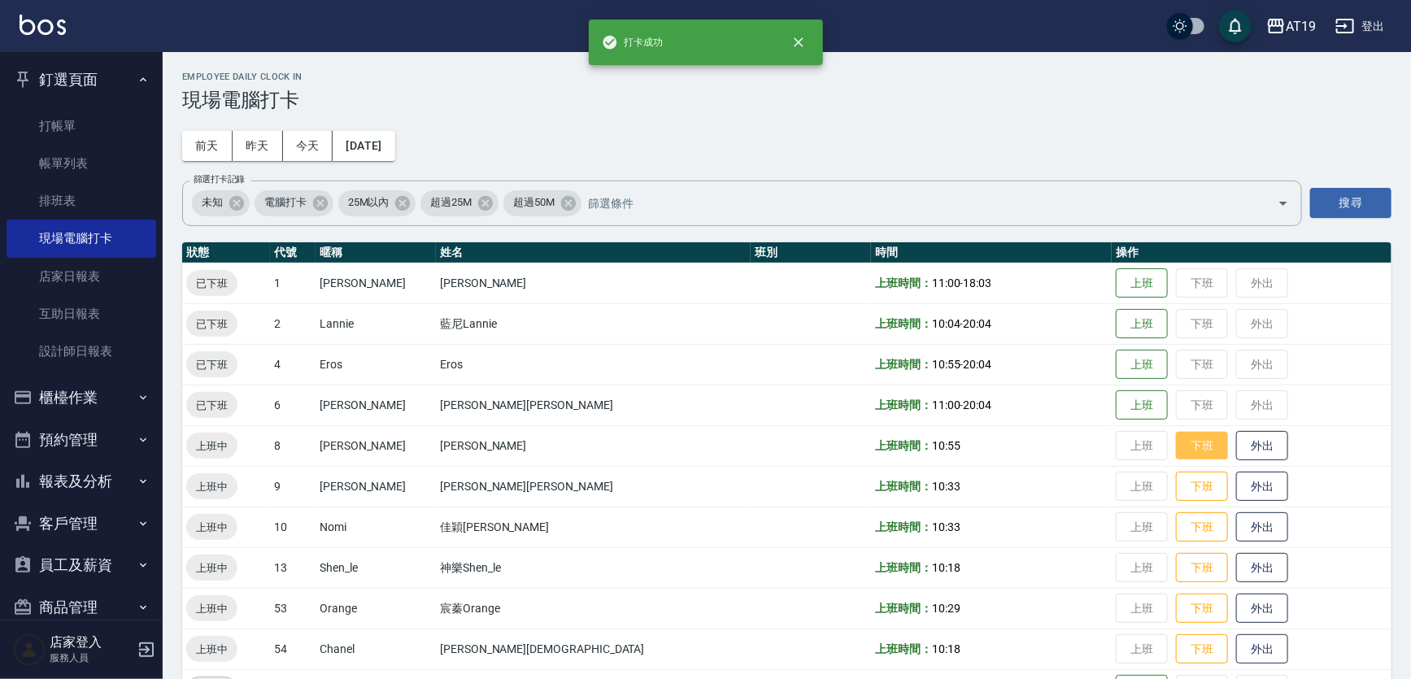
click at [1176, 436] on button "下班" at bounding box center [1202, 446] width 52 height 28
click at [1176, 478] on button "下班" at bounding box center [1202, 486] width 52 height 28
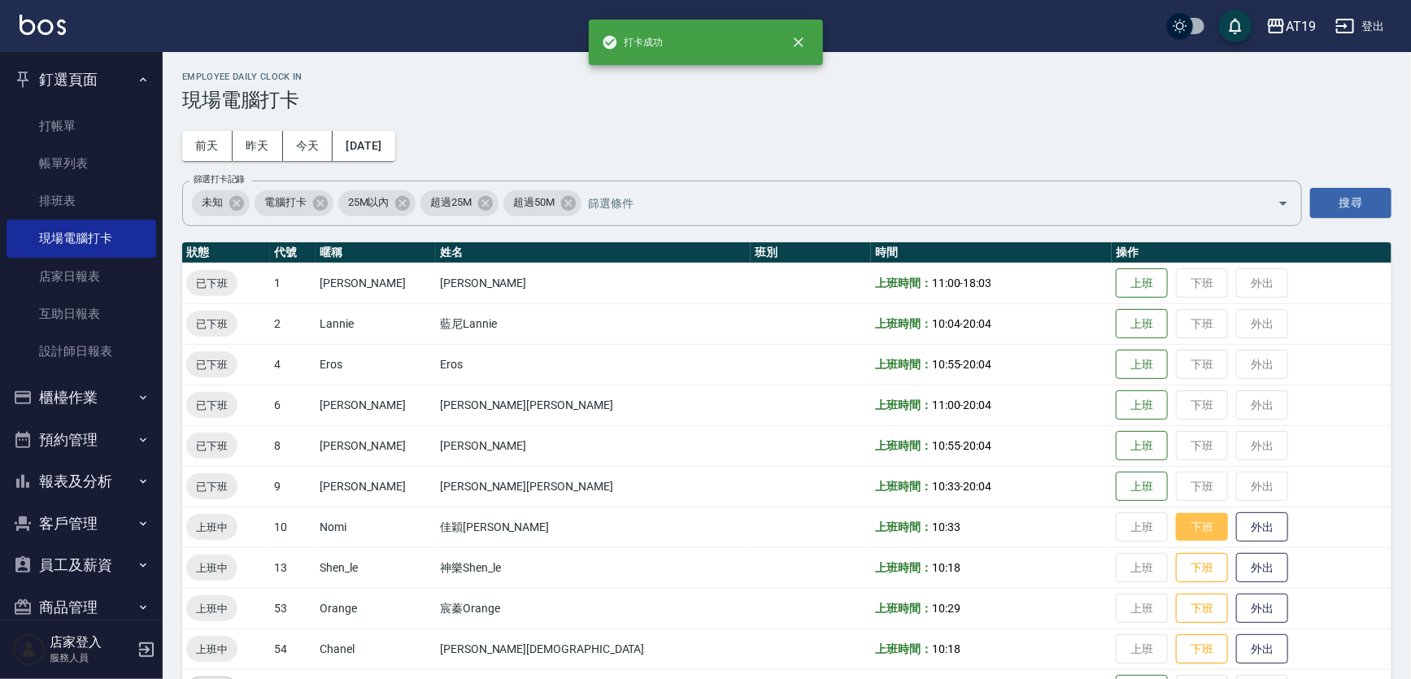
click at [1176, 520] on button "下班" at bounding box center [1202, 527] width 52 height 28
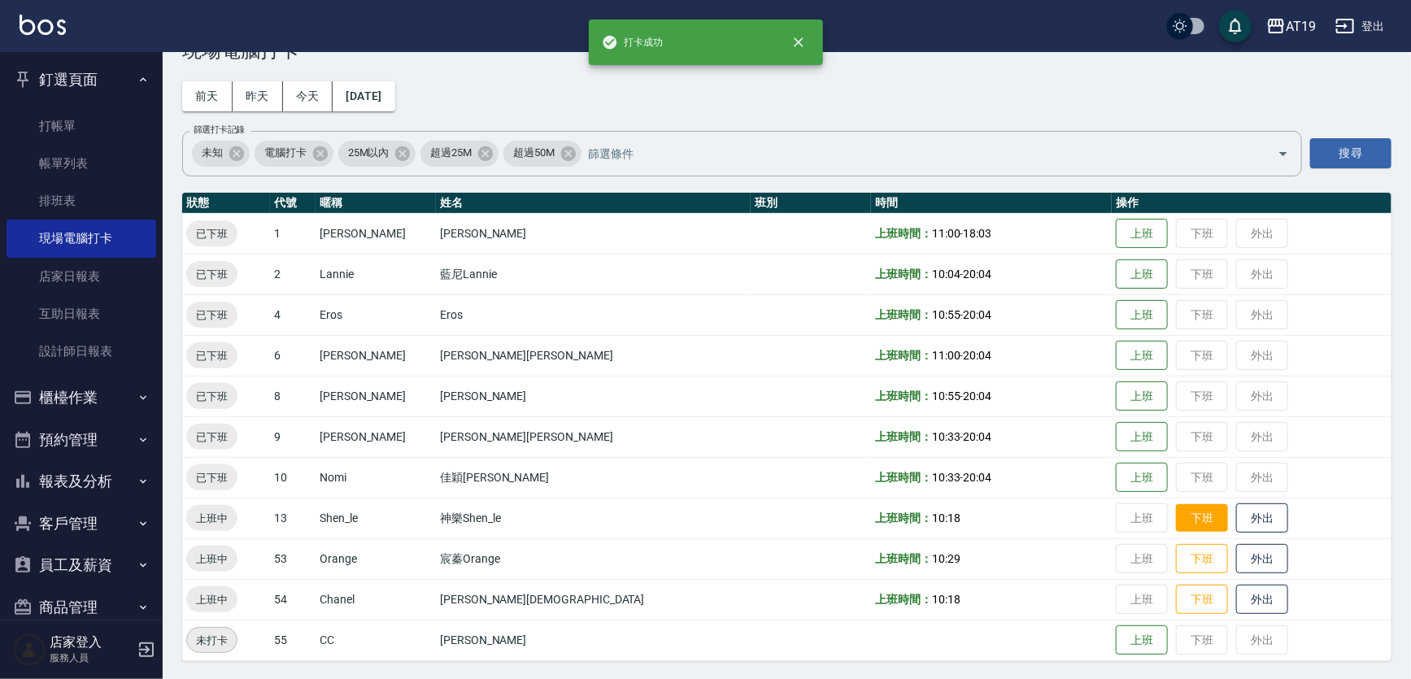
click at [1176, 513] on button "下班" at bounding box center [1202, 518] width 52 height 28
click at [1176, 563] on button "下班" at bounding box center [1202, 559] width 52 height 28
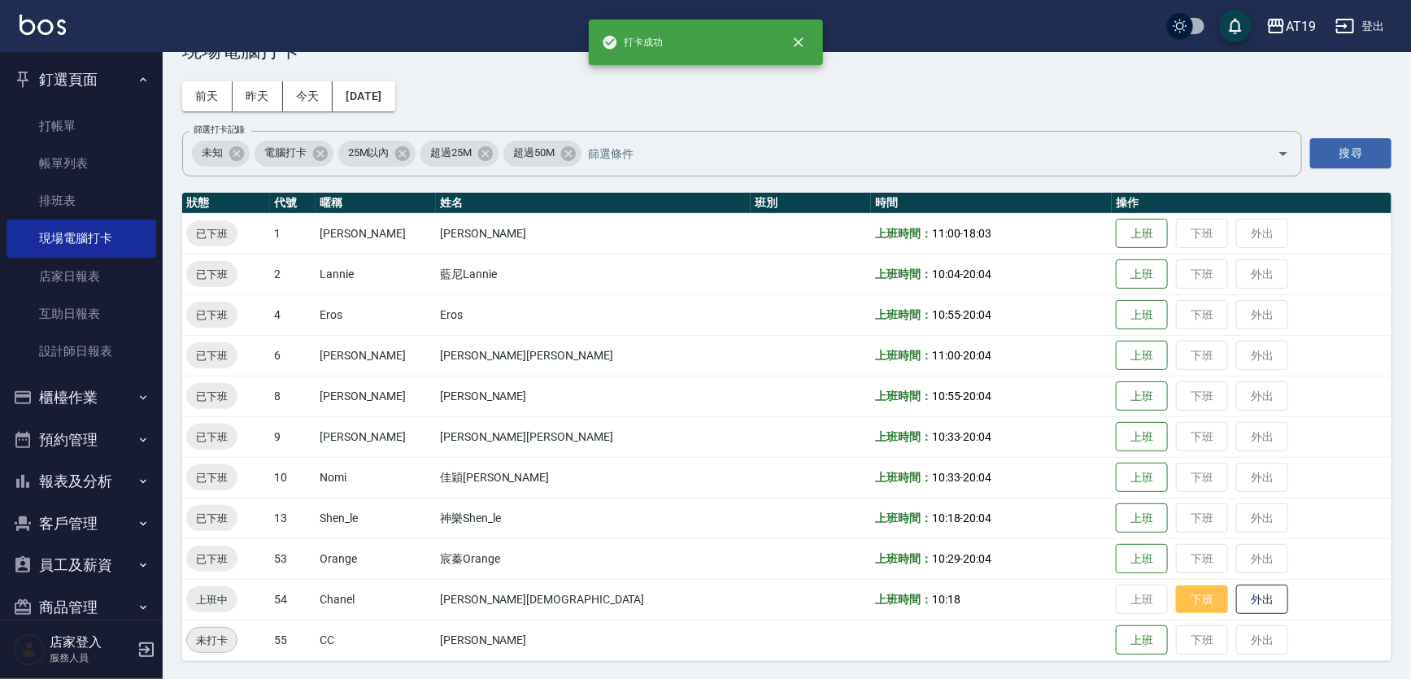
click at [1176, 601] on button "下班" at bounding box center [1202, 599] width 52 height 28
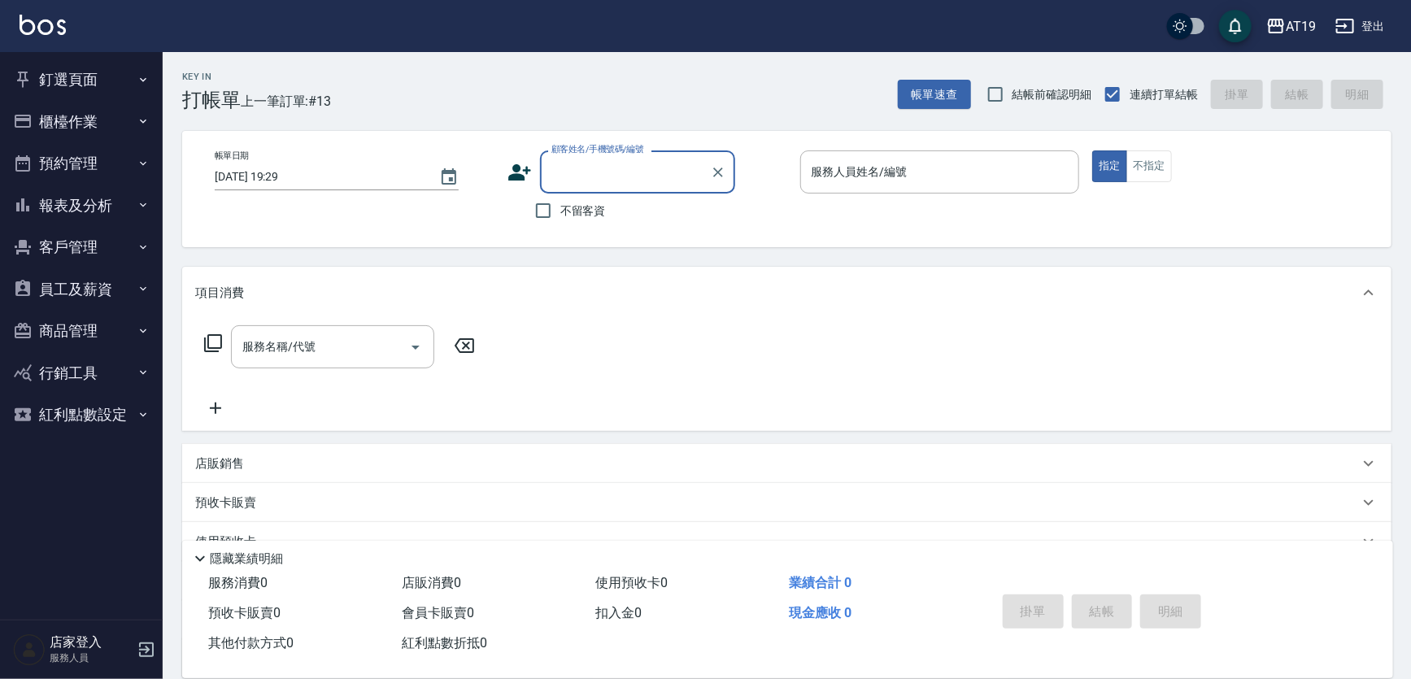
click at [600, 171] on input "顧客姓名/手機號碼/編號" at bounding box center [625, 172] width 156 height 28
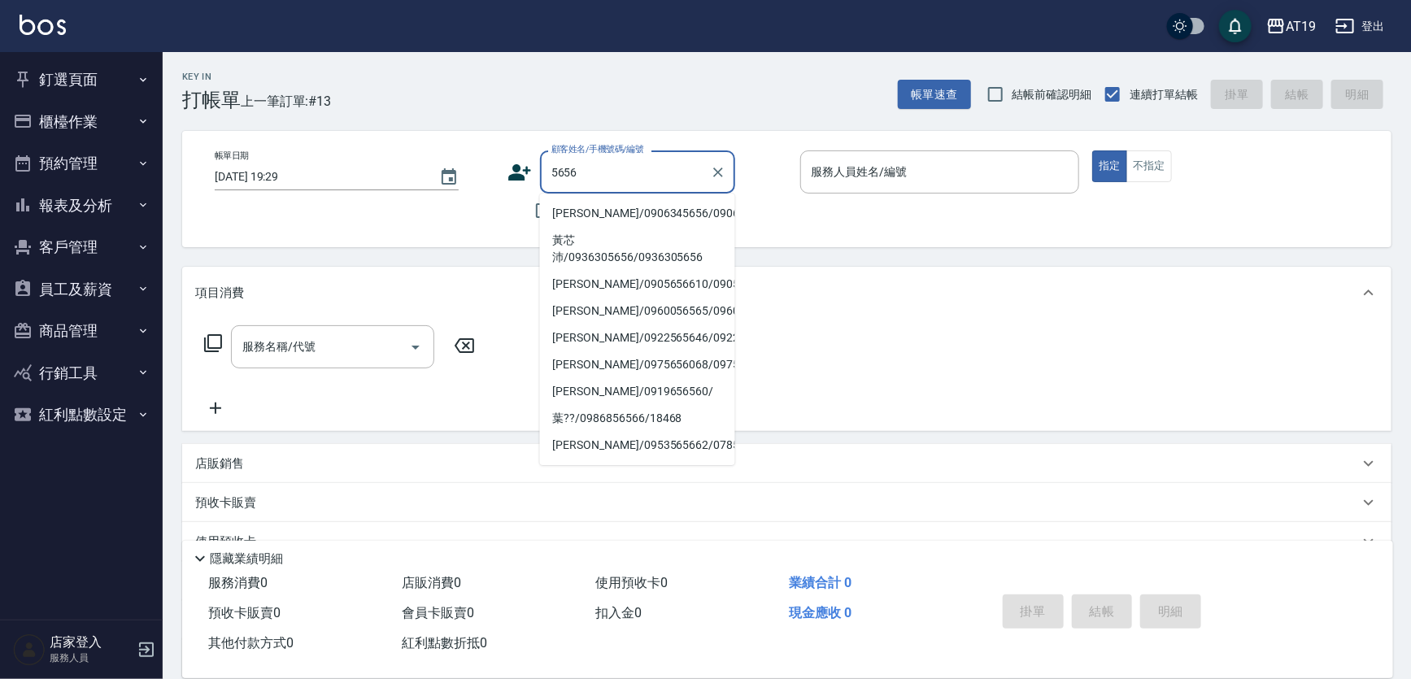
type input "[PERSON_NAME]/0906345656/0906345656"
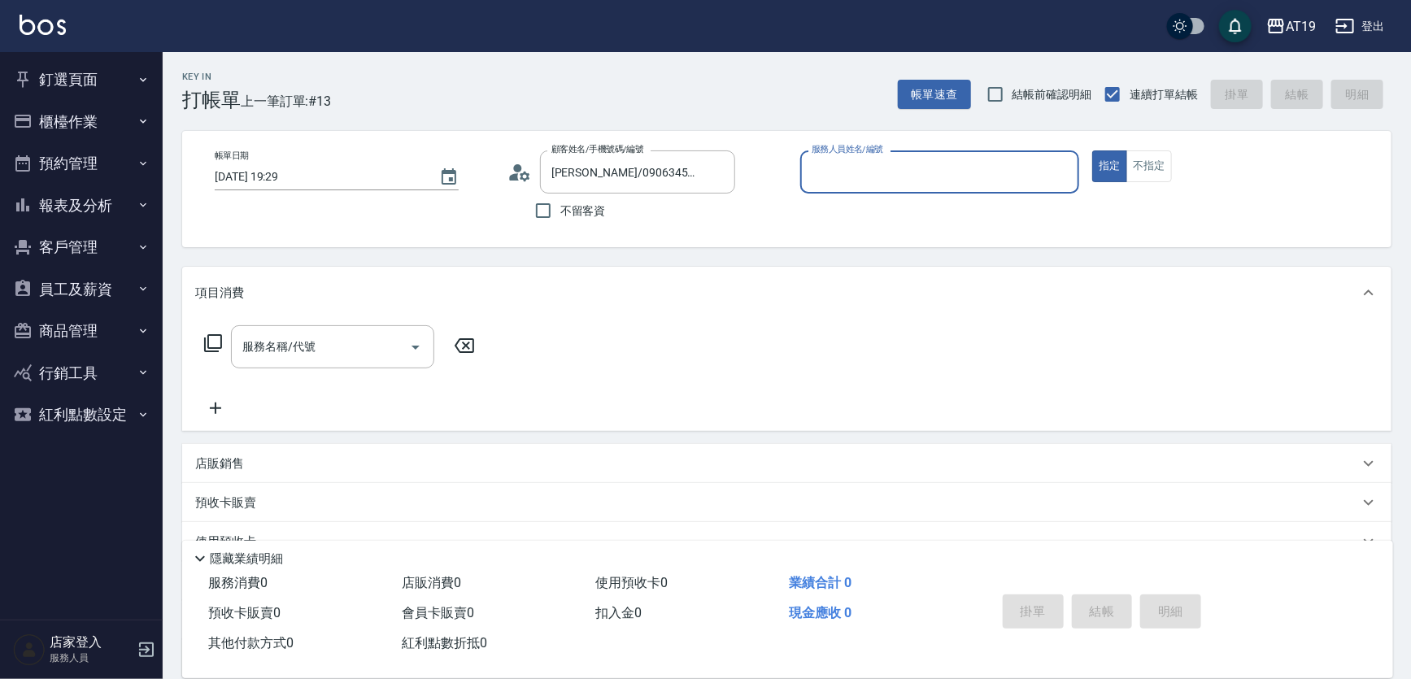
type input "Lannie- 2"
click at [1092, 150] on button "指定" at bounding box center [1109, 166] width 35 height 32
type button "true"
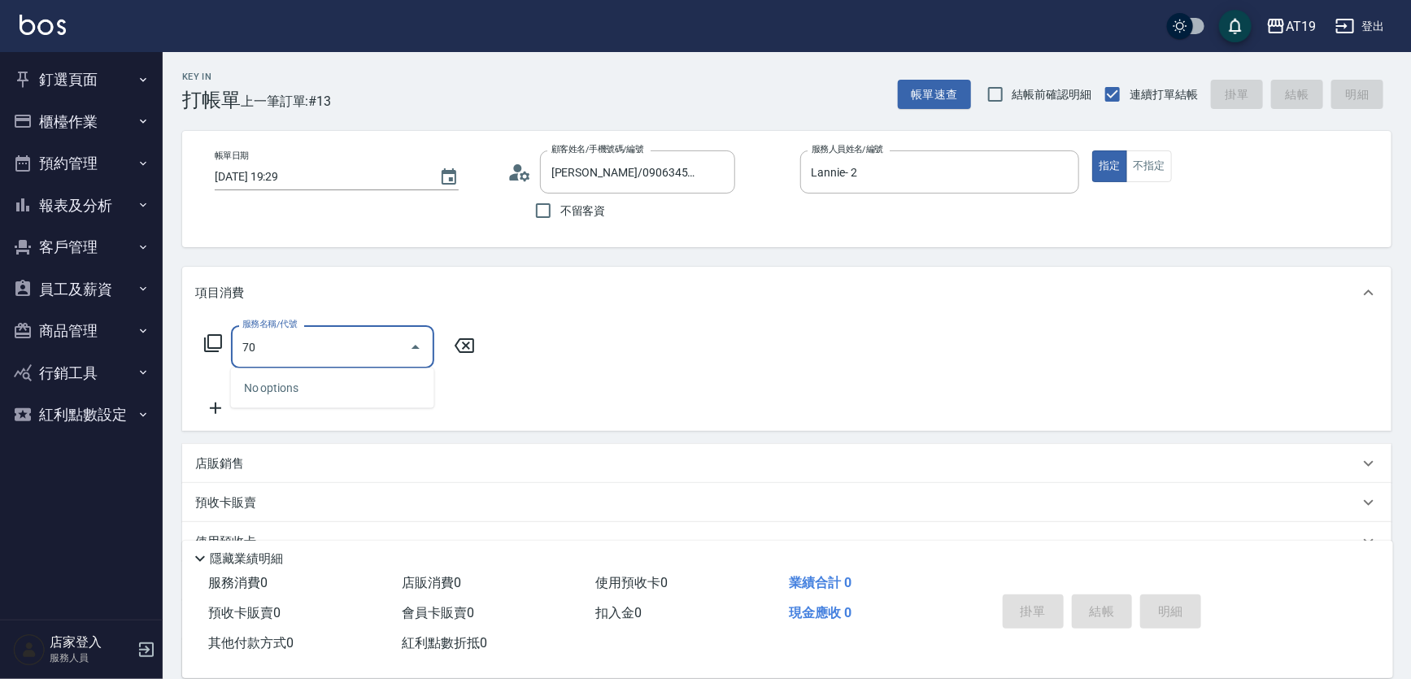
type input "703"
type input "500"
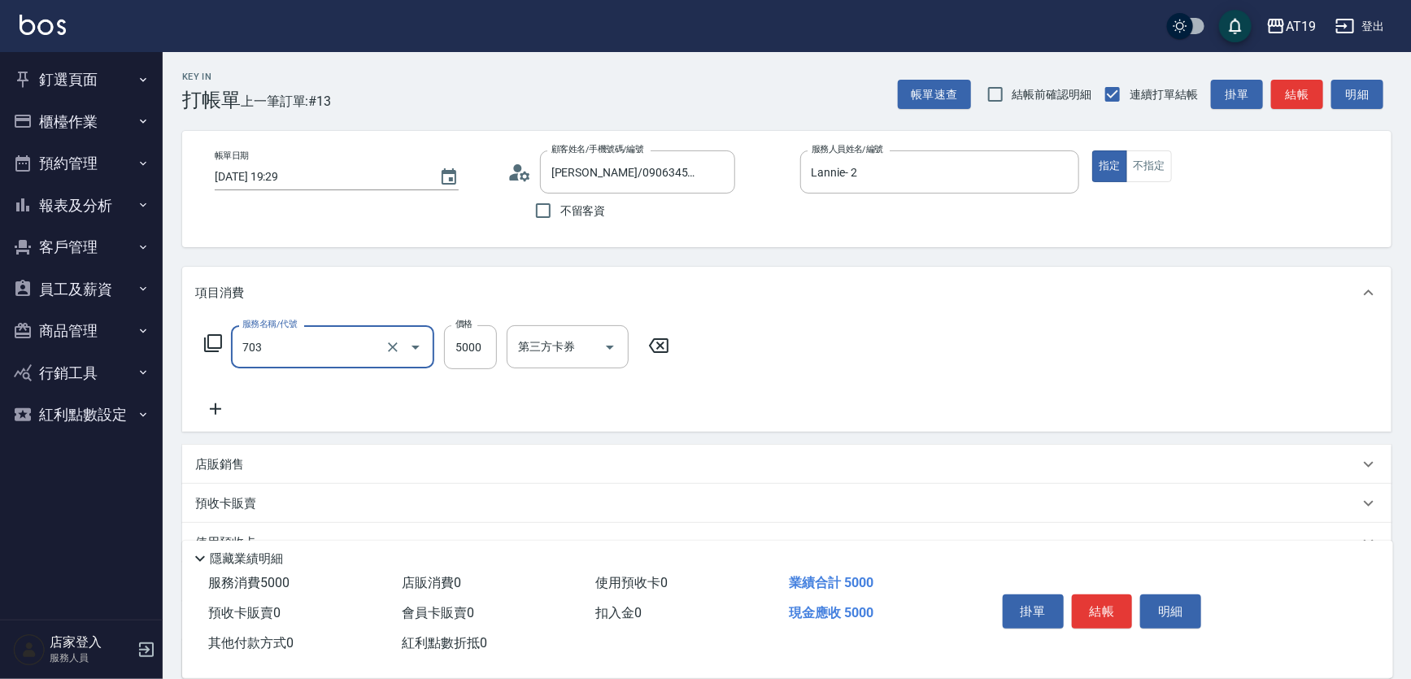
type input "新羽毛鉑金接髮(703)"
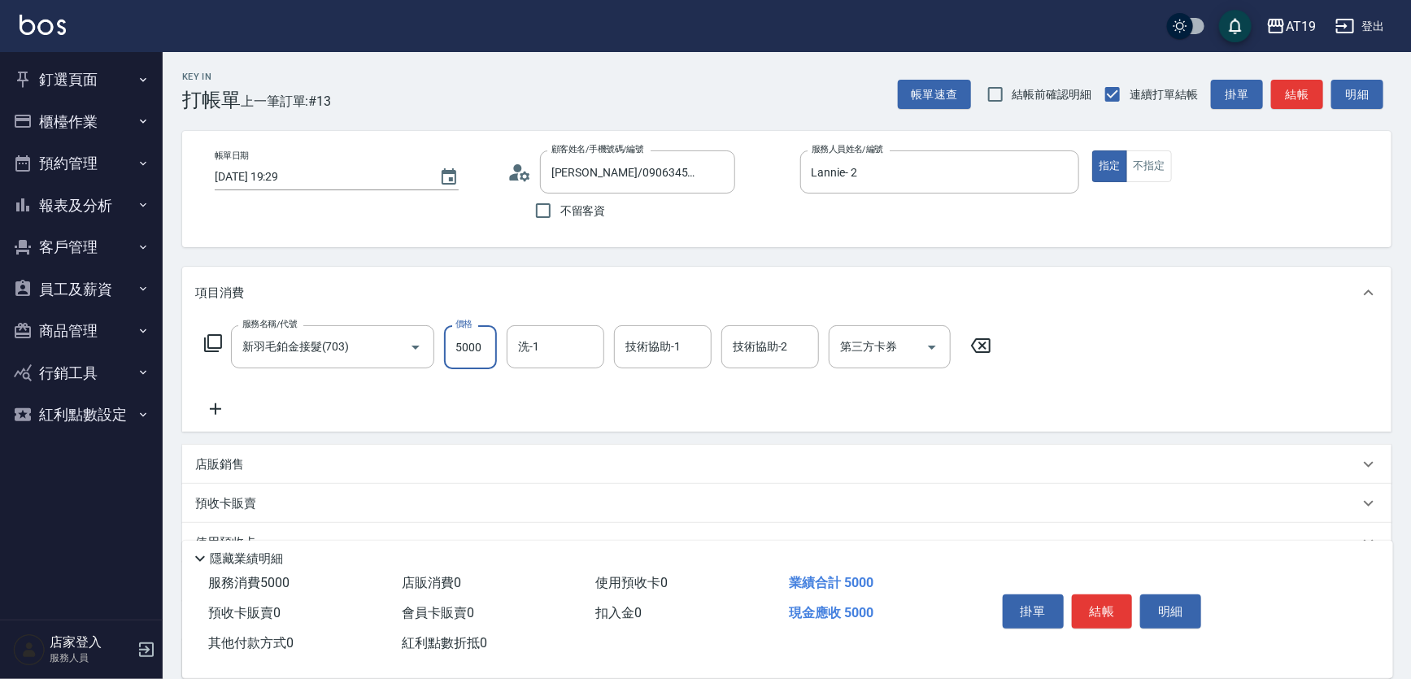
type input "8"
type input "0"
type input "88"
type input "80"
type input "886"
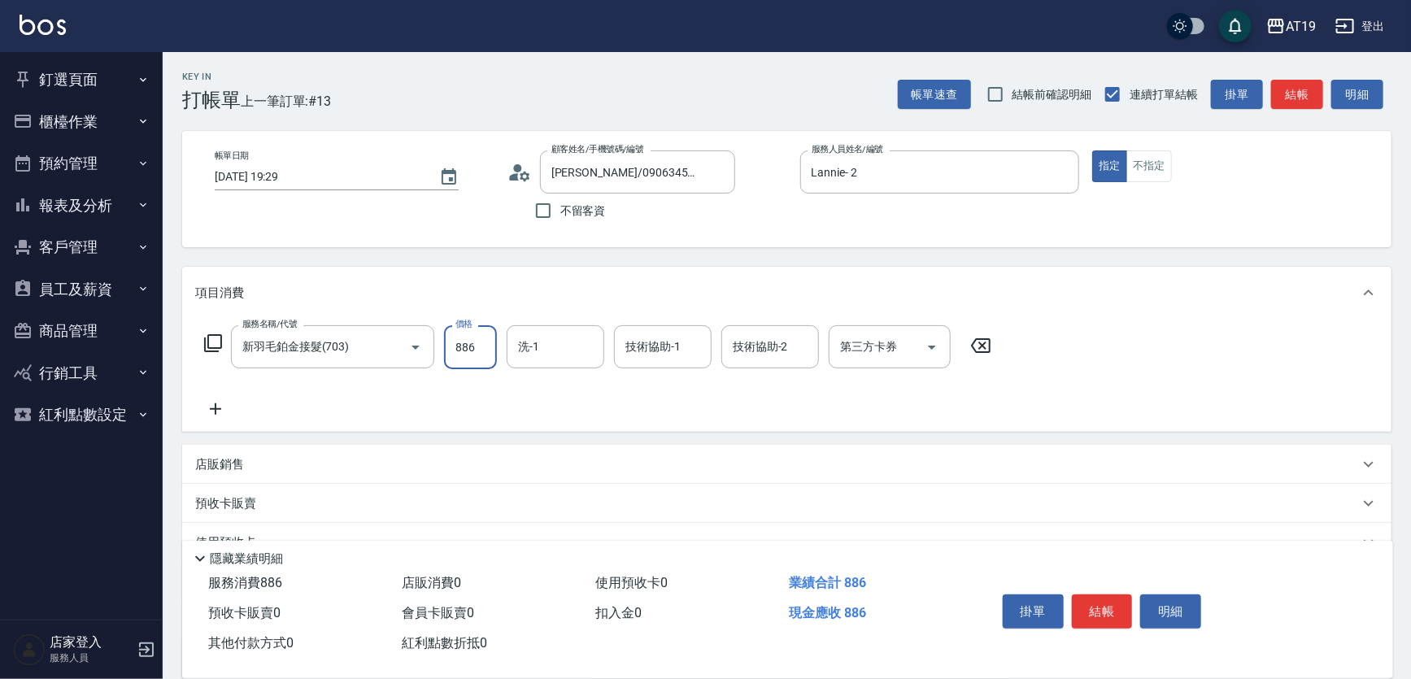
type input "880"
type input "8860"
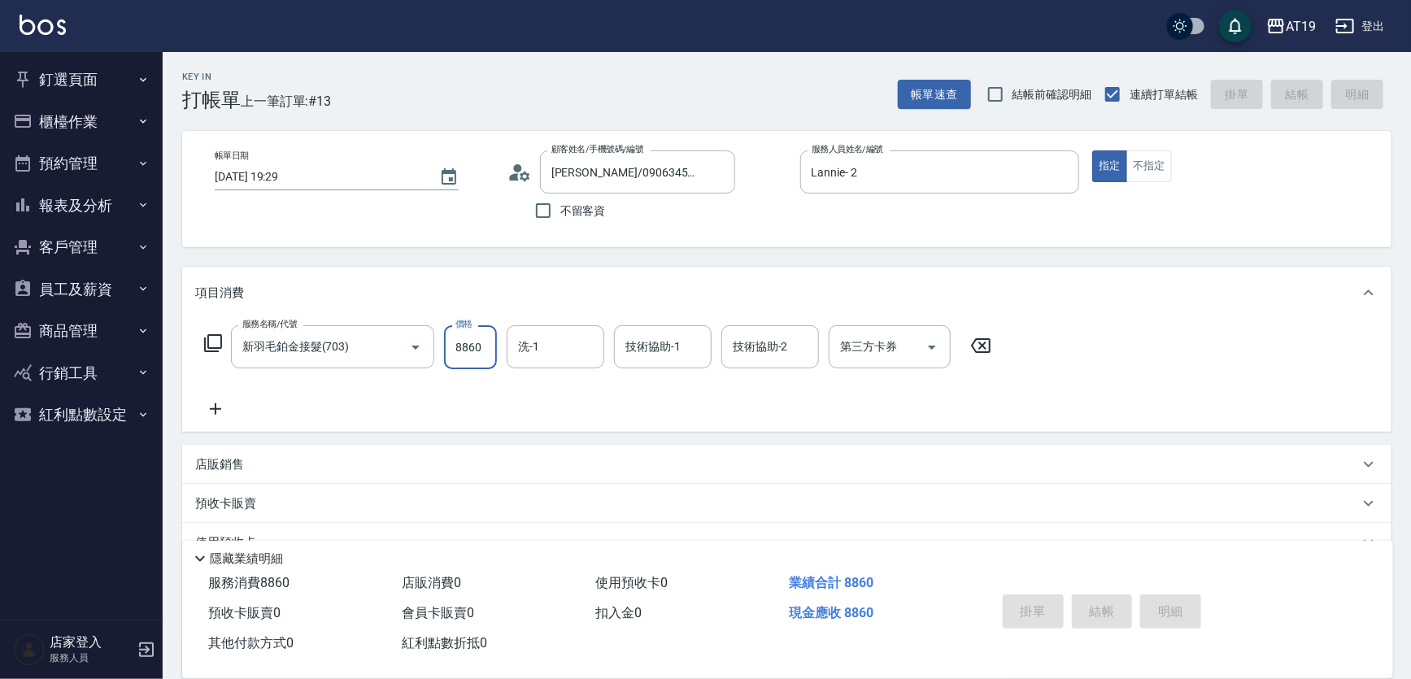
type input "2025/09/13 20:04"
type input "0"
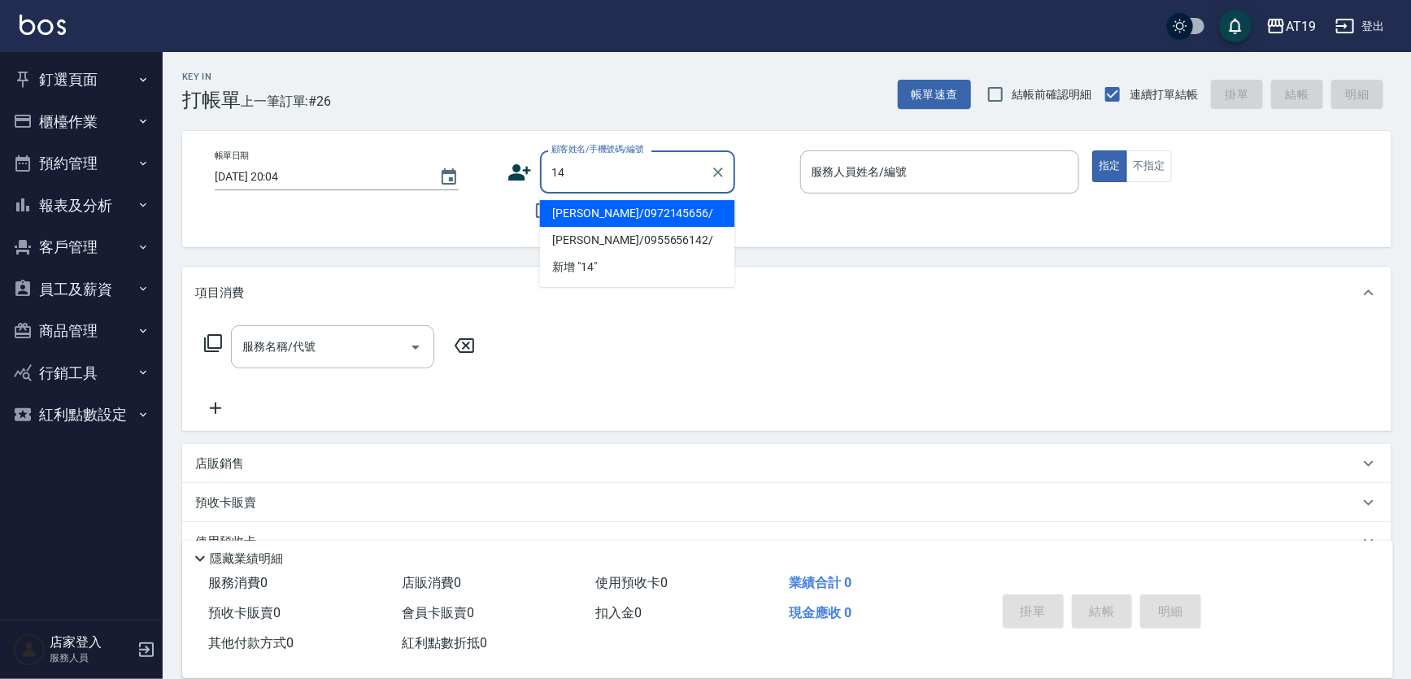
type input "1"
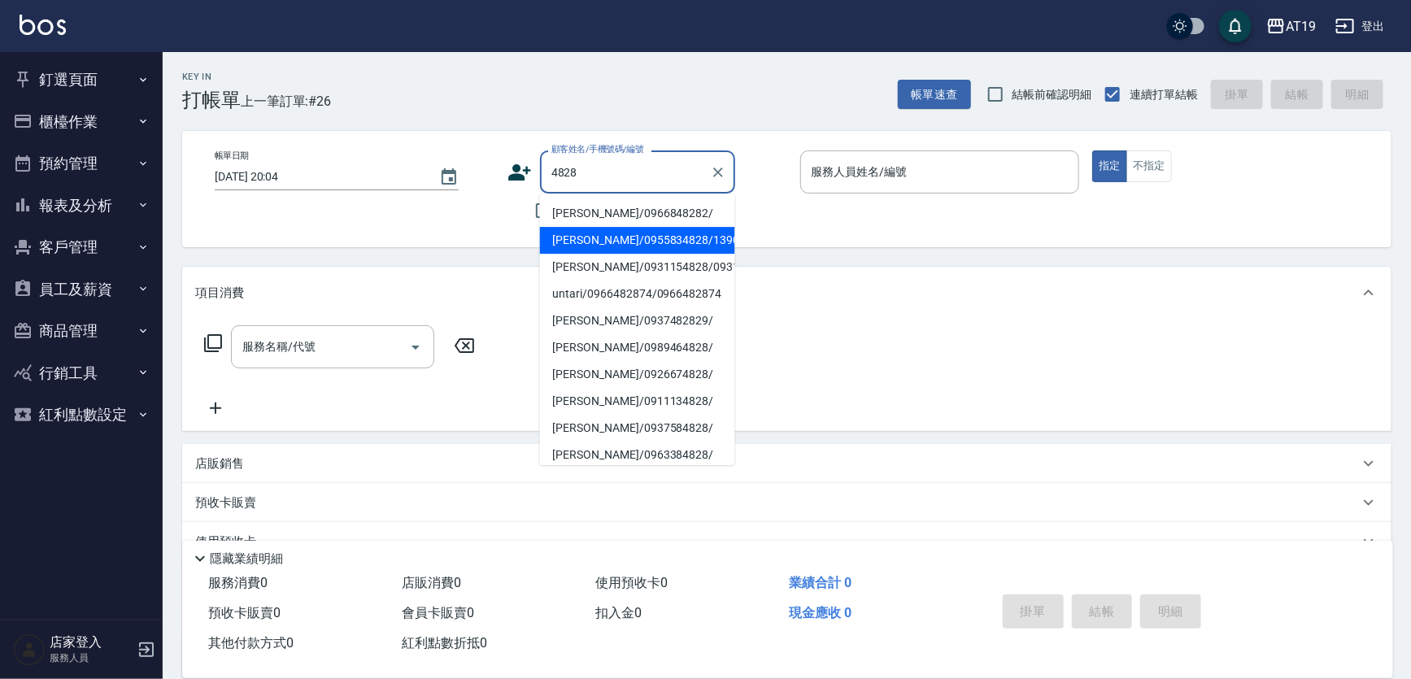
type input "楊孟翰/0955834828/13904"
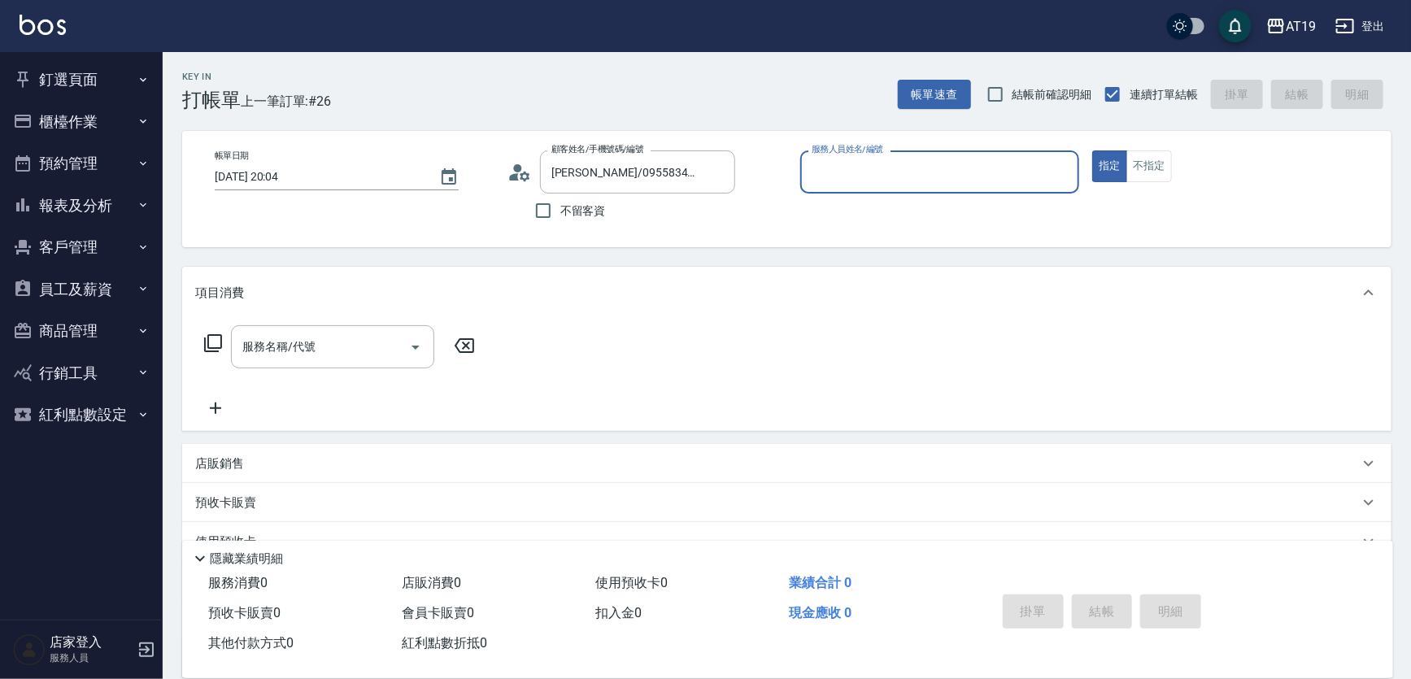
type input "Lannie- 2"
click at [1092, 150] on button "指定" at bounding box center [1109, 166] width 35 height 32
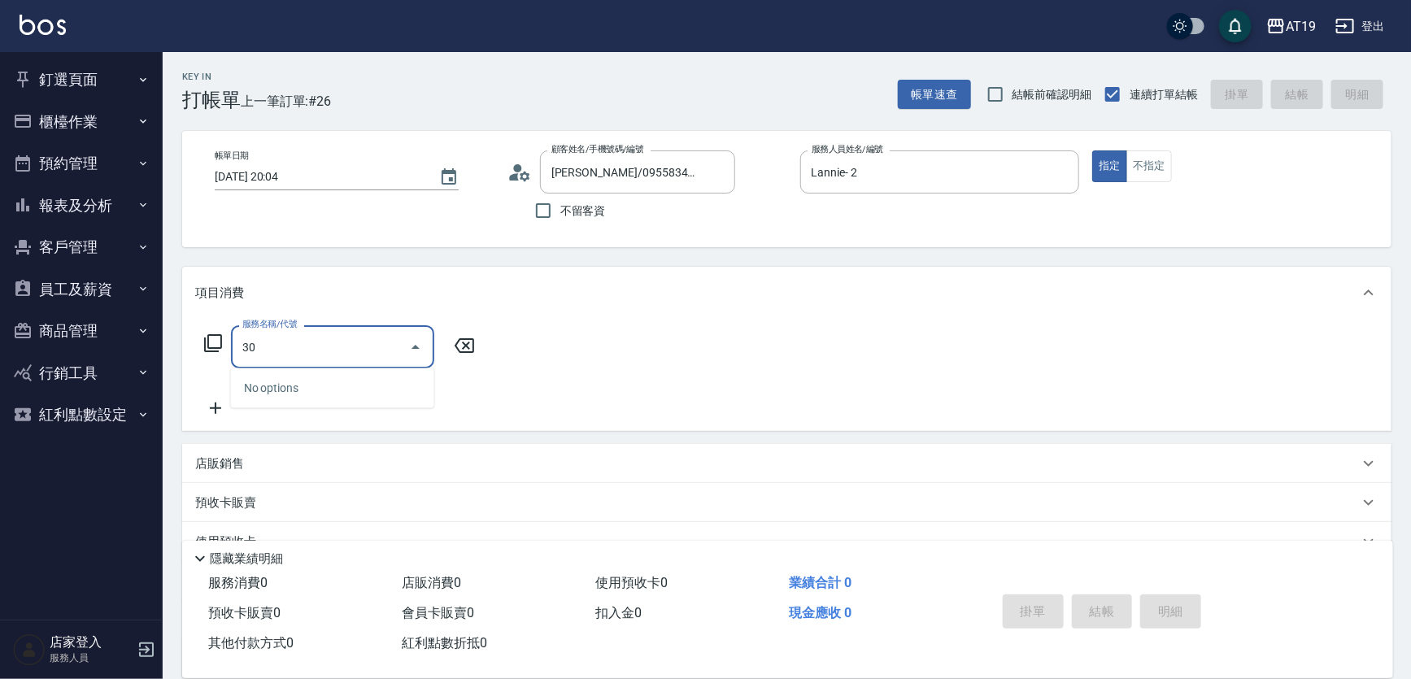
type input "301"
type input "150"
type input "燙髮(301)"
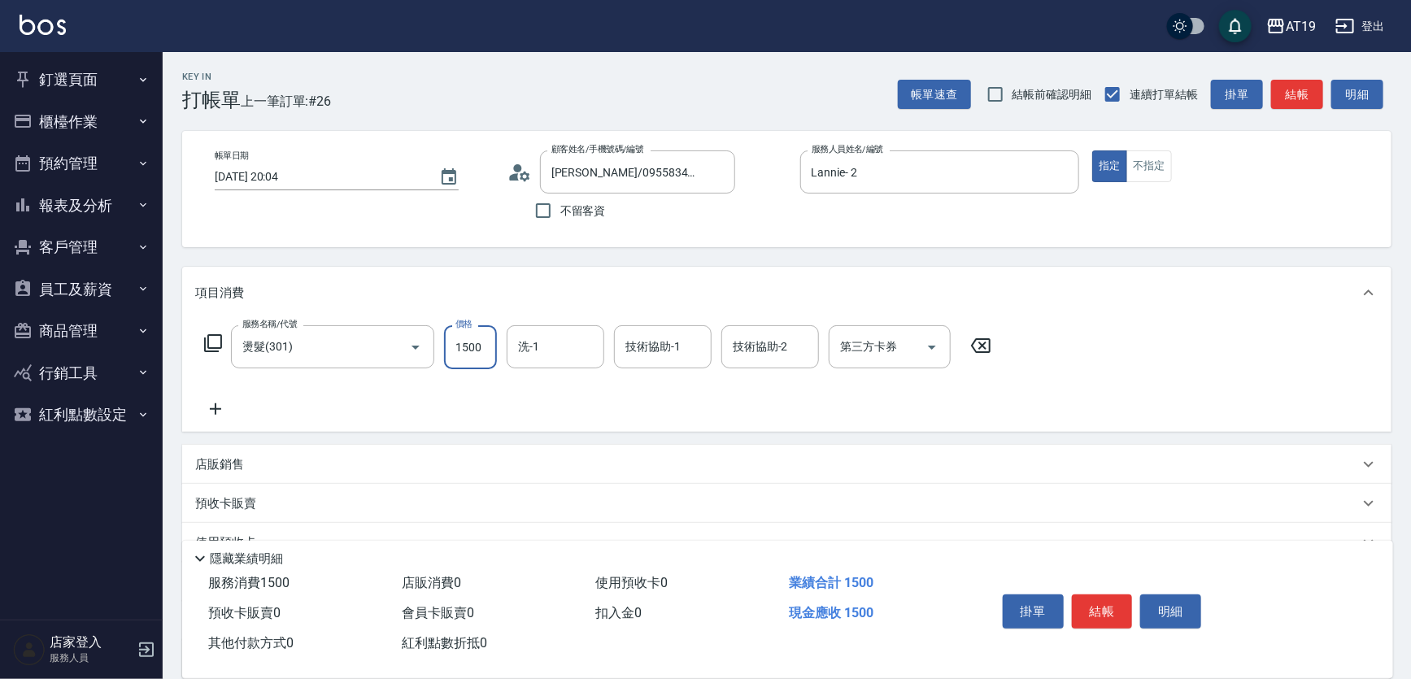
type input "0"
type input "20"
type input "200"
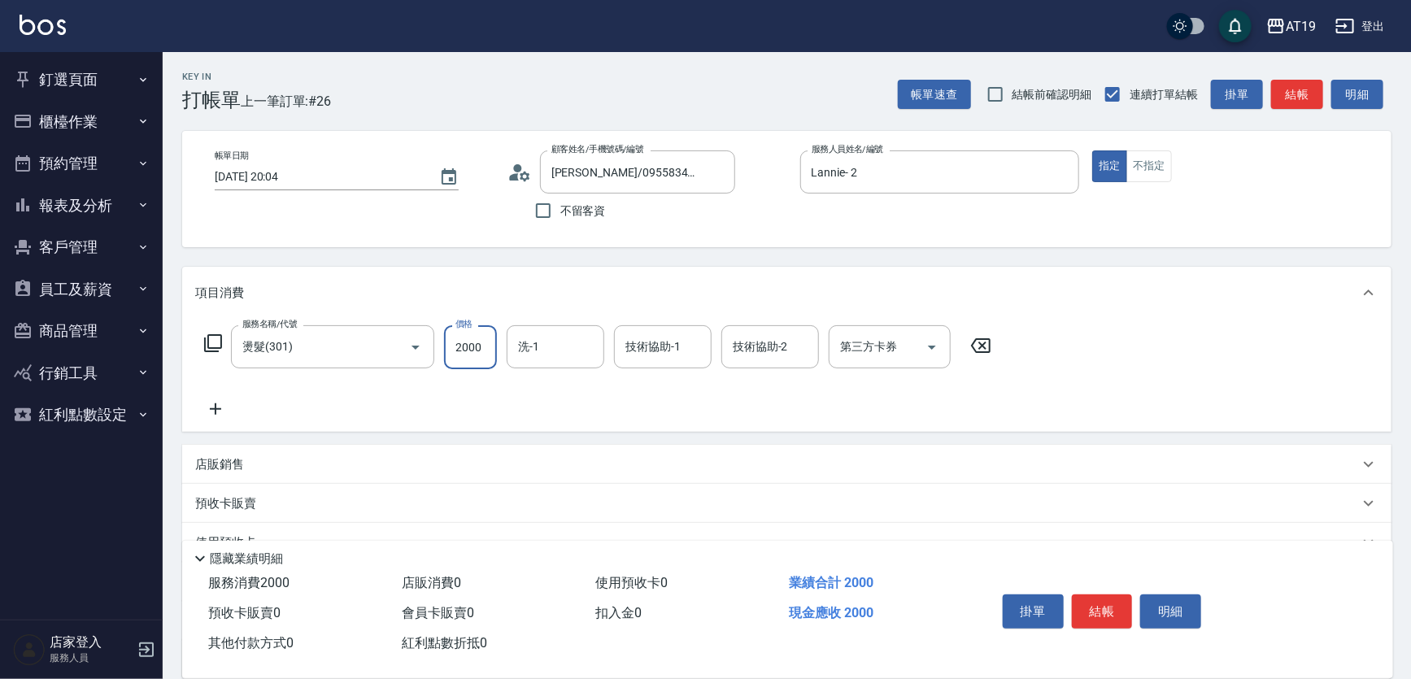
type input "2000"
type input "Chanel-54"
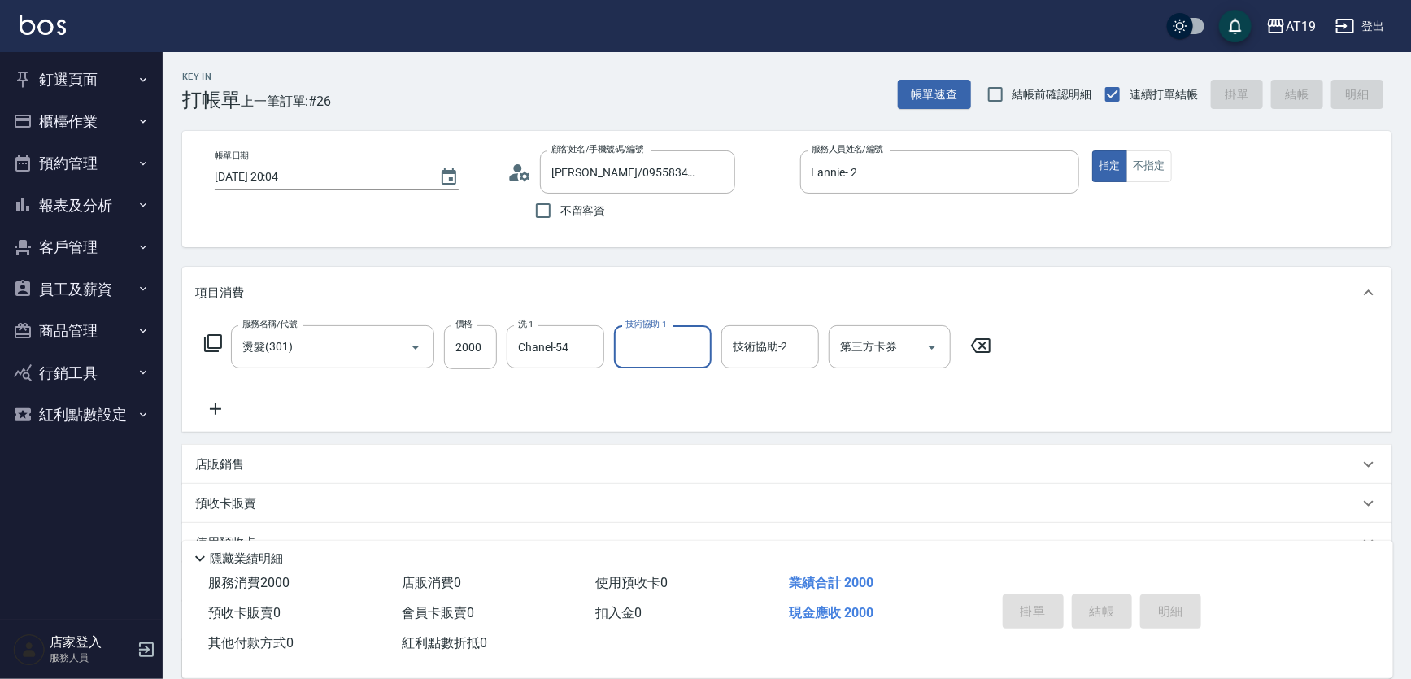
type input "2025/09/13 20:05"
type input "0"
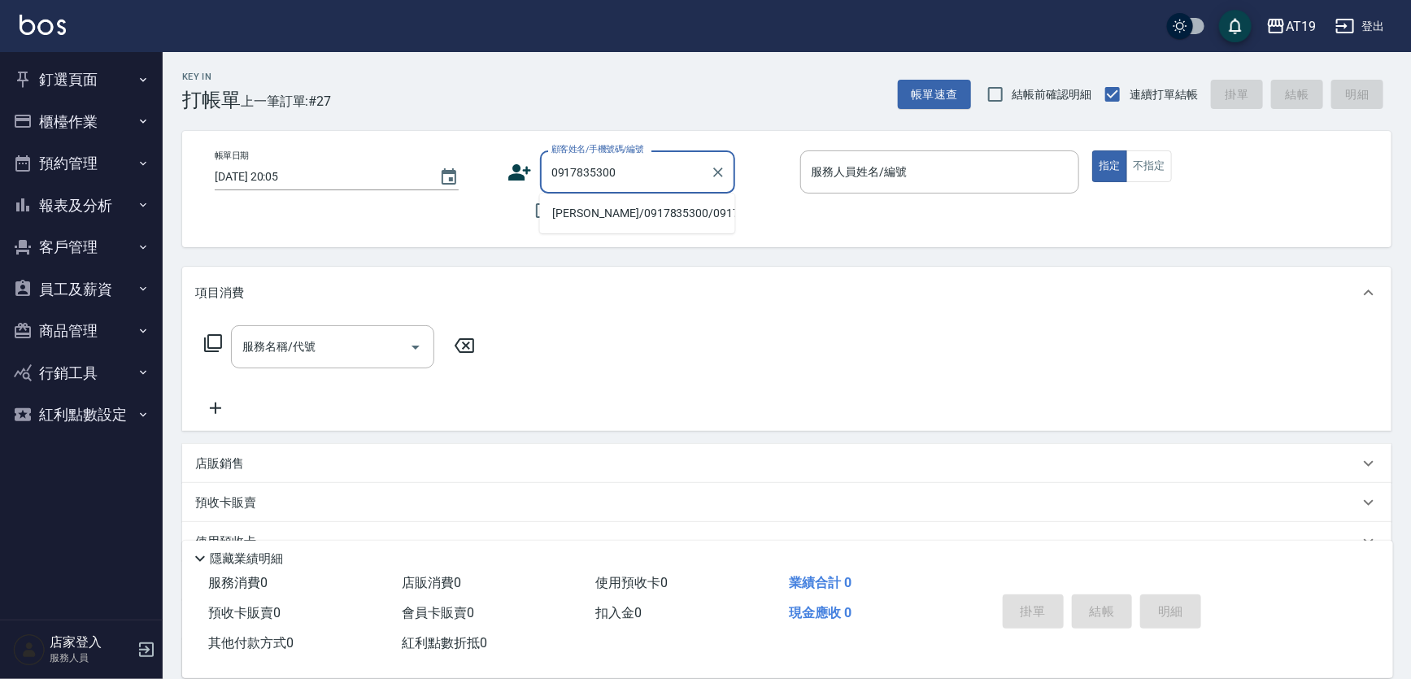
type input "余葦玲/0917835300/0917835300"
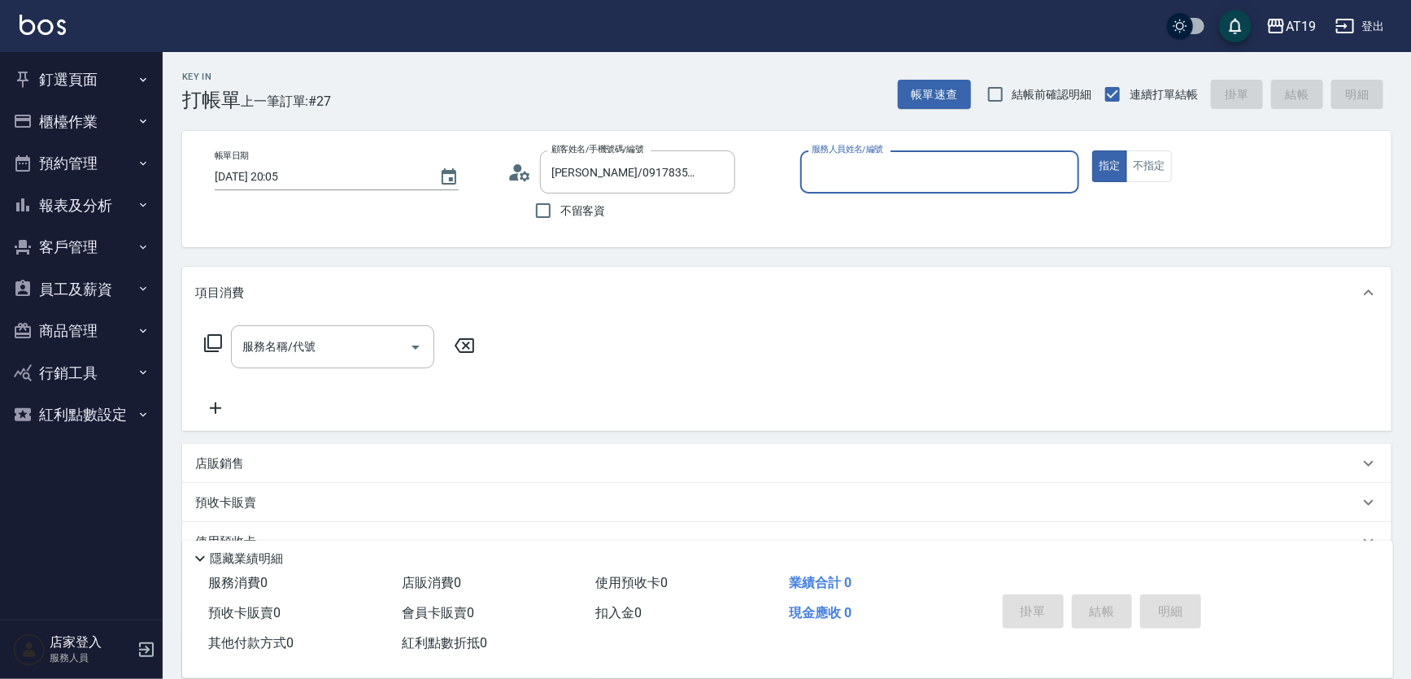
type input "Jessie- 9"
click at [1092, 150] on button "指定" at bounding box center [1109, 166] width 35 height 32
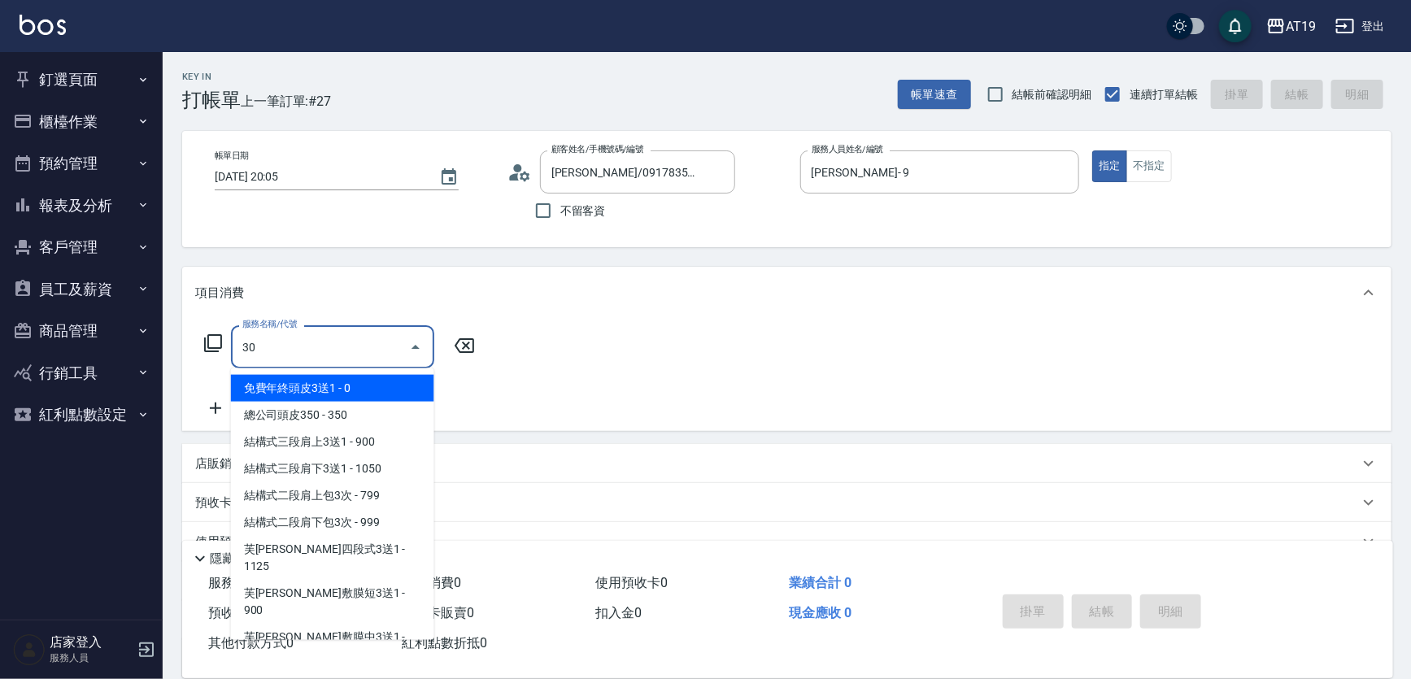
type input "301"
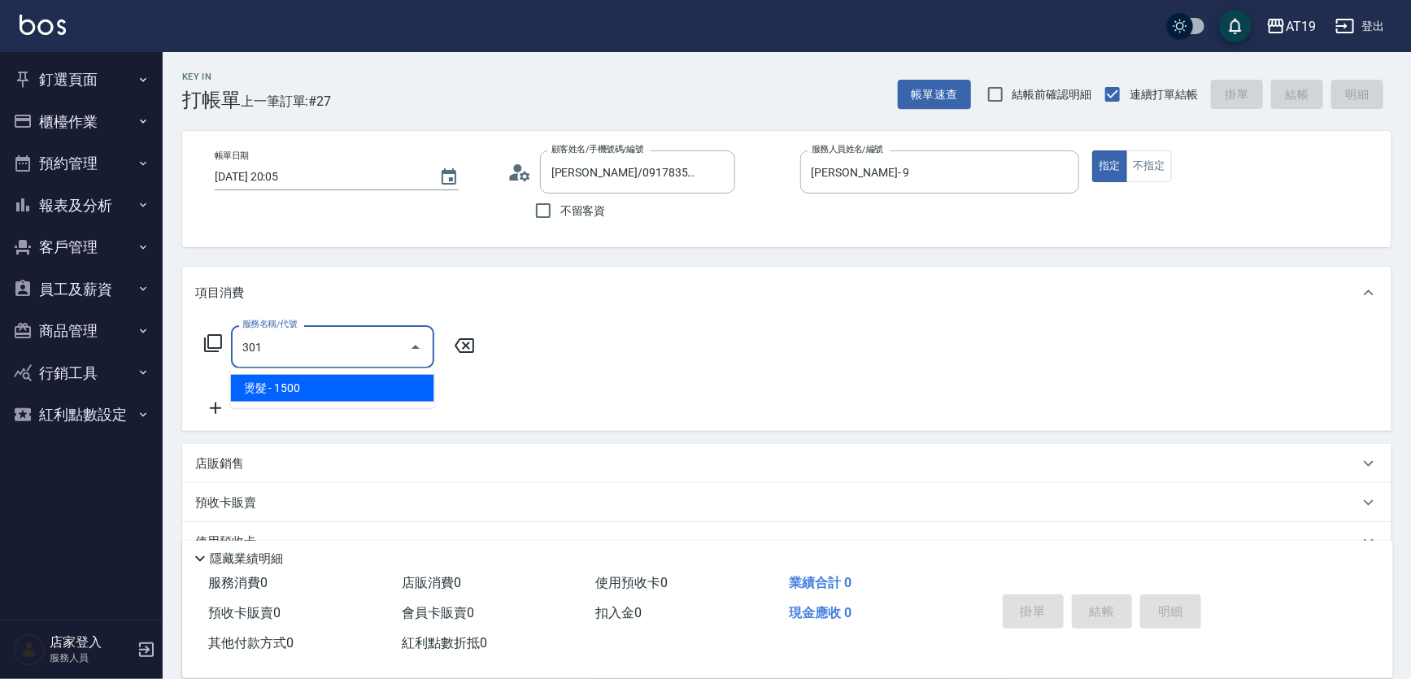
type input "150"
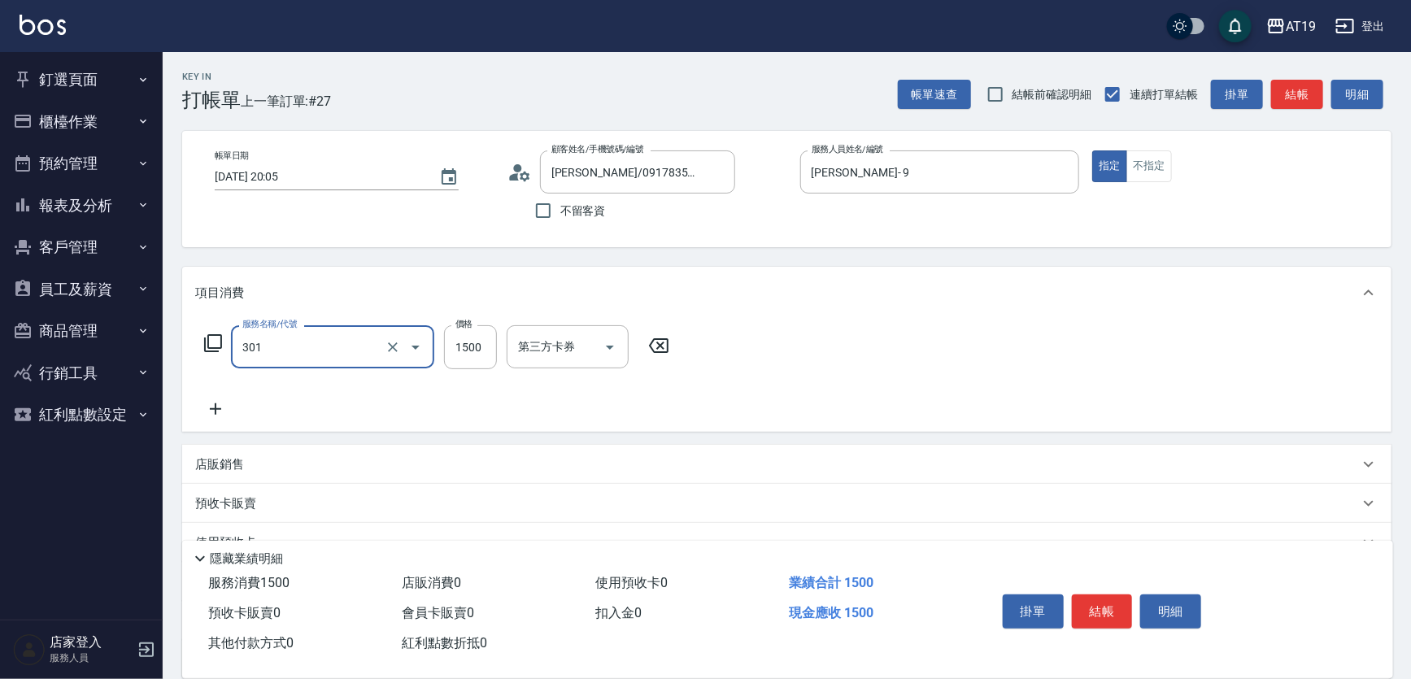
type input "燙髮(301)"
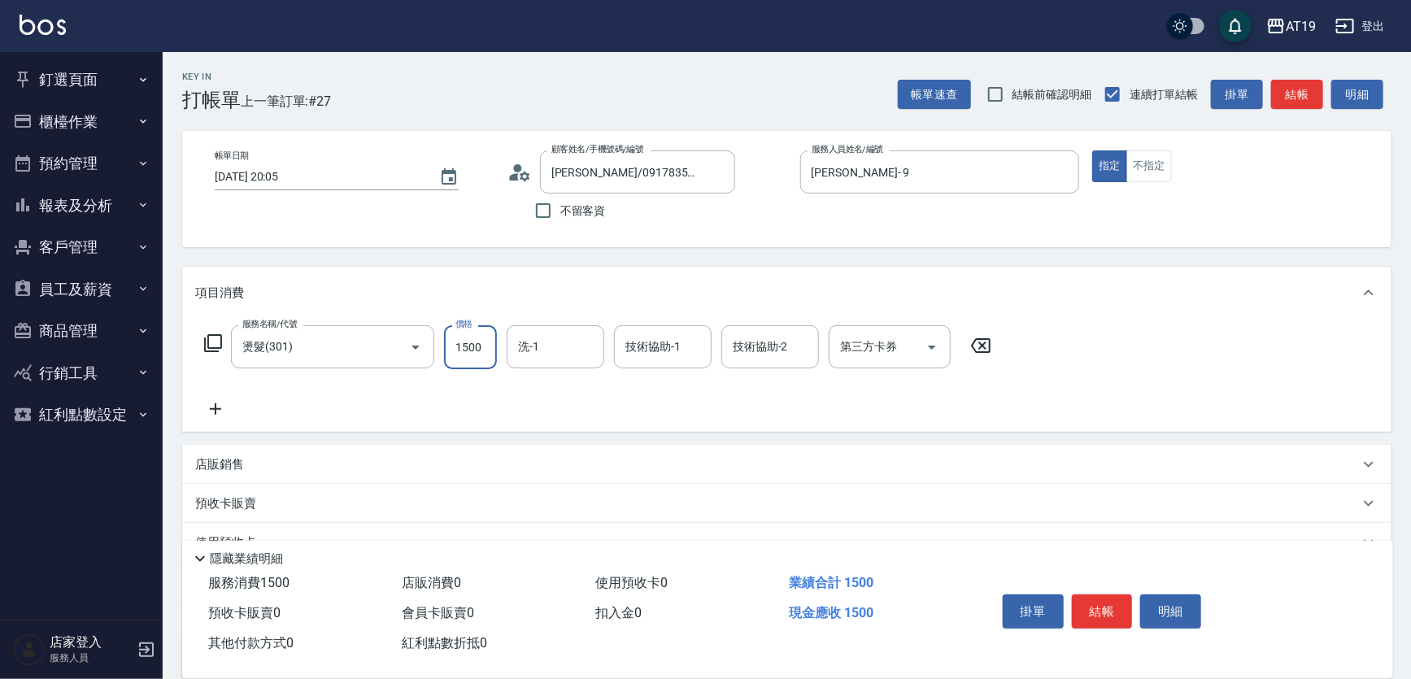
type input "0"
type input "232"
type input "230"
type input "2328"
type input "2320"
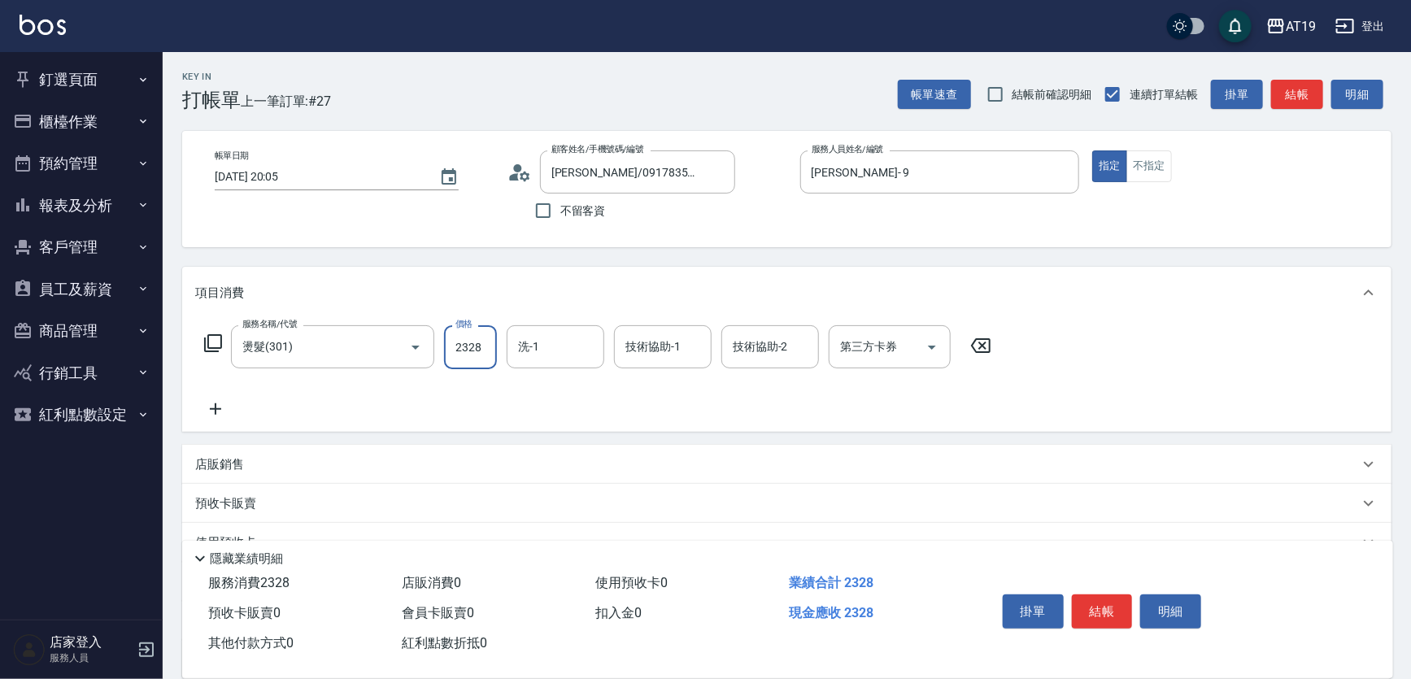
type input "23280"
type input "230"
type input "2328"
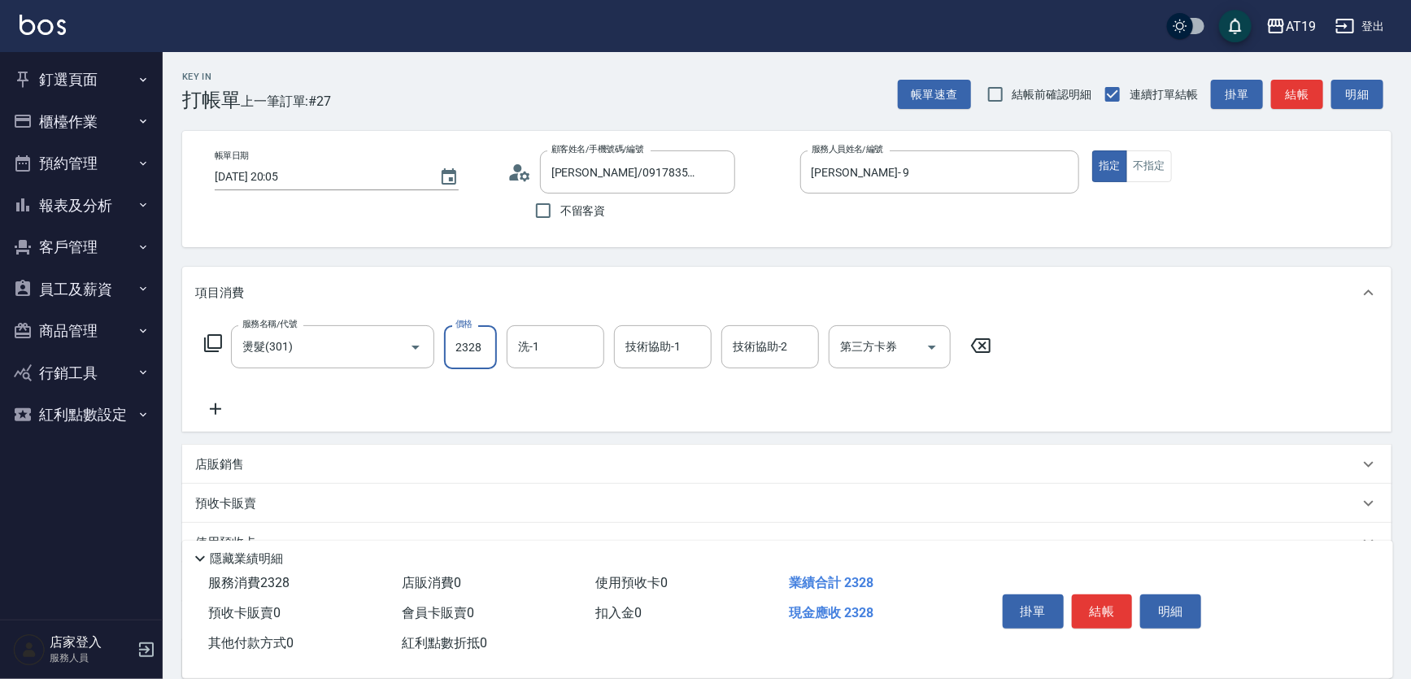
type input "20"
type input "232"
type input "0"
type input "23"
type input "20"
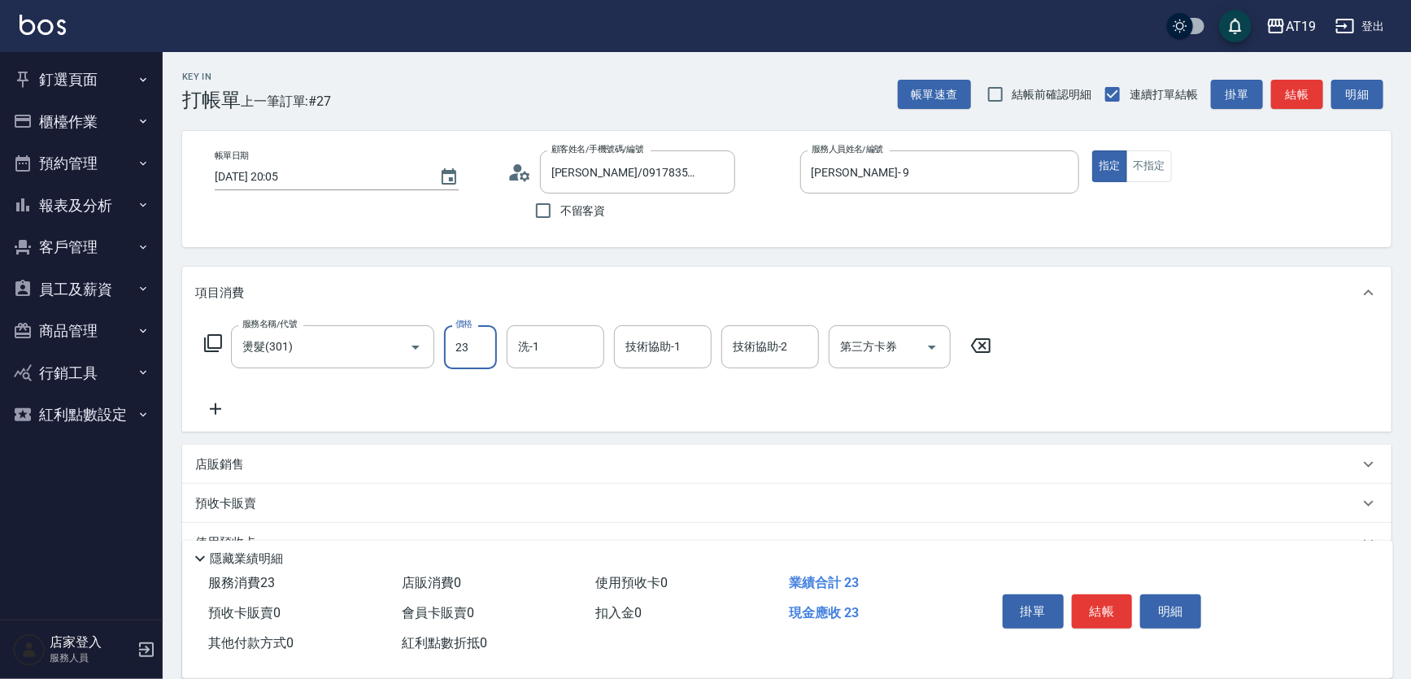
type input "238"
type input "230"
type input "2380"
type input "Orange-53"
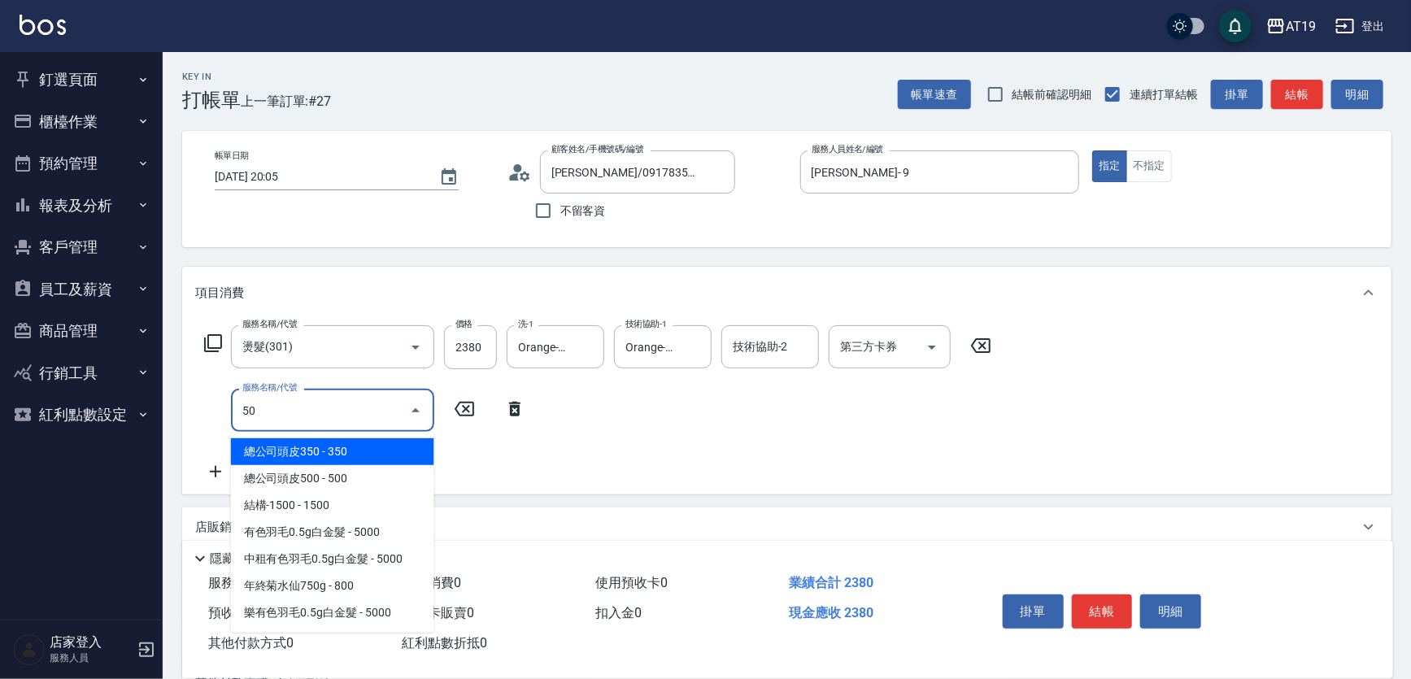
type input "501"
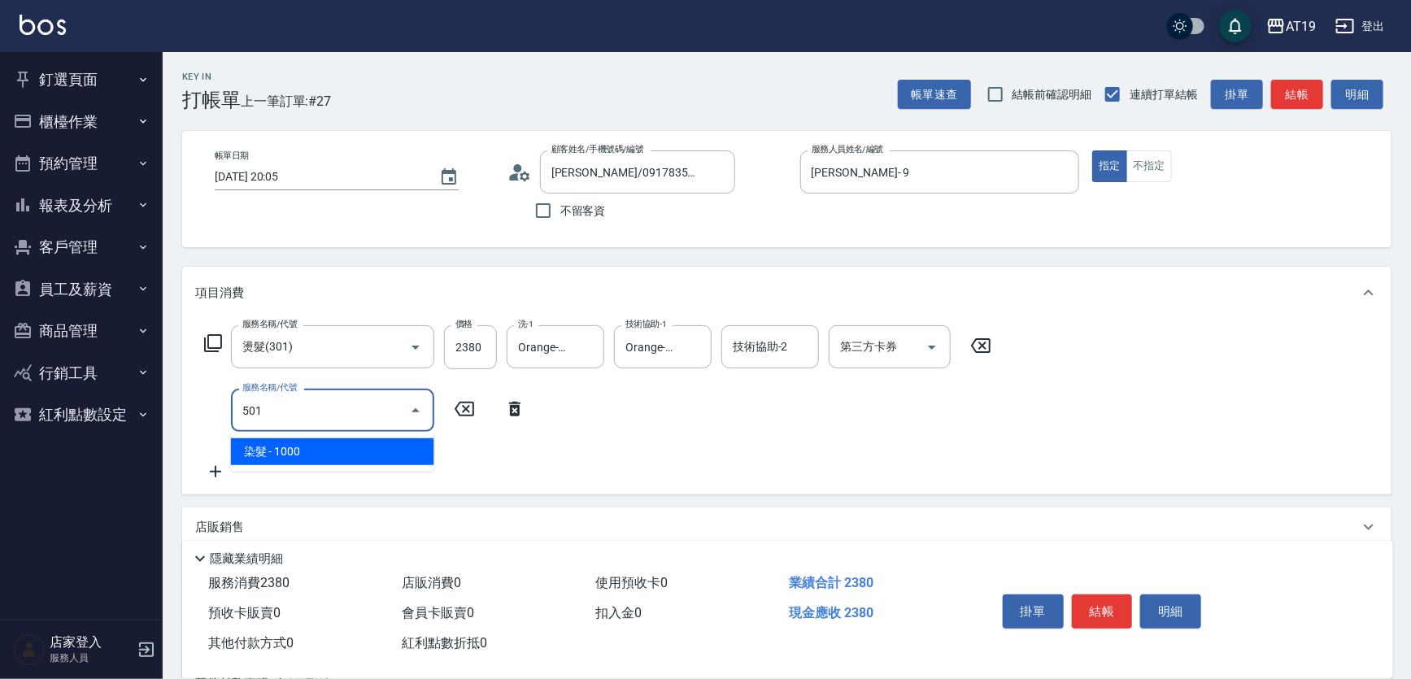
type input "330"
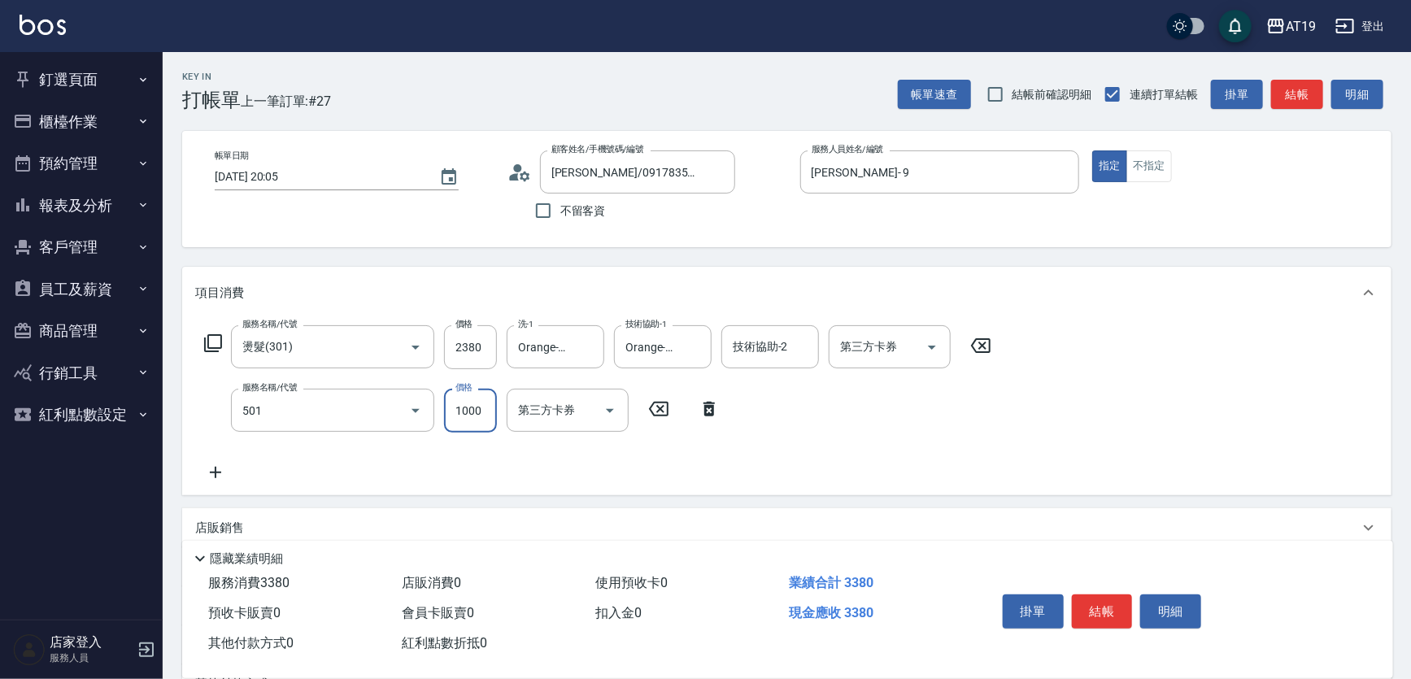
type input "染髮(501)"
type input "1"
type input "230"
type input "199"
type input "250"
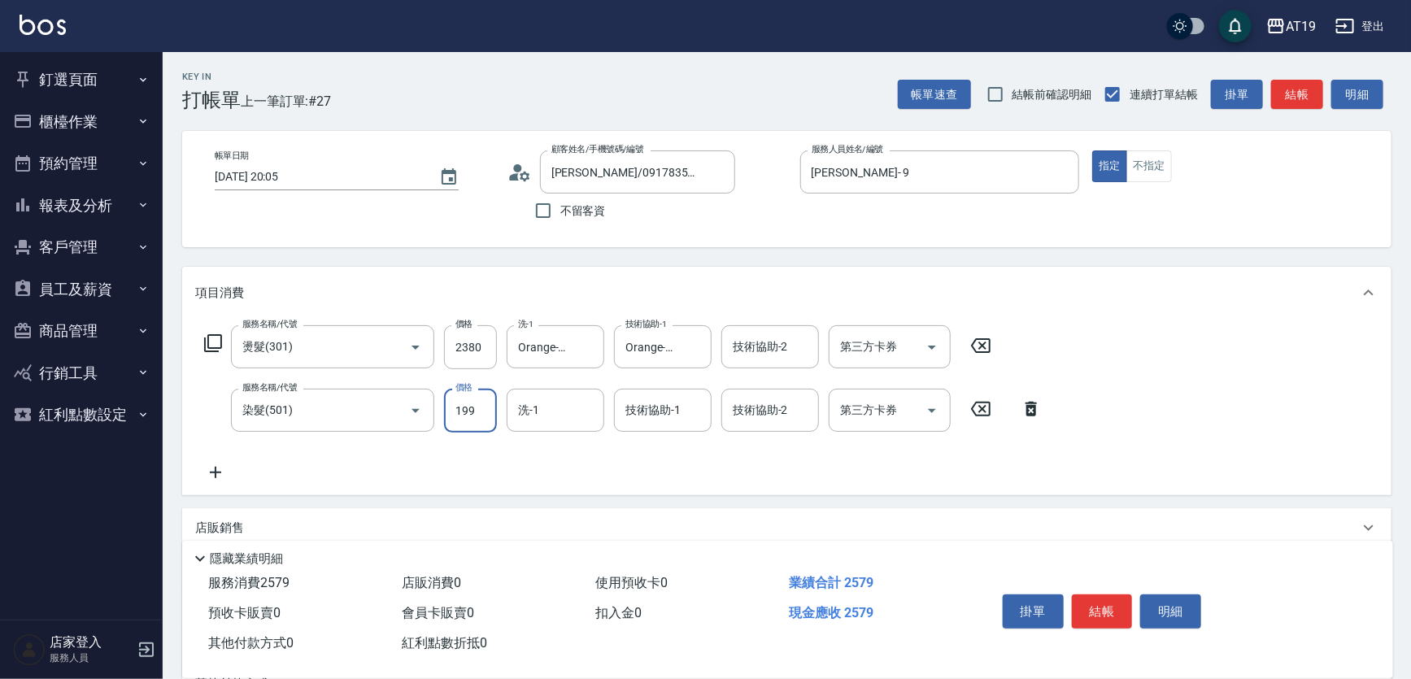
type input "1999"
type input "430"
type input "1999"
type input "Orange-53"
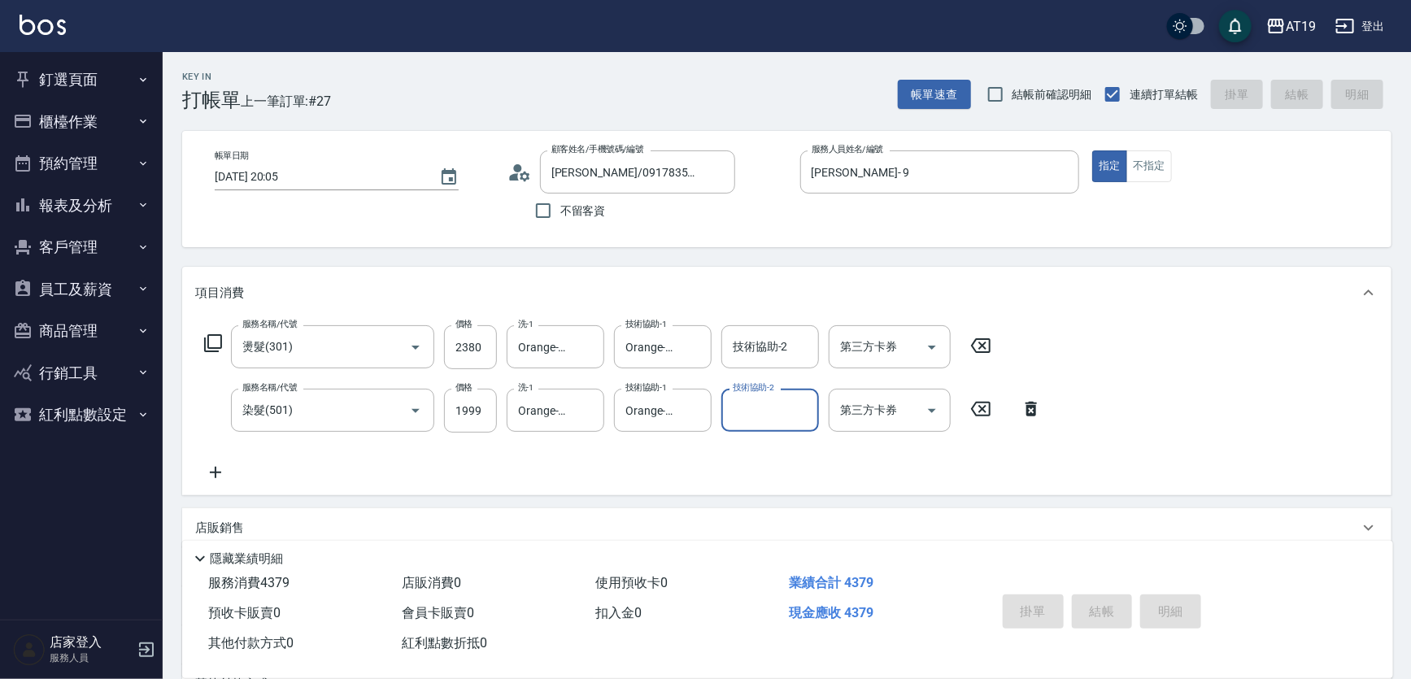
type input "2025/09/13 20:15"
type input "0"
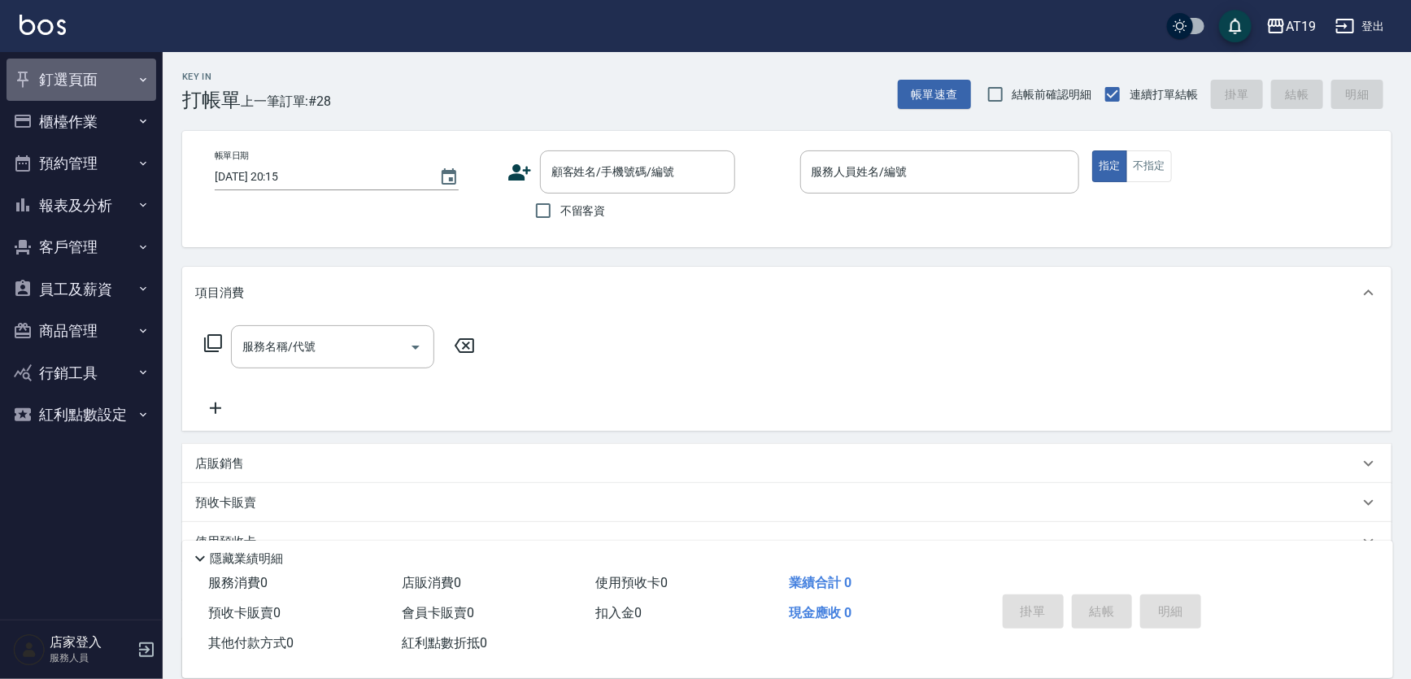
click at [46, 90] on button "釘選頁面" at bounding box center [82, 80] width 150 height 42
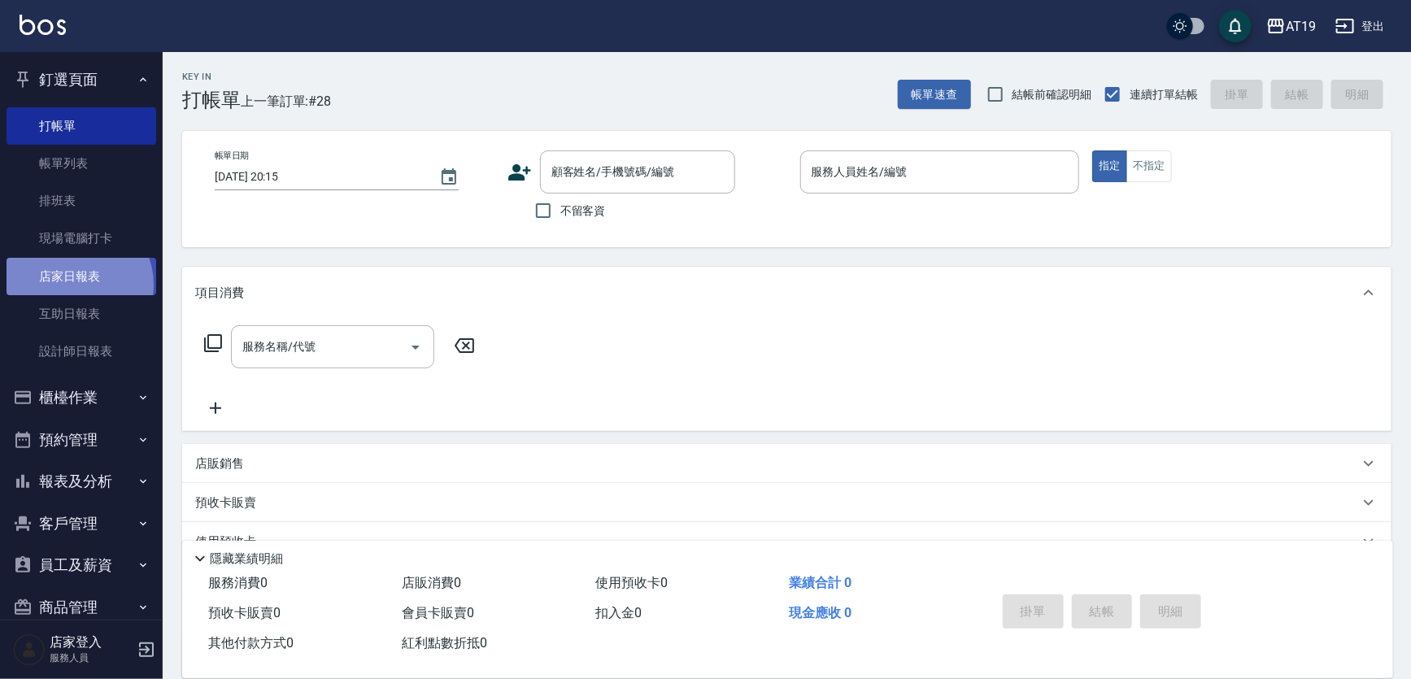
click at [74, 285] on link "店家日報表" at bounding box center [82, 276] width 150 height 37
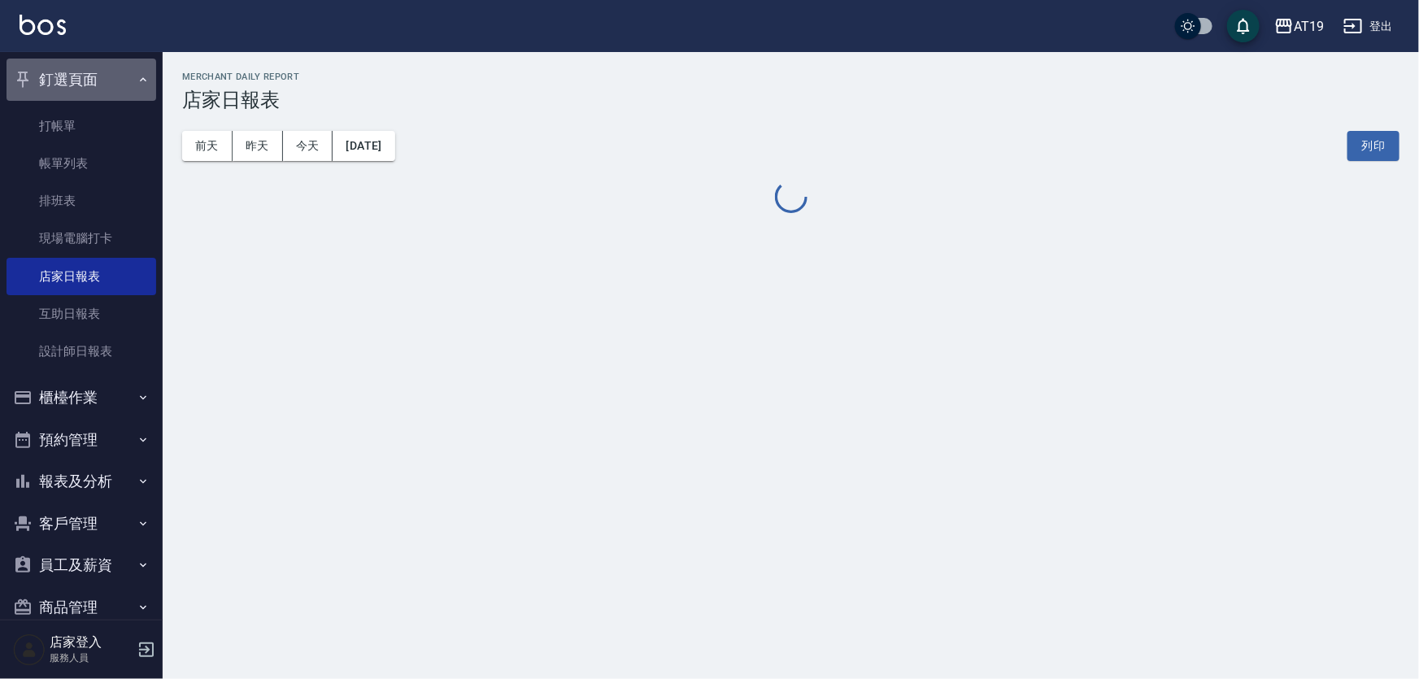
click at [97, 81] on button "釘選頁面" at bounding box center [82, 80] width 150 height 42
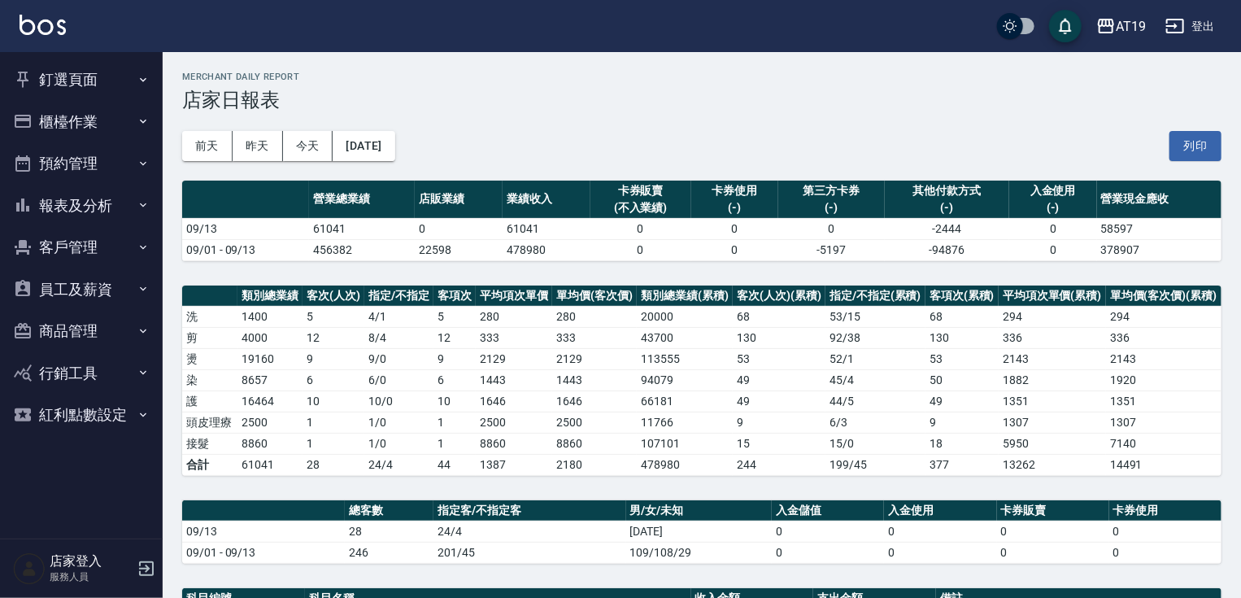
drag, startPoint x: 1410, startPoint y: 2, endPoint x: 802, endPoint y: 45, distance: 608.9
click at [802, 44] on div "AT19 登出" at bounding box center [620, 26] width 1241 height 52
click at [49, 75] on button "釘選頁面" at bounding box center [82, 80] width 150 height 42
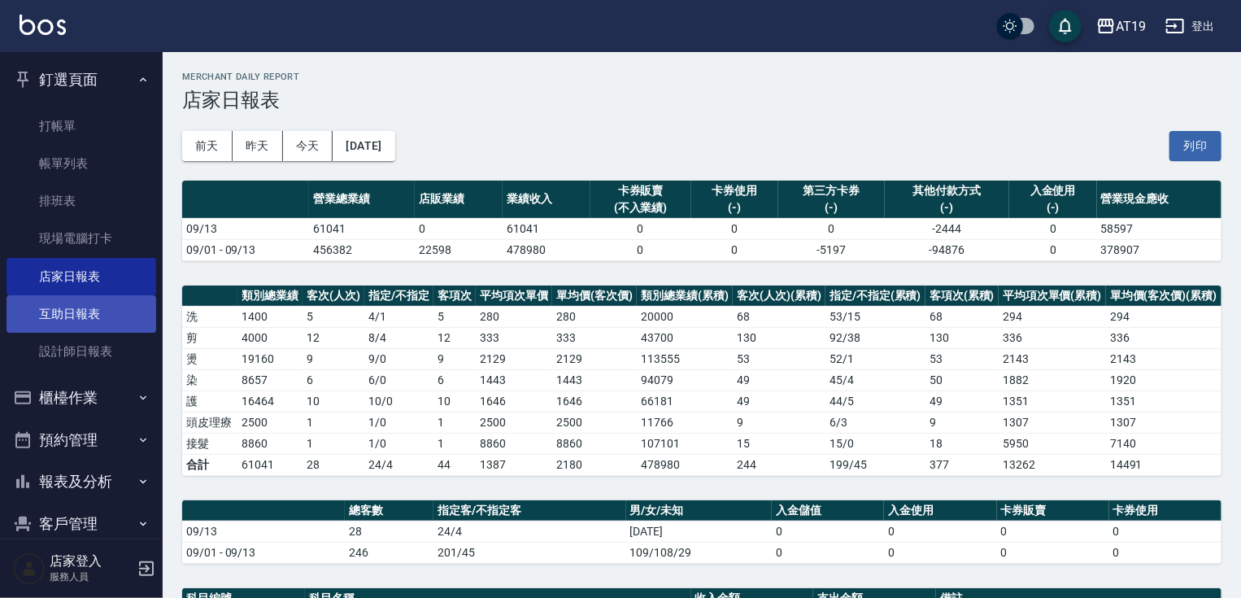
click at [50, 312] on link "互助日報表" at bounding box center [82, 313] width 150 height 37
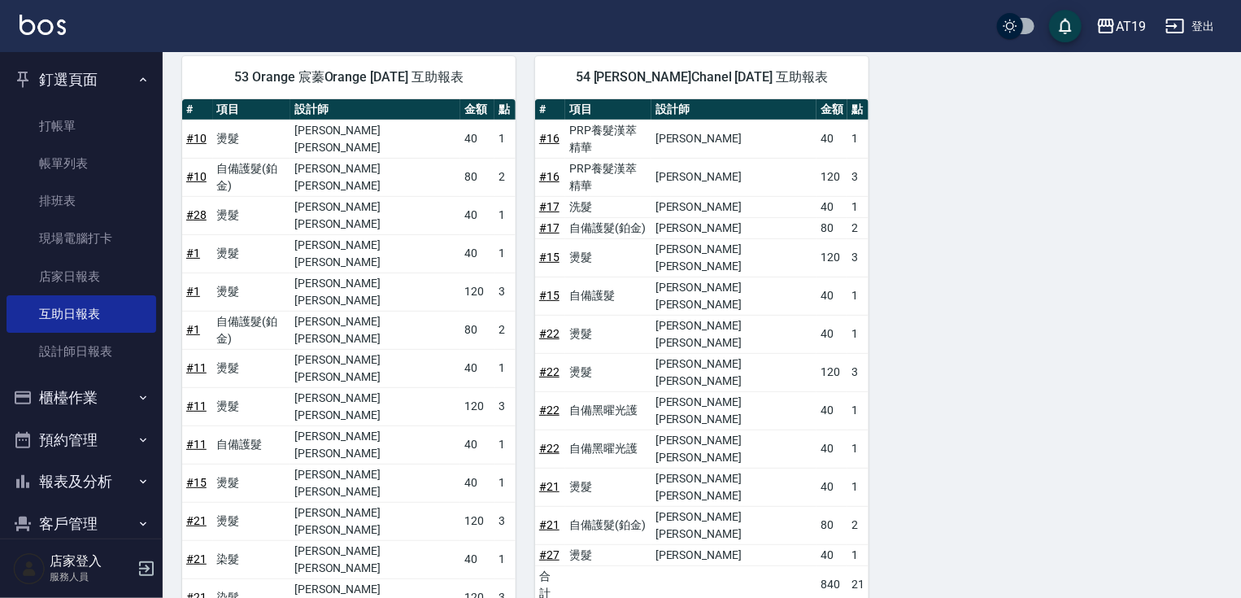
scroll to position [185, 0]
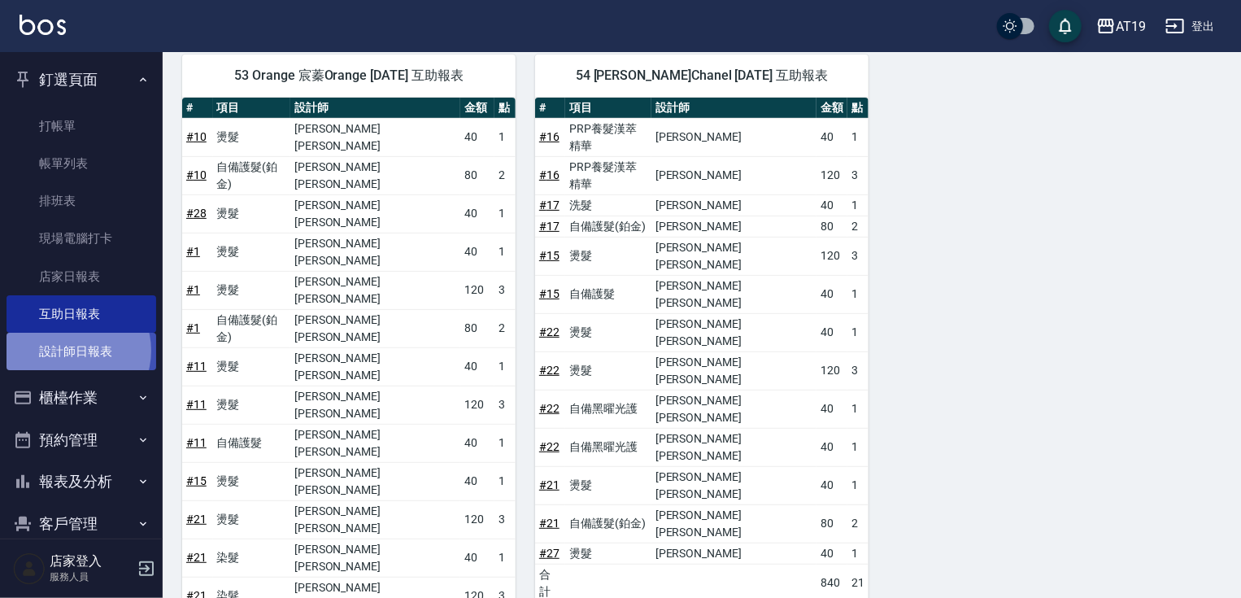
click at [72, 350] on link "設計師日報表" at bounding box center [82, 351] width 150 height 37
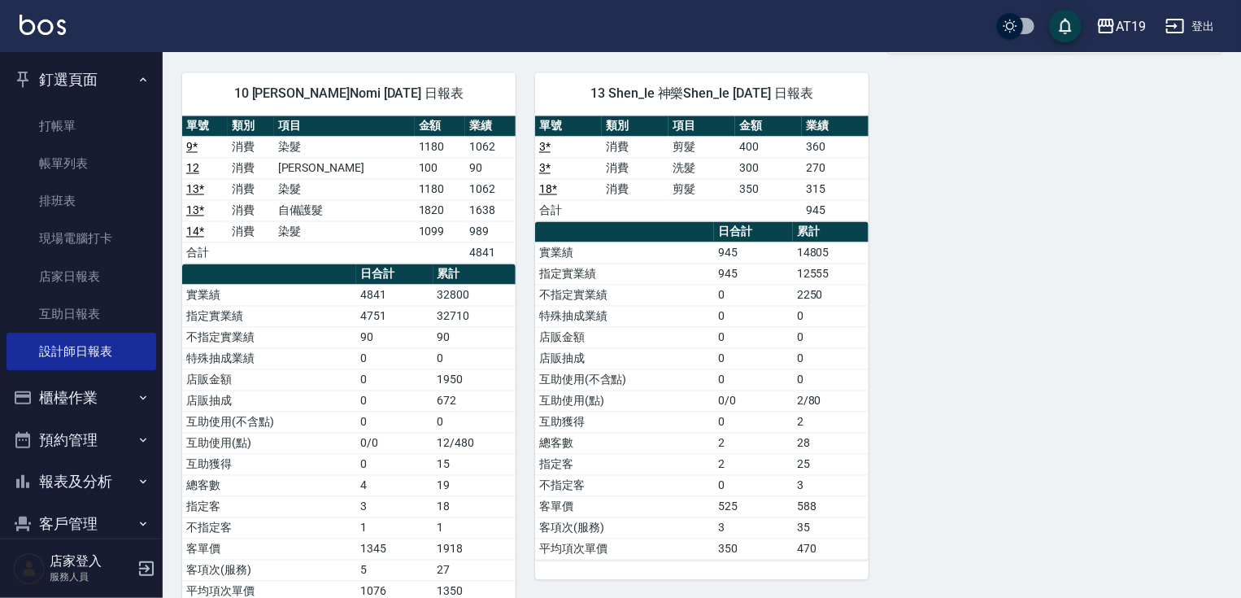
scroll to position [1472, 0]
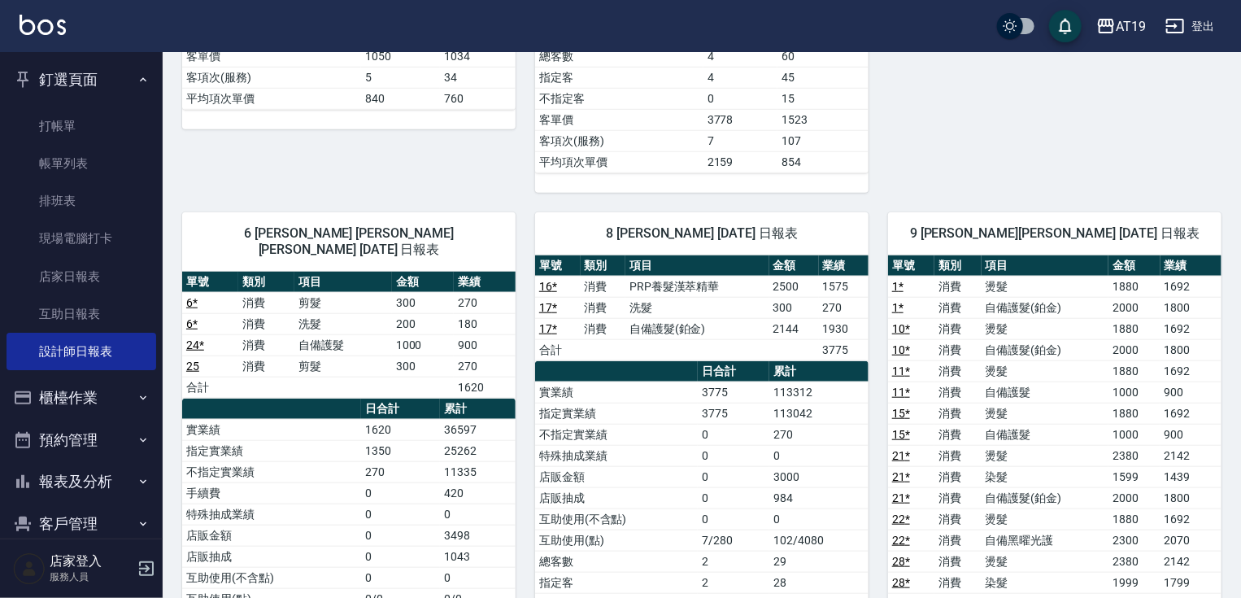
scroll to position [692, 0]
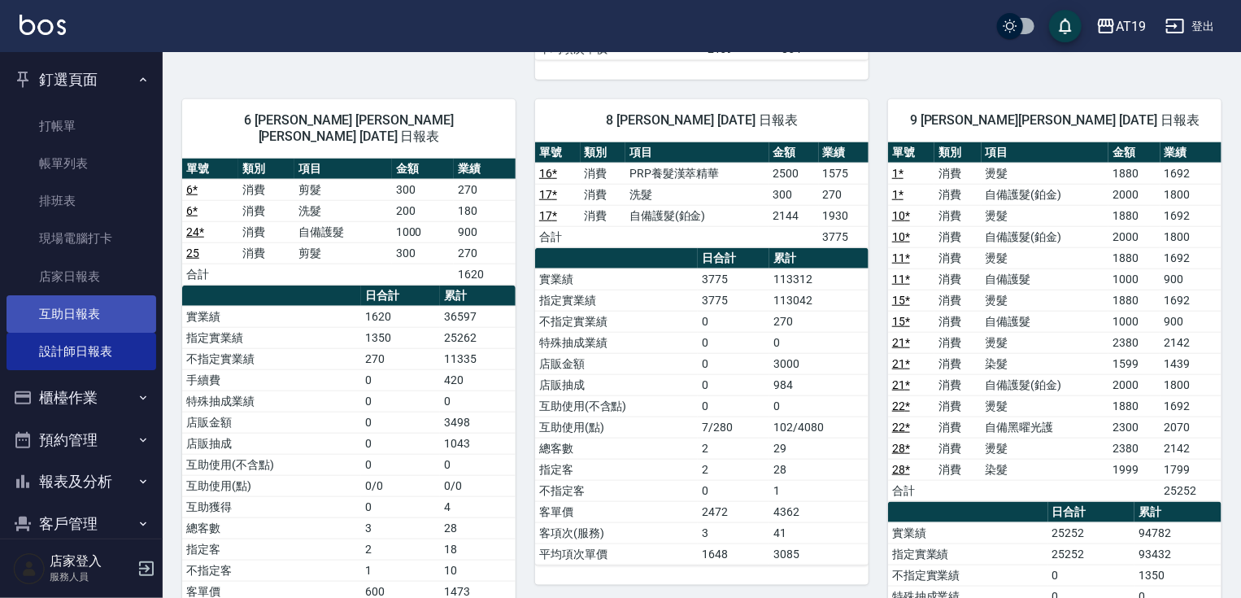
click at [61, 321] on link "互助日報表" at bounding box center [82, 313] width 150 height 37
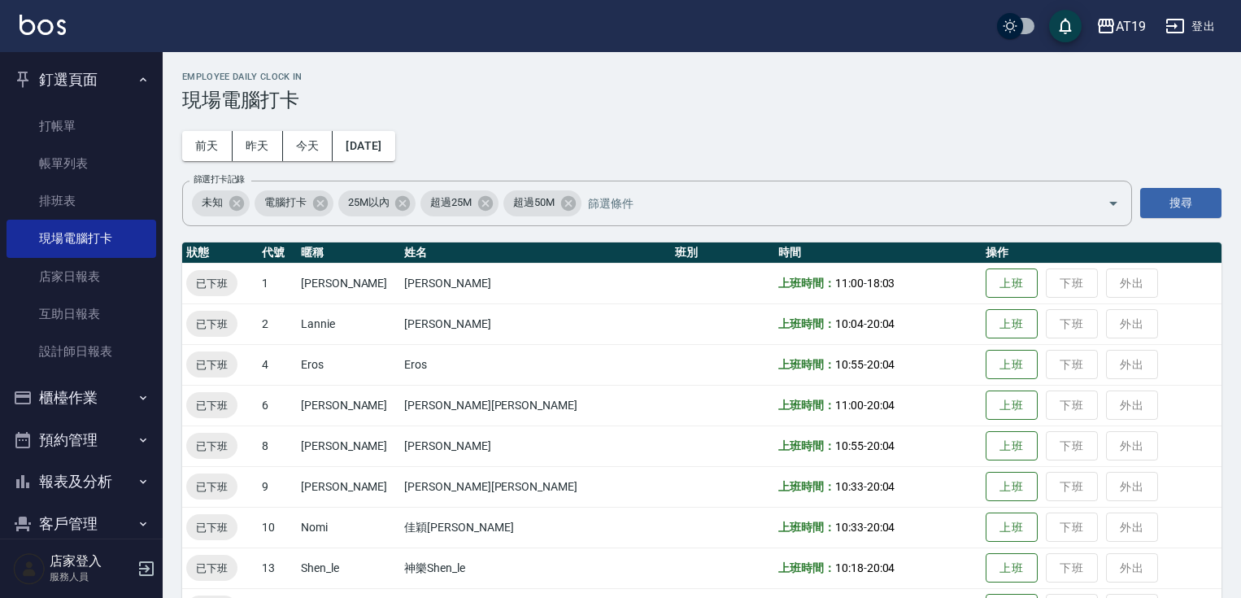
scroll to position [132, 0]
